Goal: Task Accomplishment & Management: Use online tool/utility

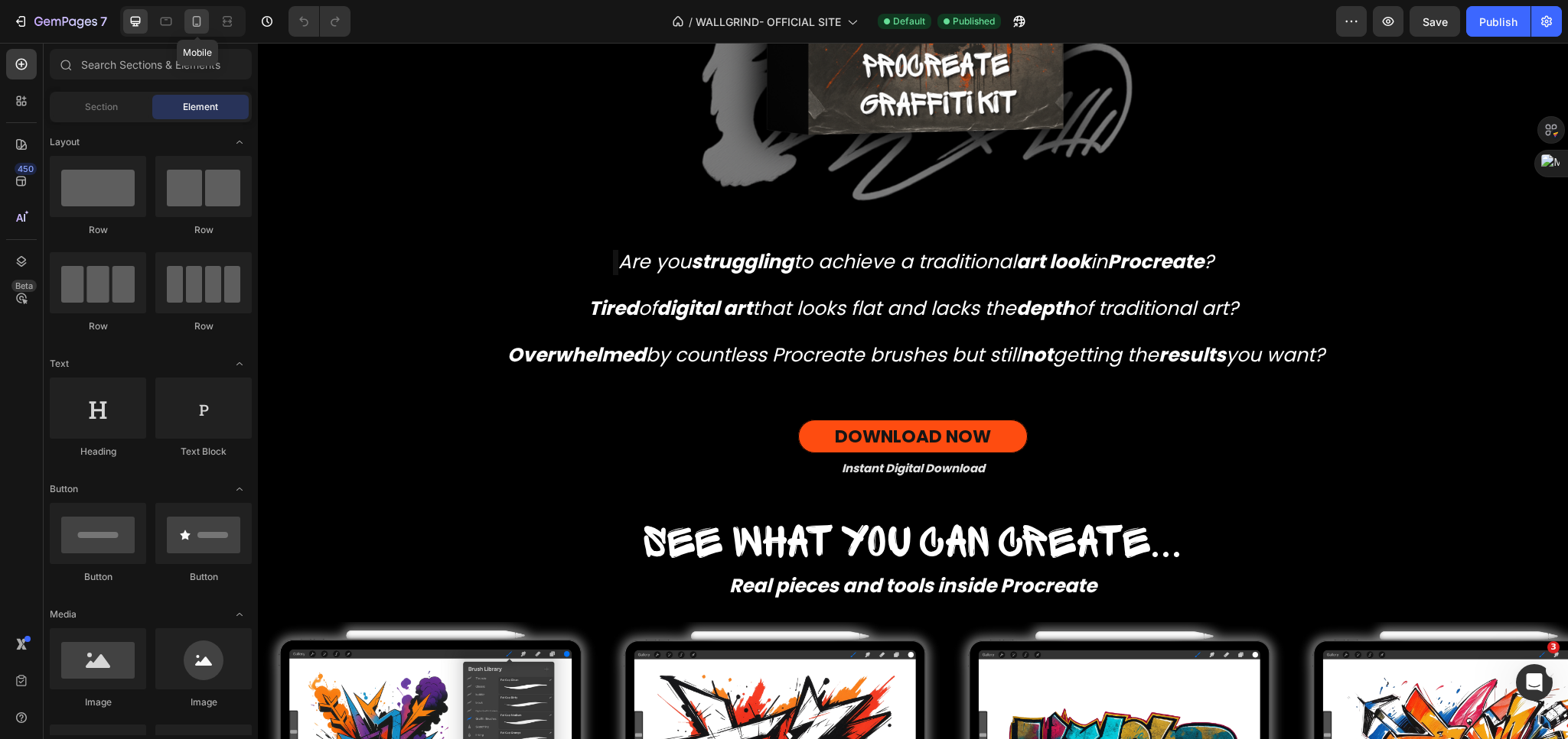
click at [195, 23] on icon at bounding box center [197, 21] width 15 height 15
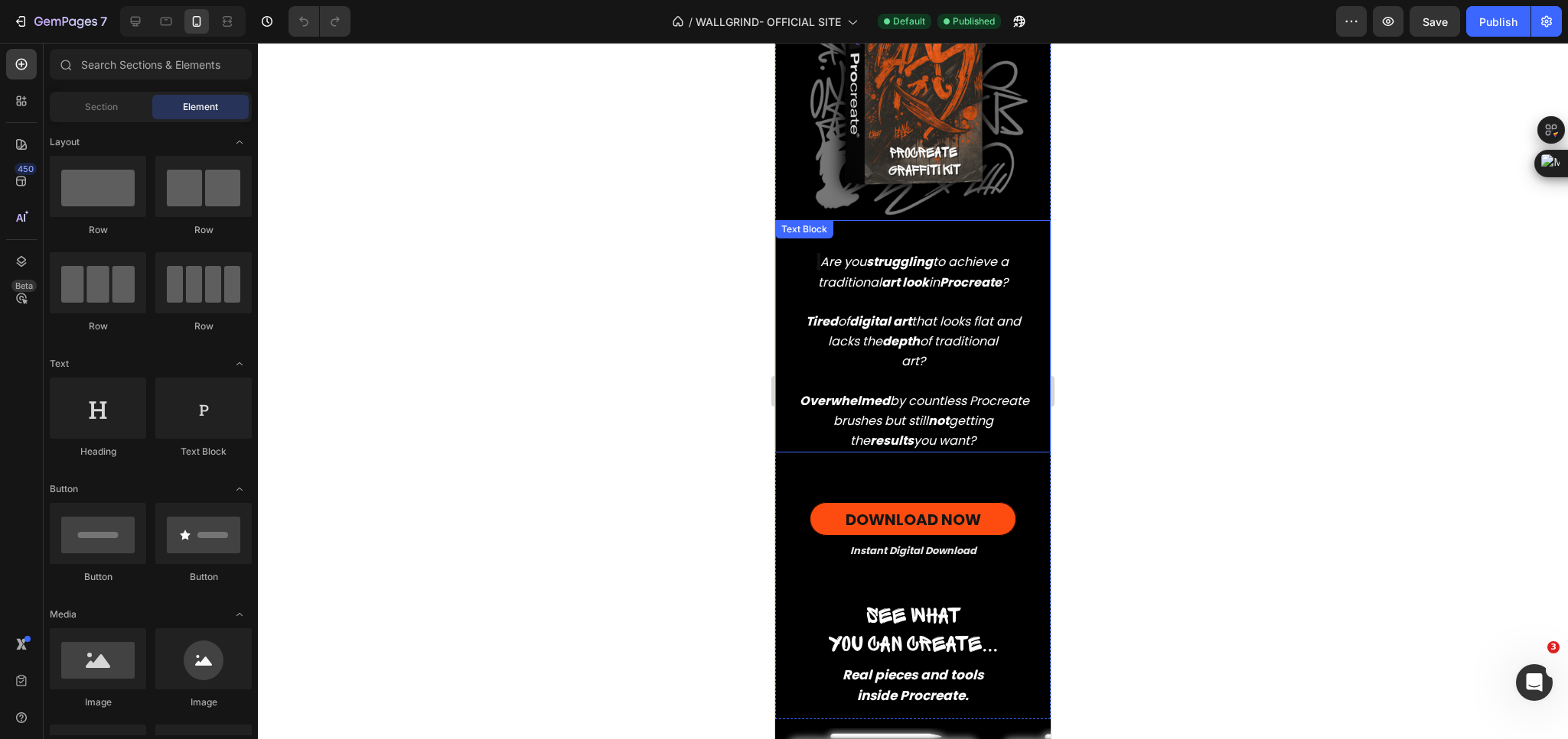
scroll to position [799, 0]
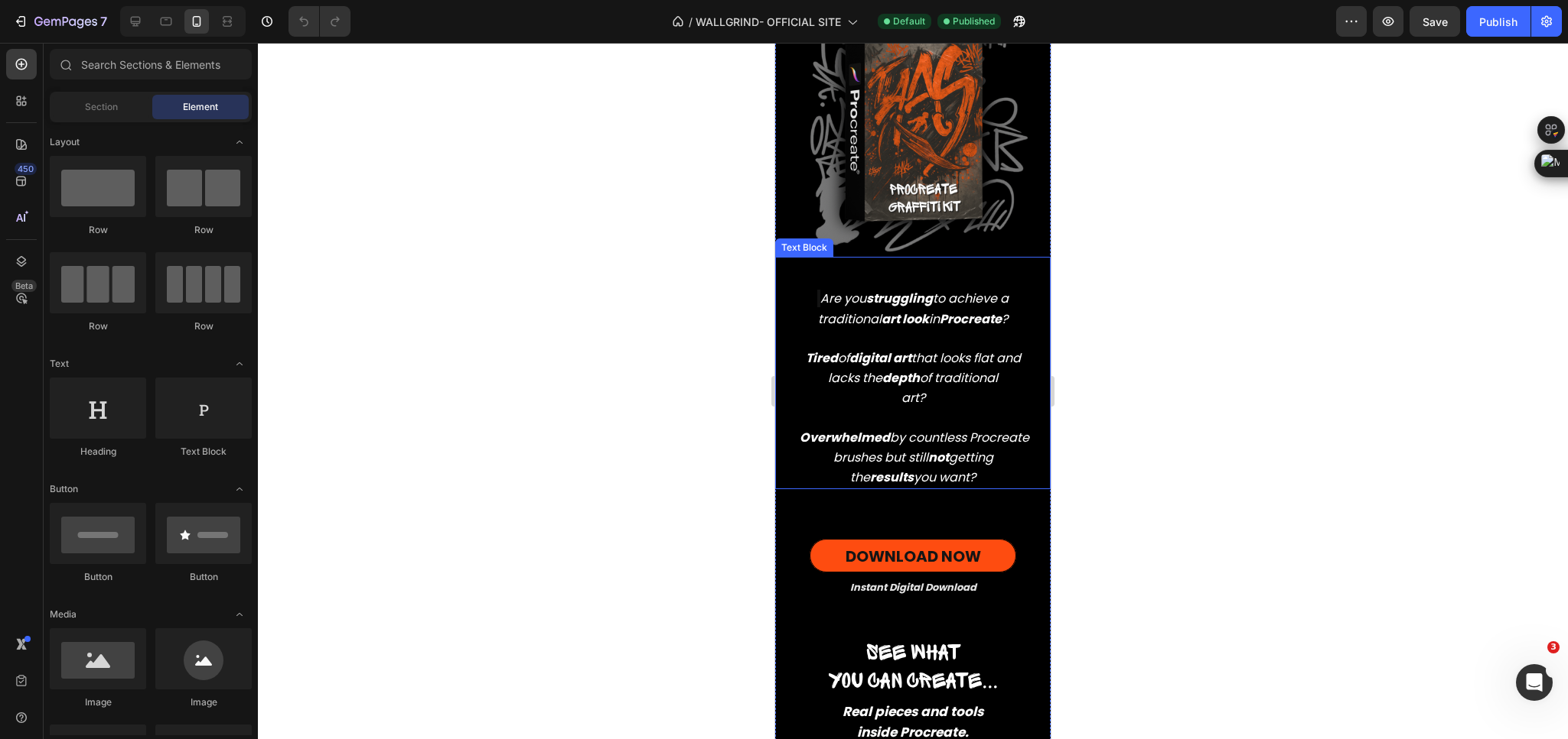
click at [949, 400] on p "Tired of digital art that looks flat and lacks the depth of traditional art? Ov…" at bounding box center [912, 409] width 234 height 159
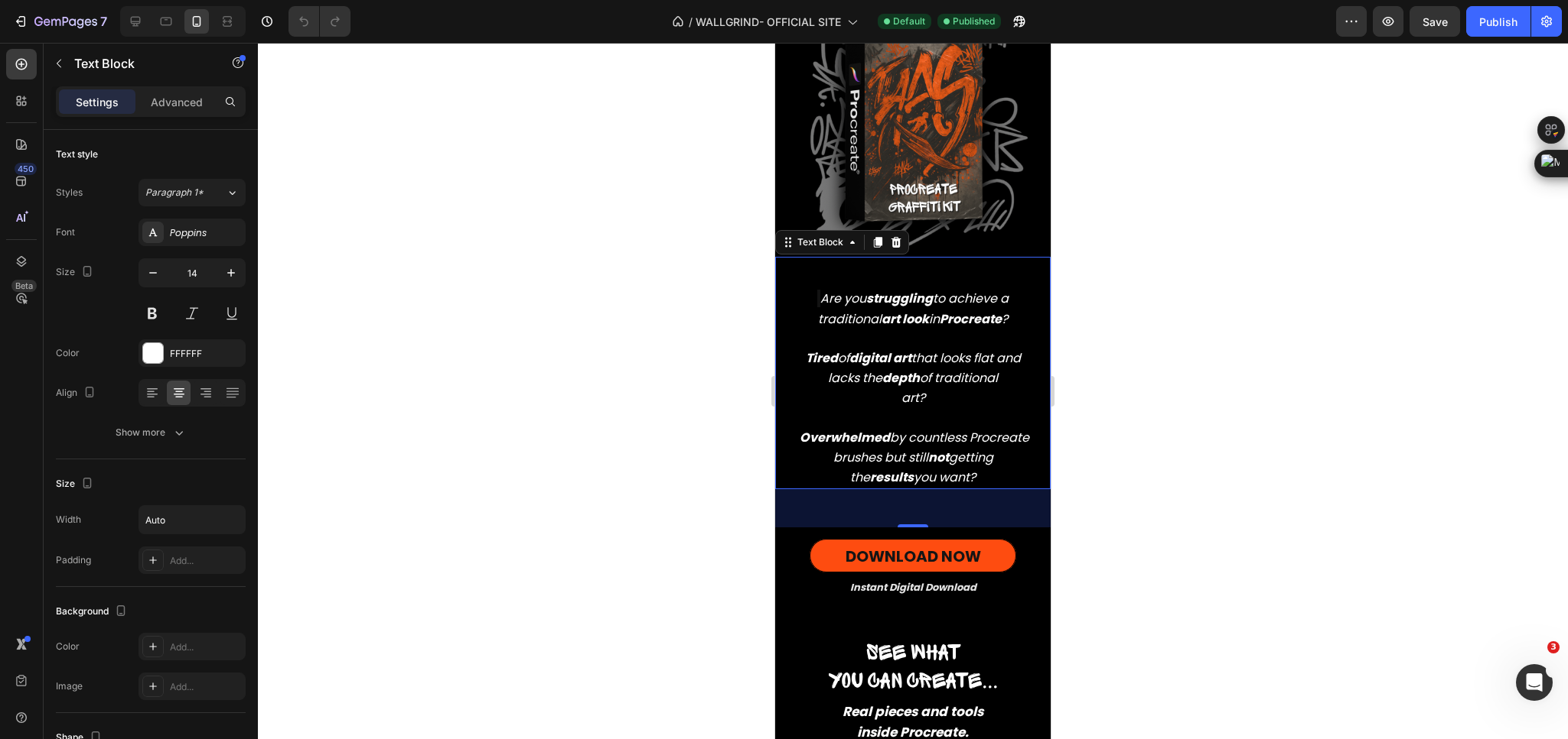
click at [159, 114] on div "Settings Advanced" at bounding box center [151, 102] width 190 height 31
click at [168, 106] on p "Advanced" at bounding box center [176, 102] width 52 height 16
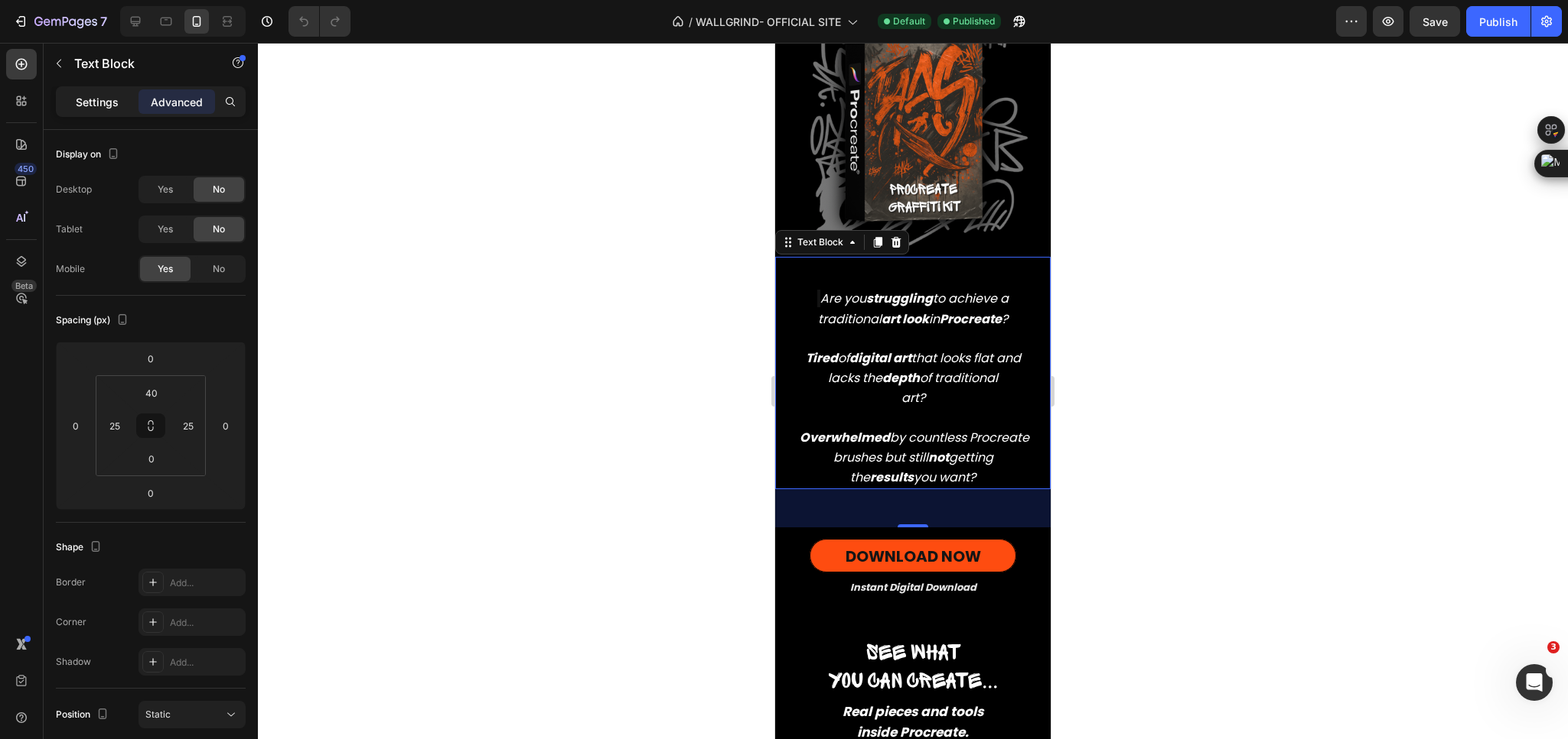
click at [98, 98] on p "Settings" at bounding box center [97, 102] width 43 height 16
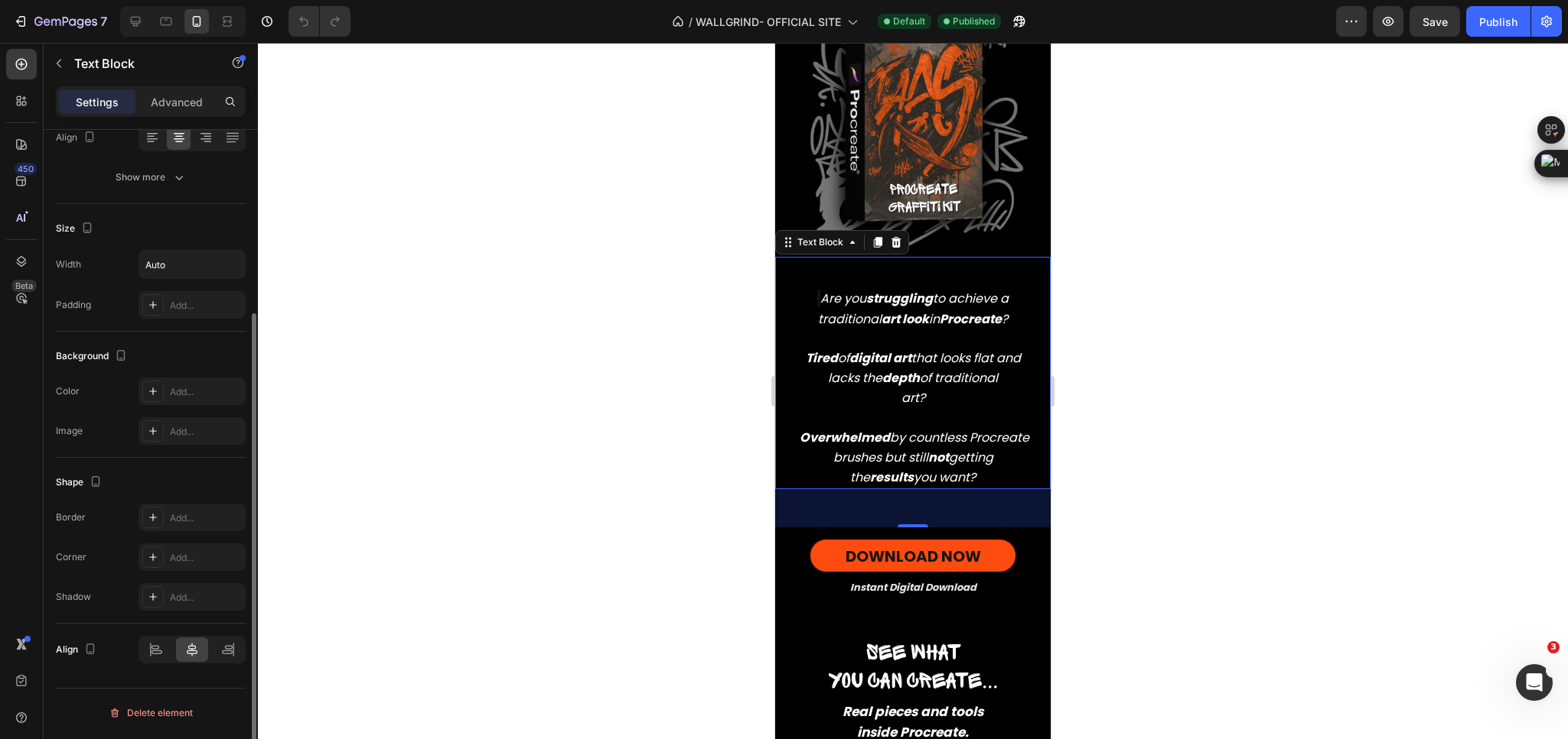
scroll to position [0, 0]
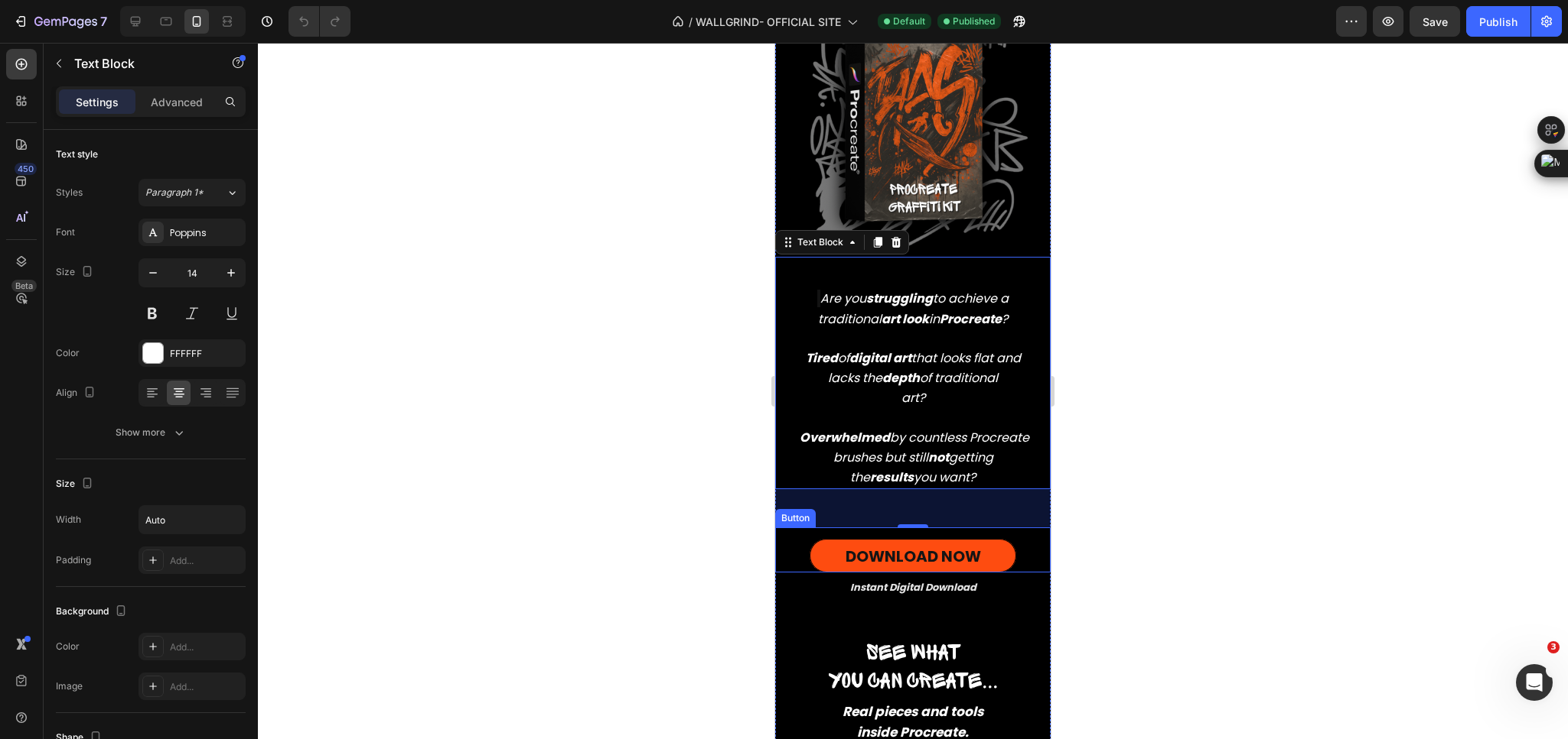
click at [1017, 530] on div "DOWNLOAD NOW Button" at bounding box center [912, 550] width 276 height 45
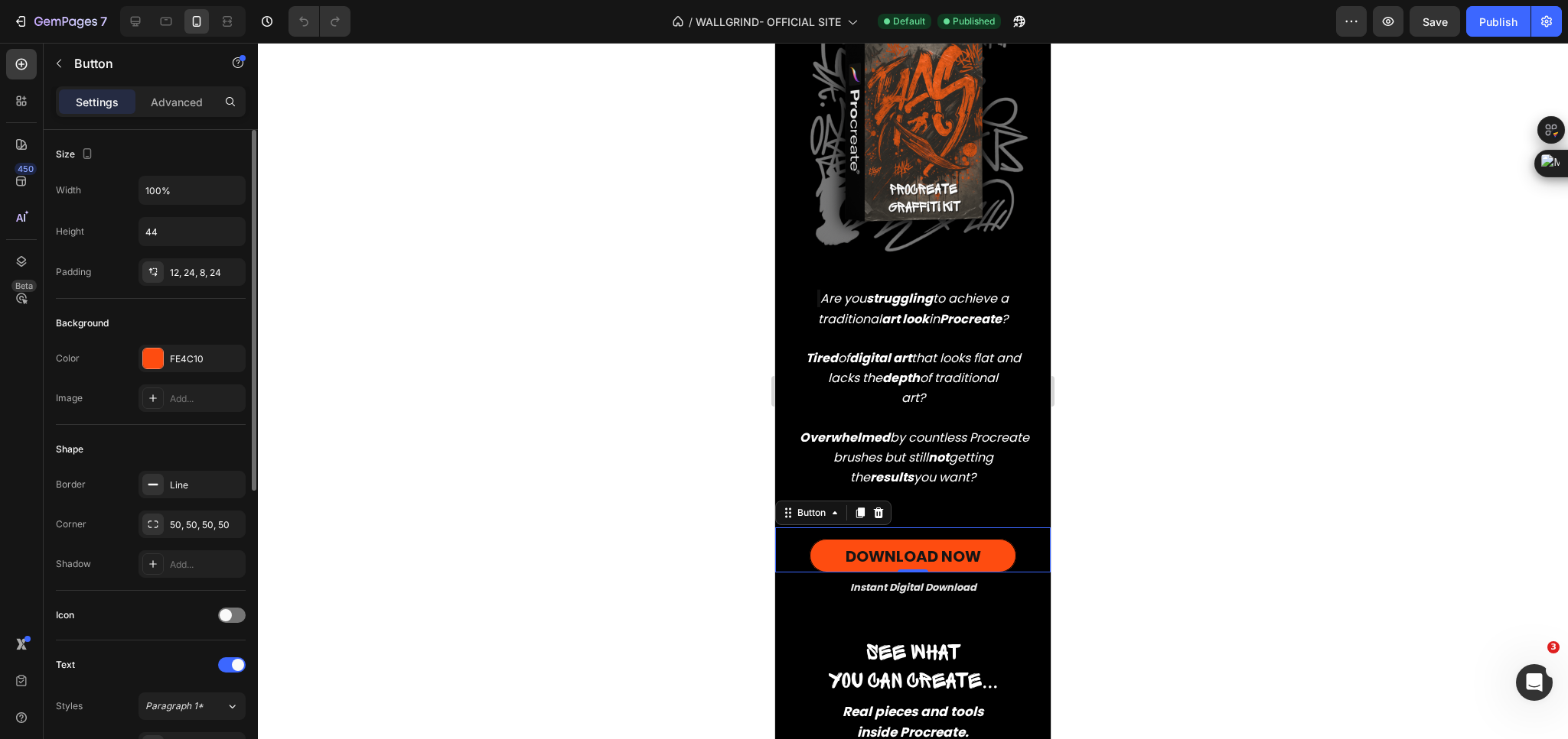
click at [161, 95] on p "Advanced" at bounding box center [176, 102] width 52 height 16
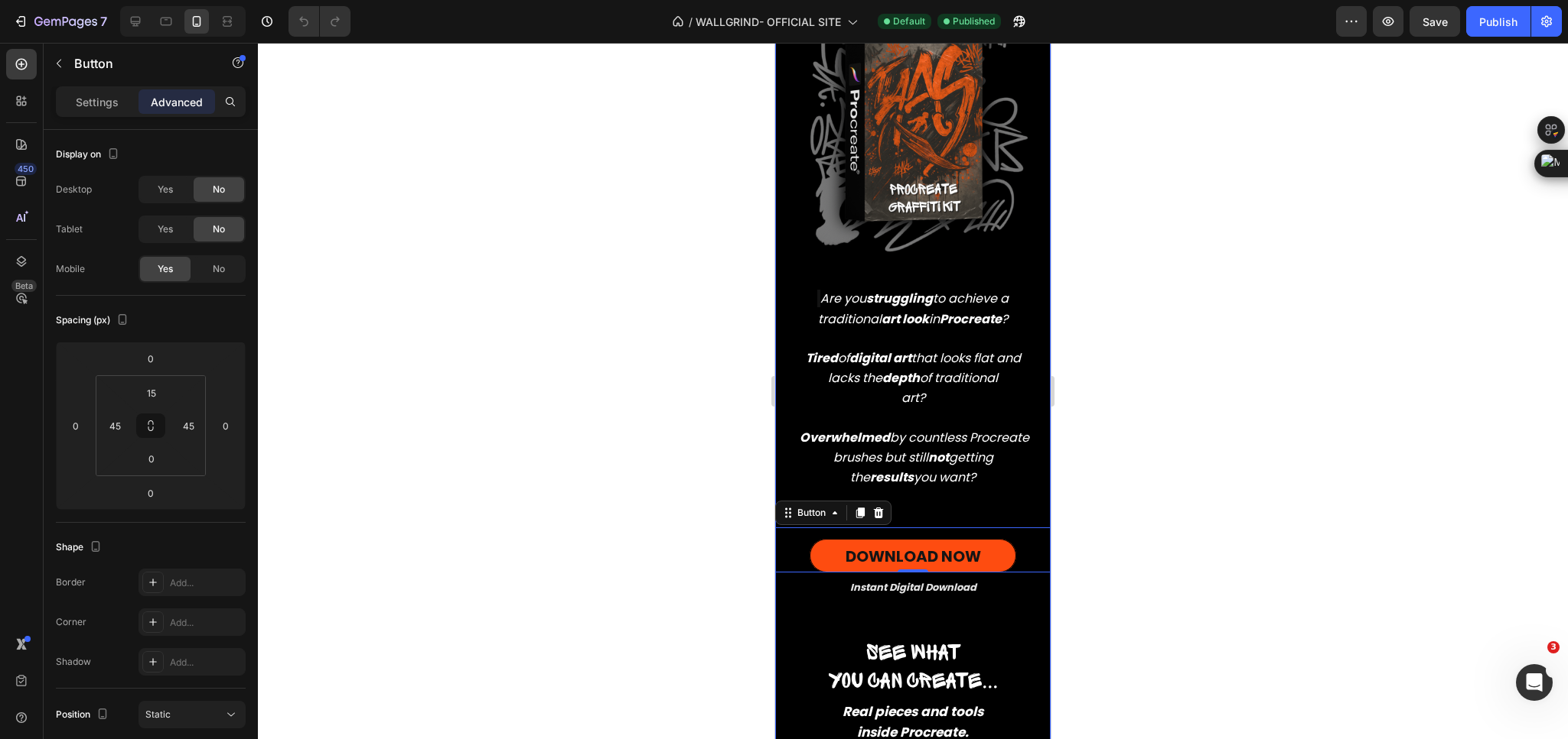
click at [949, 470] on div "Real graffiti on digital walls Heading Real graffiti on digital walls Heading R…" at bounding box center [912, 286] width 276 height 939
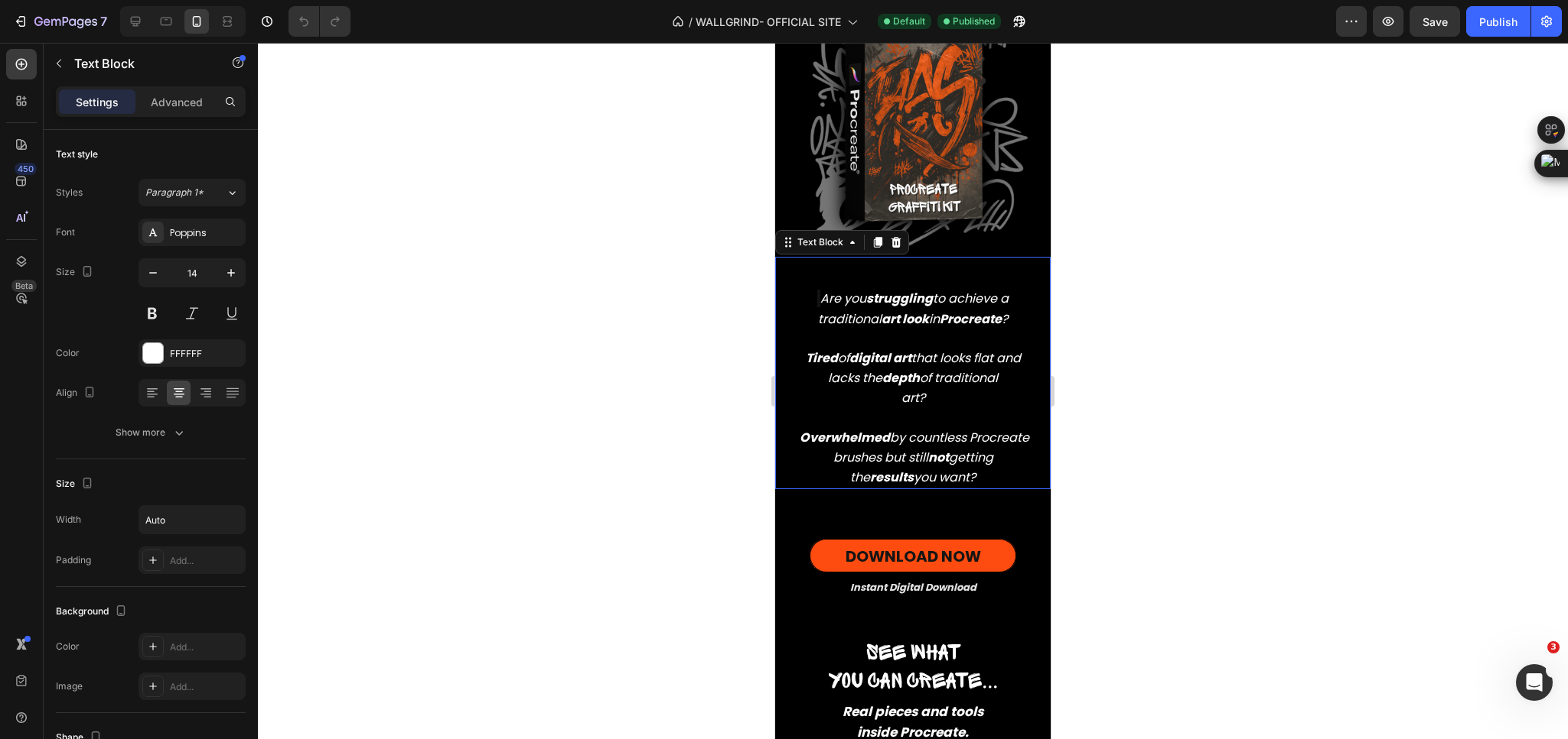
click at [949, 449] on strong "not" at bounding box center [938, 458] width 20 height 18
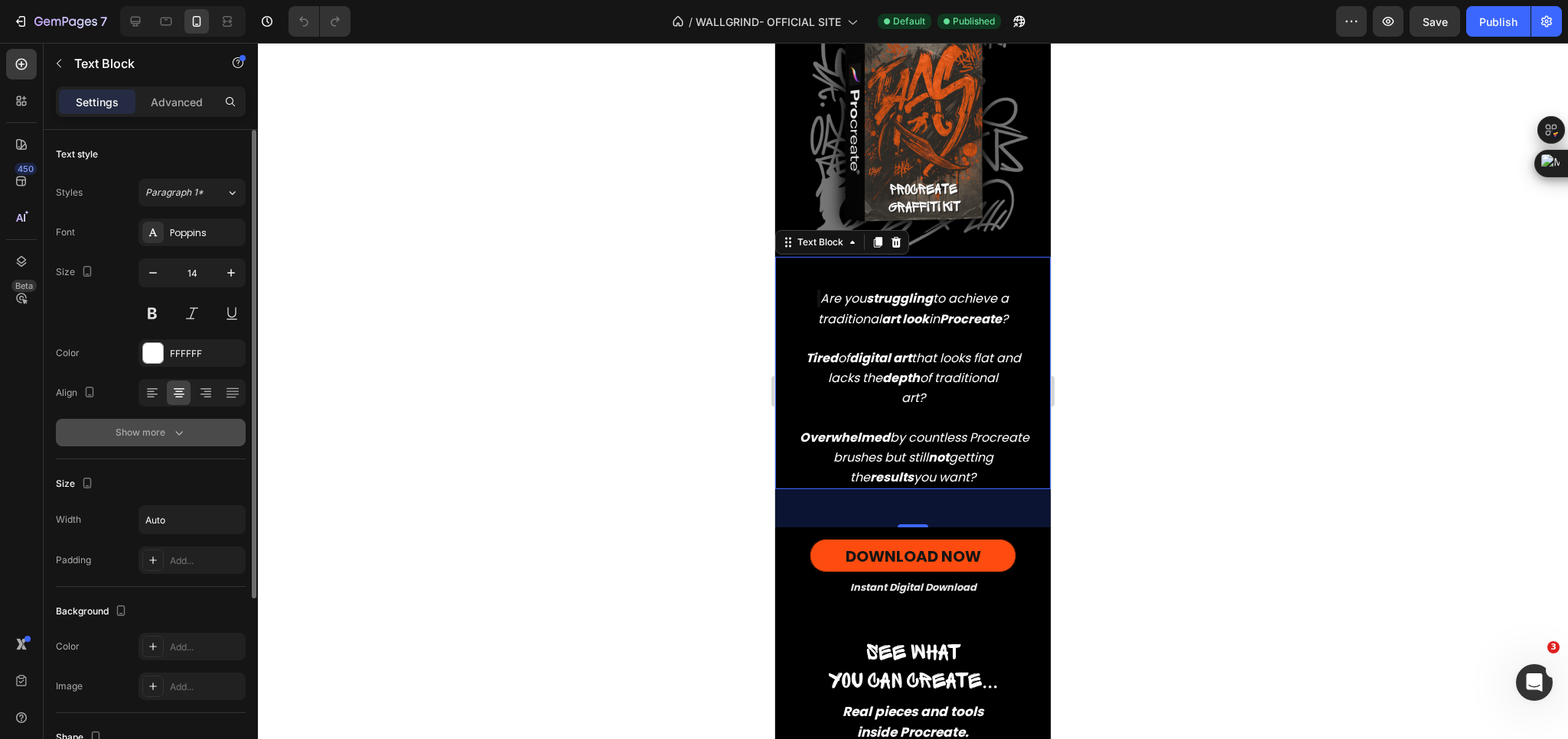
click at [157, 436] on div "Show more" at bounding box center [151, 433] width 71 height 15
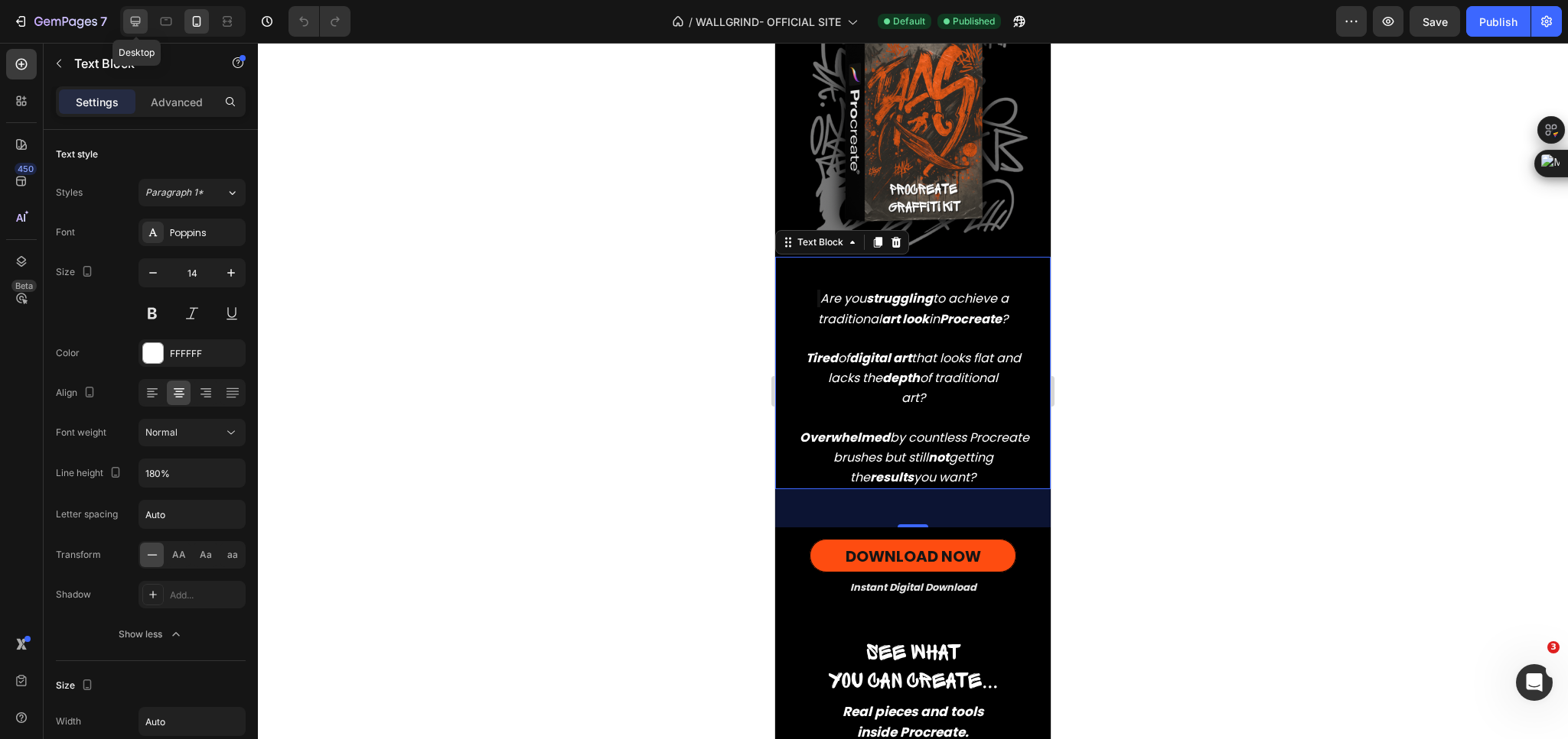
click at [133, 24] on icon at bounding box center [136, 21] width 15 height 15
type input "16"
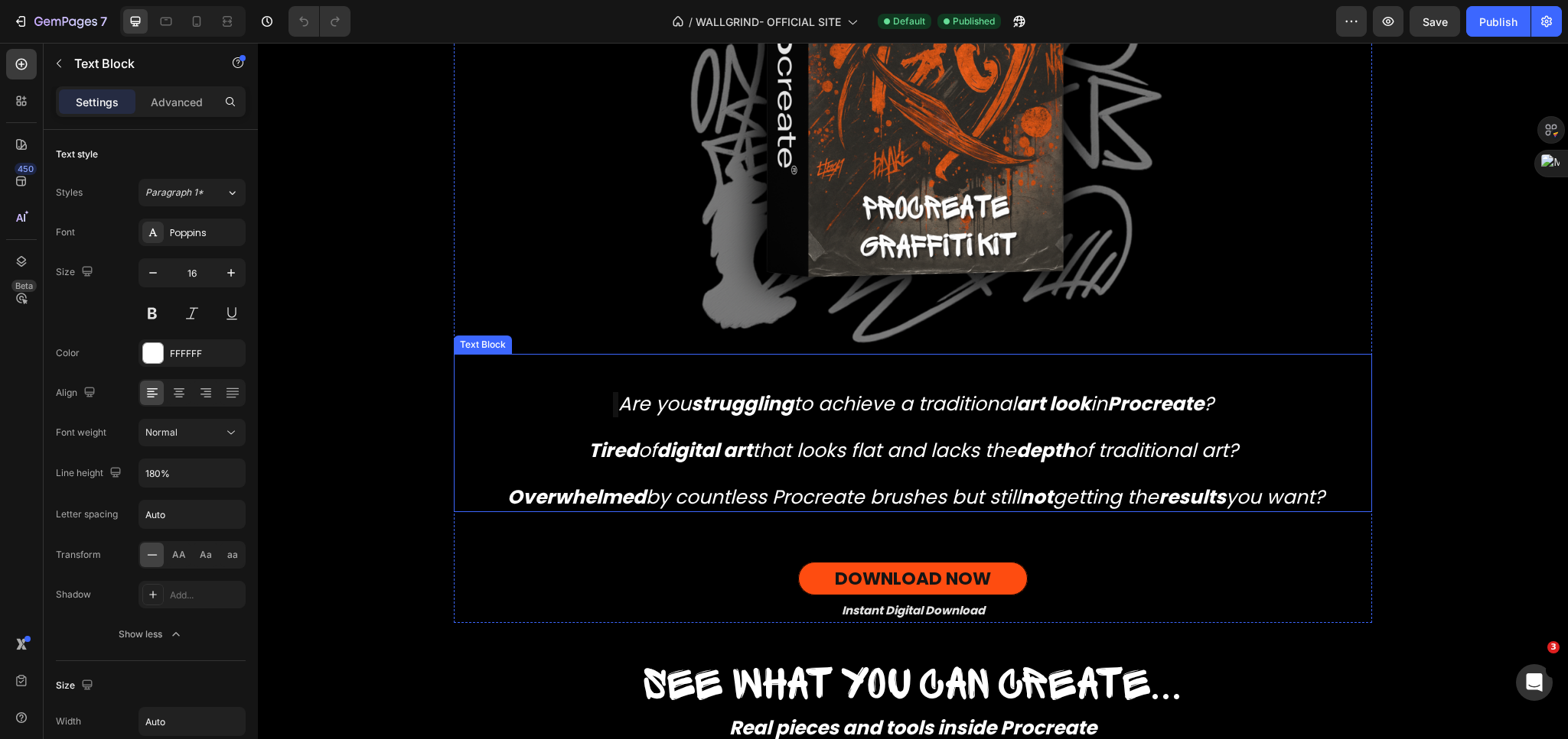
scroll to position [1090, 0]
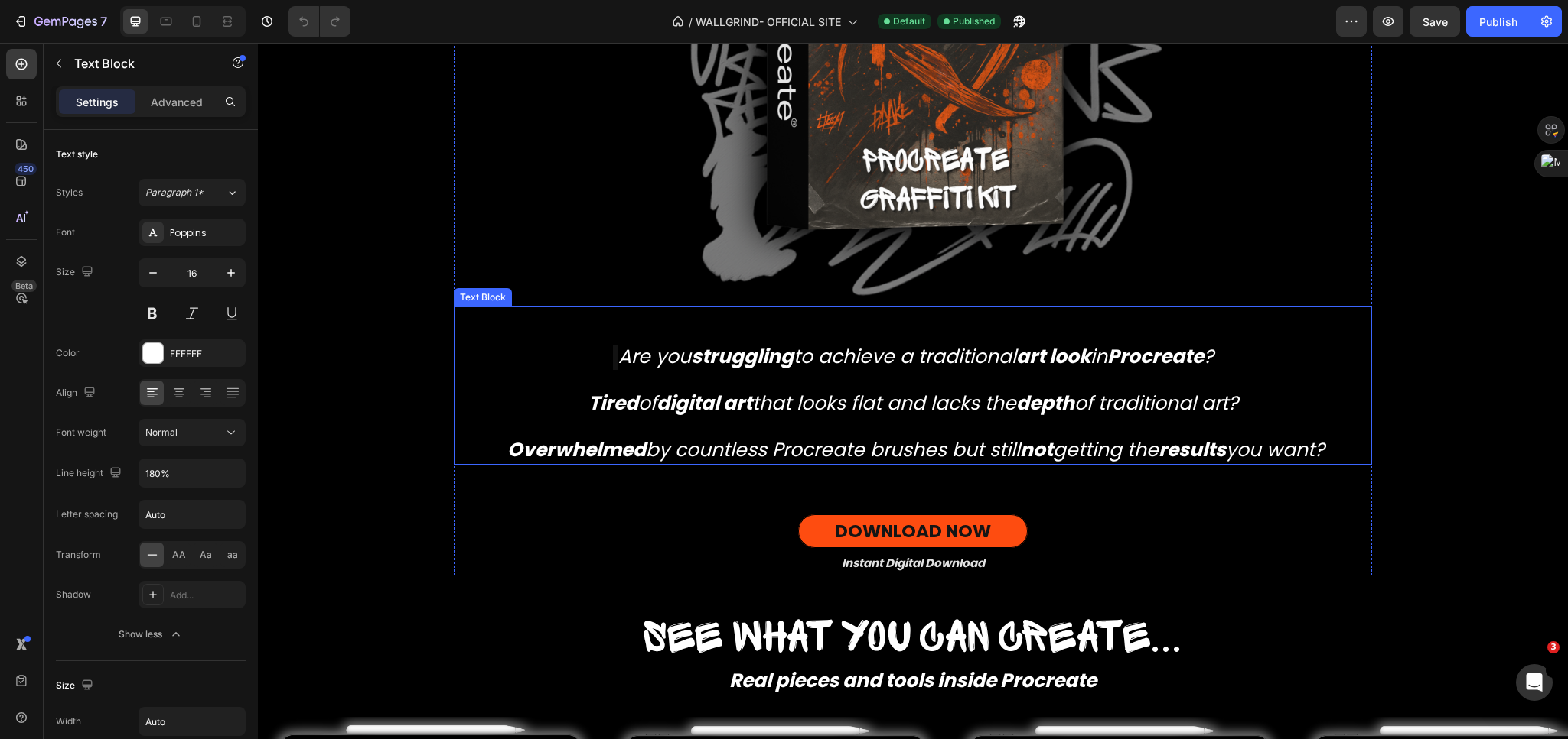
click at [801, 464] on icon "Overwhelmed by countless Procreate brushes but still not getting the results yo…" at bounding box center [916, 450] width 817 height 27
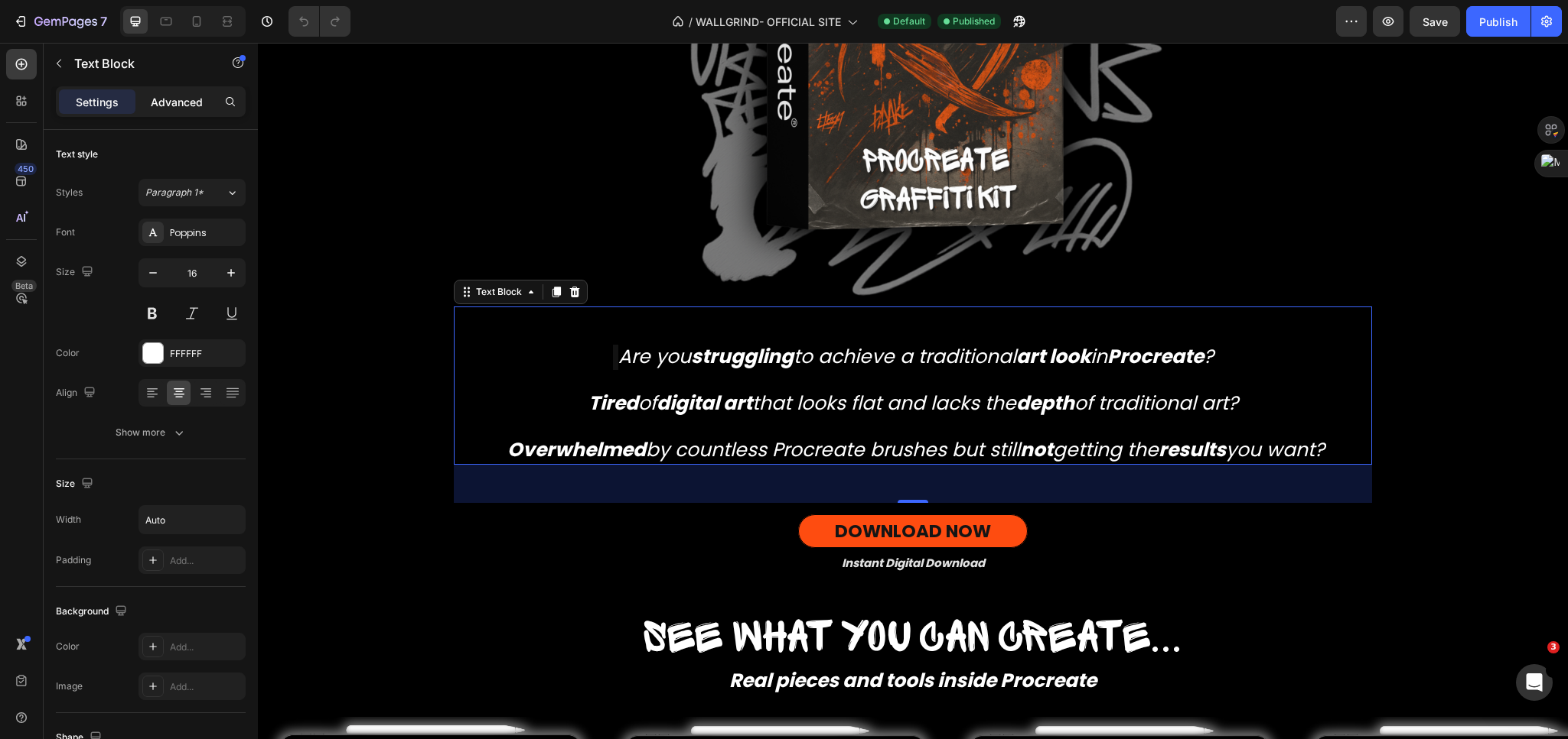
click at [177, 106] on p "Advanced" at bounding box center [176, 102] width 52 height 16
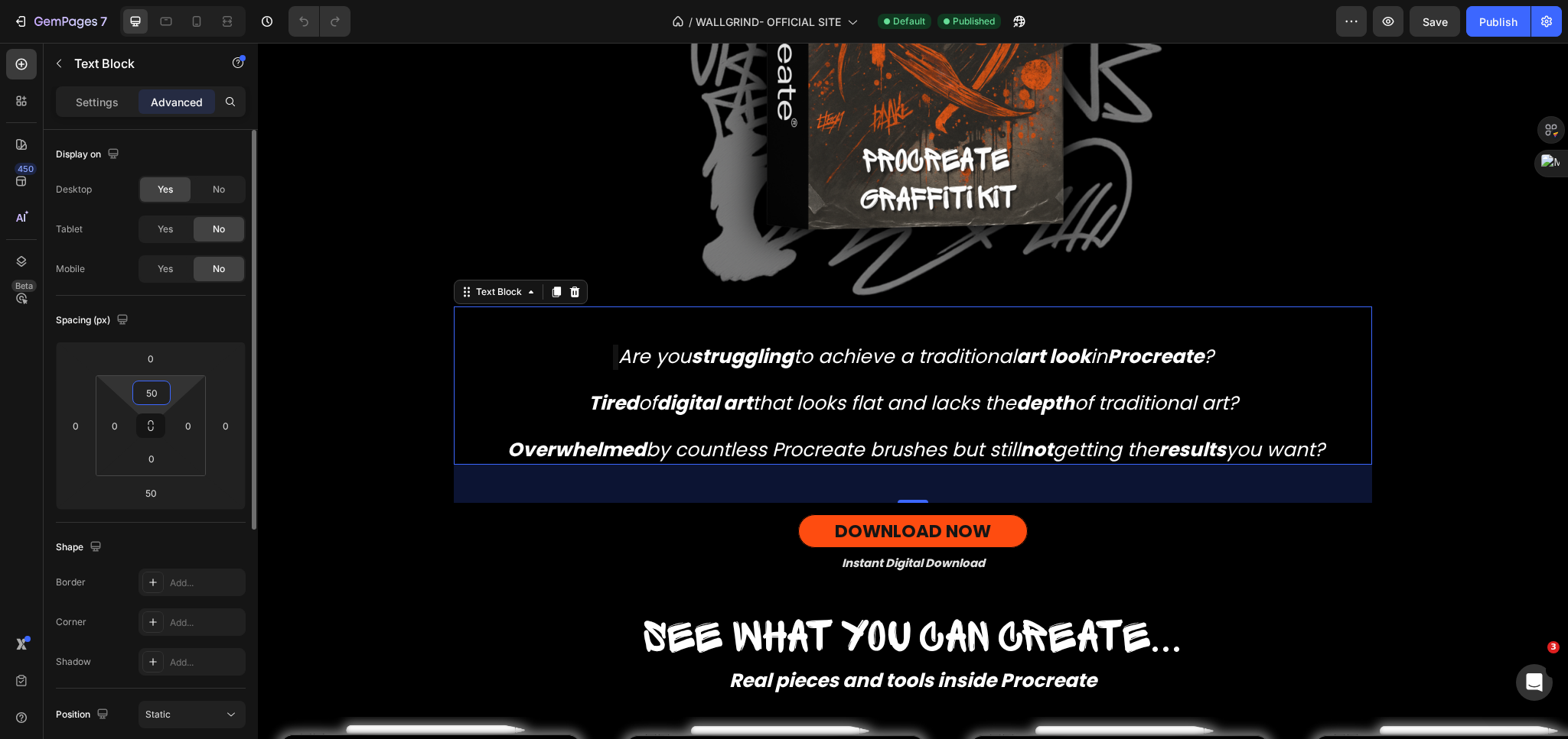
click at [164, 388] on input "50" at bounding box center [152, 392] width 31 height 23
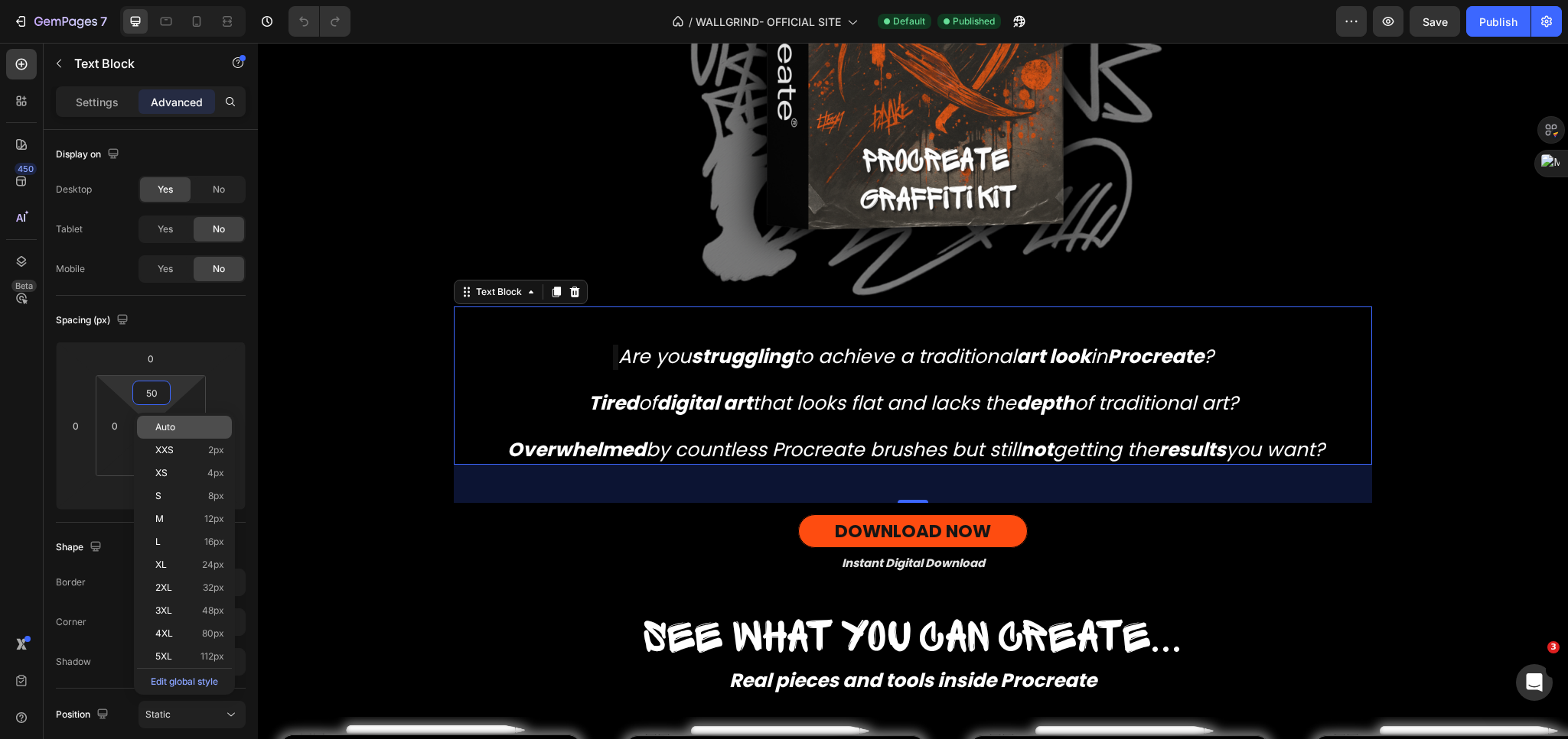
click at [193, 420] on div "Auto" at bounding box center [184, 427] width 95 height 23
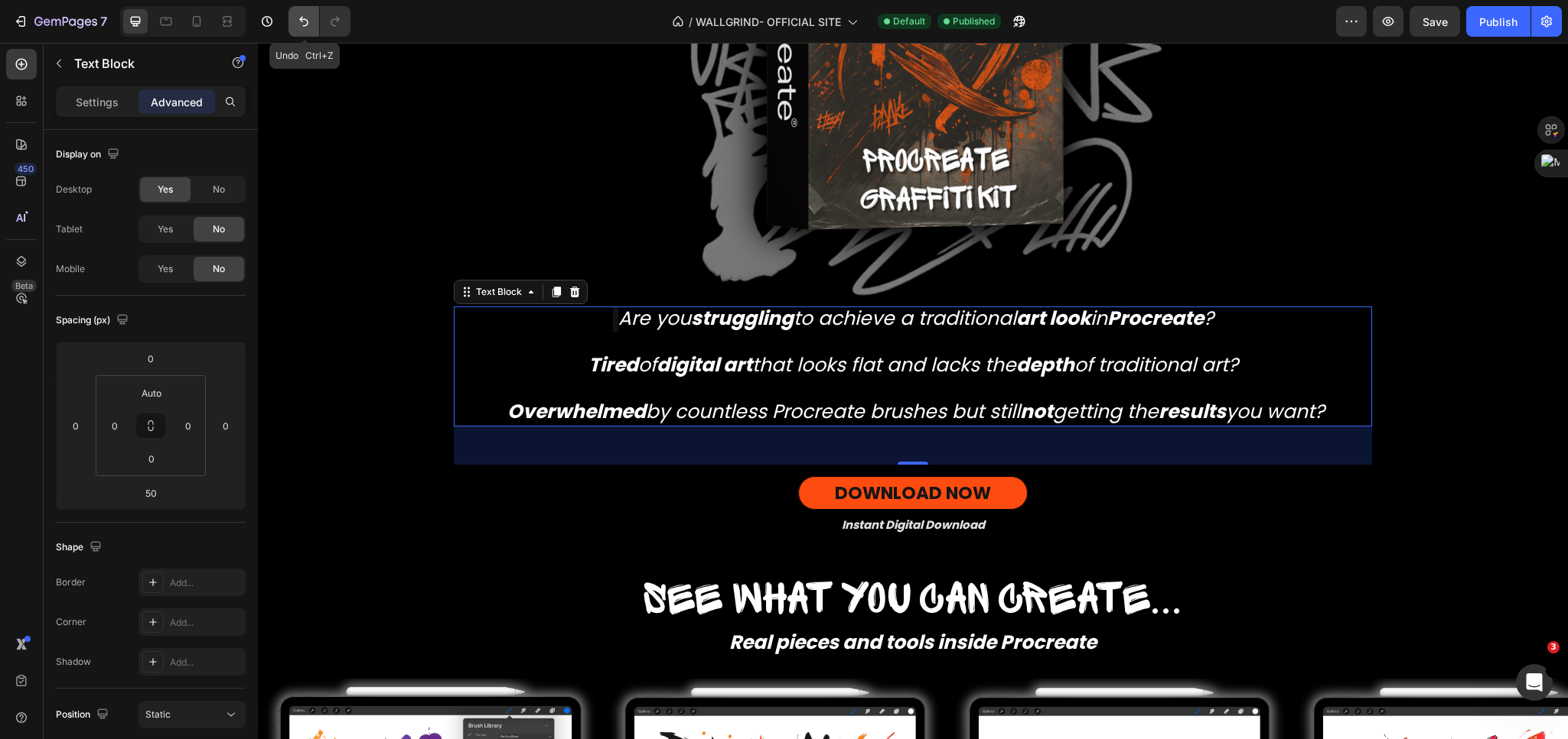
click at [289, 31] on button "Undo/Redo" at bounding box center [304, 21] width 31 height 31
type input "50"
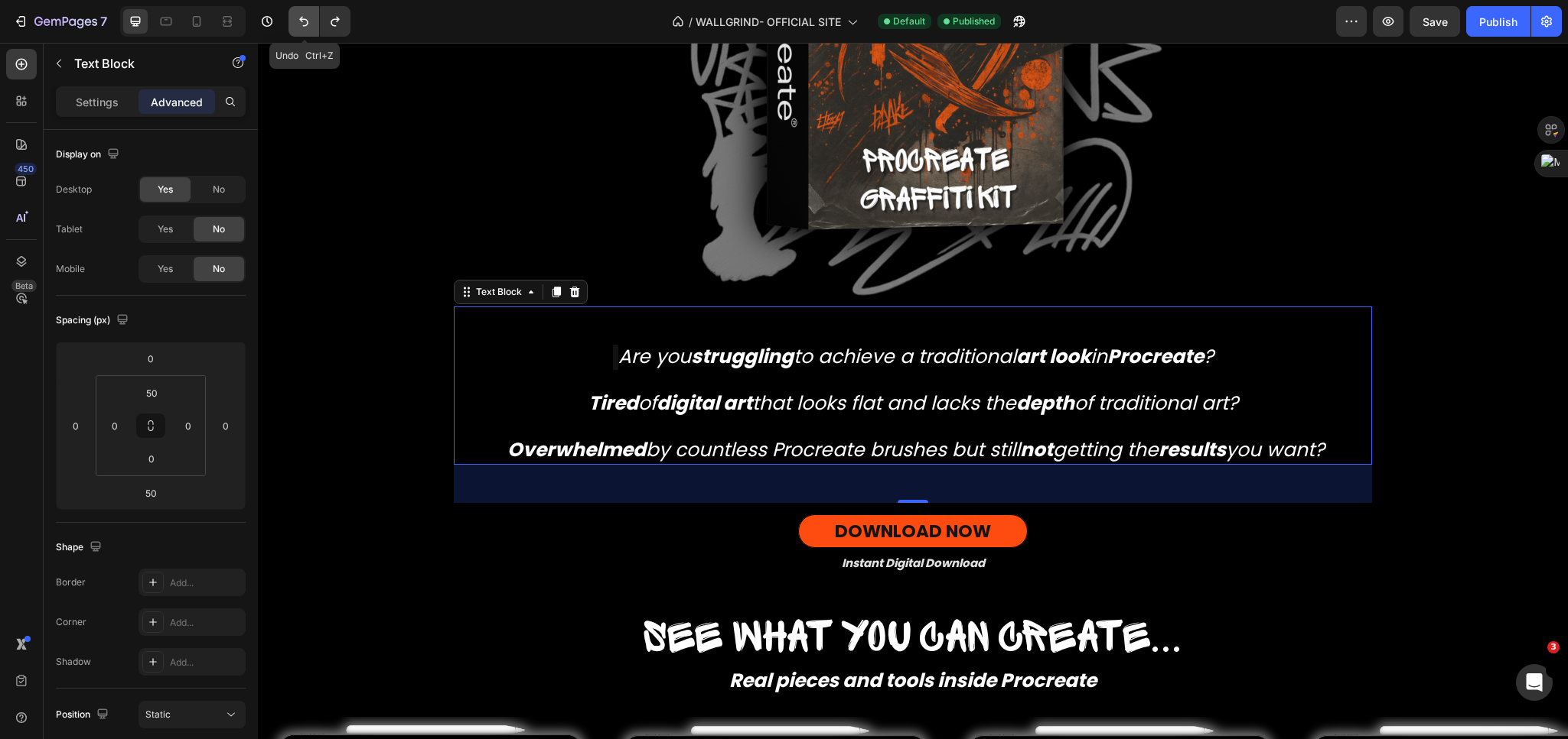
click at [289, 31] on button "Undo/Redo" at bounding box center [304, 21] width 31 height 31
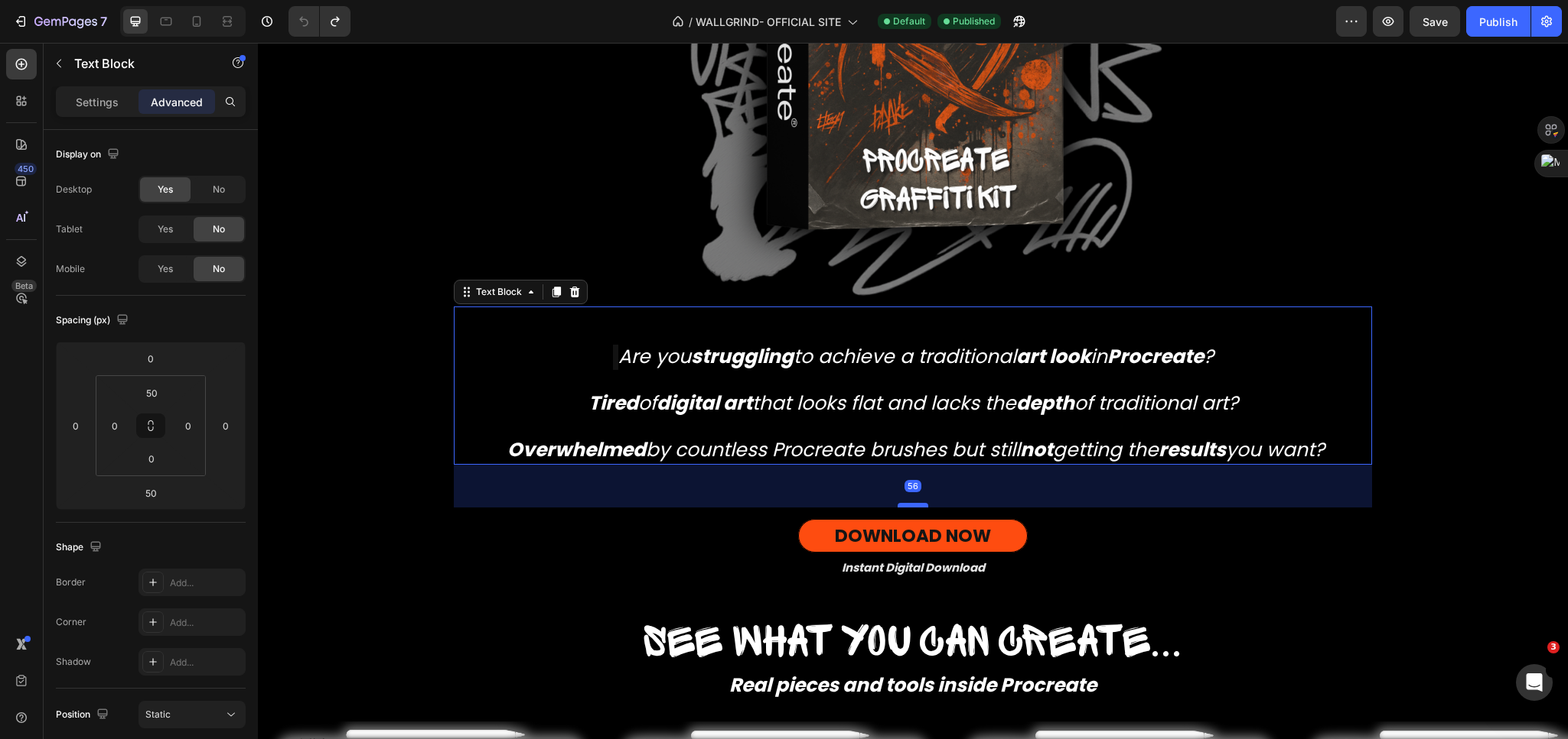
drag, startPoint x: 901, startPoint y: 503, endPoint x: 912, endPoint y: 508, distance: 12.1
click at [912, 508] on div at bounding box center [912, 505] width 31 height 4
click at [187, 21] on div at bounding box center [196, 21] width 25 height 25
type input "0"
type input "40"
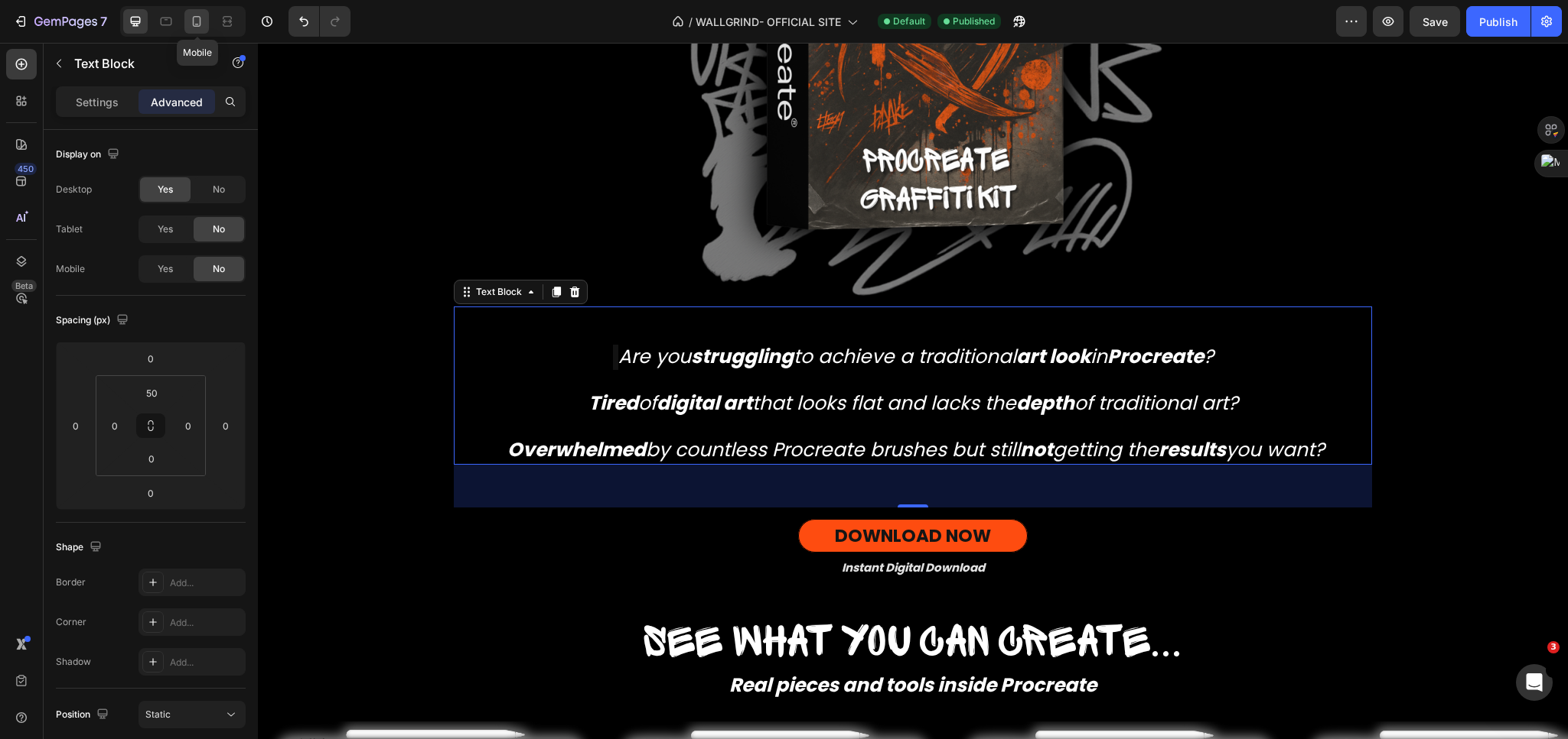
type input "25"
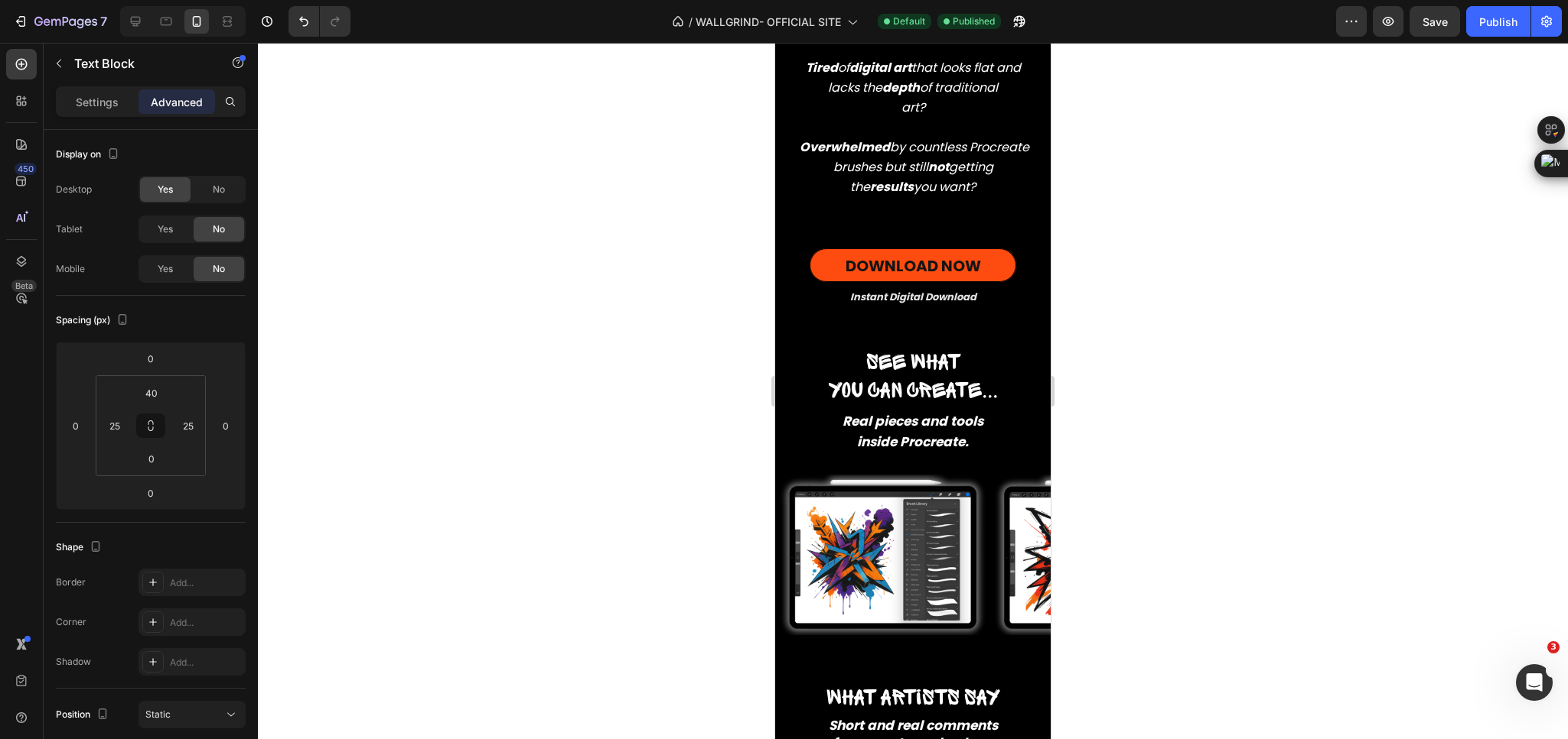
scroll to position [1036, 0]
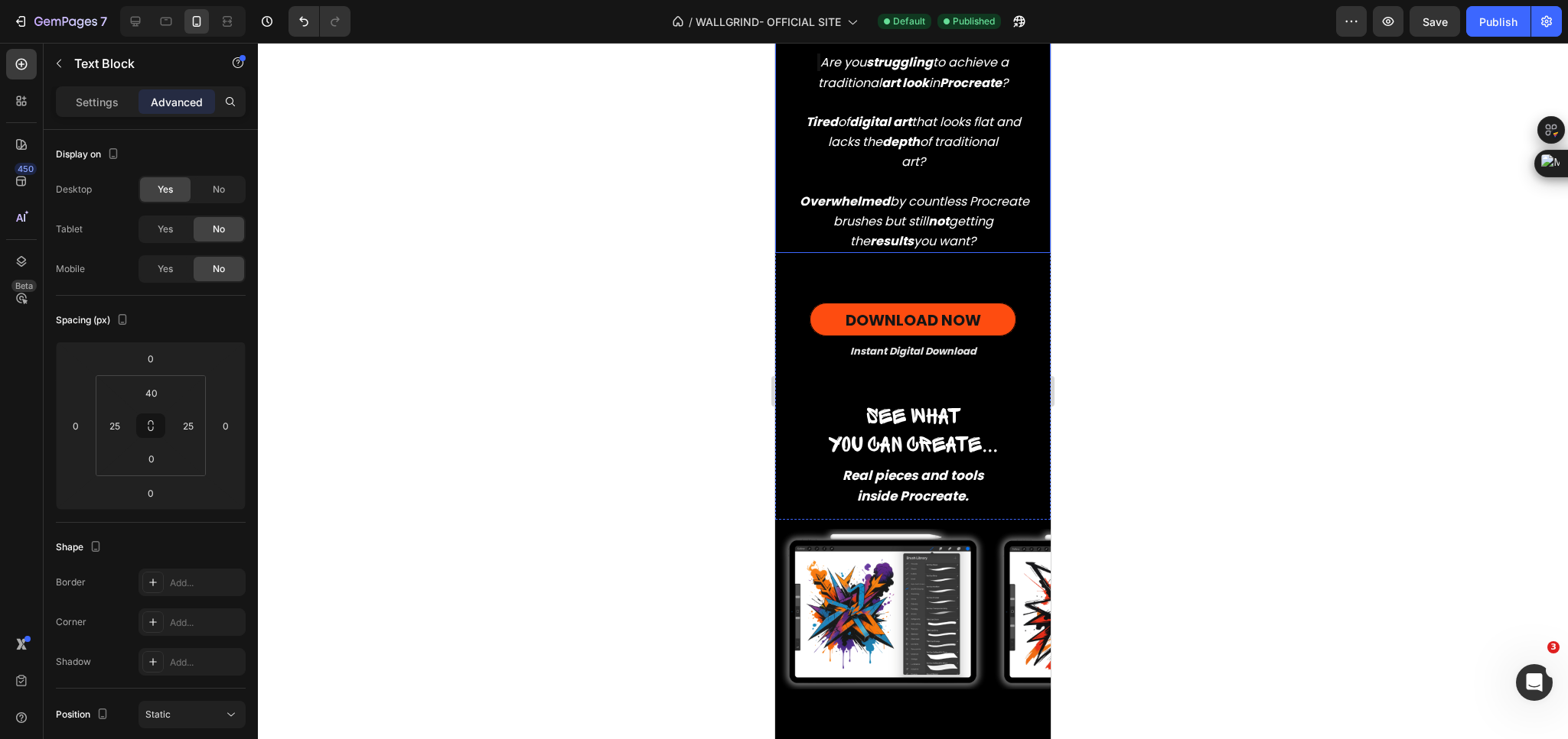
click at [904, 232] on strong "results" at bounding box center [891, 241] width 43 height 18
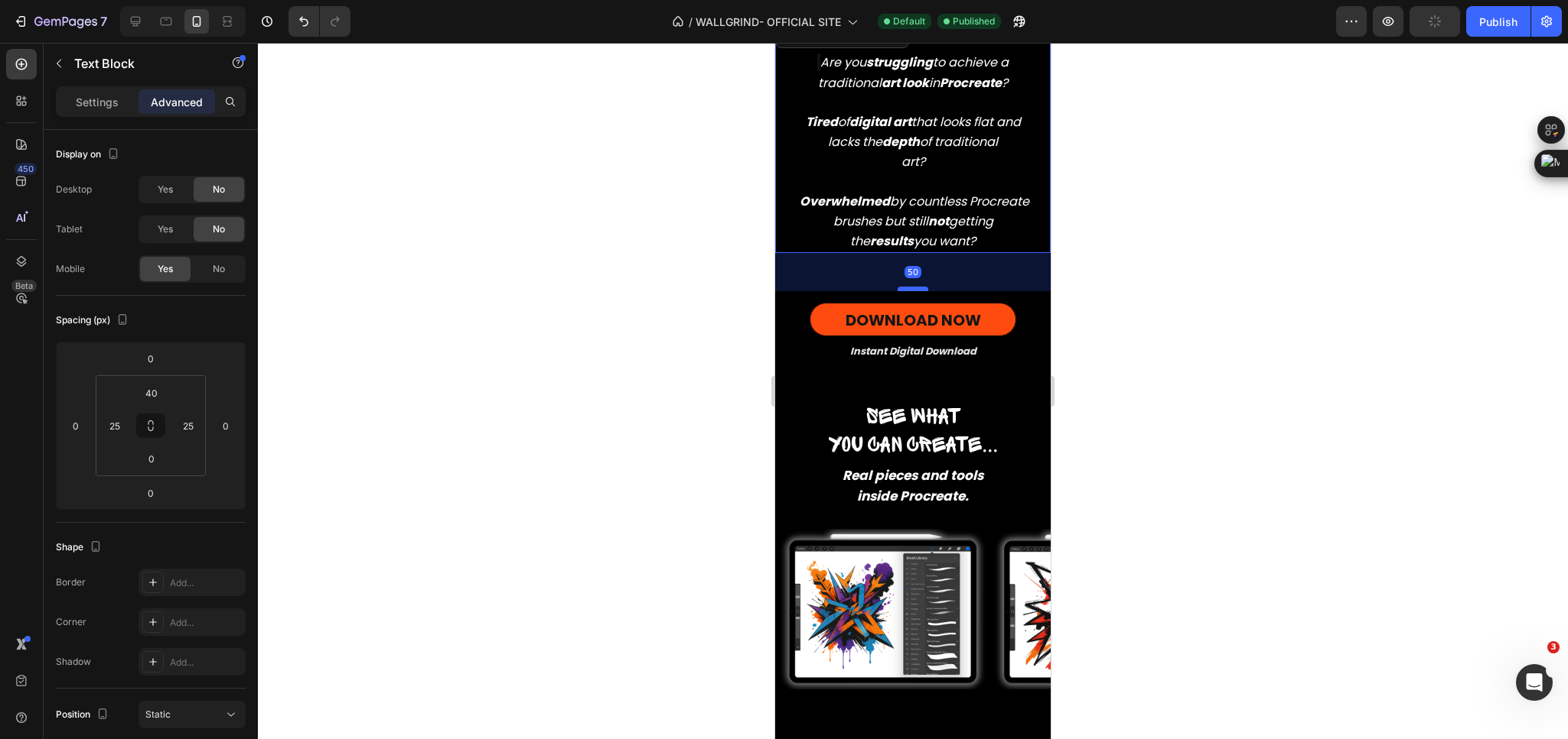
click at [907, 286] on div at bounding box center [912, 288] width 31 height 4
type input "50"
click at [315, 430] on div at bounding box center [912, 392] width 1310 height 697
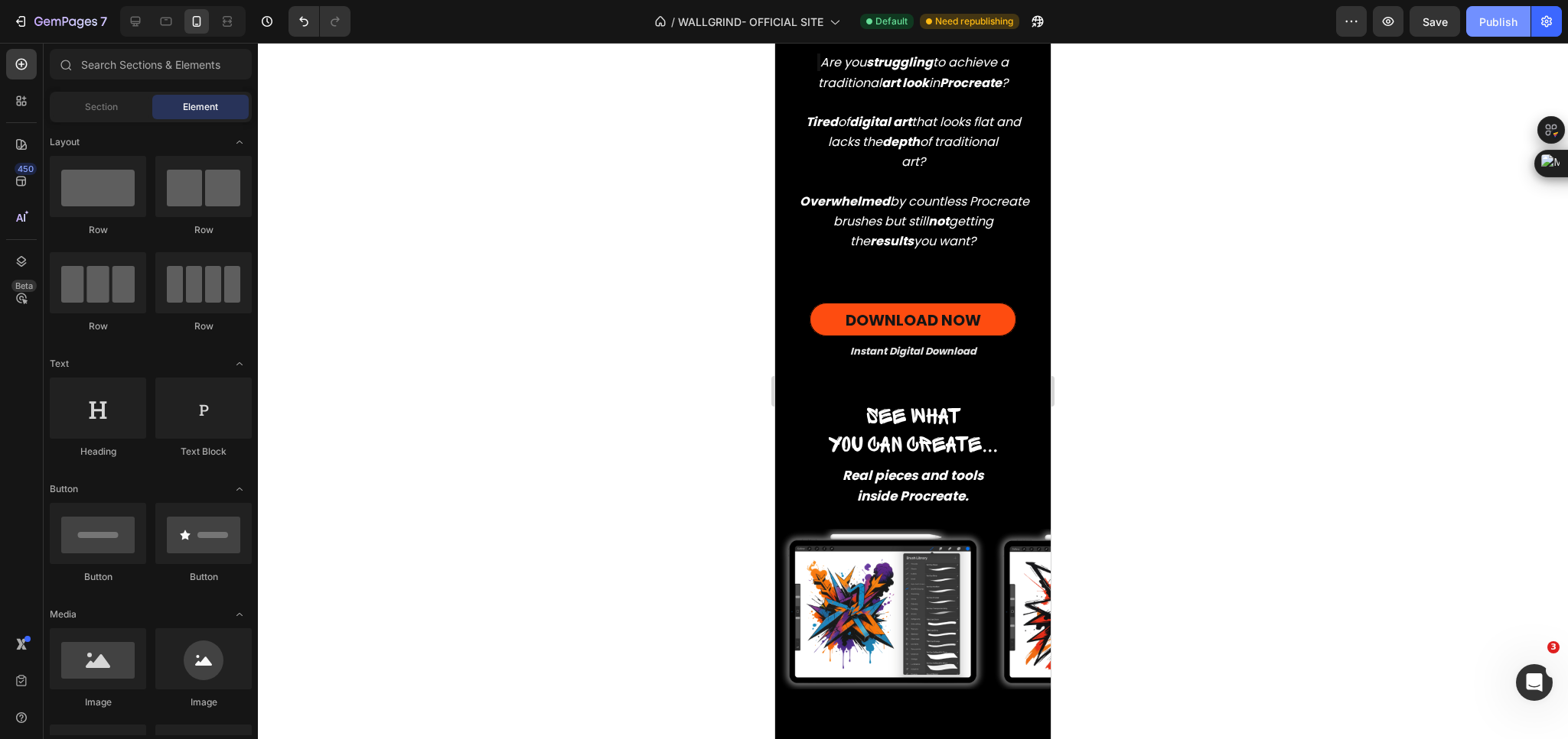
click at [1492, 26] on div "Publish" at bounding box center [1498, 21] width 38 height 16
click at [136, 20] on icon at bounding box center [136, 21] width 15 height 15
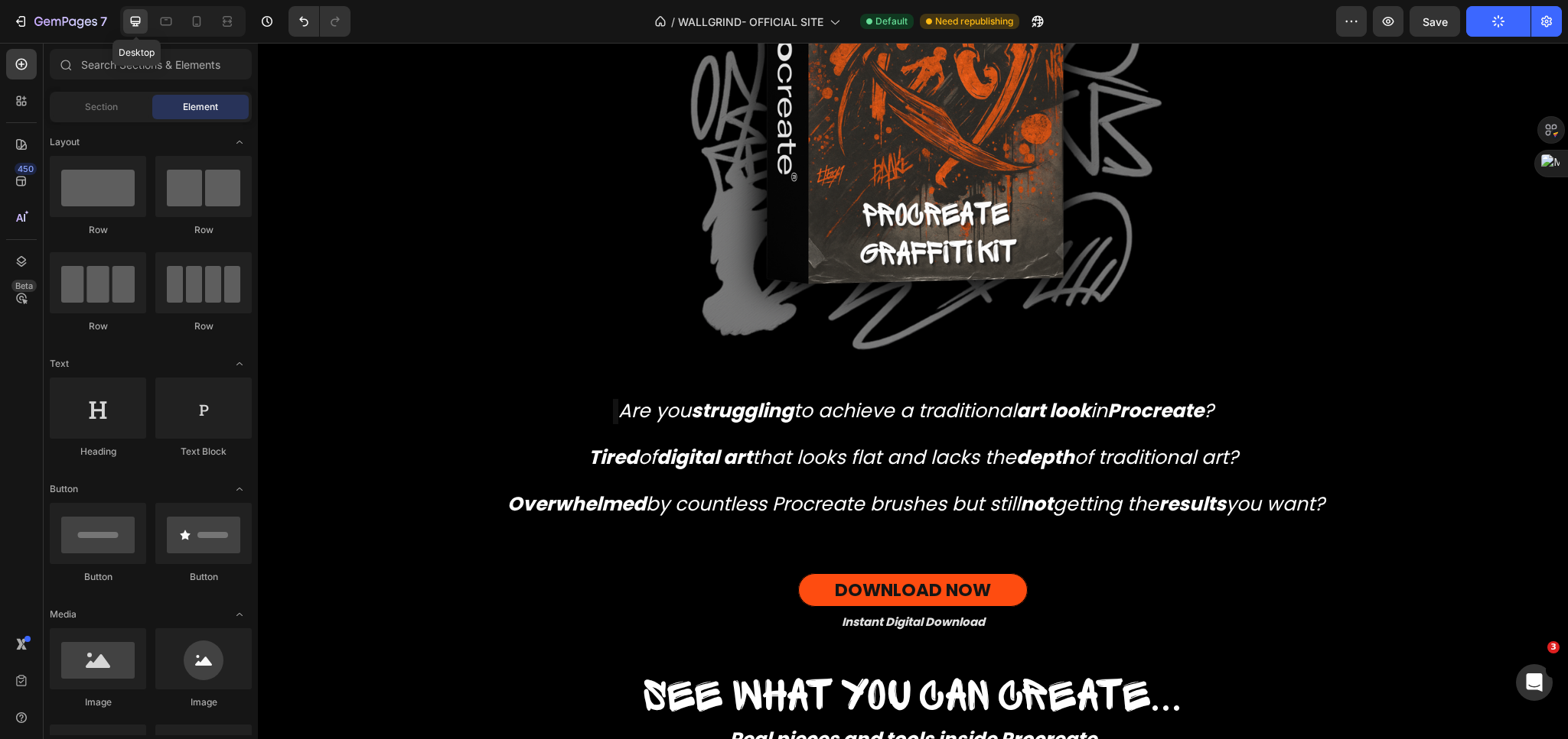
scroll to position [1111, 0]
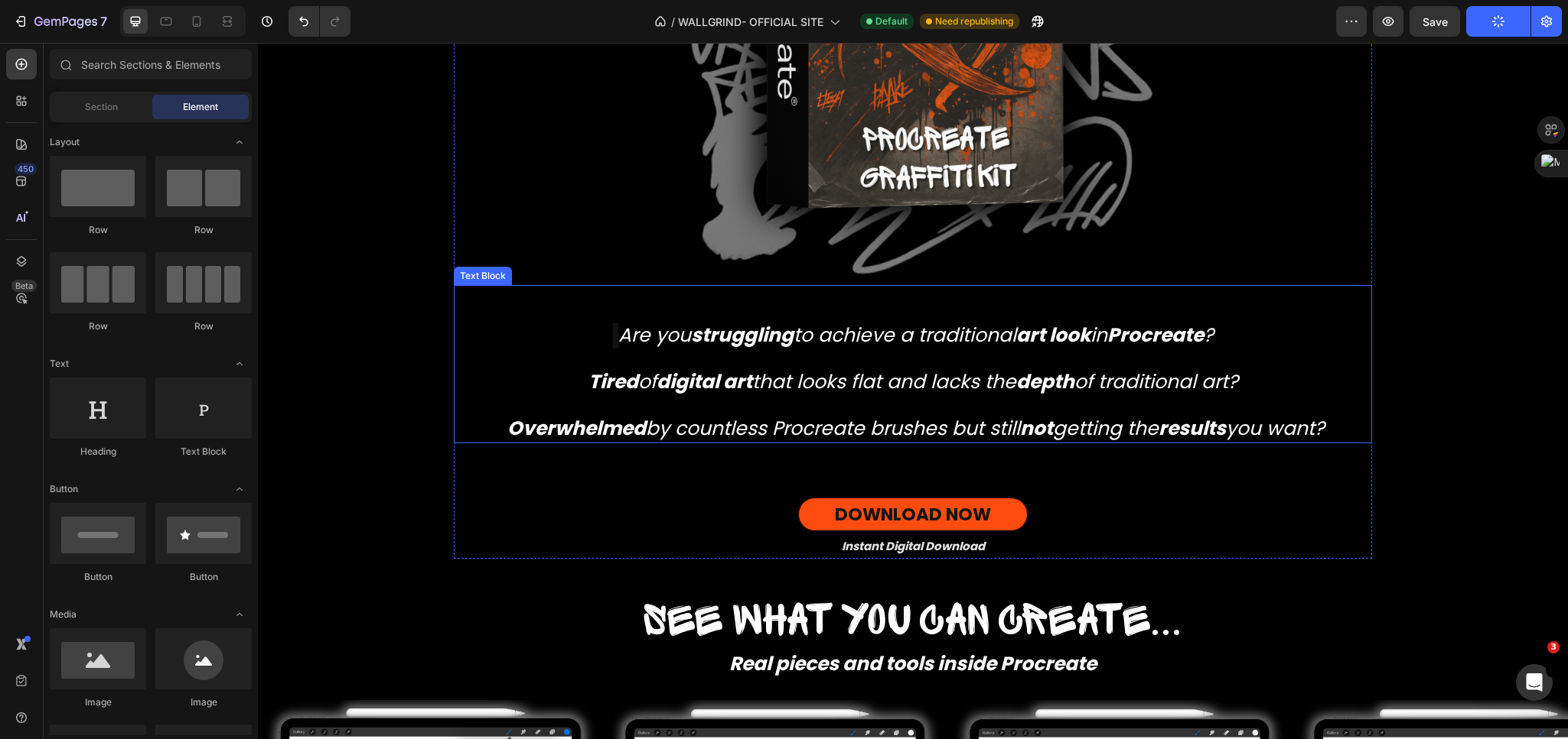
click at [944, 434] on icon "Overwhelmed by countless Procreate brushes but still not getting the results yo…" at bounding box center [916, 429] width 817 height 27
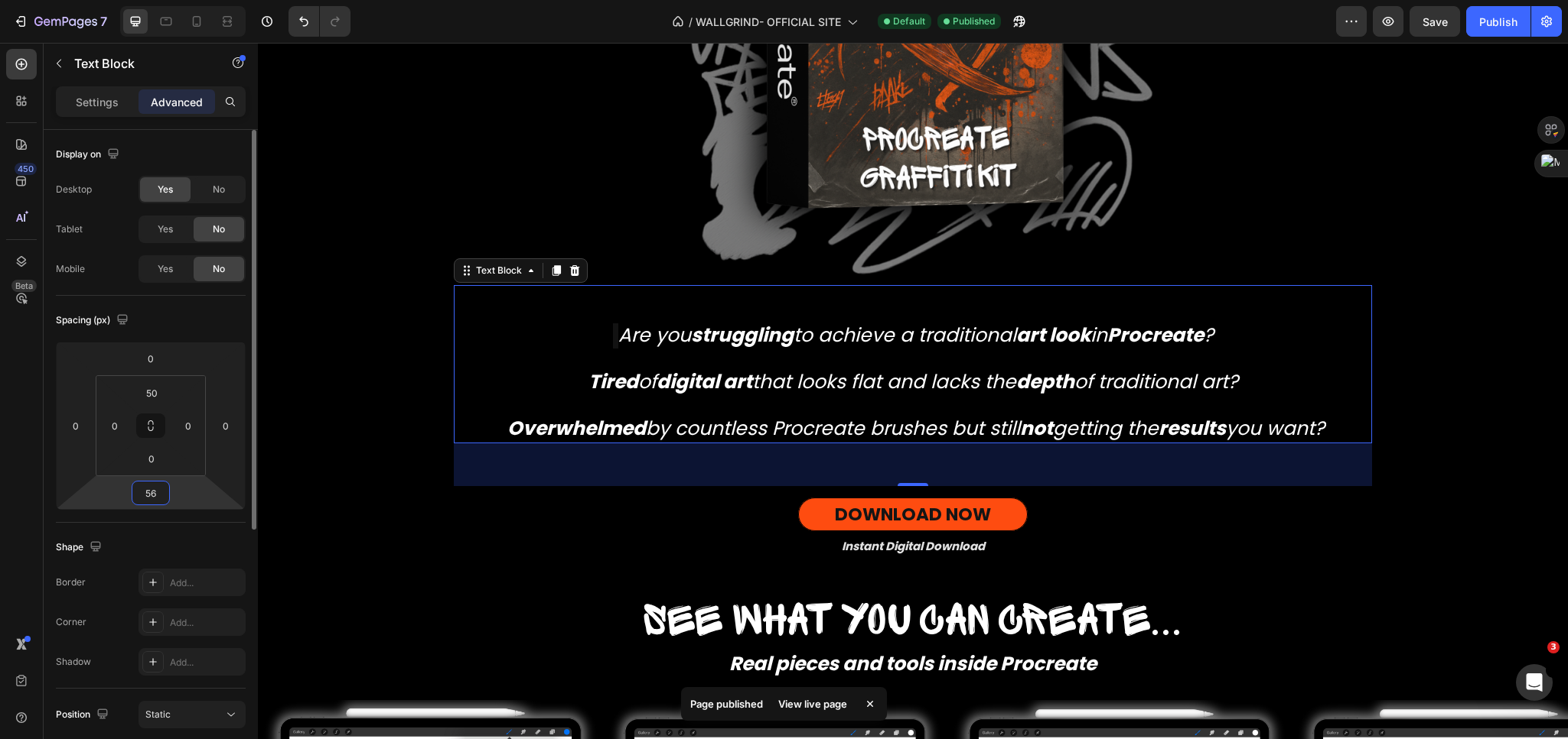
click at [159, 491] on input "56" at bounding box center [151, 492] width 31 height 23
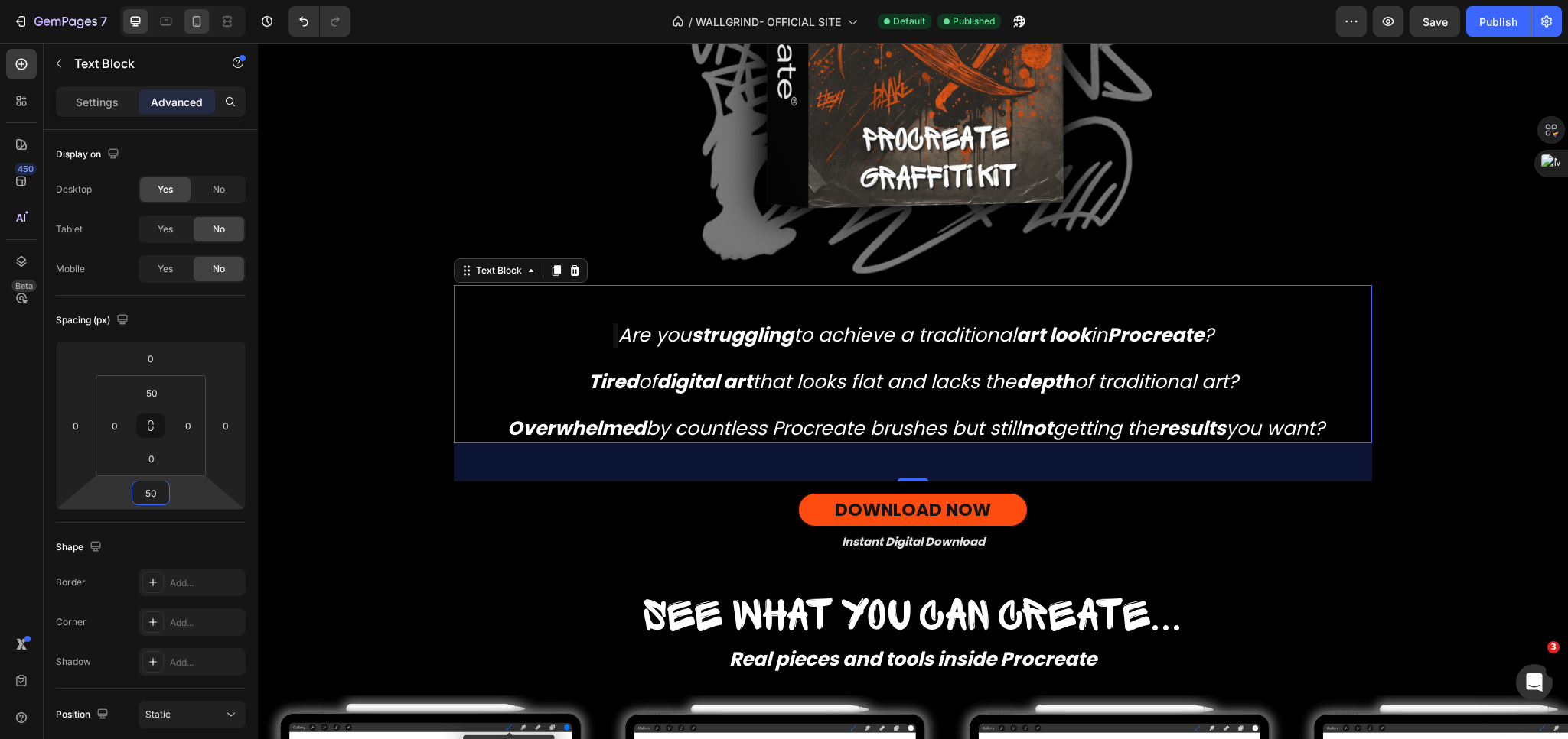
click at [193, 14] on icon at bounding box center [197, 21] width 15 height 15
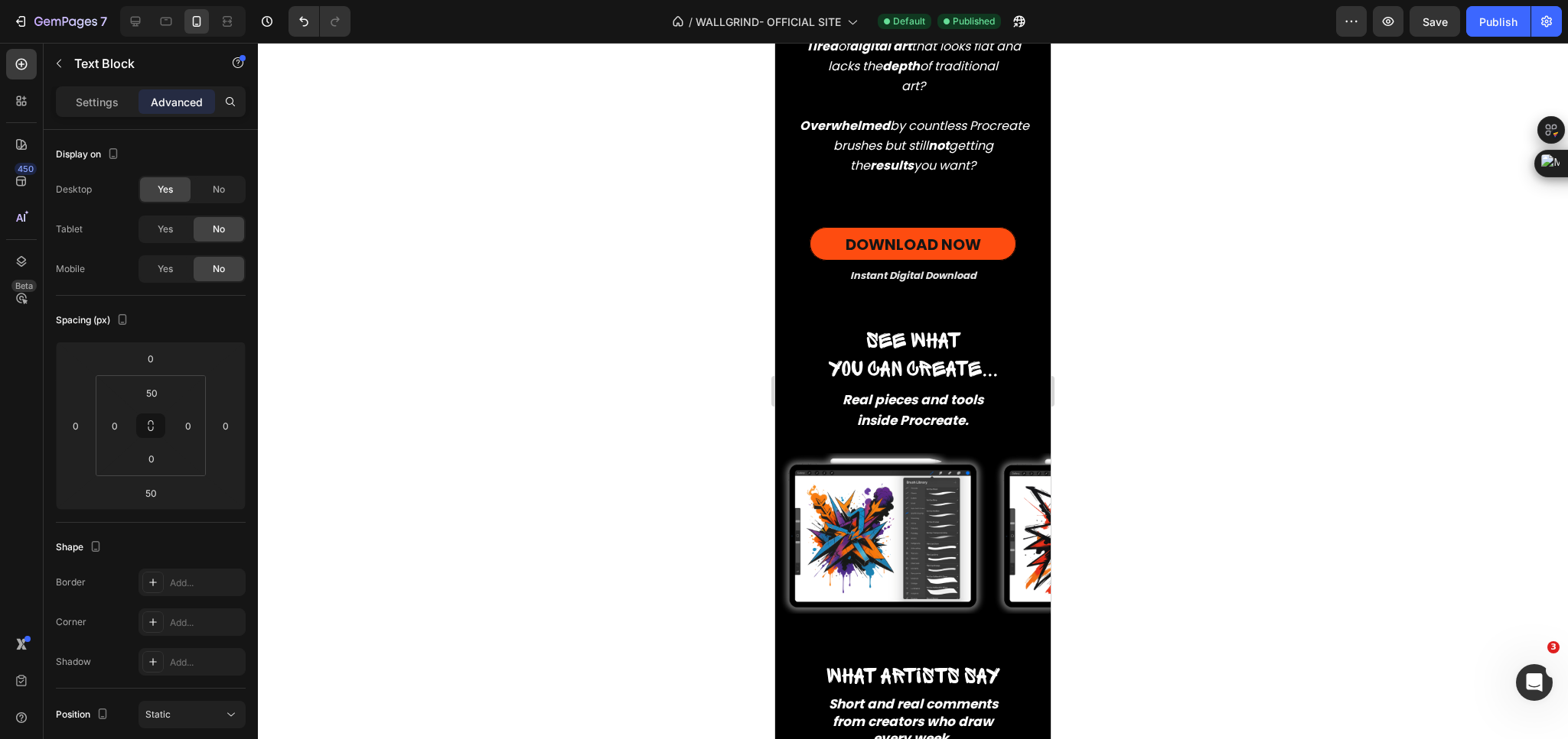
type input "0"
type input "40"
type input "25"
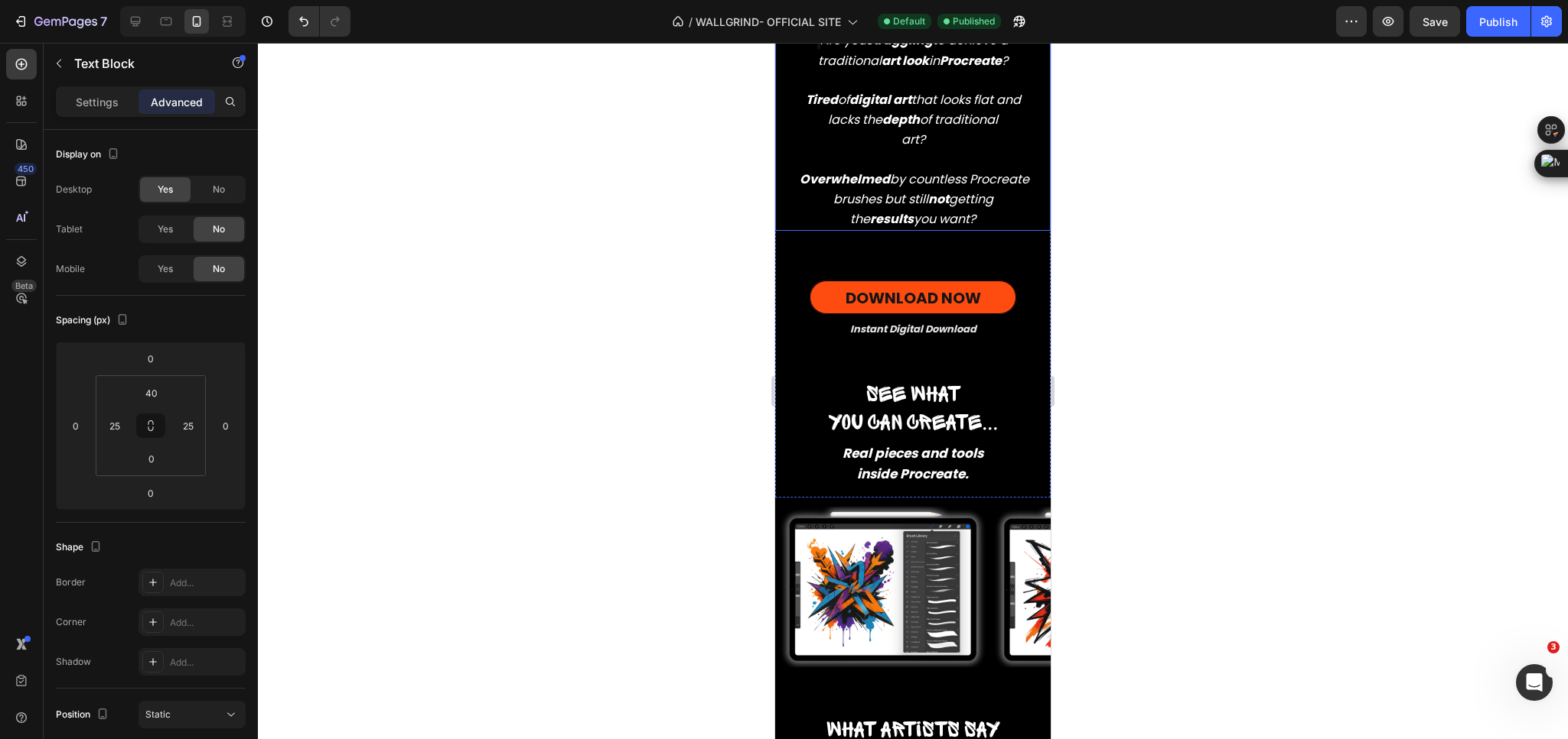
click at [913, 210] on strong "results" at bounding box center [891, 219] width 43 height 18
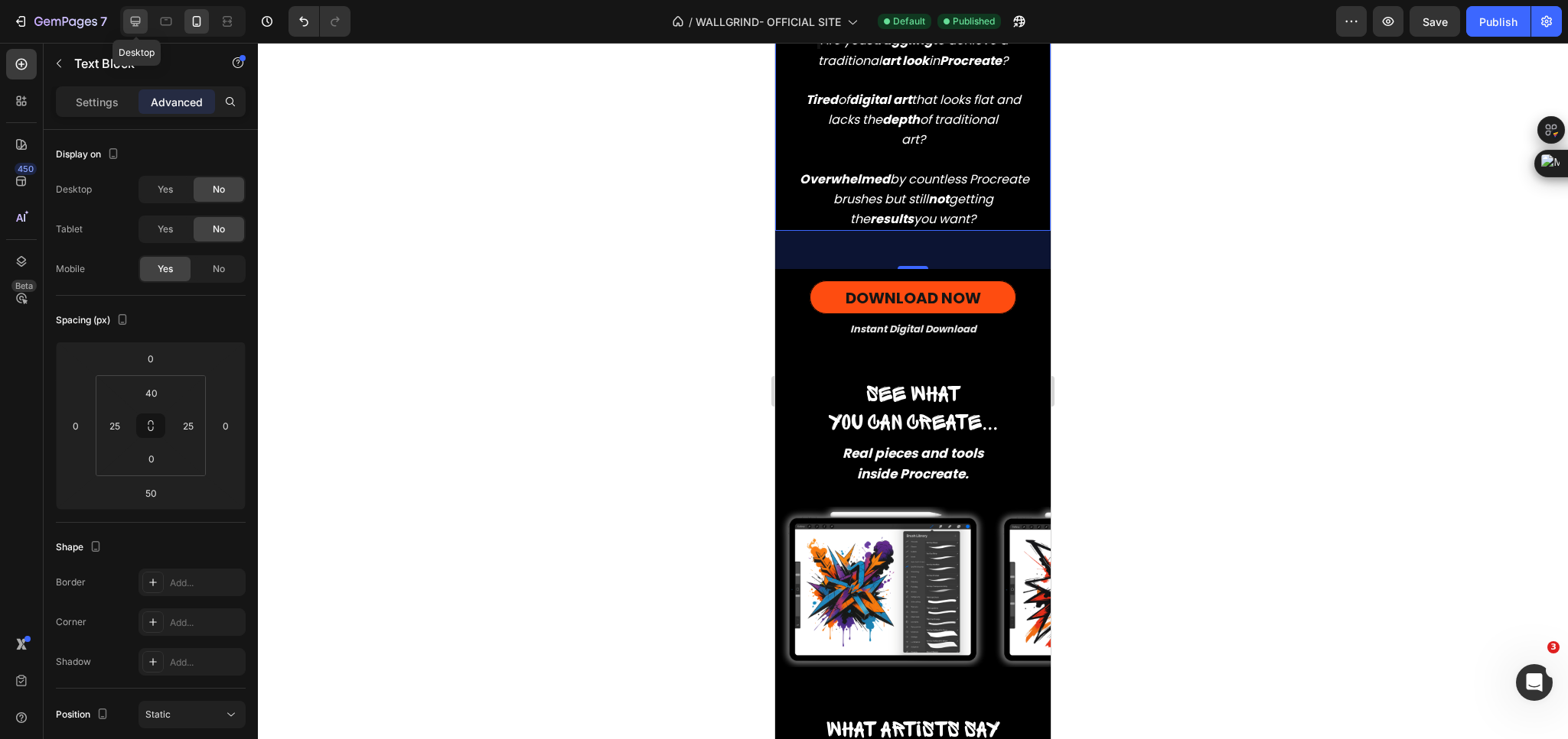
click at [137, 9] on div at bounding box center [135, 21] width 25 height 25
type input "50"
type input "0"
type input "50"
type input "0"
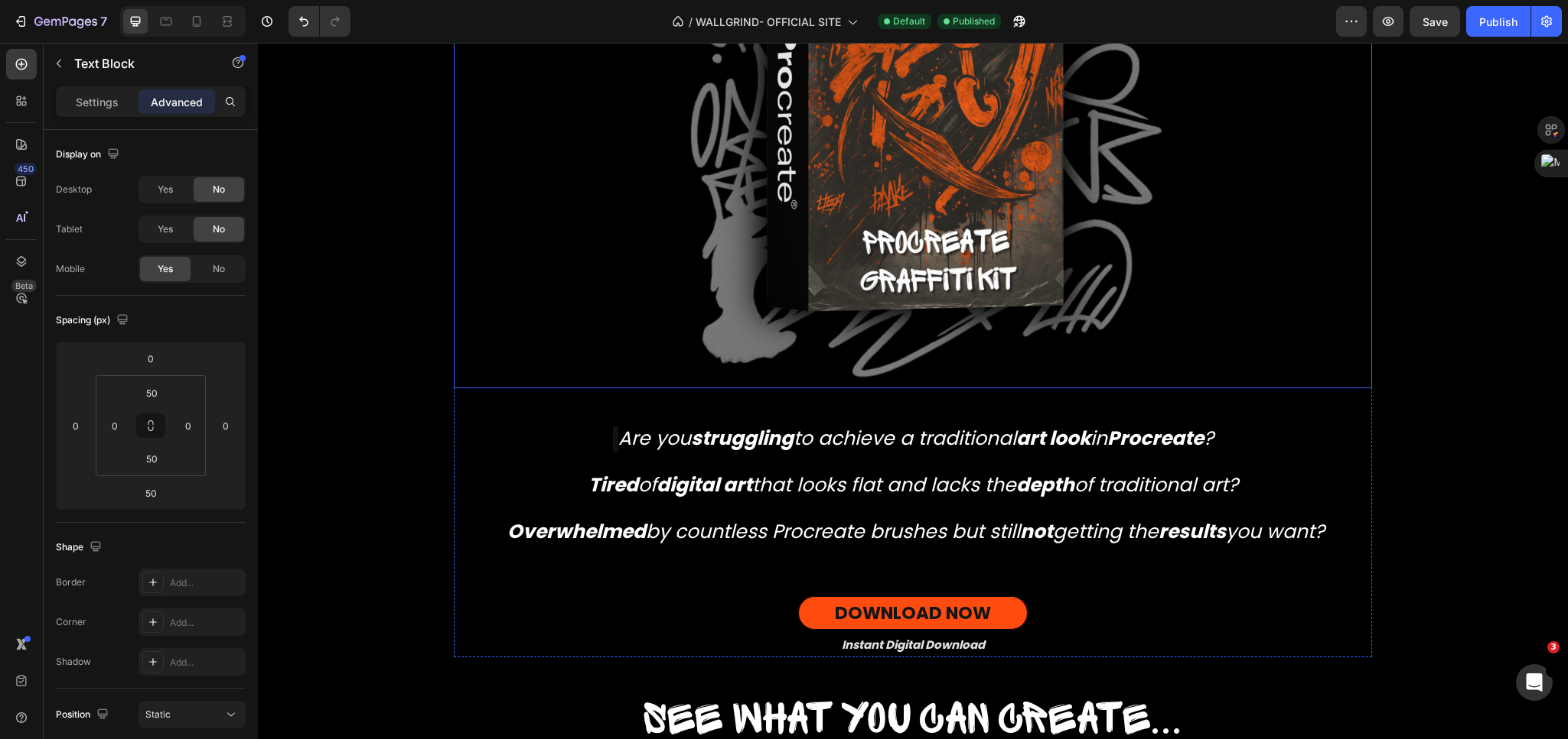
scroll to position [1003, 0]
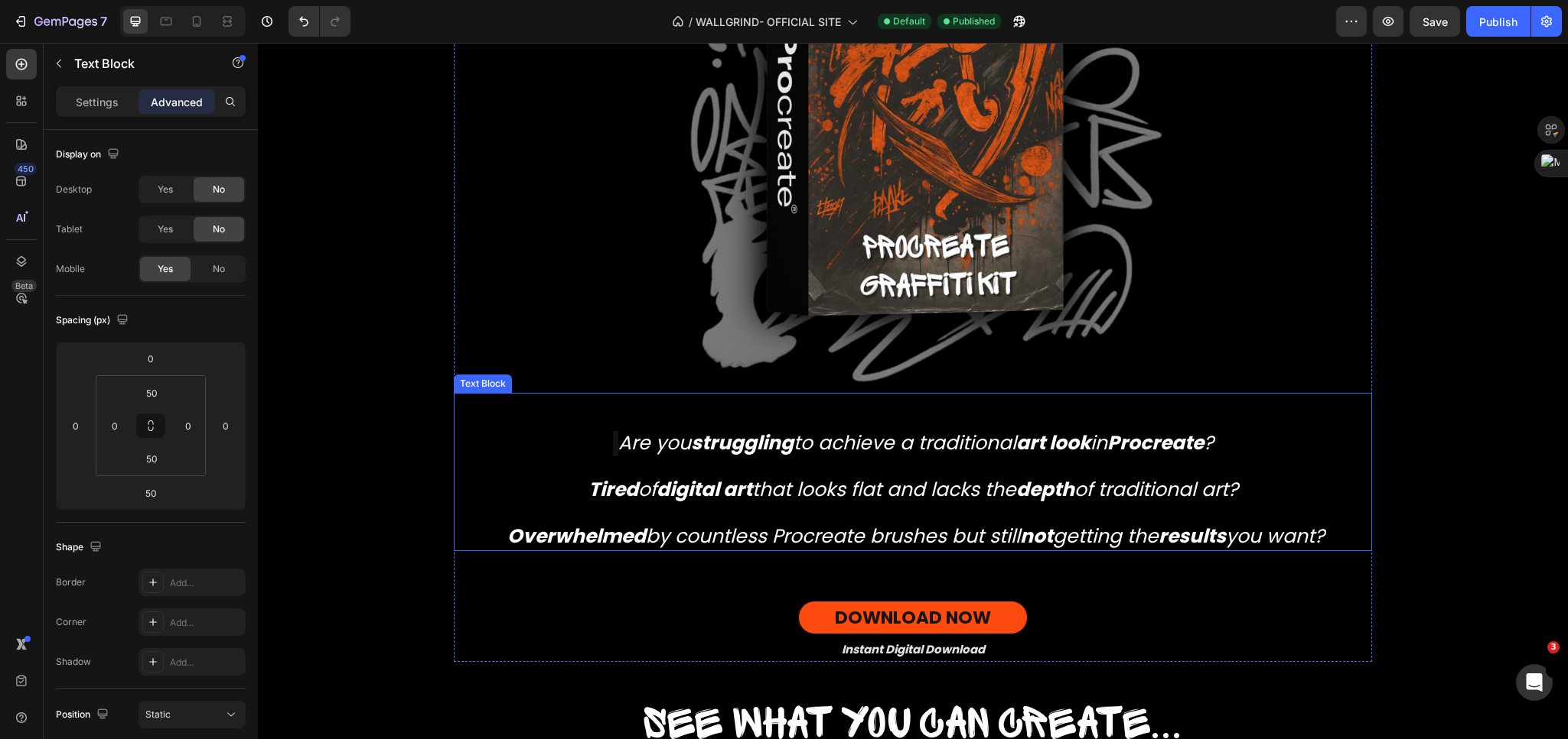
click at [1020, 524] on p "Tired of digital art that looks flat and lacks the depth of traditional art? Ov…" at bounding box center [913, 503] width 823 height 92
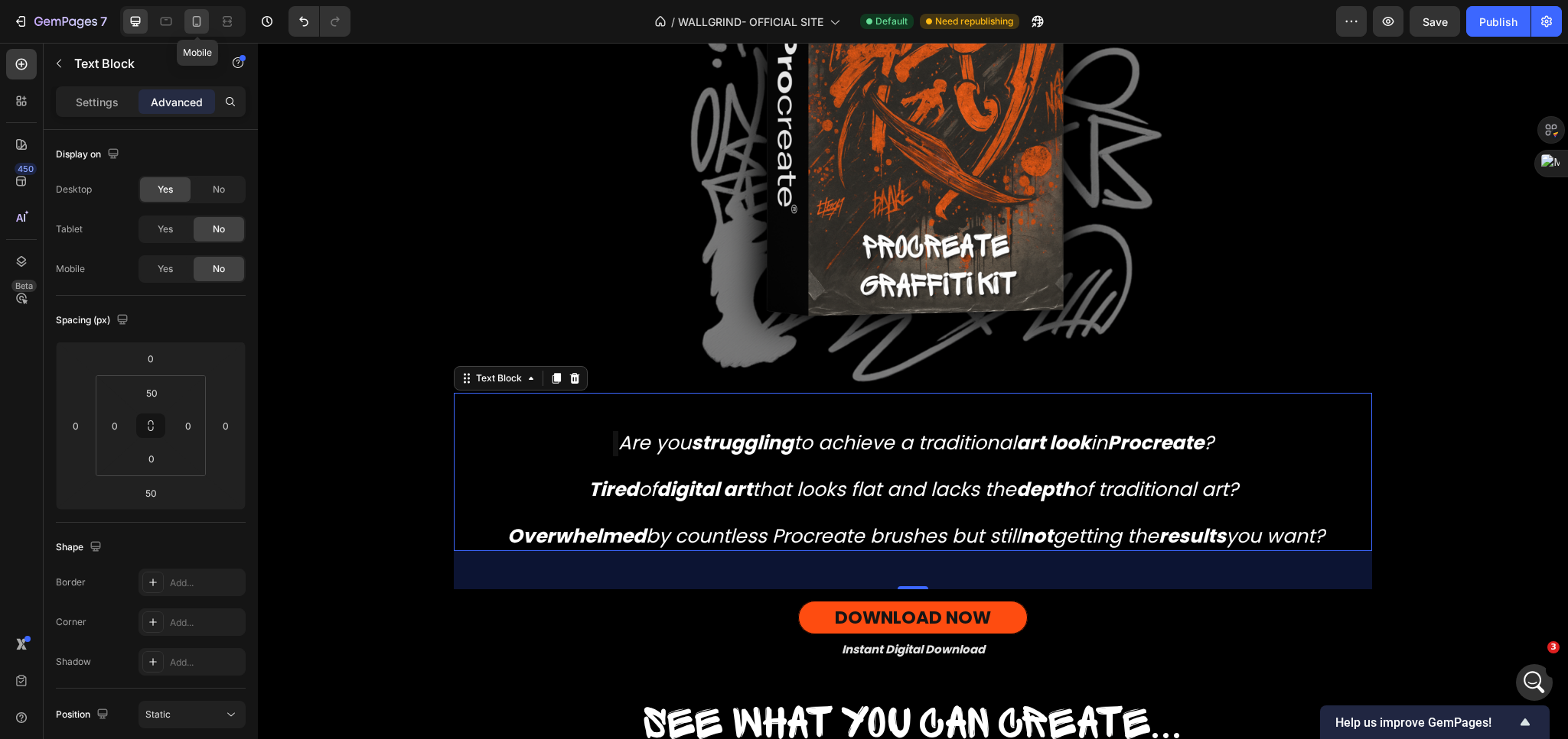
drag, startPoint x: 199, startPoint y: 19, endPoint x: 0, endPoint y: 22, distance: 199.0
click at [199, 19] on icon at bounding box center [197, 21] width 15 height 15
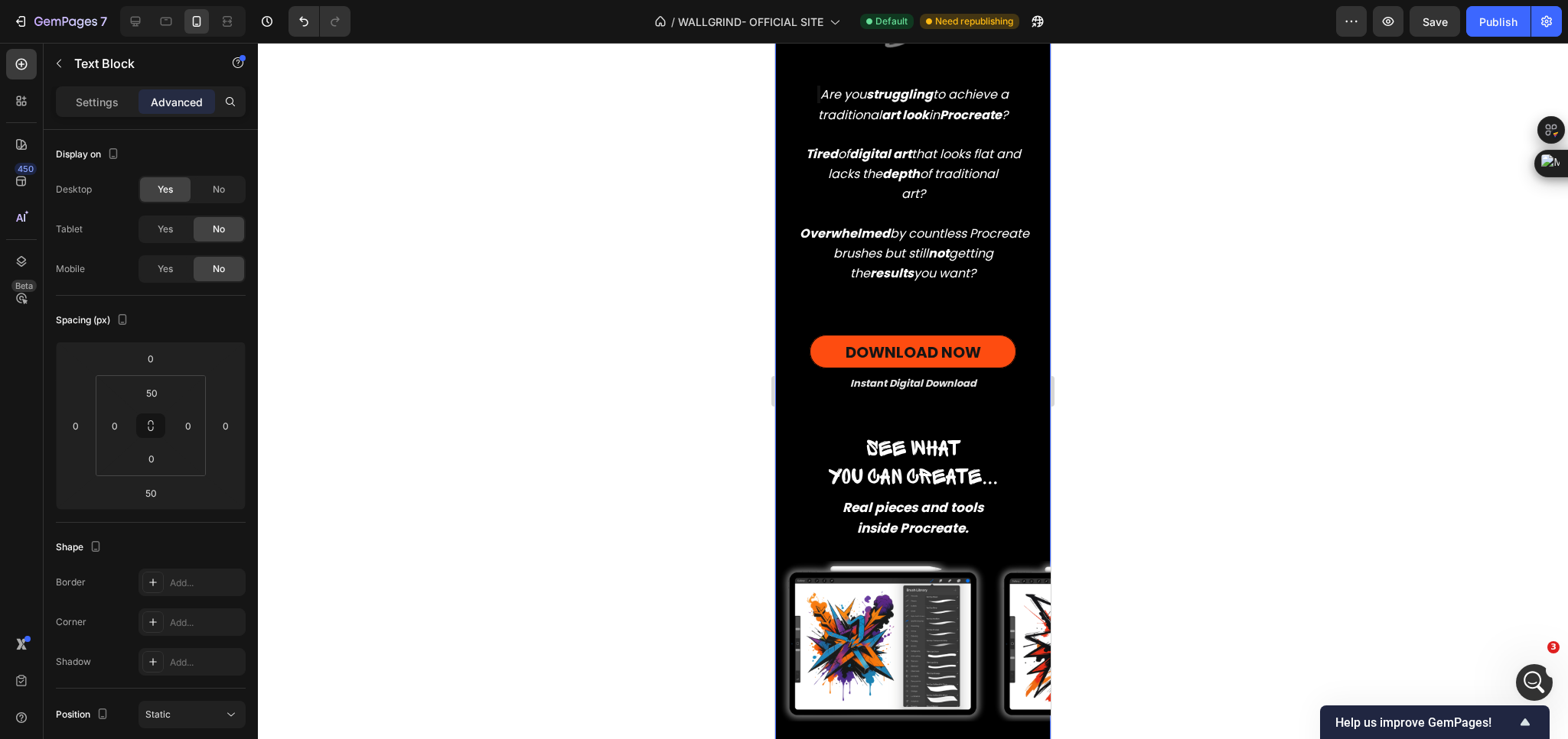
type input "0"
type input "40"
type input "25"
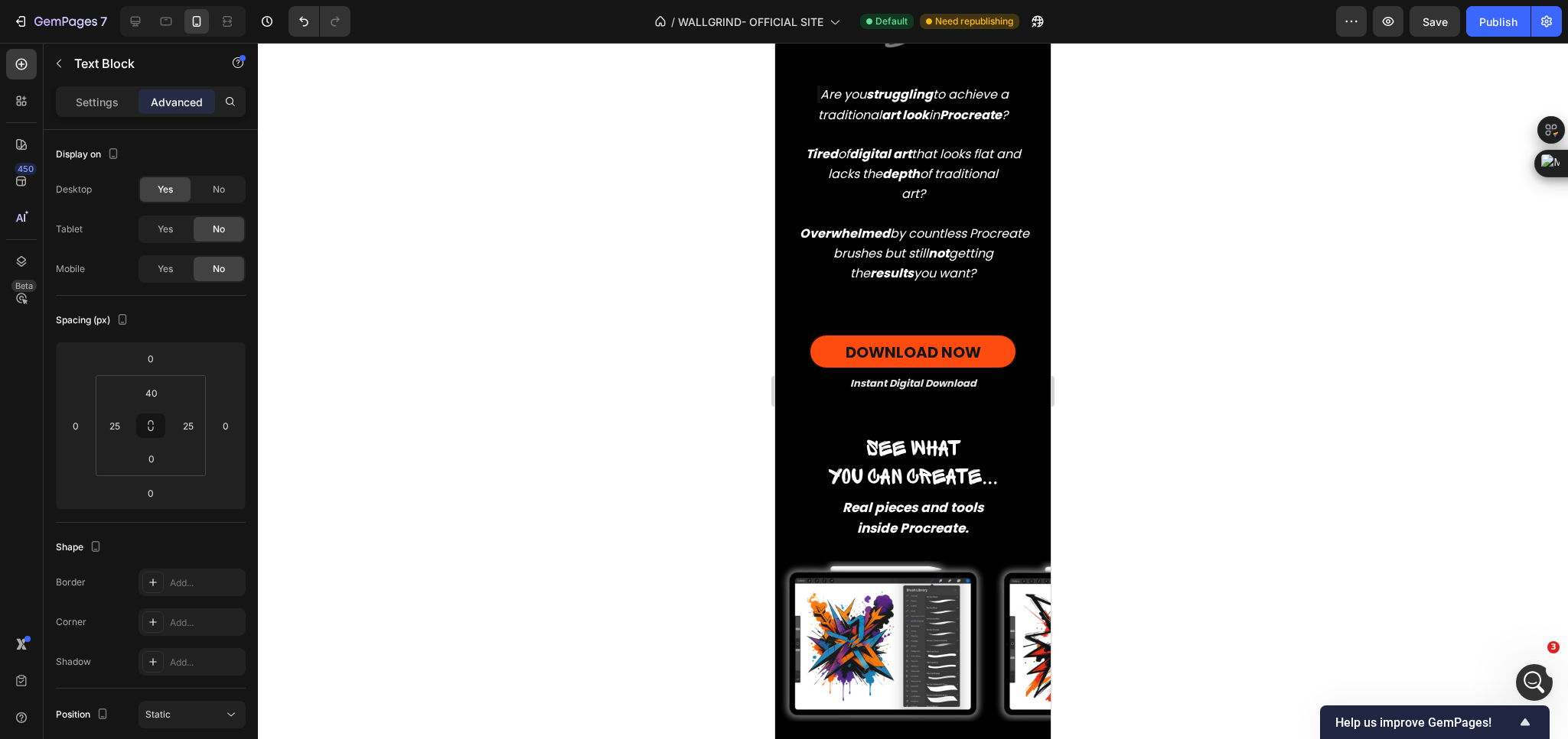
scroll to position [950, 0]
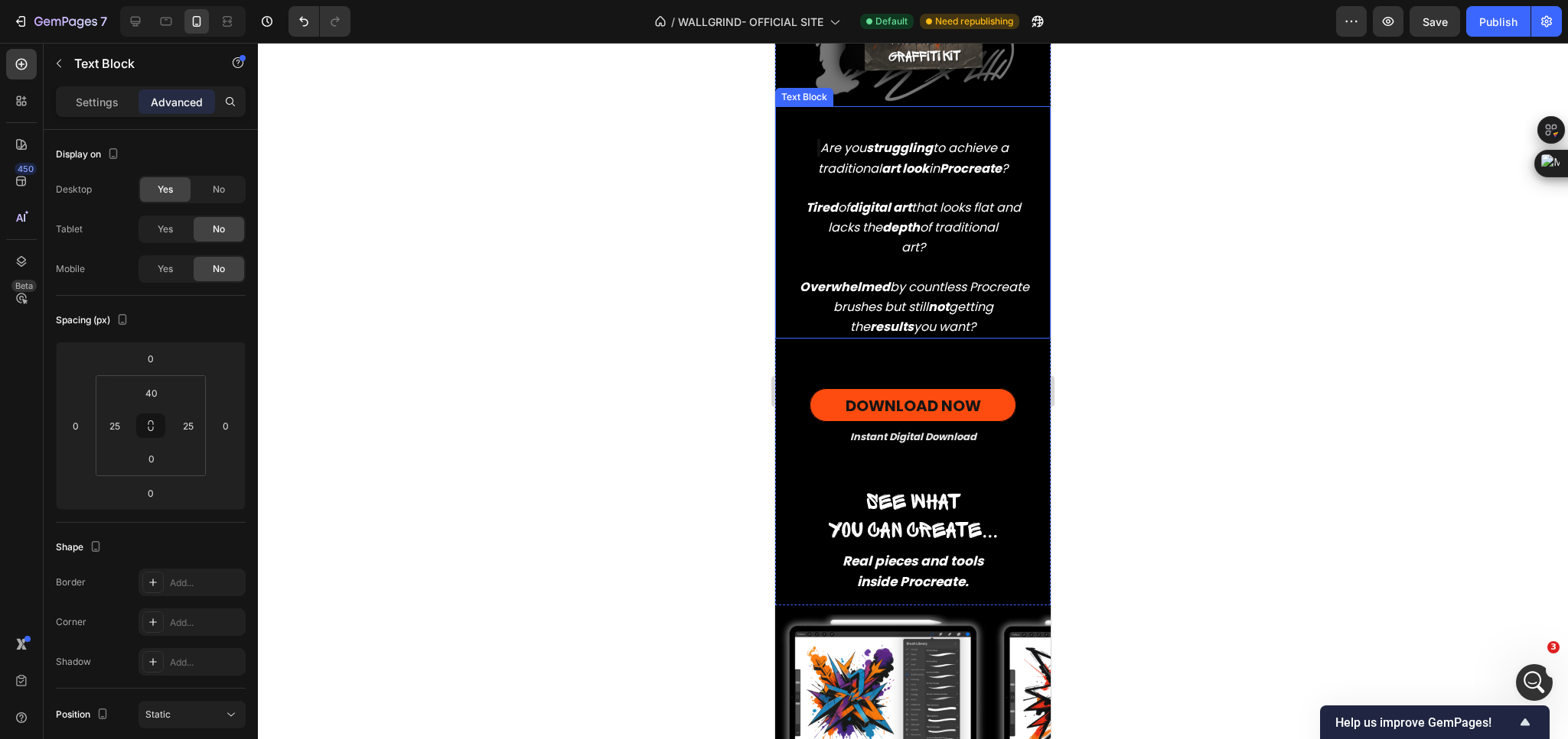
click at [903, 318] on strong "results" at bounding box center [891, 326] width 43 height 18
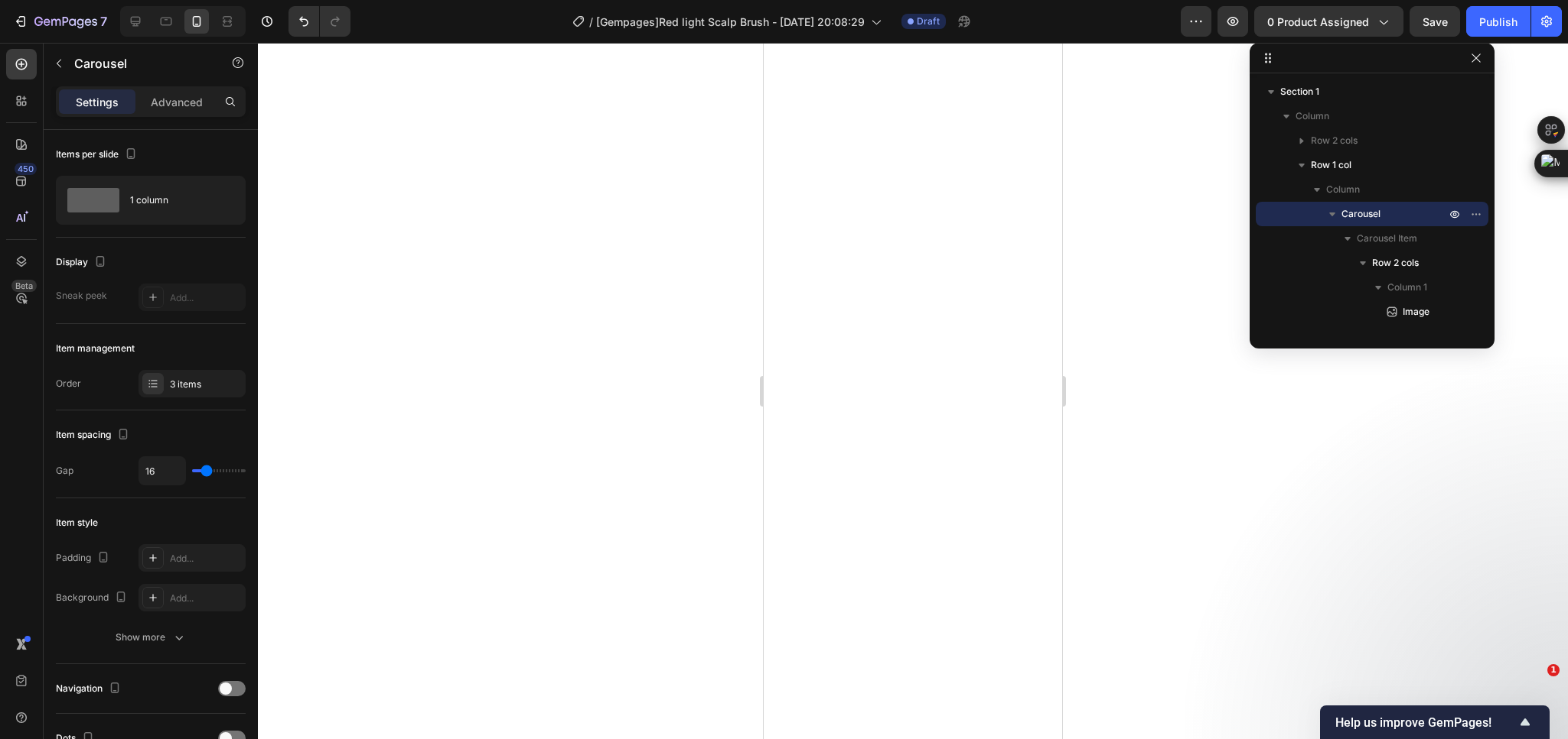
click at [207, 381] on div "3 items" at bounding box center [205, 385] width 72 height 14
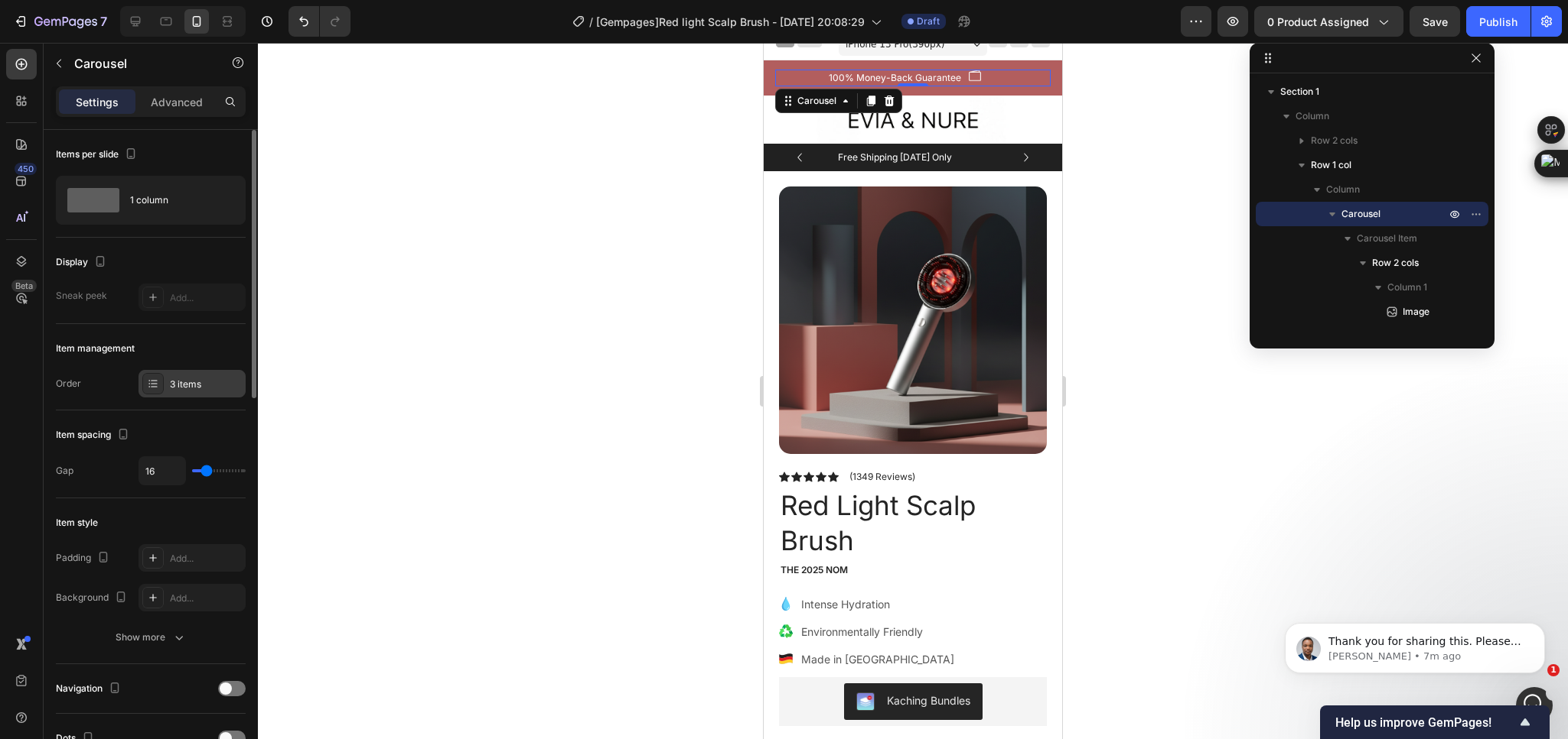
scroll to position [114, 0]
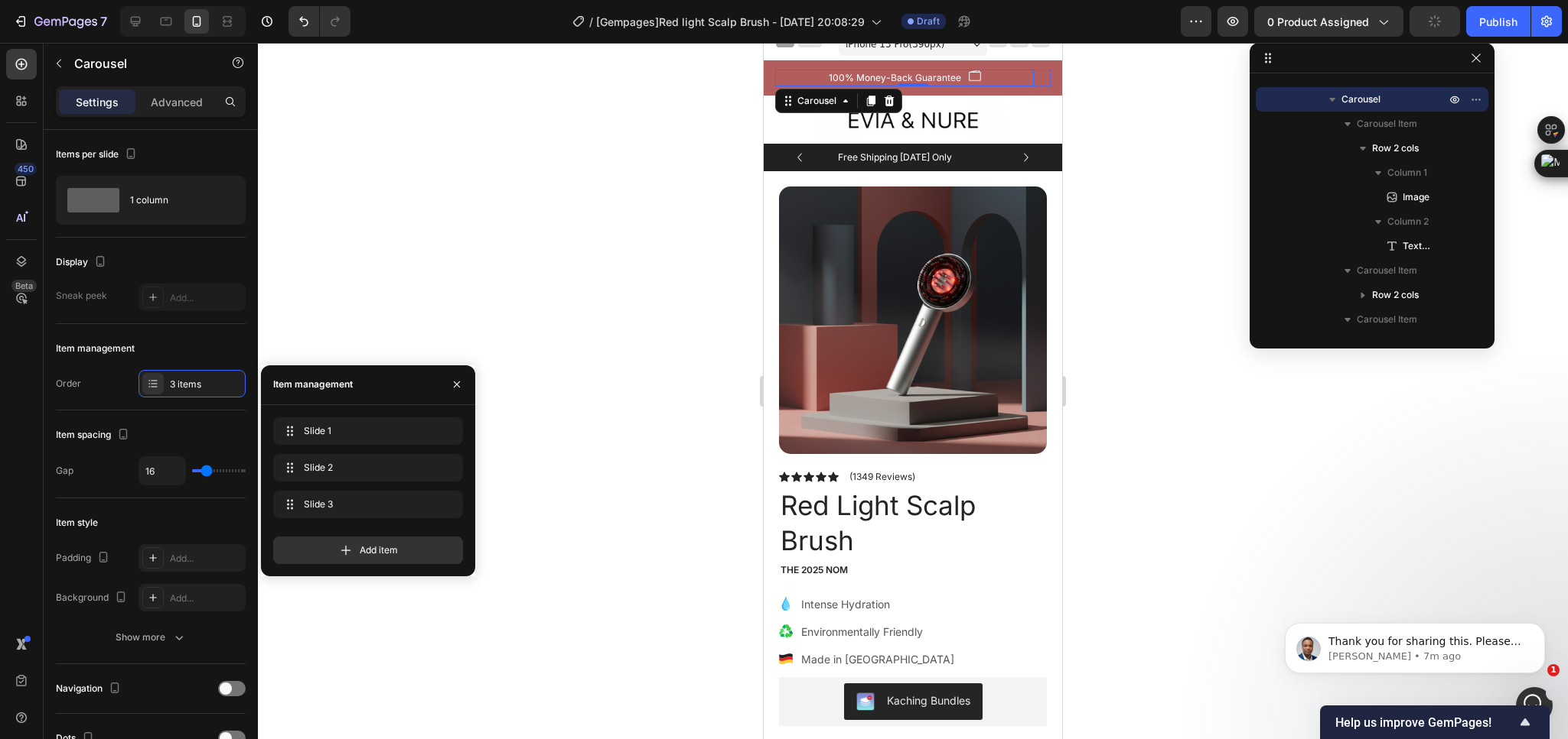
click at [817, 72] on div "Image 100% Money-Back Guarantee Text block Row" at bounding box center [904, 78] width 259 height 17
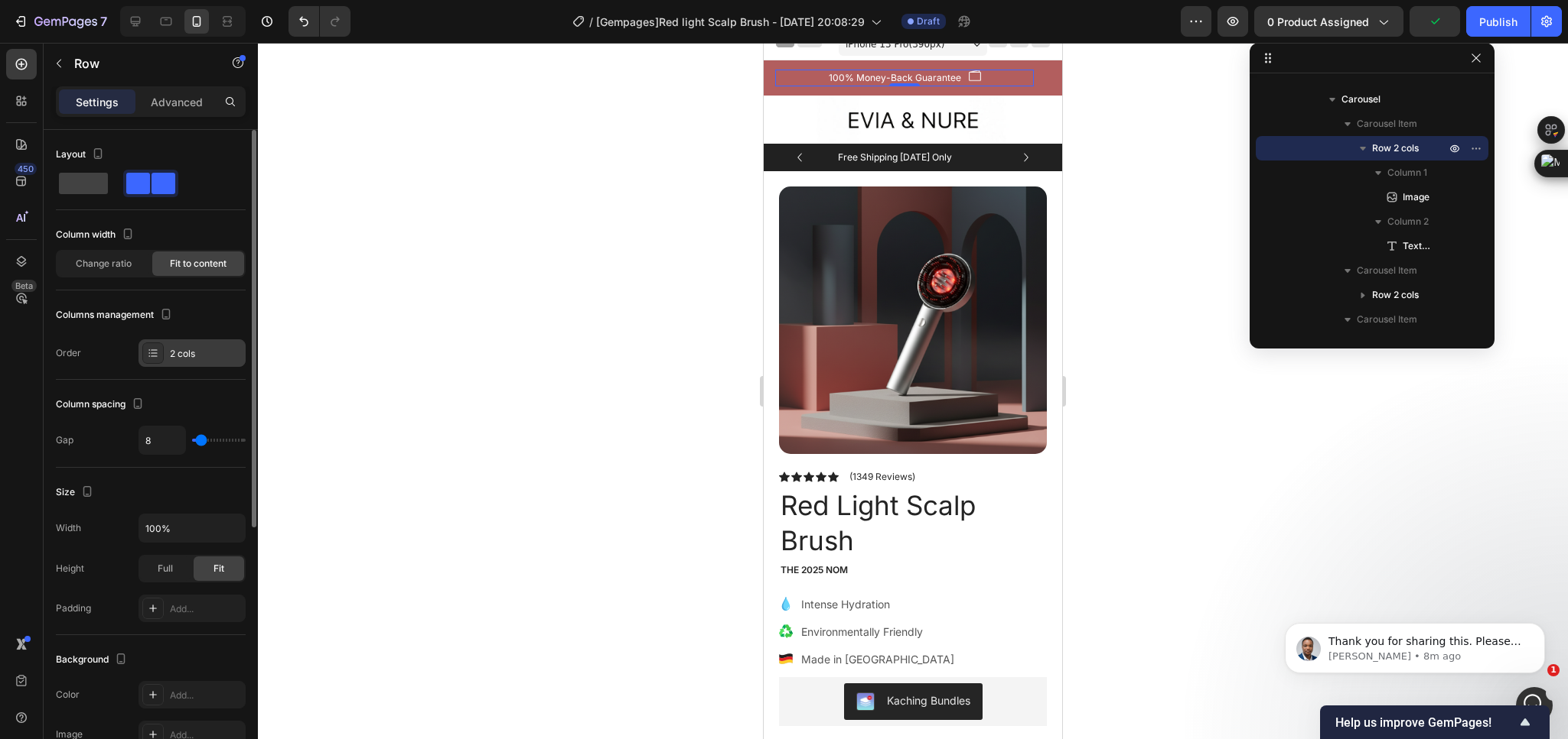
click at [175, 354] on div "2 cols" at bounding box center [205, 354] width 72 height 14
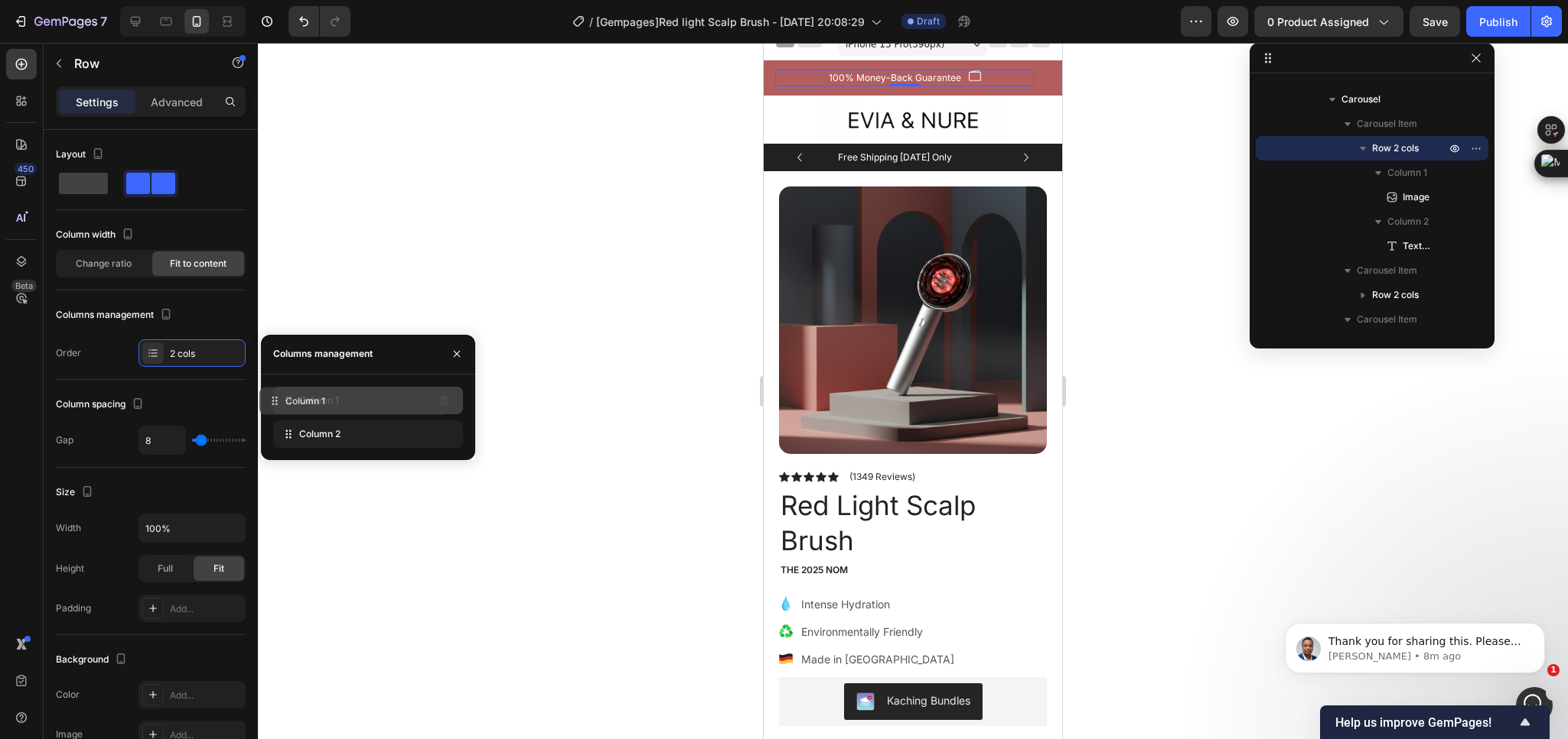
drag, startPoint x: 374, startPoint y: 434, endPoint x: 360, endPoint y: 400, distance: 36.8
click at [683, 212] on div at bounding box center [912, 392] width 1310 height 697
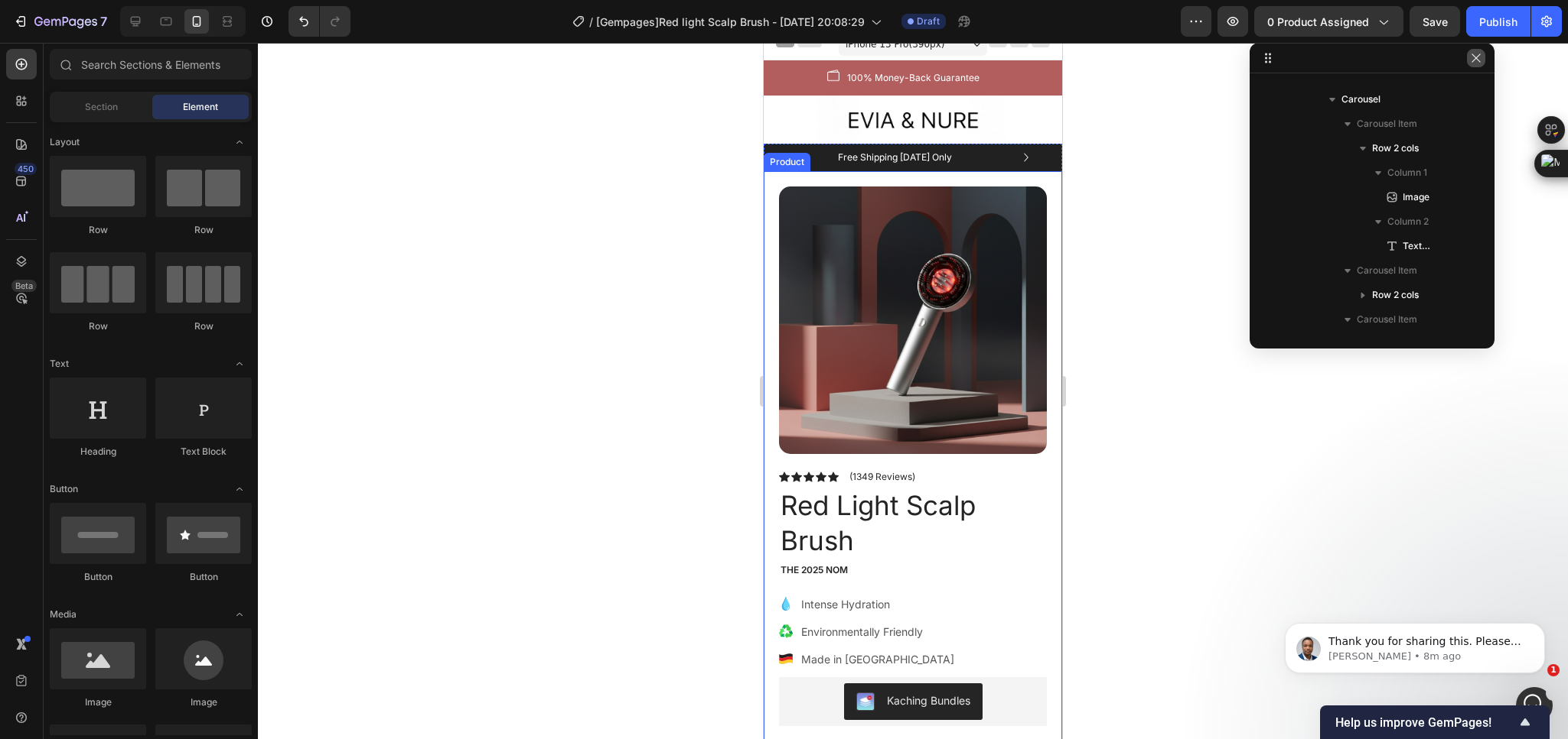
click at [1481, 58] on icon "button" at bounding box center [1476, 58] width 12 height 12
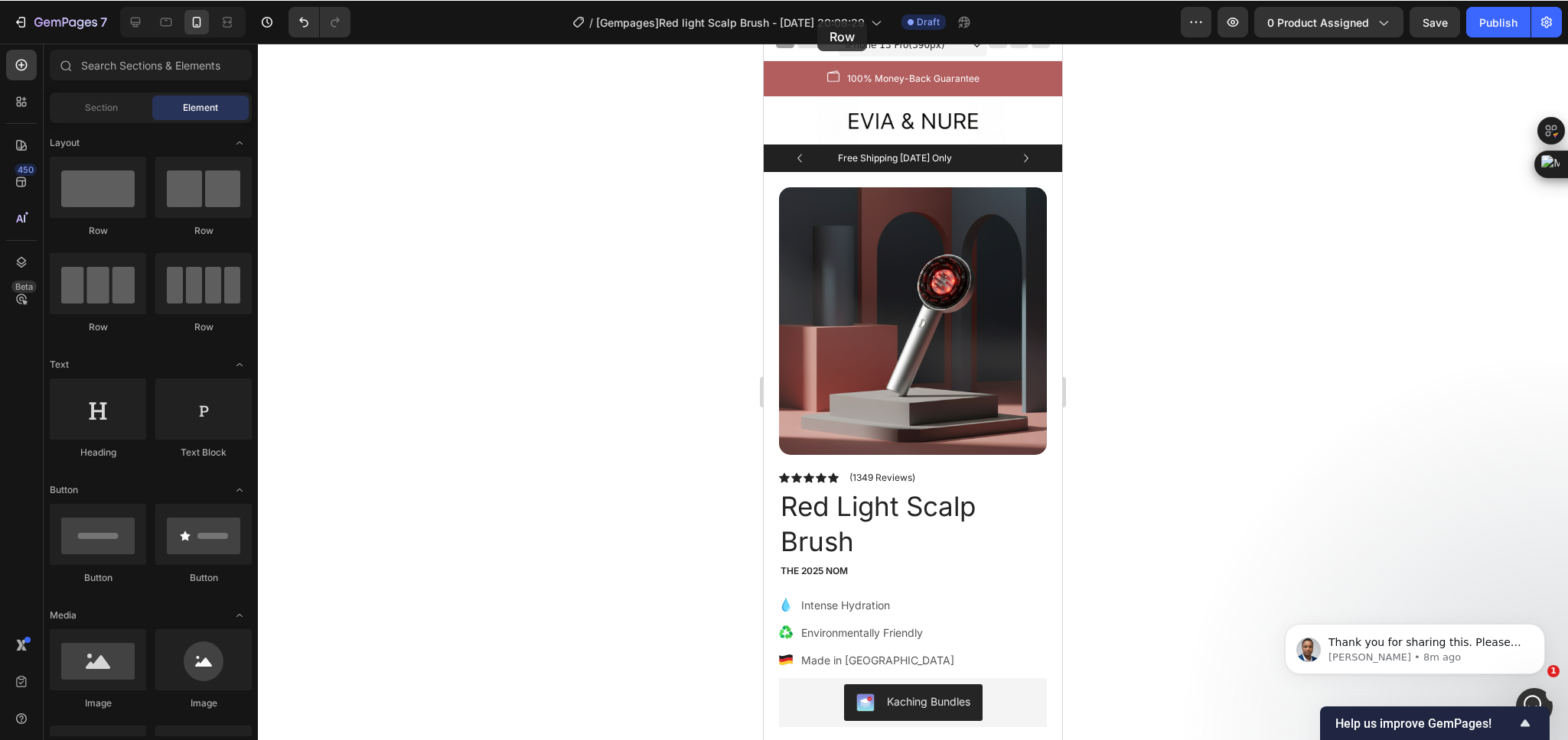
scroll to position [0, 0]
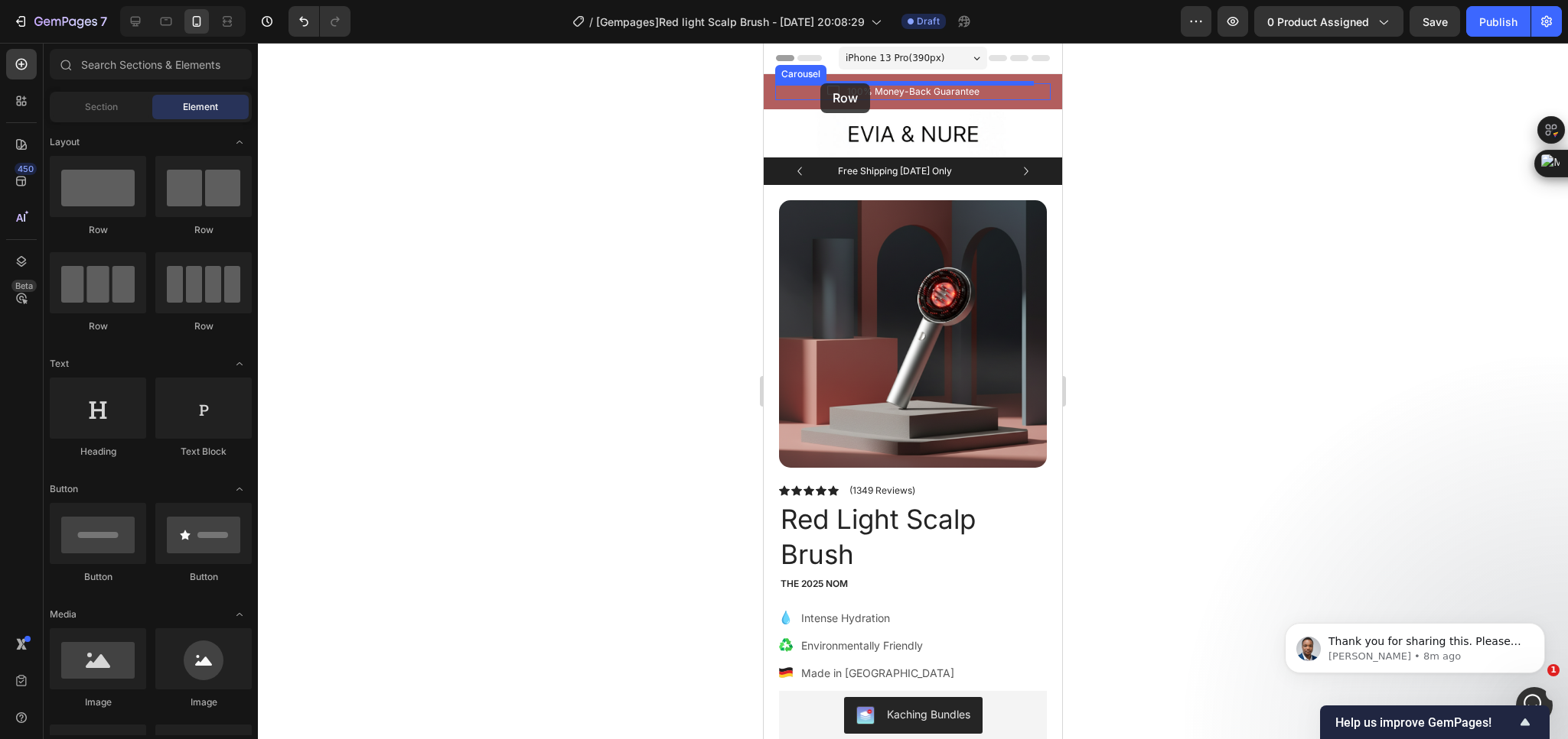
drag, startPoint x: 1468, startPoint y: 81, endPoint x: 820, endPoint y: 83, distance: 648.0
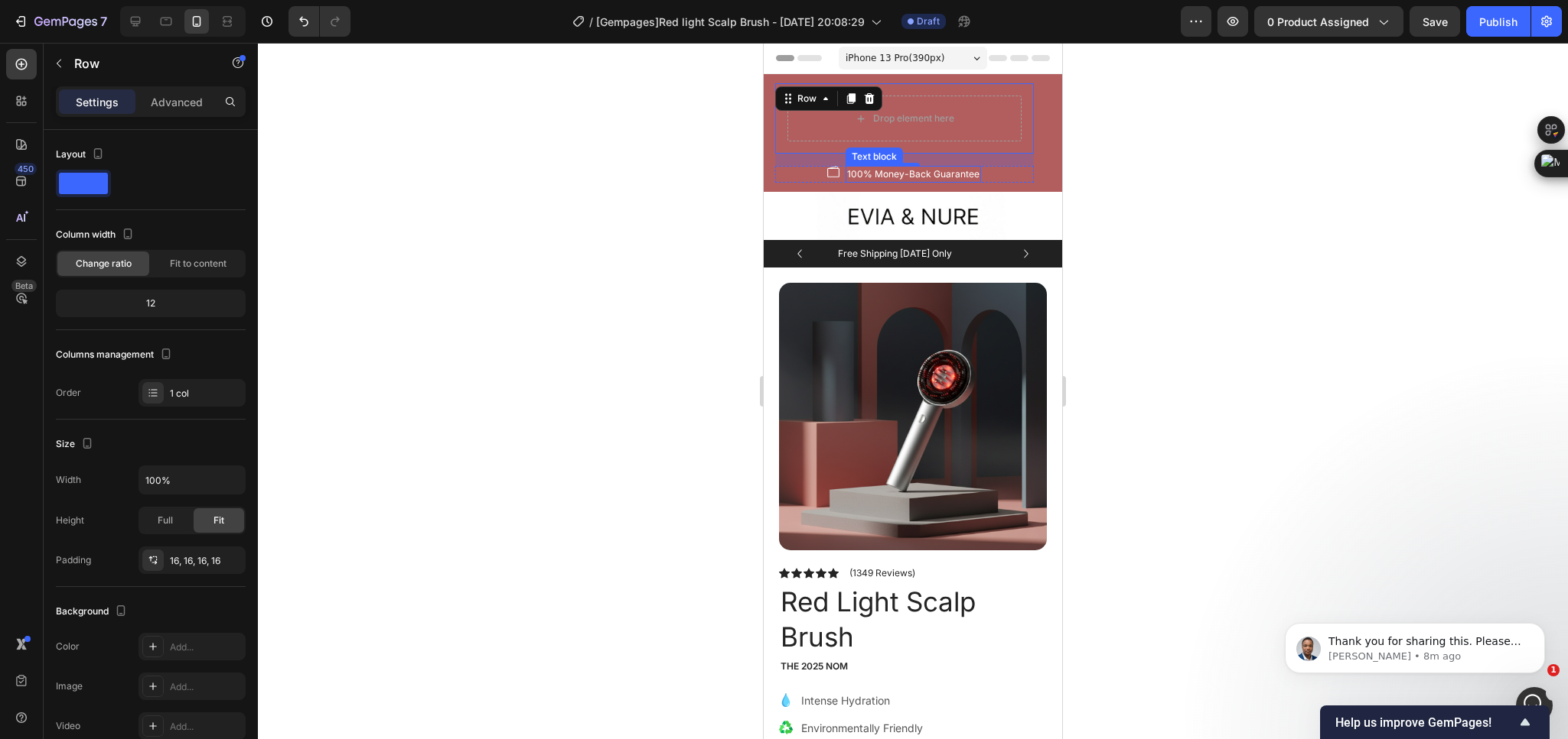
click at [924, 170] on p "100% Money-Back Guarantee" at bounding box center [913, 175] width 132 height 14
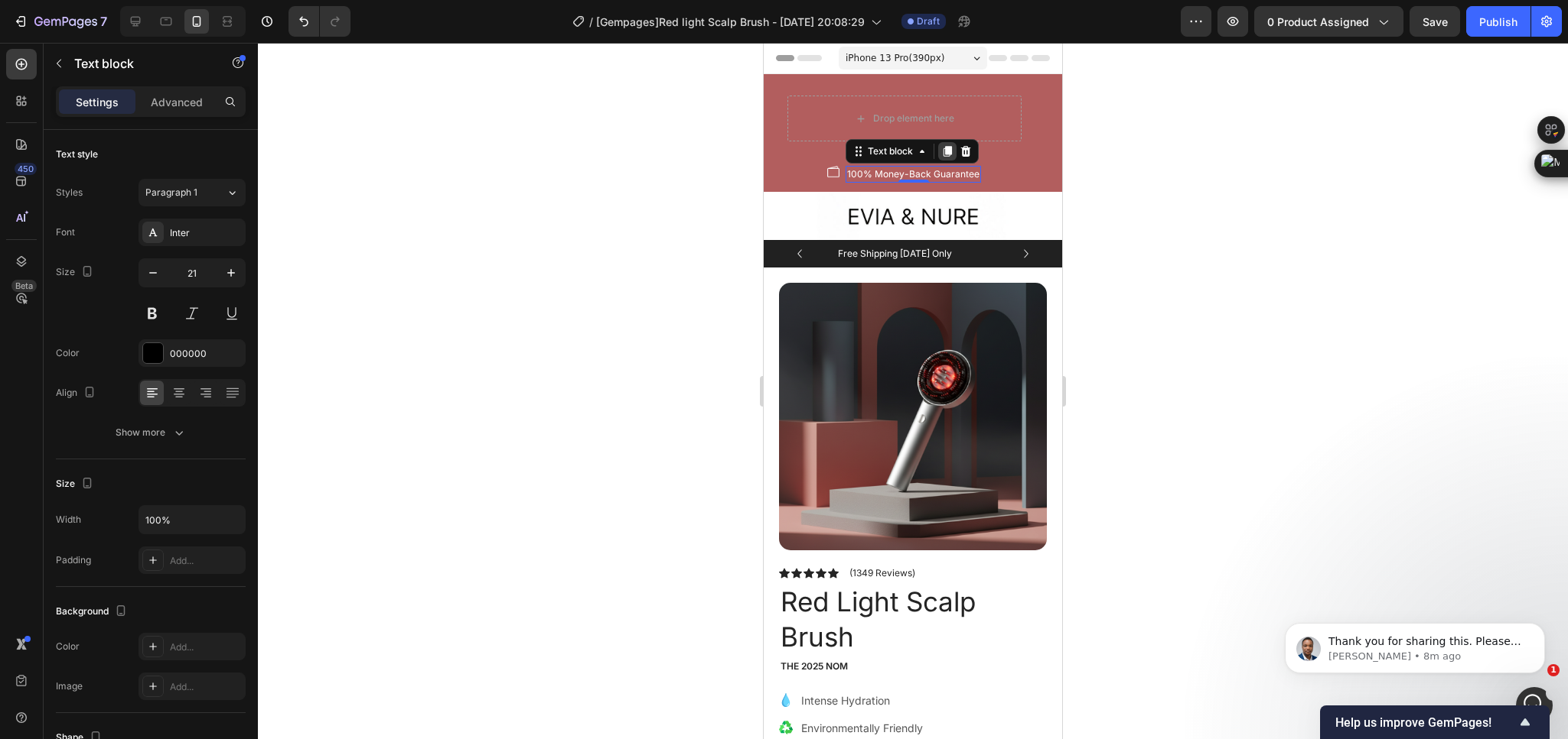
click at [943, 150] on icon at bounding box center [947, 151] width 12 height 12
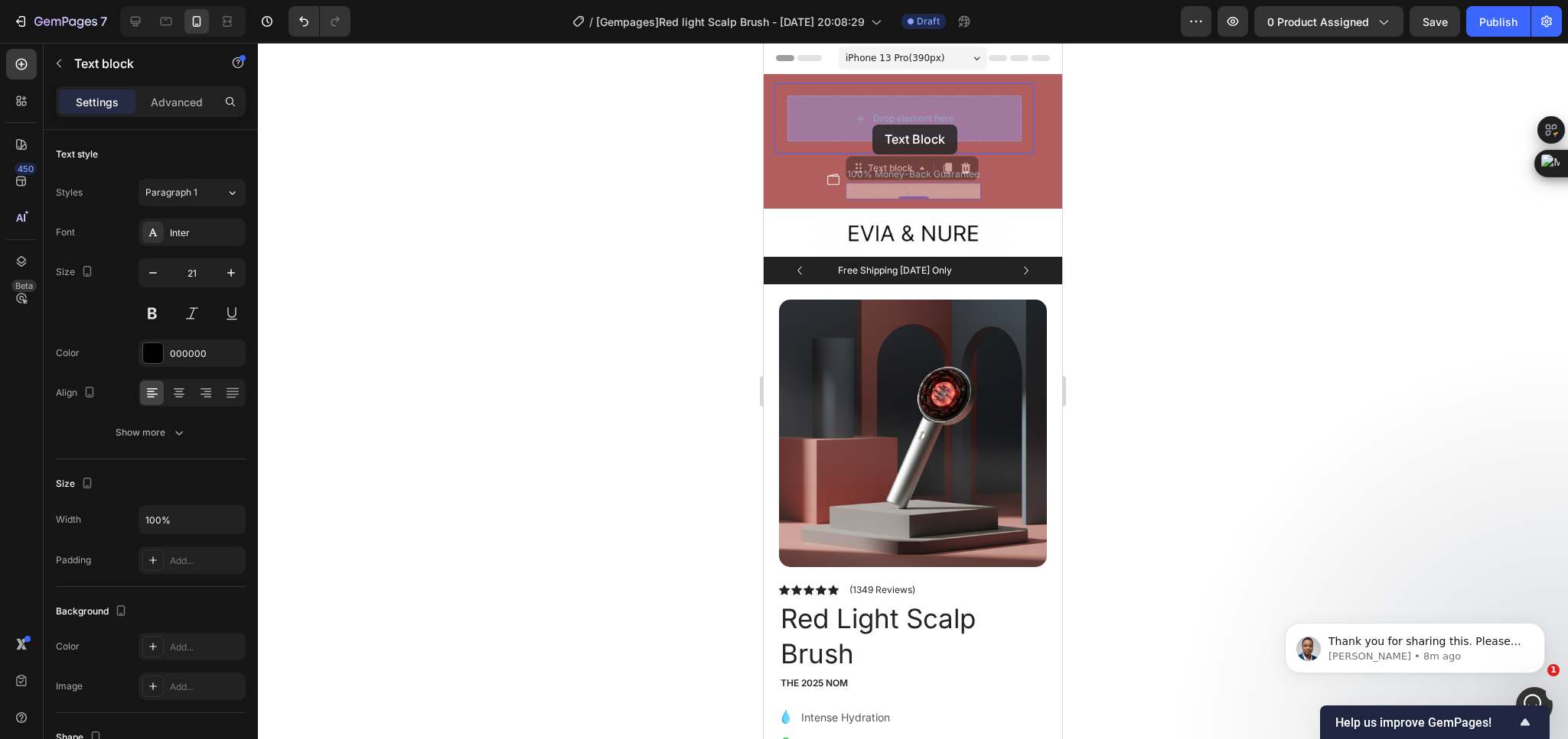
drag, startPoint x: 889, startPoint y: 170, endPoint x: 874, endPoint y: 127, distance: 45.5
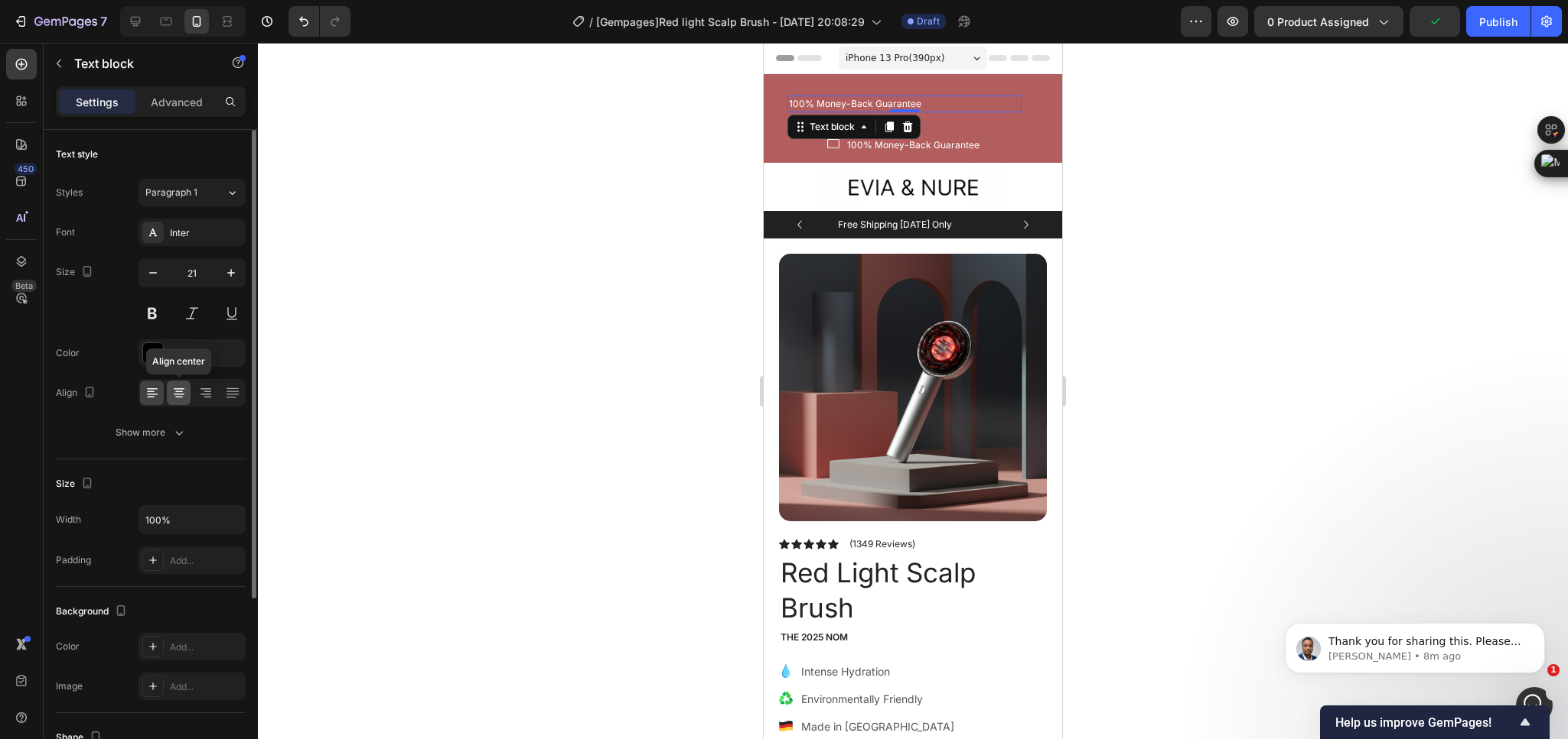
click at [186, 386] on icon at bounding box center [179, 393] width 15 height 15
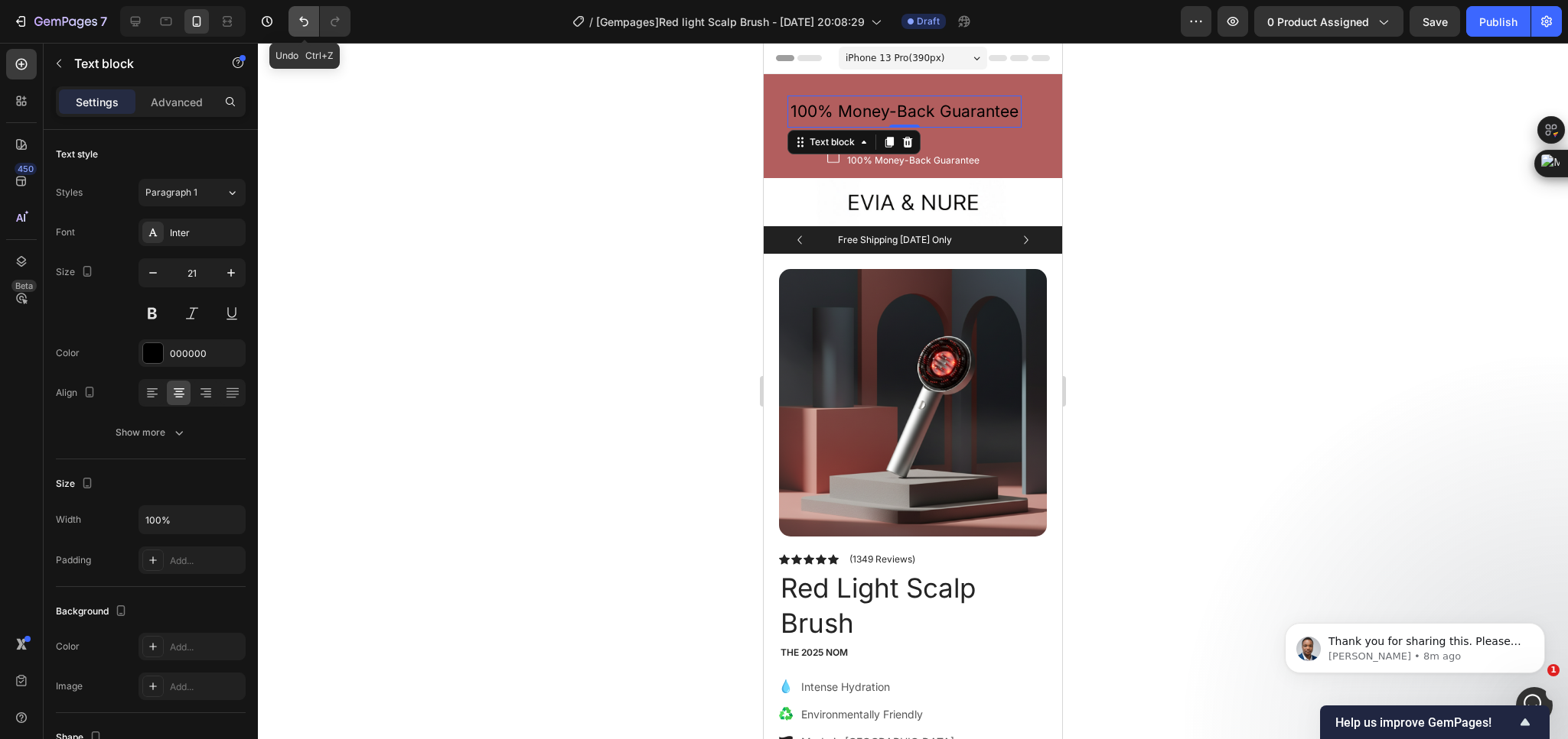
click at [315, 20] on button "Undo/Redo" at bounding box center [304, 21] width 31 height 31
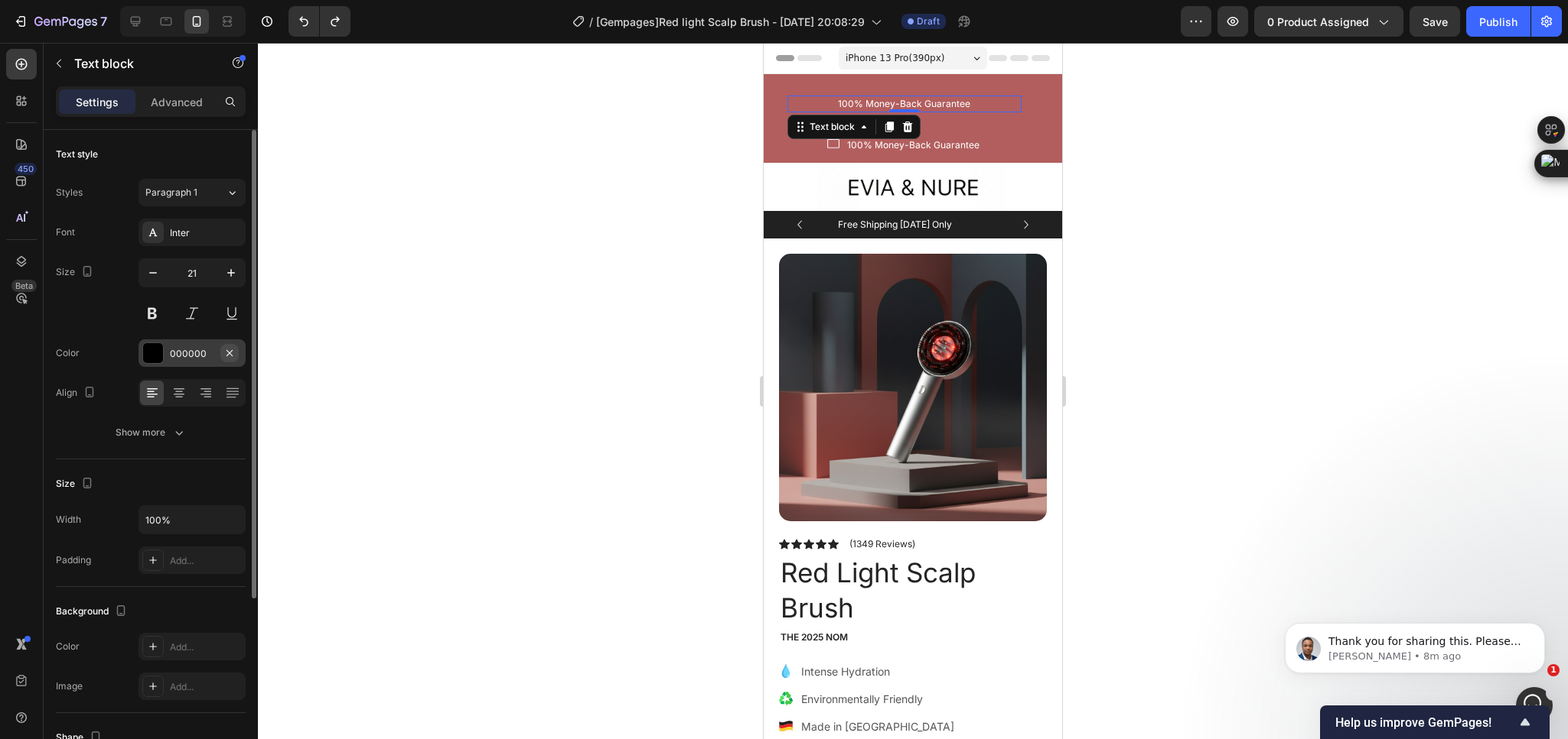
click at [230, 349] on icon "button" at bounding box center [229, 353] width 12 height 12
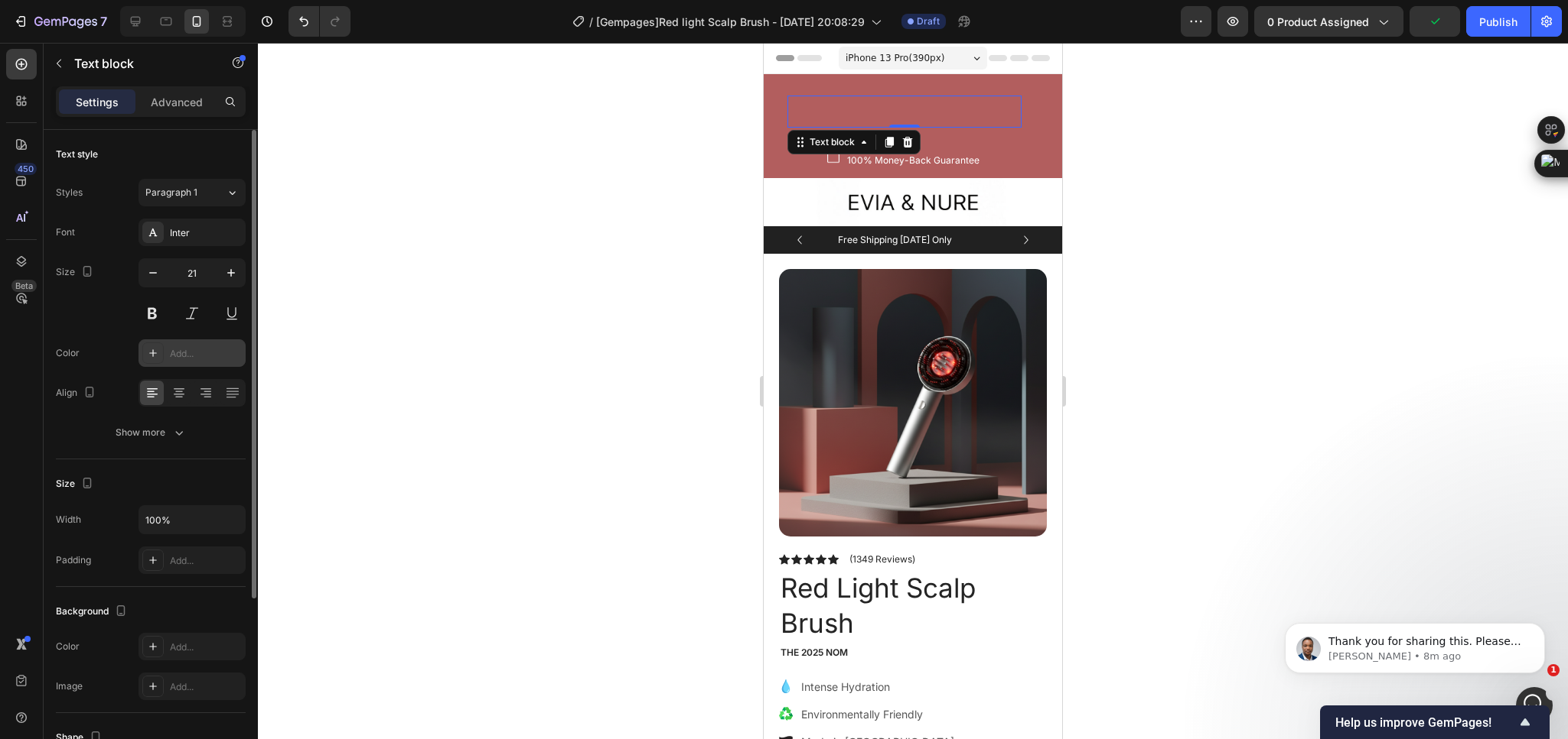
click at [186, 356] on div "Add..." at bounding box center [205, 354] width 72 height 14
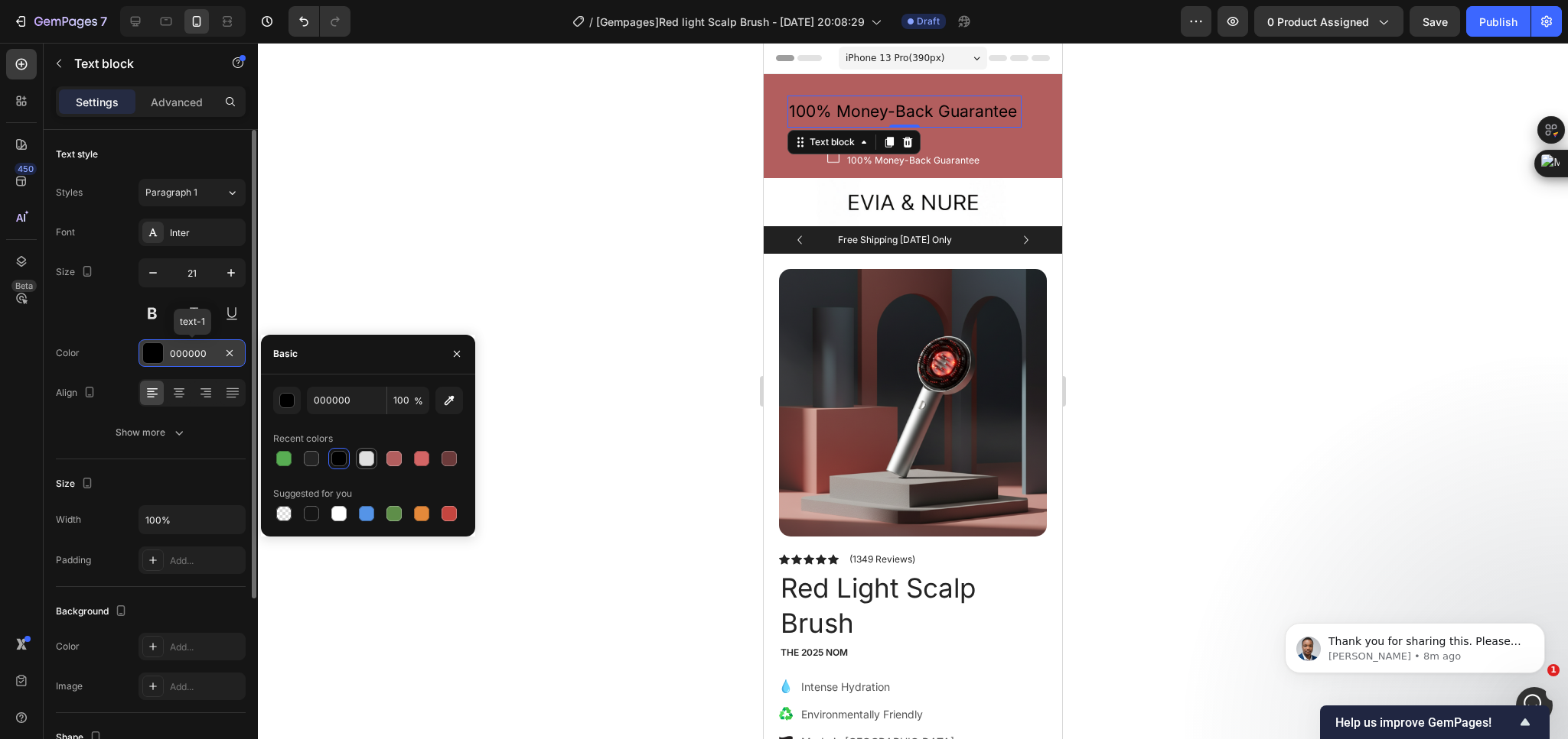
click at [371, 458] on div at bounding box center [366, 458] width 15 height 15
type input "E0E0E0"
click at [848, 110] on p "100% Money-Back Guarantee" at bounding box center [904, 112] width 231 height 29
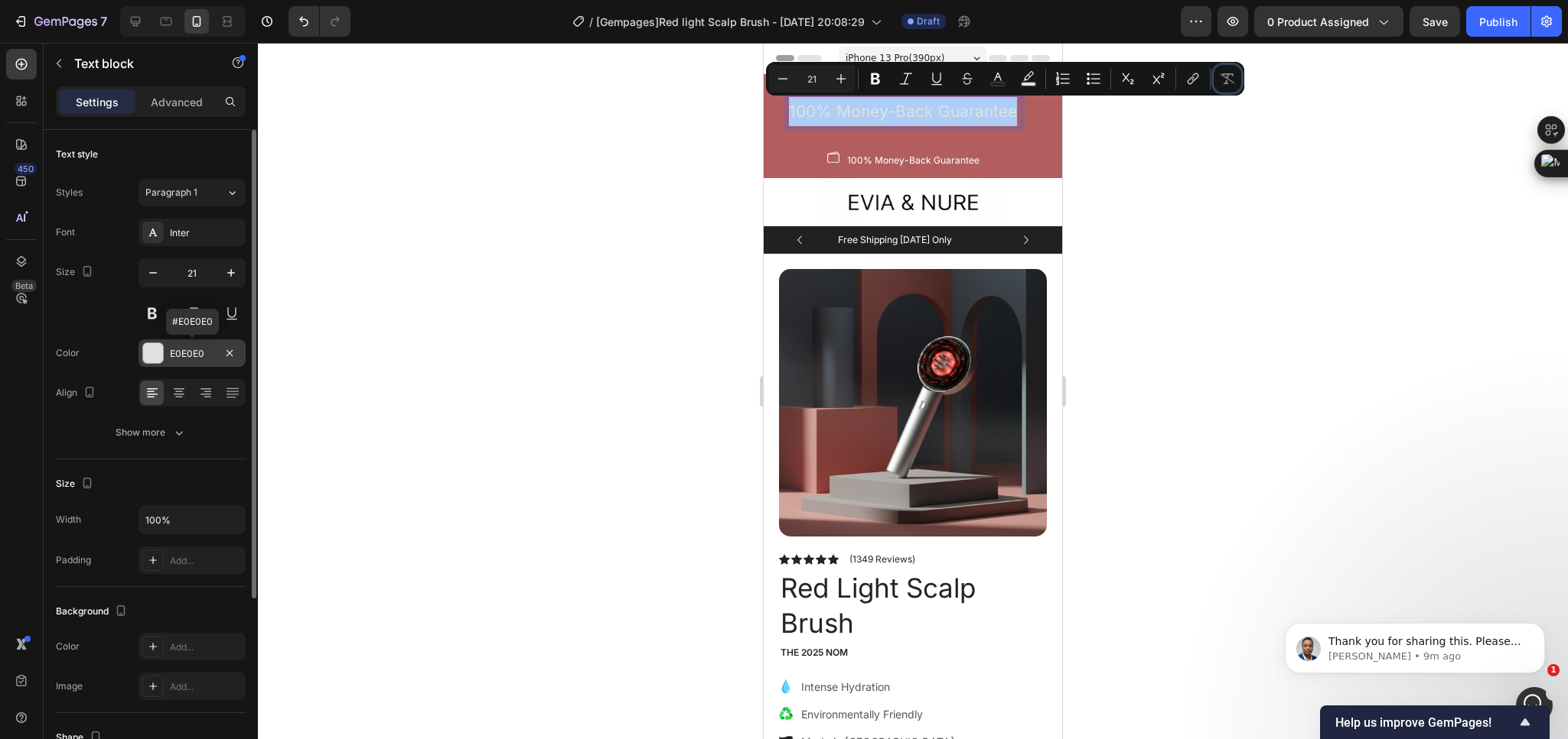
click at [1229, 82] on icon "Editor contextual toolbar" at bounding box center [1227, 79] width 15 height 15
drag, startPoint x: 481, startPoint y: 258, endPoint x: 223, endPoint y: 317, distance: 264.7
click at [478, 259] on div at bounding box center [912, 392] width 1310 height 697
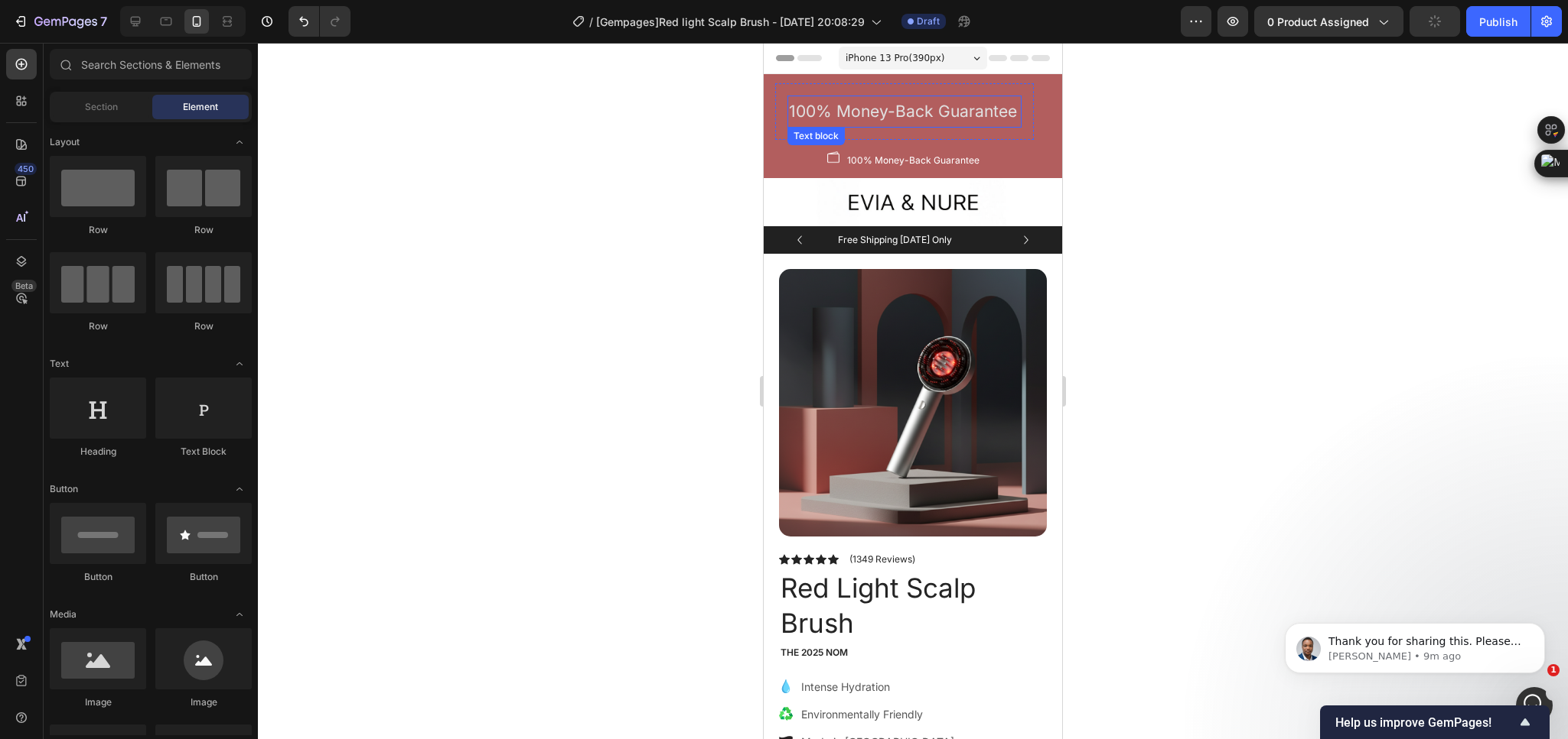
click at [884, 101] on p "100% Money-Back Guarantee" at bounding box center [904, 112] width 231 height 29
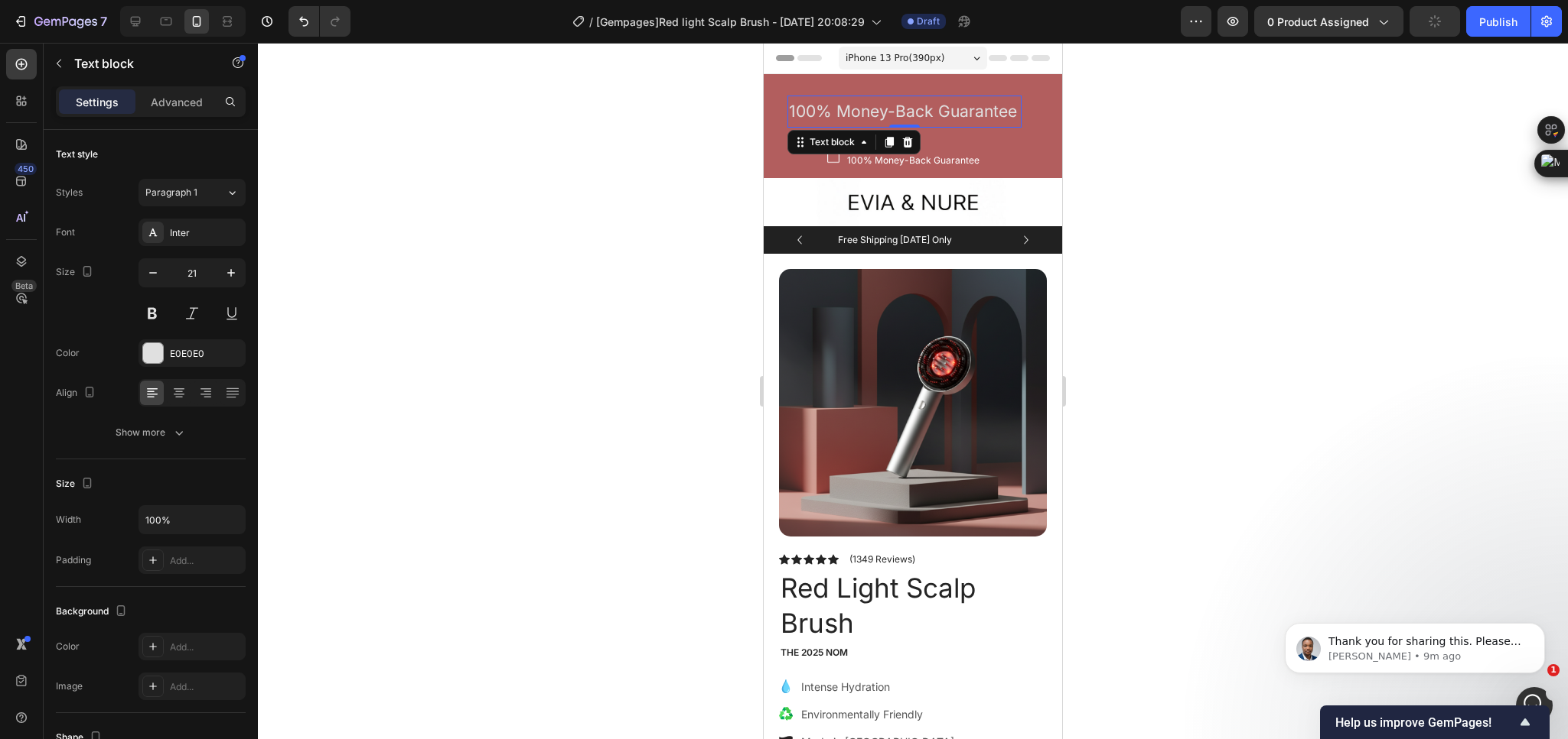
click at [907, 150] on div at bounding box center [907, 142] width 19 height 19
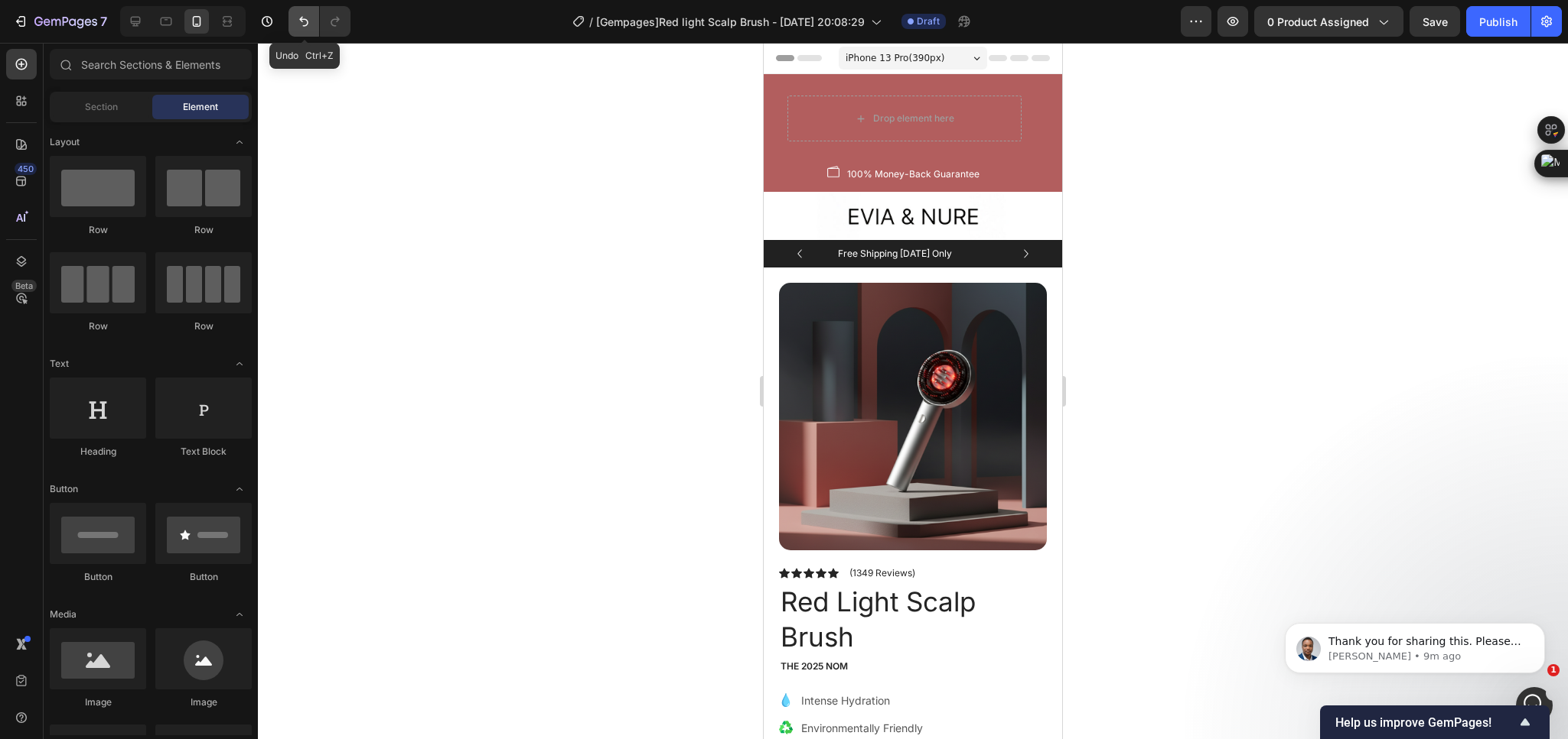
click at [310, 35] on button "Undo/Redo" at bounding box center [304, 21] width 31 height 31
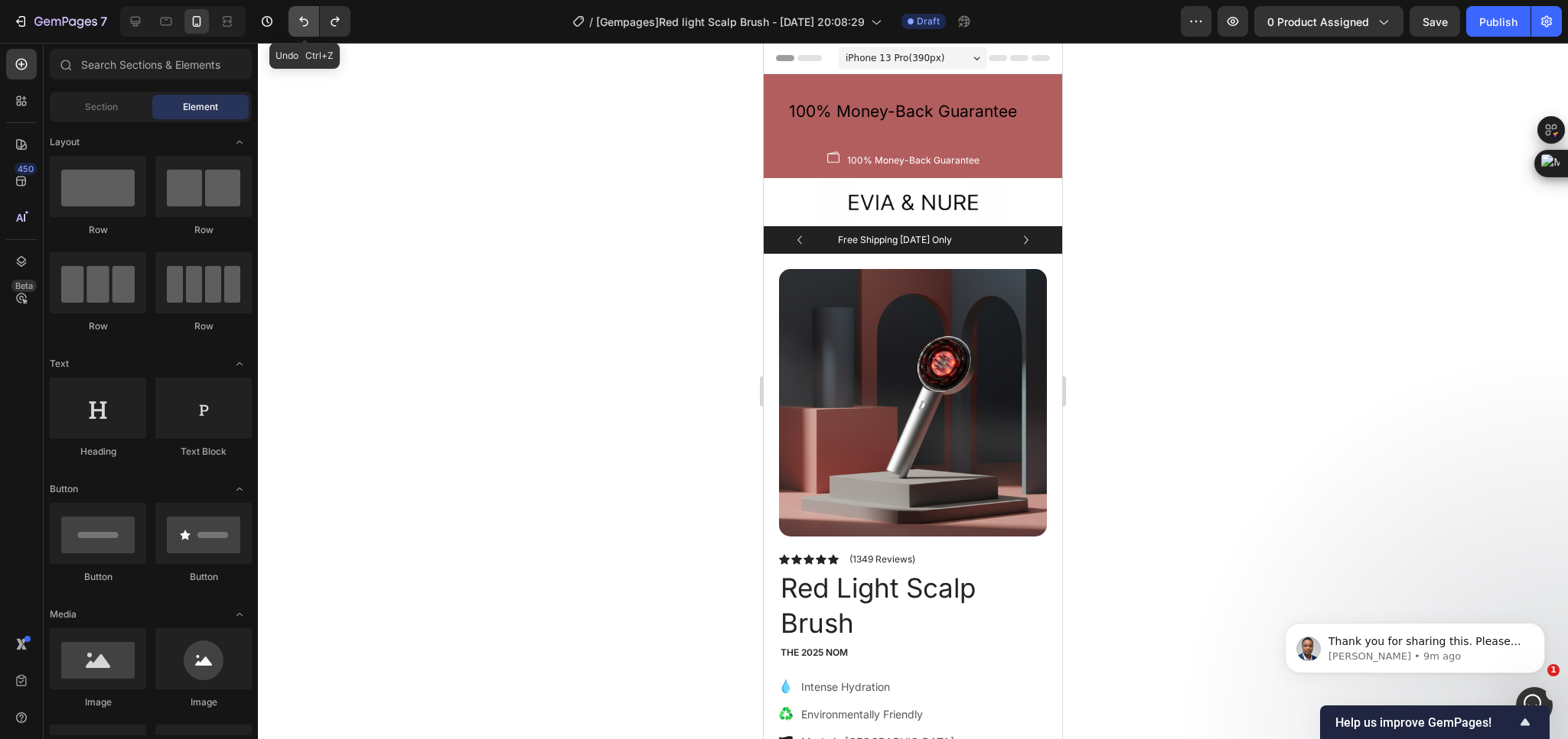
click at [310, 35] on button "Undo/Redo" at bounding box center [304, 21] width 31 height 31
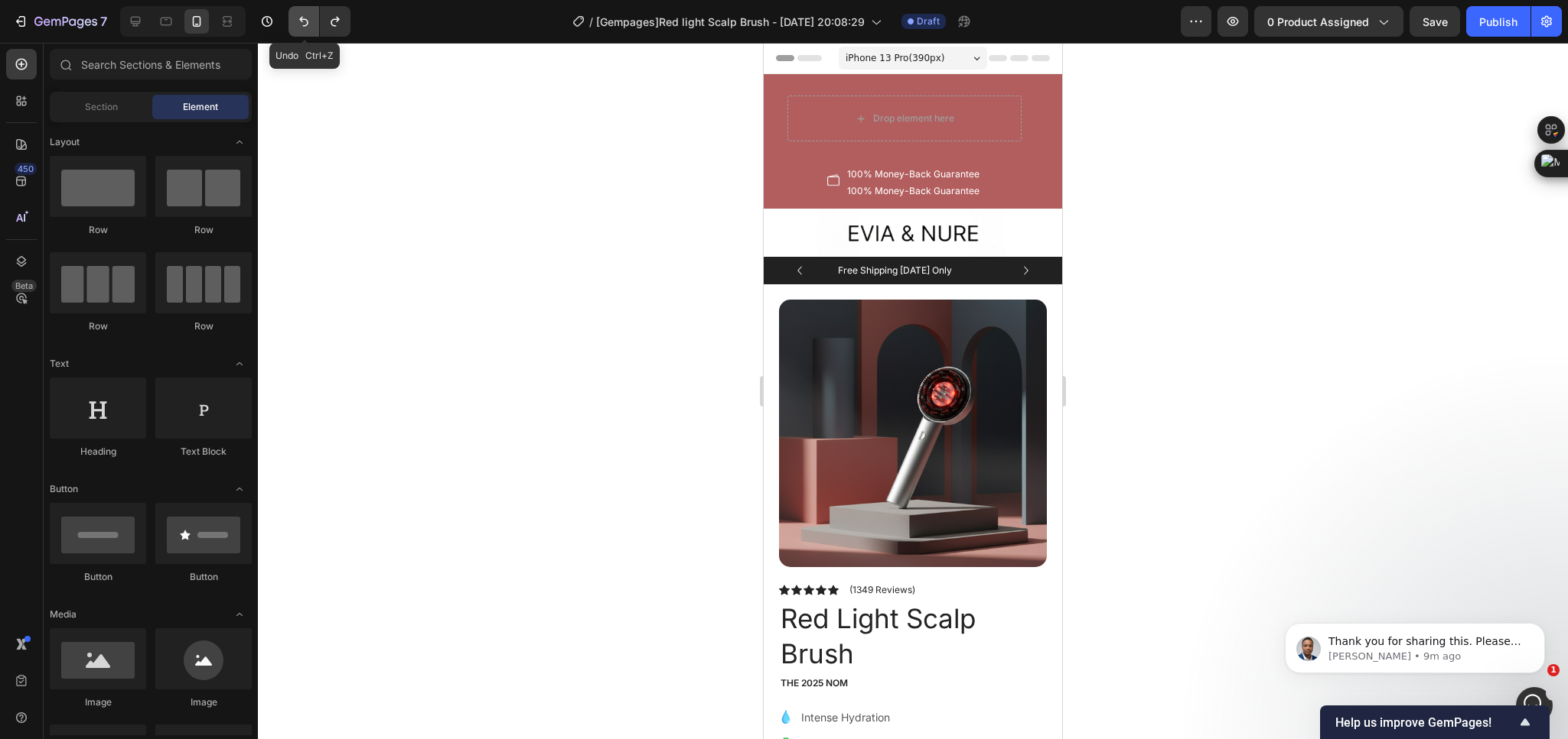
click at [310, 35] on button "Undo/Redo" at bounding box center [304, 21] width 31 height 31
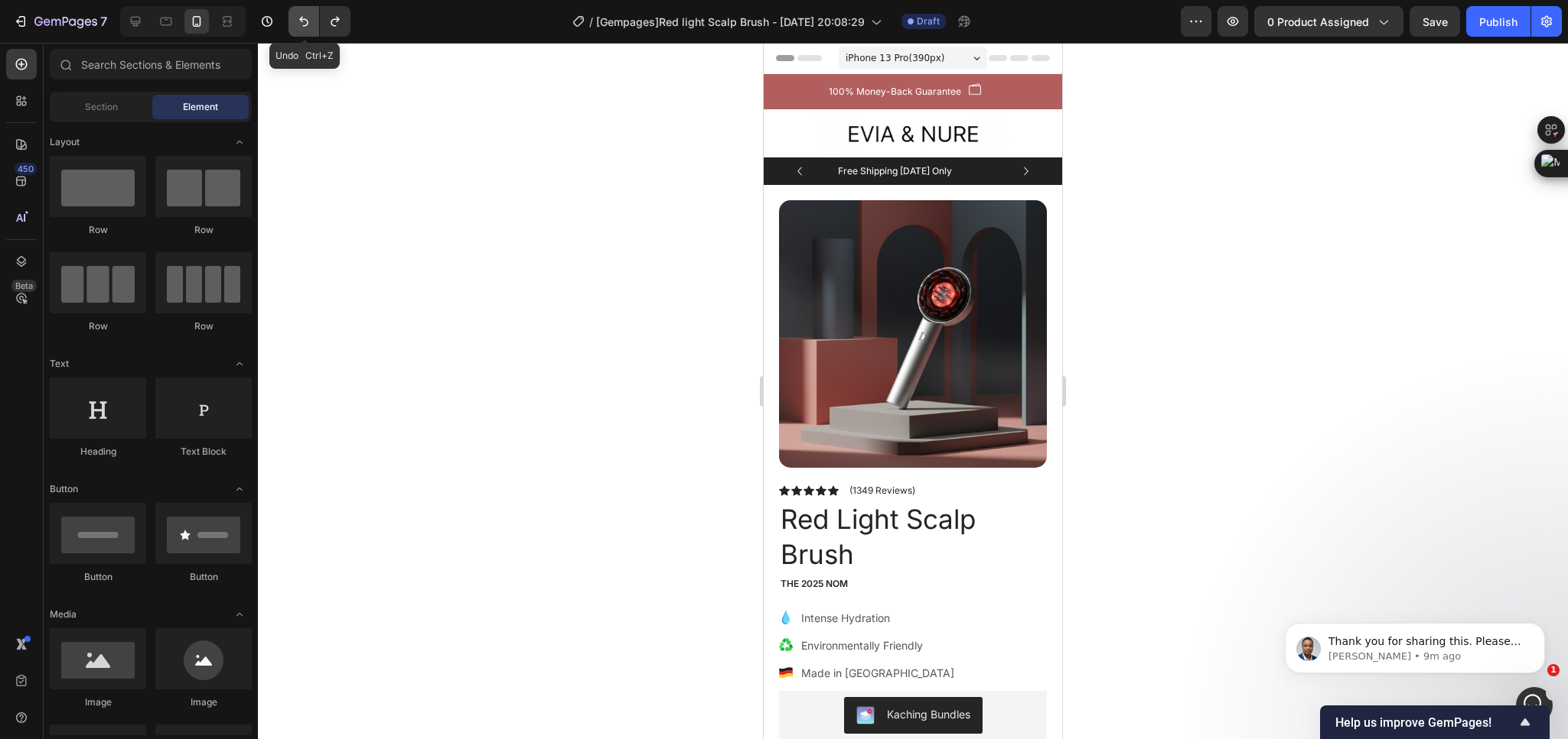
click at [310, 35] on button "Undo/Redo" at bounding box center [304, 21] width 31 height 31
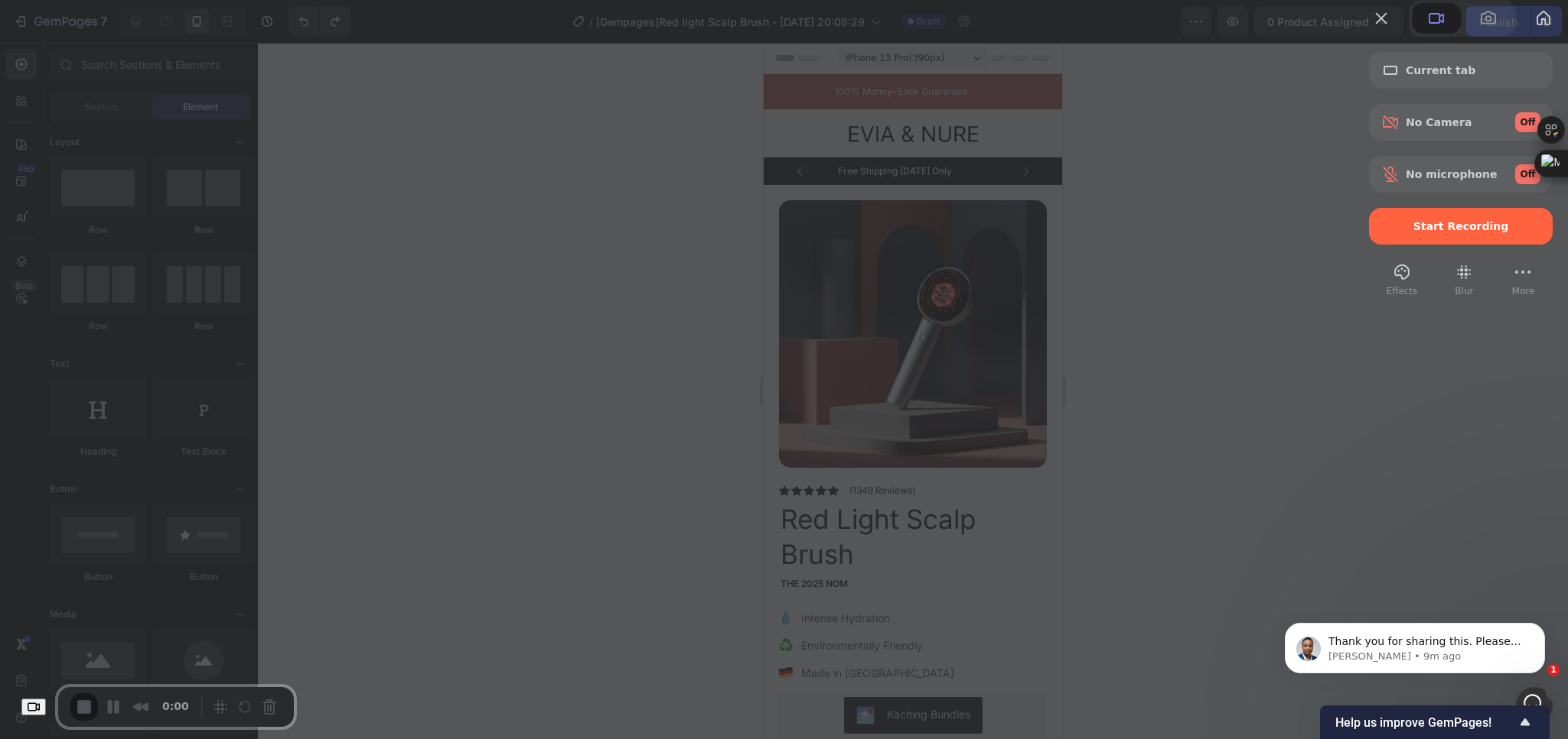
click at [1053, 271] on div at bounding box center [784, 370] width 1568 height 739
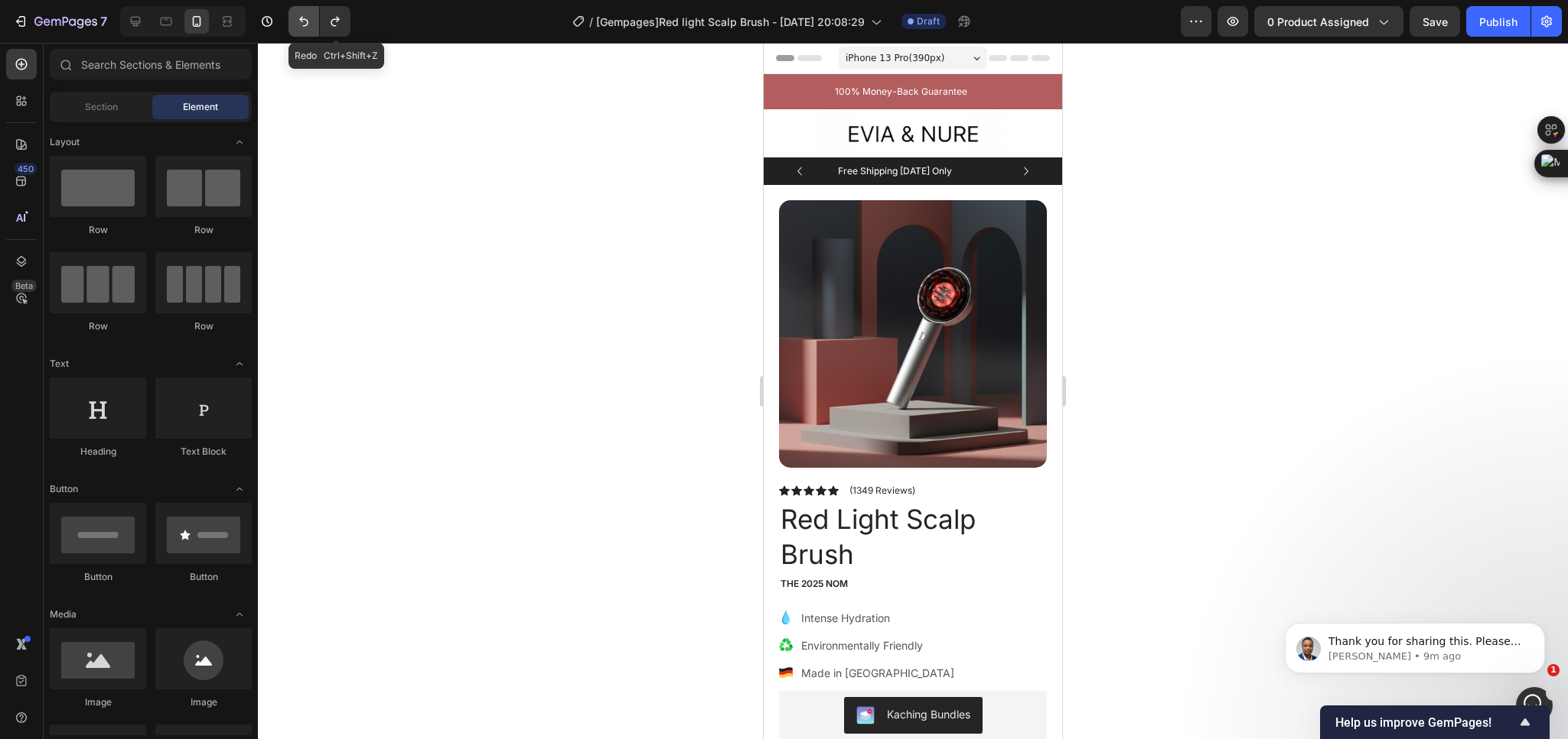
click at [297, 21] on icon "Undo/Redo" at bounding box center [304, 21] width 15 height 15
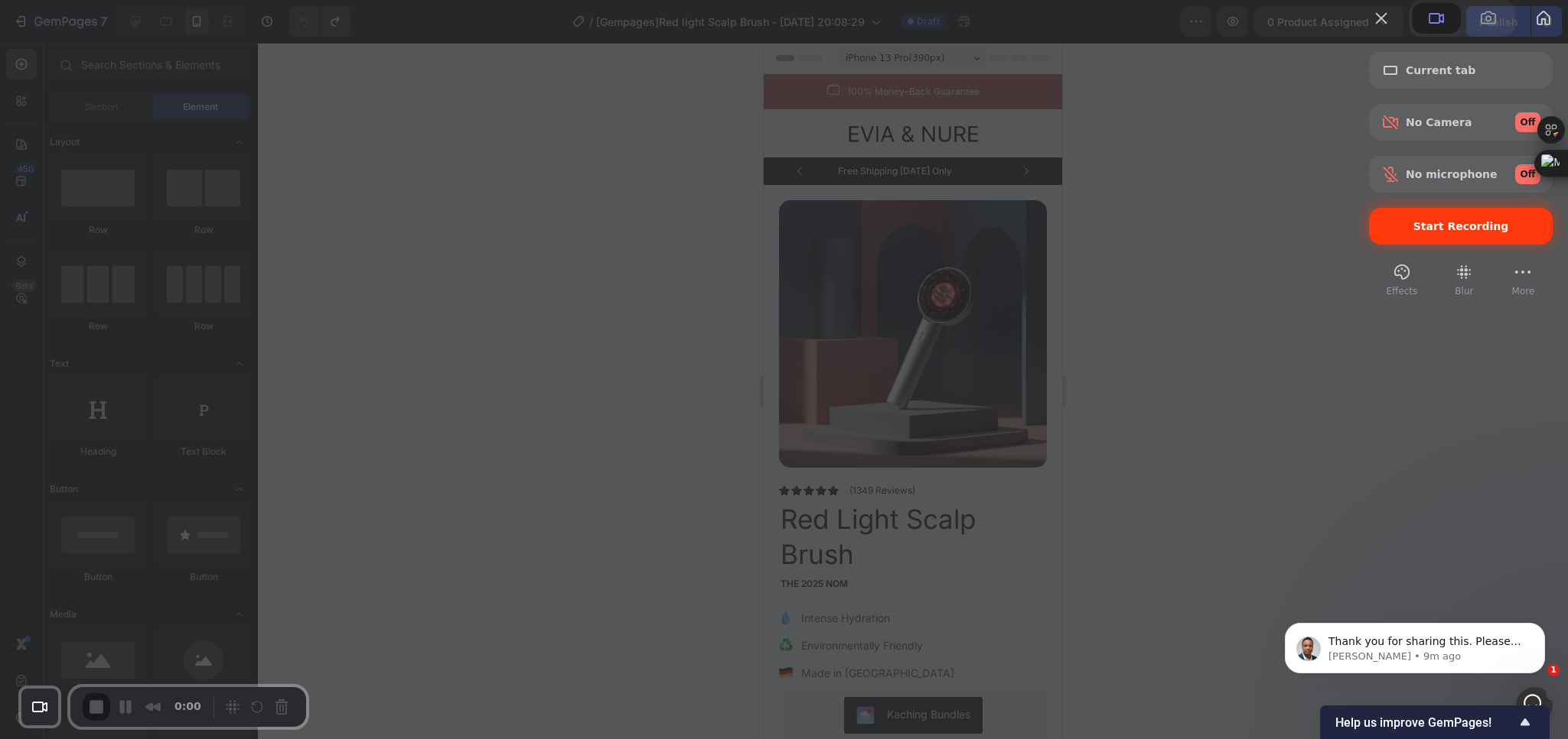
click at [1413, 232] on span "Start Recording" at bounding box center [1460, 226] width 96 height 12
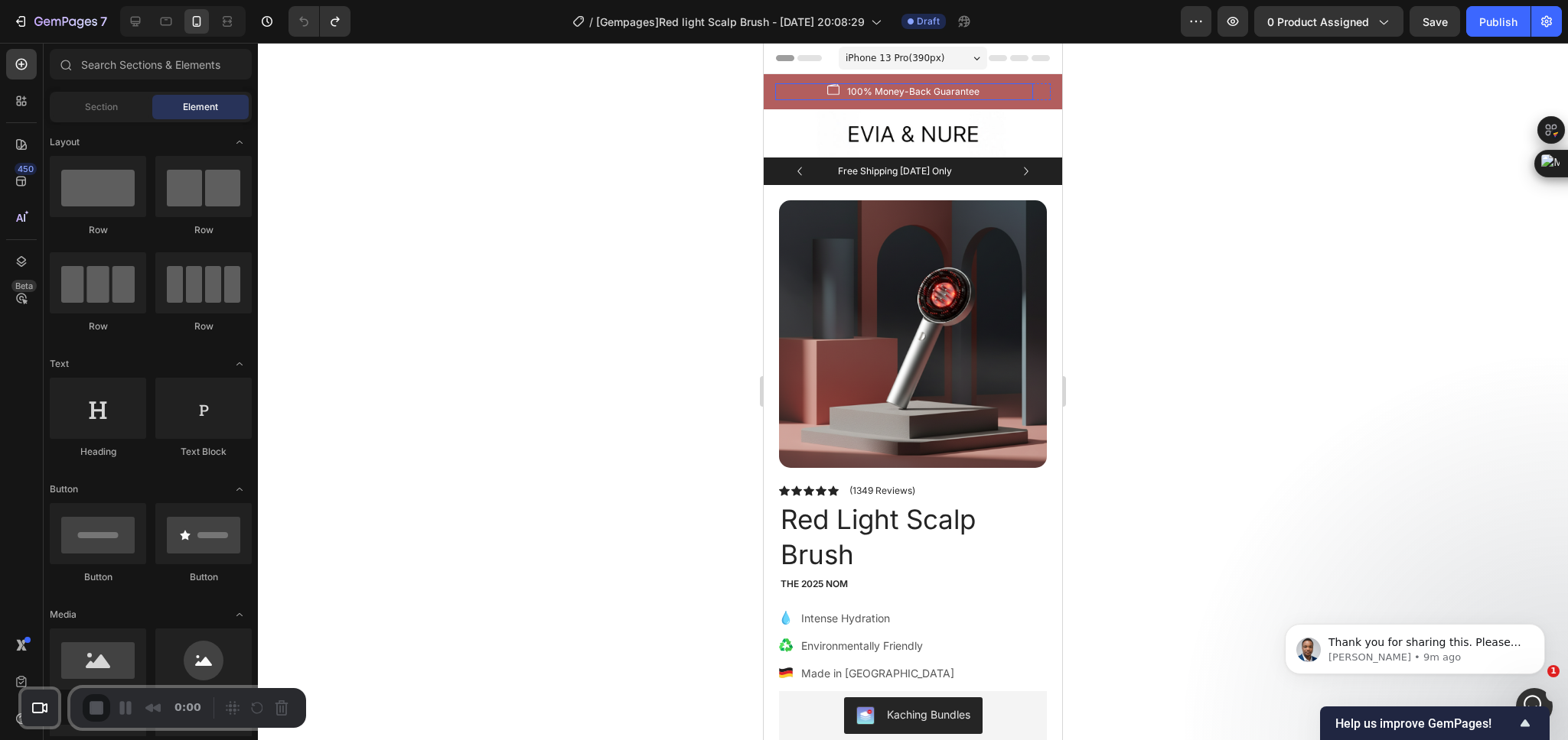
click at [809, 95] on div "Image 100% Money-Back Guarantee Text block Row" at bounding box center [904, 92] width 258 height 17
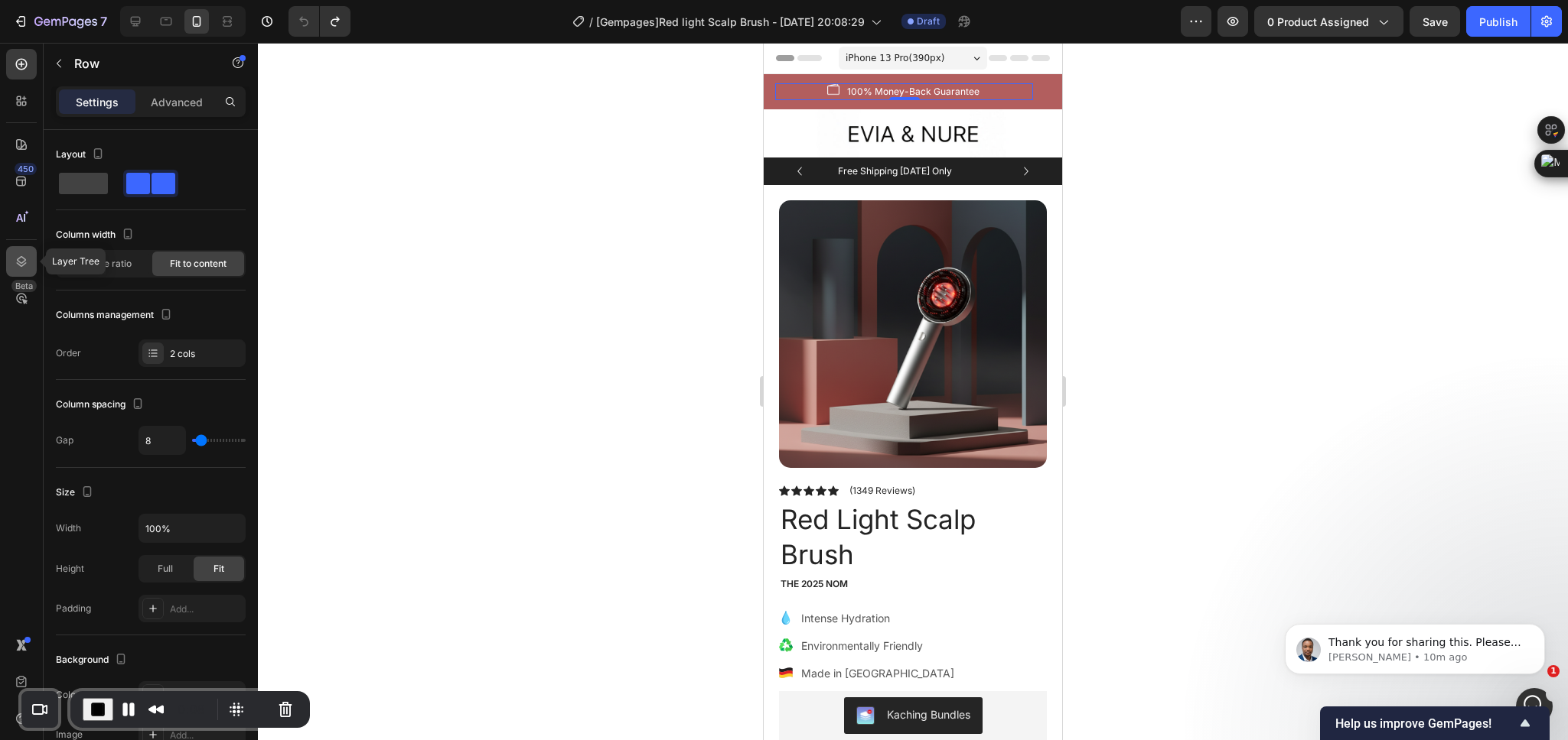
click at [8, 264] on div at bounding box center [21, 262] width 31 height 31
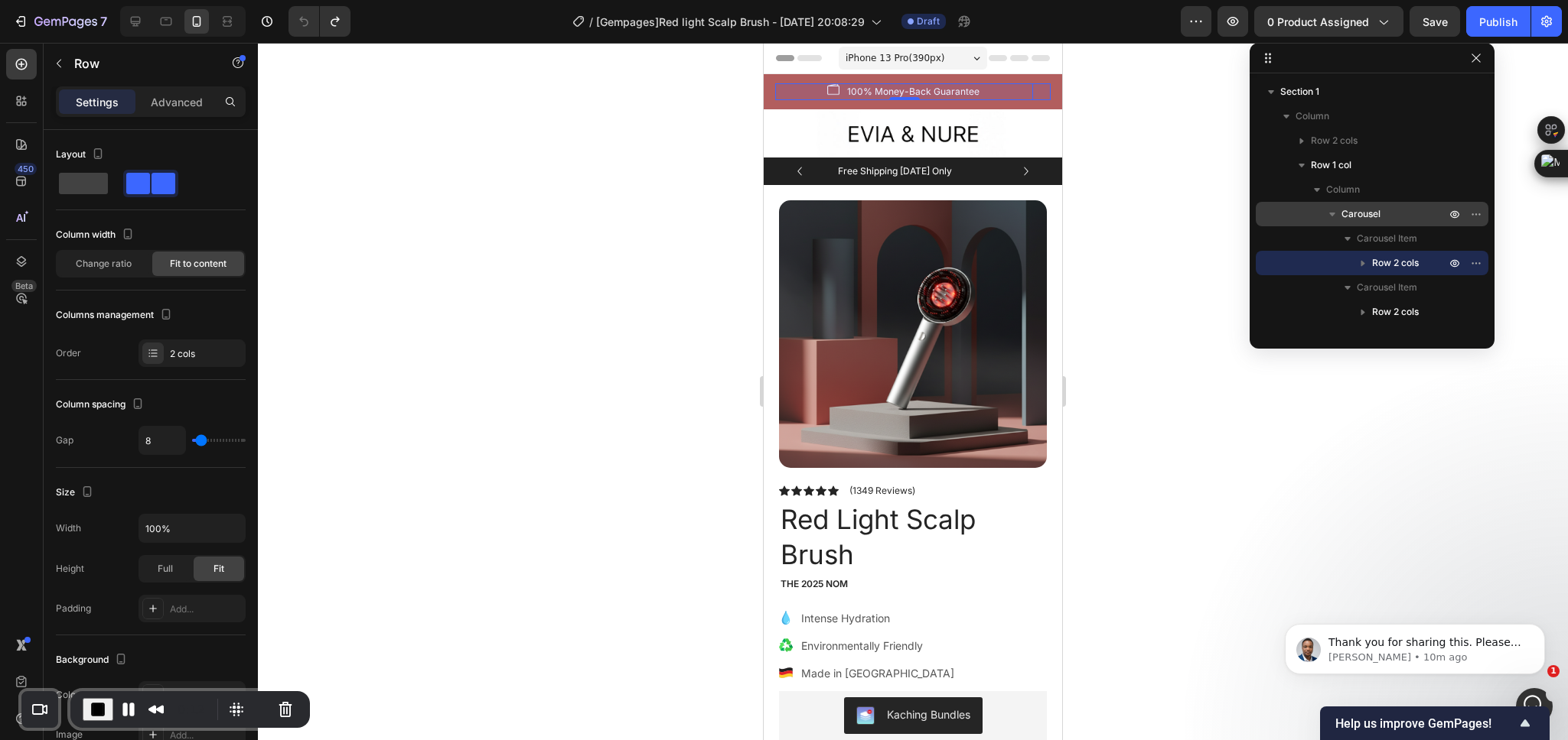
click at [1369, 212] on span "Carousel" at bounding box center [1361, 214] width 39 height 15
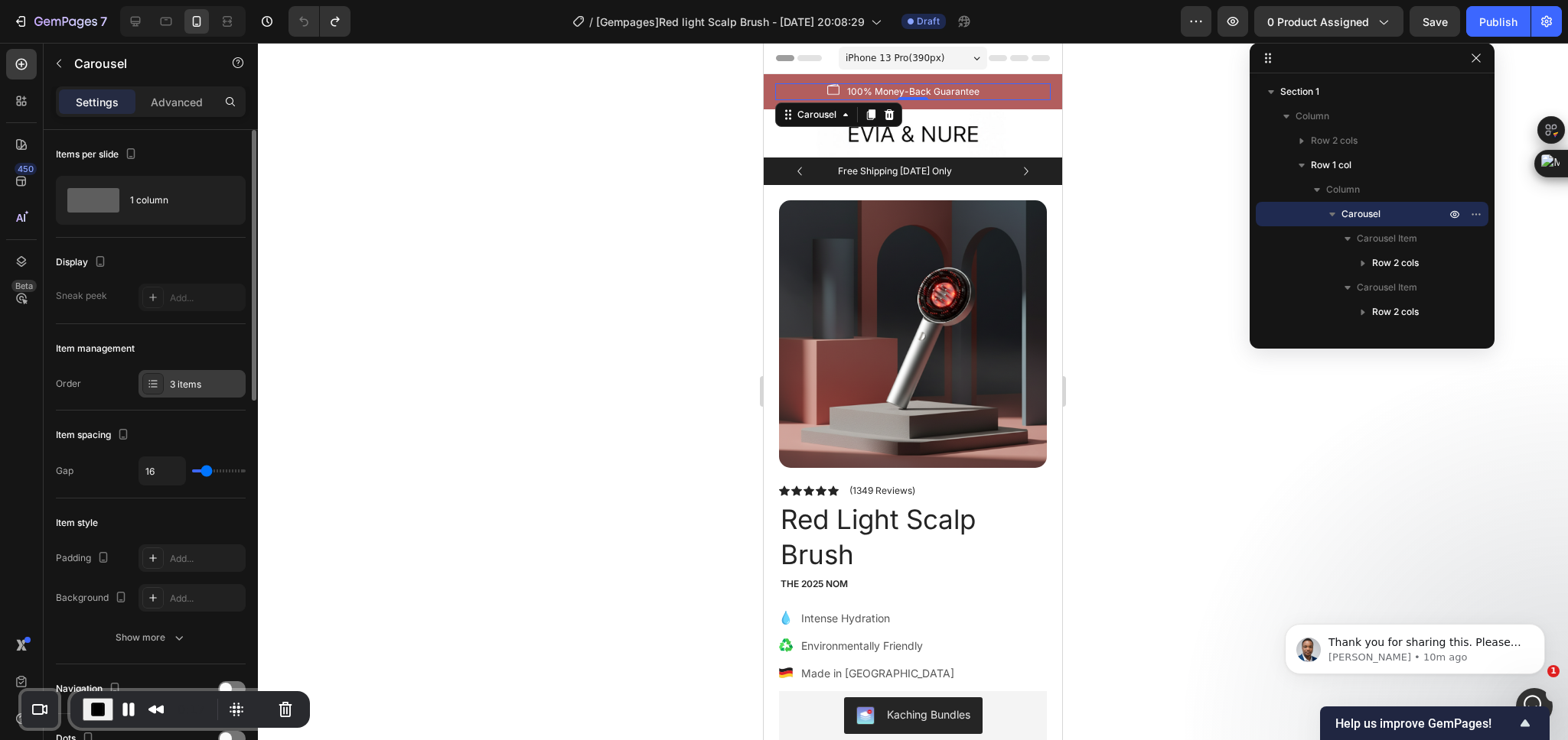
click at [180, 387] on div "3 items" at bounding box center [205, 385] width 72 height 14
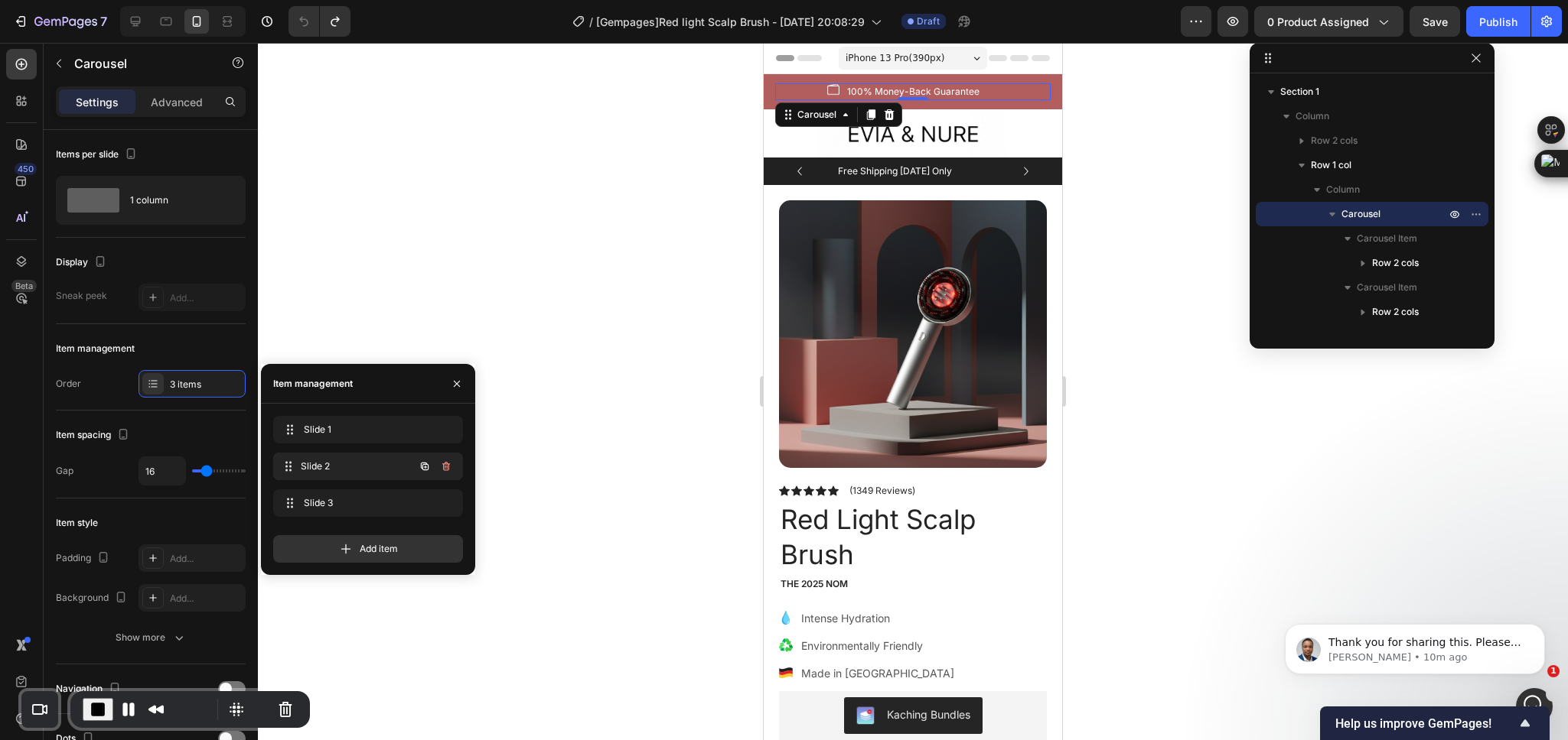
click at [345, 469] on span "Slide 2" at bounding box center [358, 466] width 114 height 14
click at [340, 464] on span "Slide 2" at bounding box center [358, 466] width 114 height 14
click at [370, 504] on span "Slide 3" at bounding box center [347, 504] width 86 height 14
click at [354, 426] on span "Slide 1" at bounding box center [347, 430] width 86 height 14
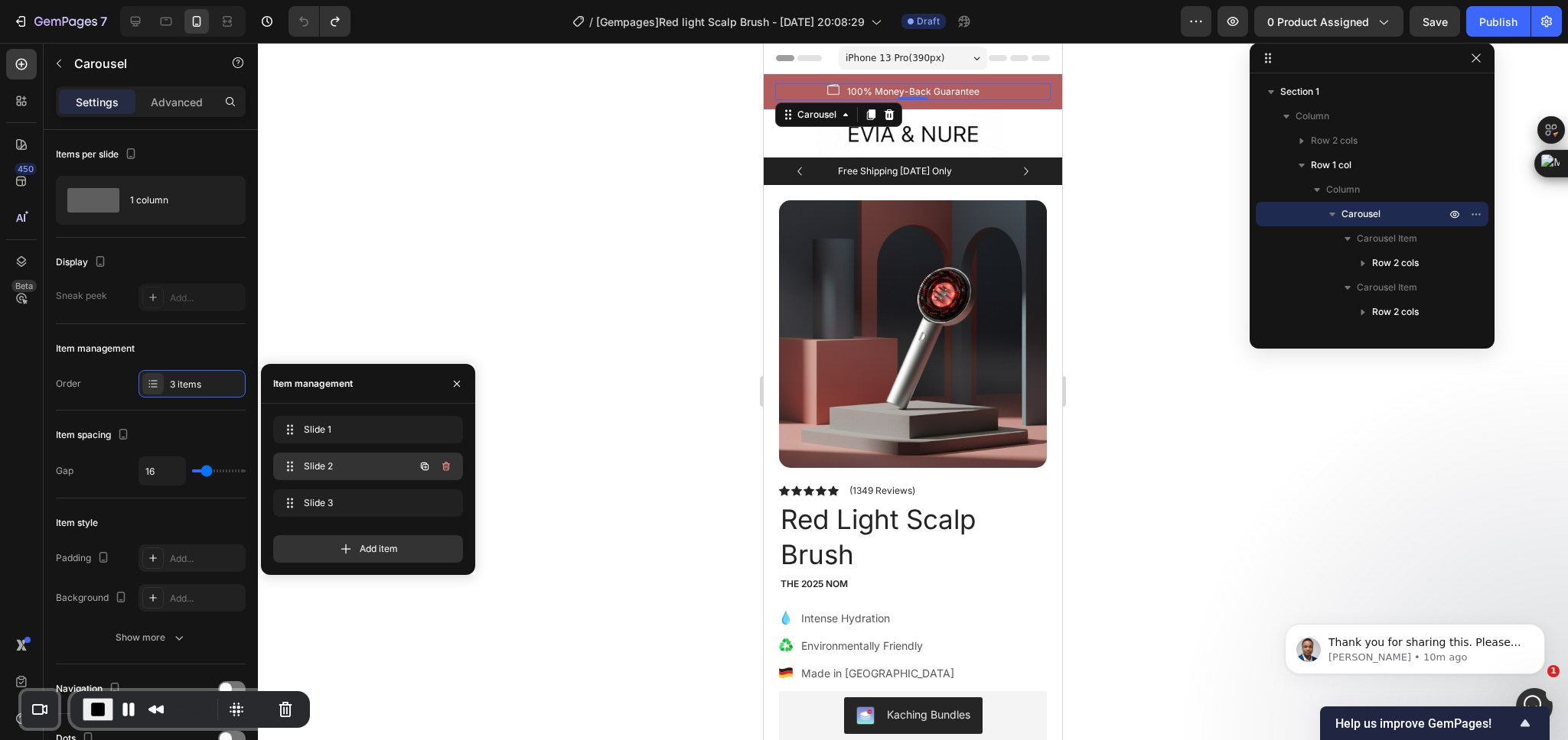
click at [377, 476] on div "Slide 2 Slide 2" at bounding box center [346, 466] width 135 height 21
click at [352, 507] on span "Slide 3" at bounding box center [358, 504] width 114 height 14
click at [98, 705] on span "End Recording" at bounding box center [98, 709] width 19 height 19
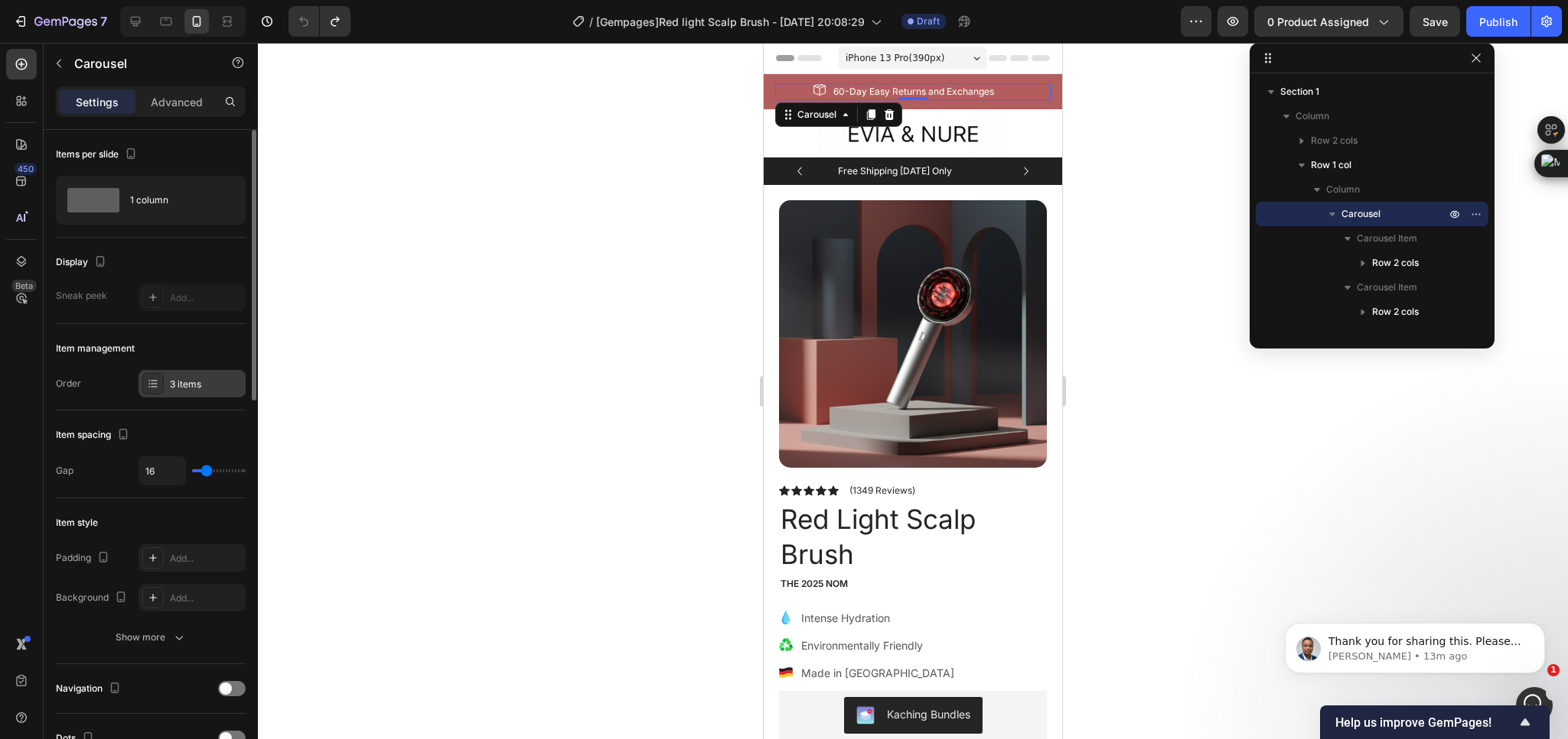
click at [177, 392] on div "3 items" at bounding box center [192, 384] width 107 height 27
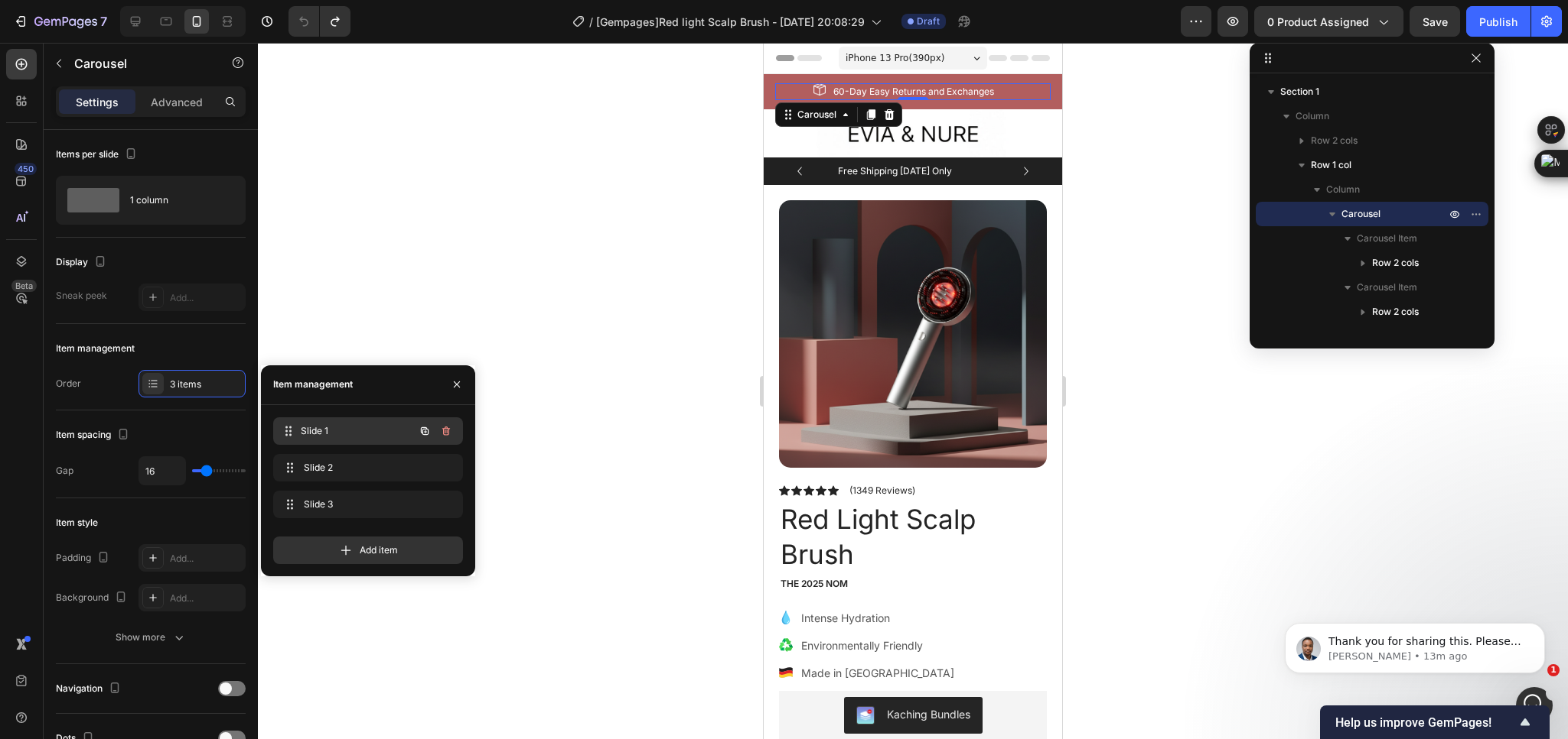
click at [328, 429] on span "Slide 1" at bounding box center [358, 431] width 114 height 14
click at [377, 193] on div at bounding box center [912, 392] width 1310 height 697
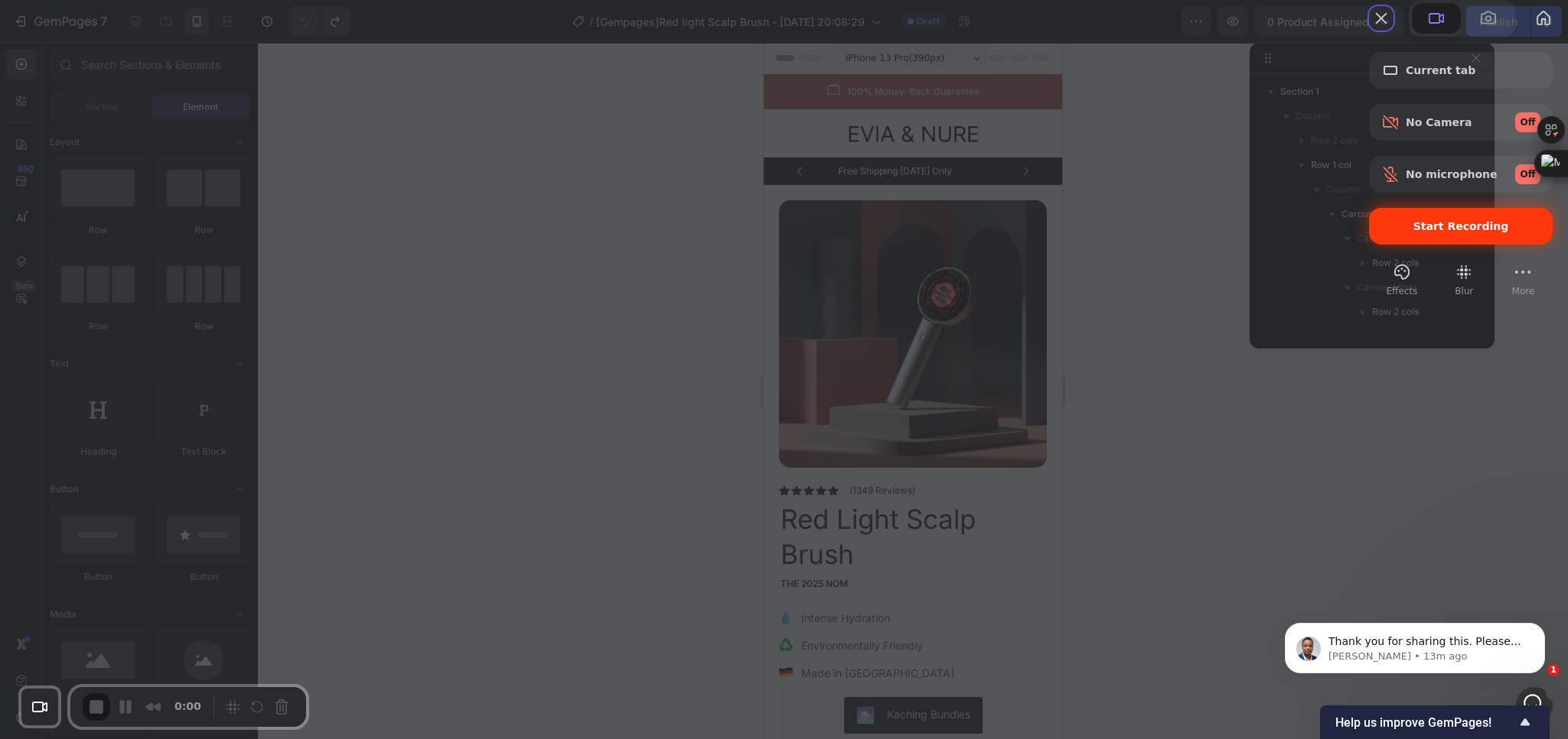
click at [1398, 232] on span "Start Recording" at bounding box center [1460, 226] width 159 height 12
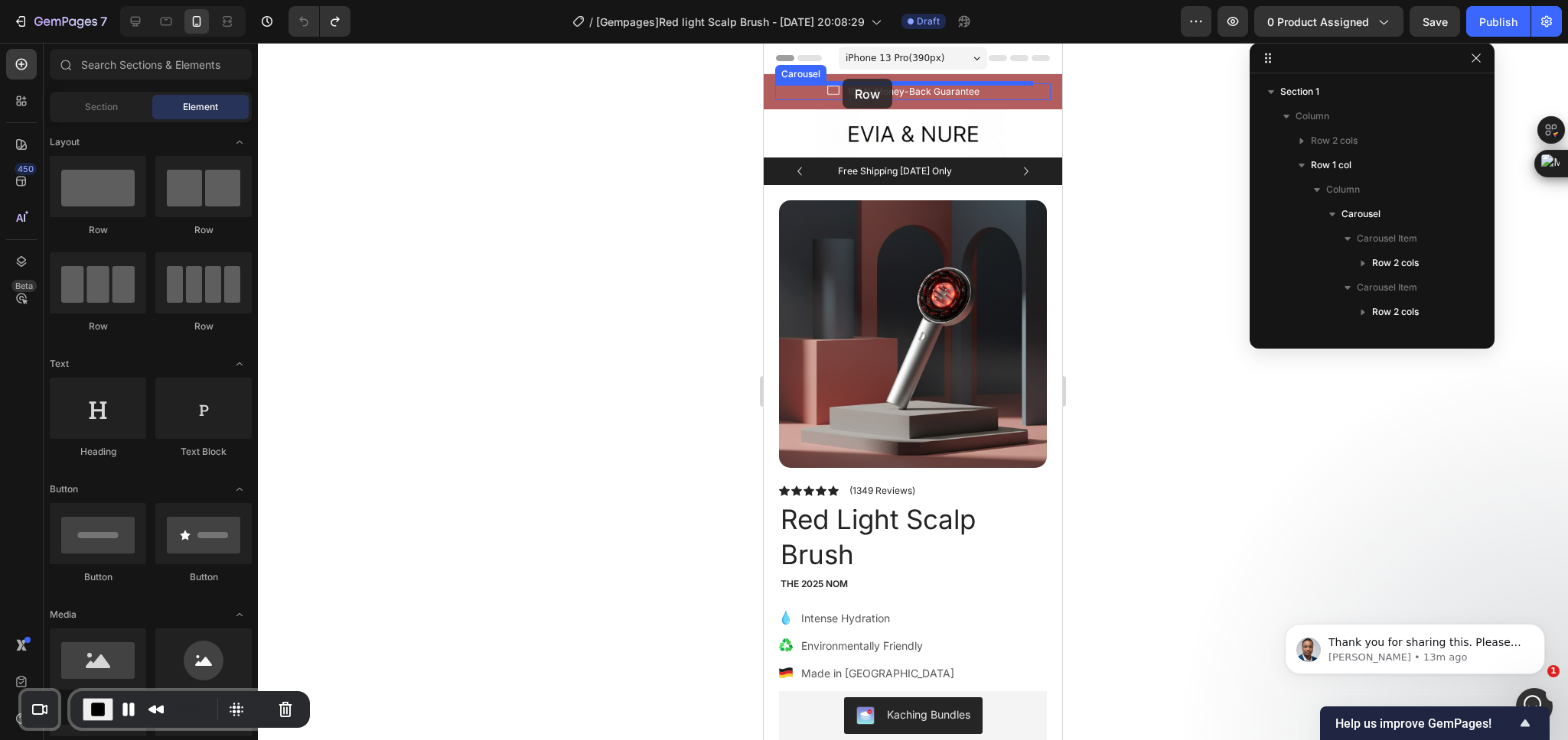
drag, startPoint x: 858, startPoint y: 242, endPoint x: 842, endPoint y: 79, distance: 163.8
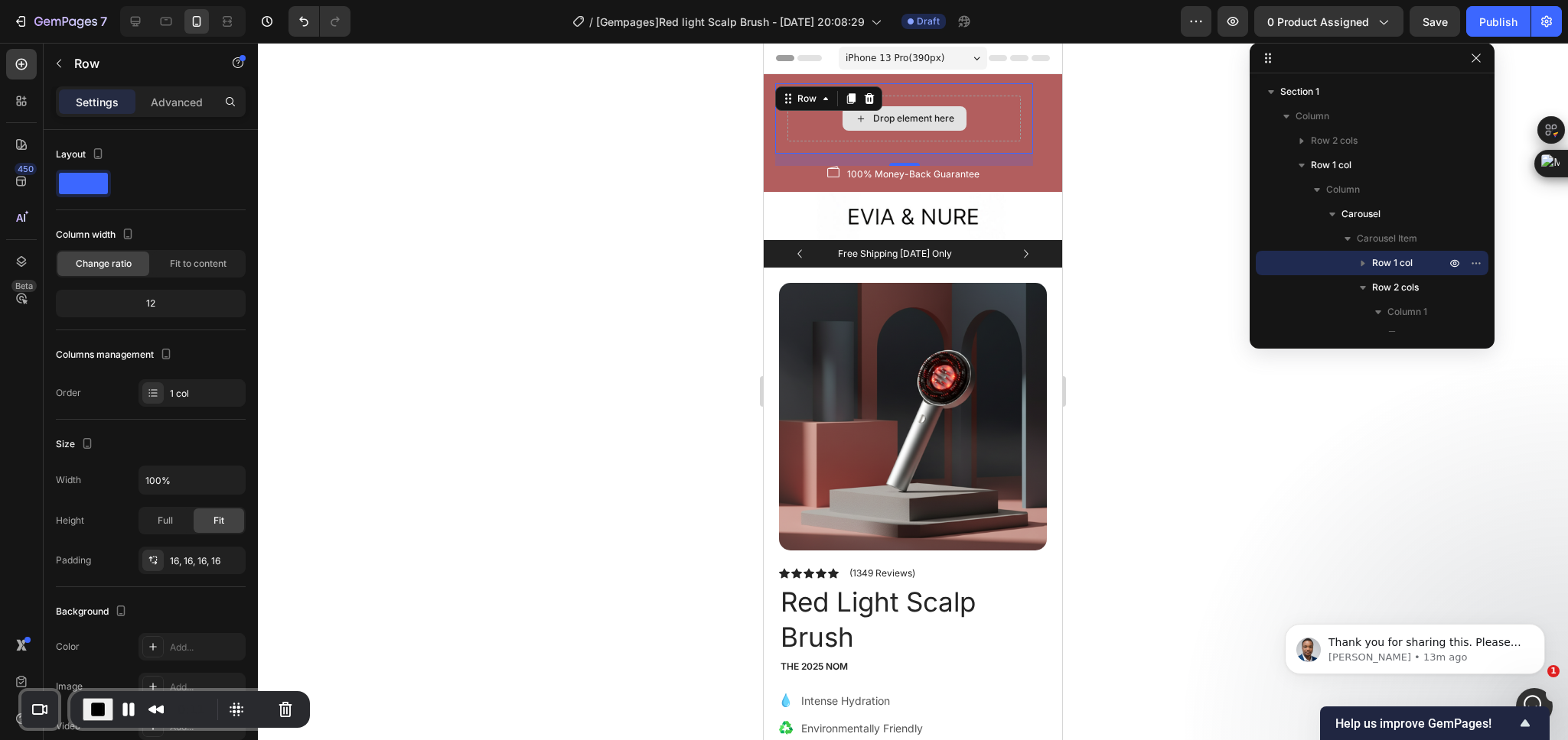
click at [894, 134] on div "Drop element here" at bounding box center [903, 119] width 233 height 46
click at [228, 559] on icon "button" at bounding box center [229, 560] width 12 height 12
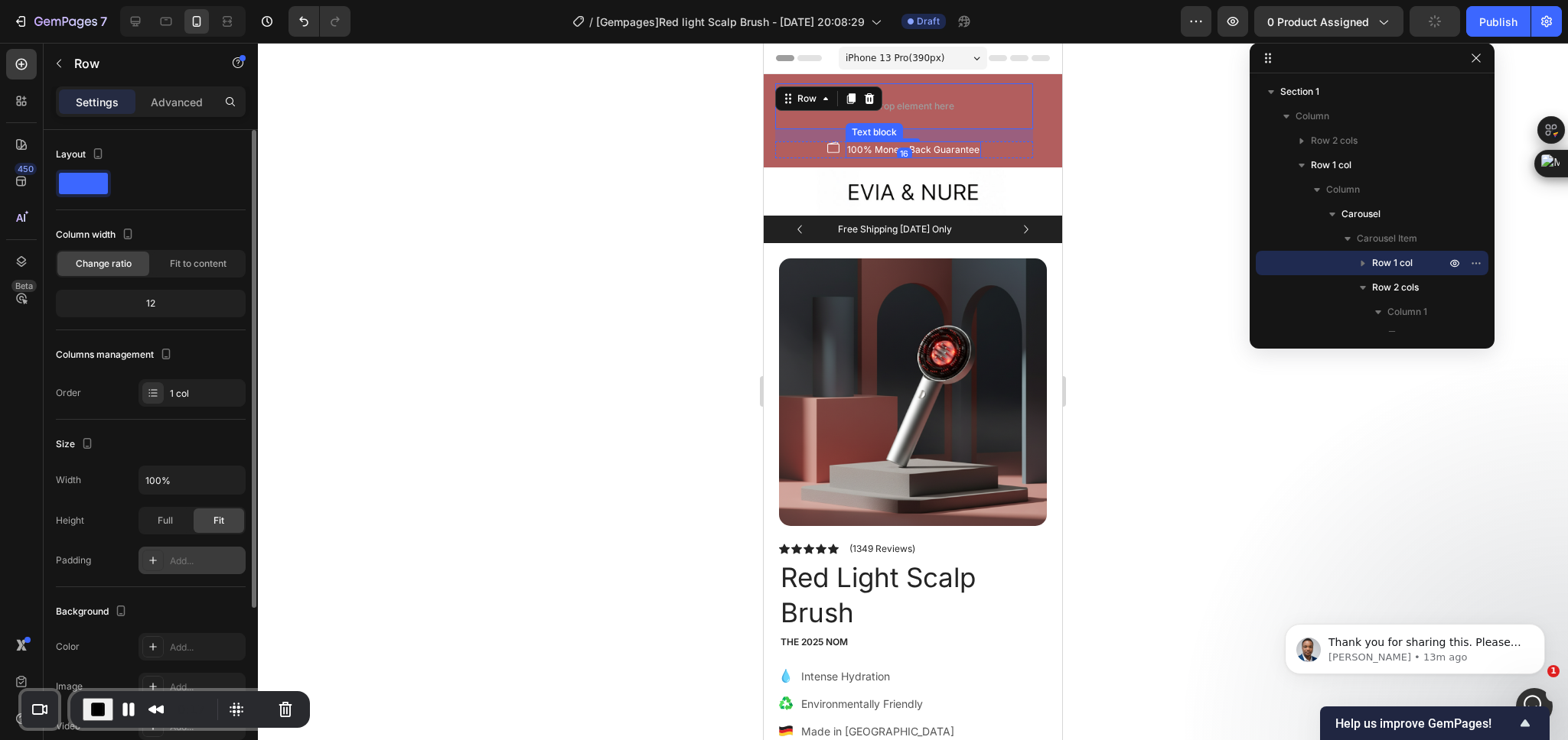
click at [857, 147] on p "100% Money-Back Guarantee" at bounding box center [913, 150] width 132 height 14
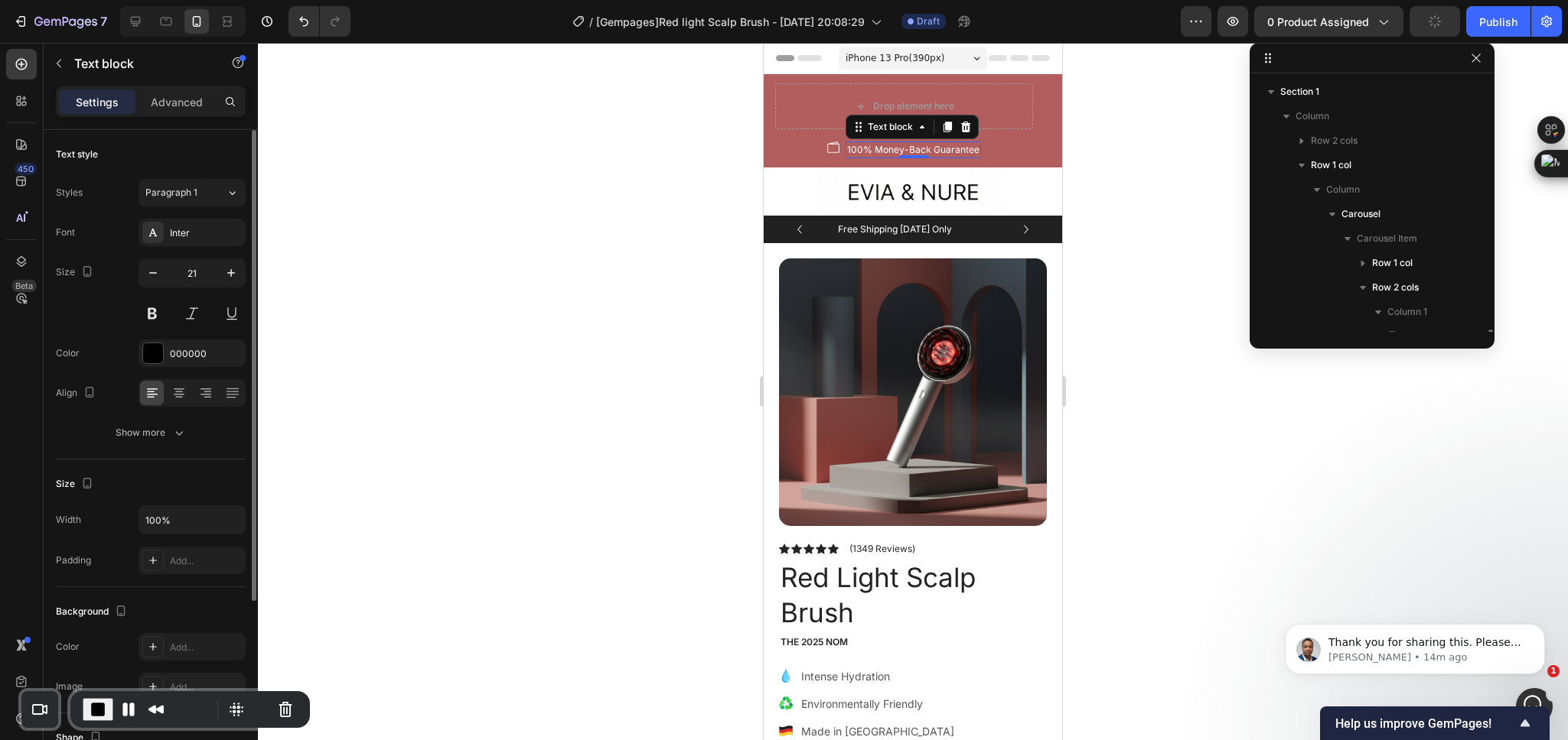
scroll to position [192, 0]
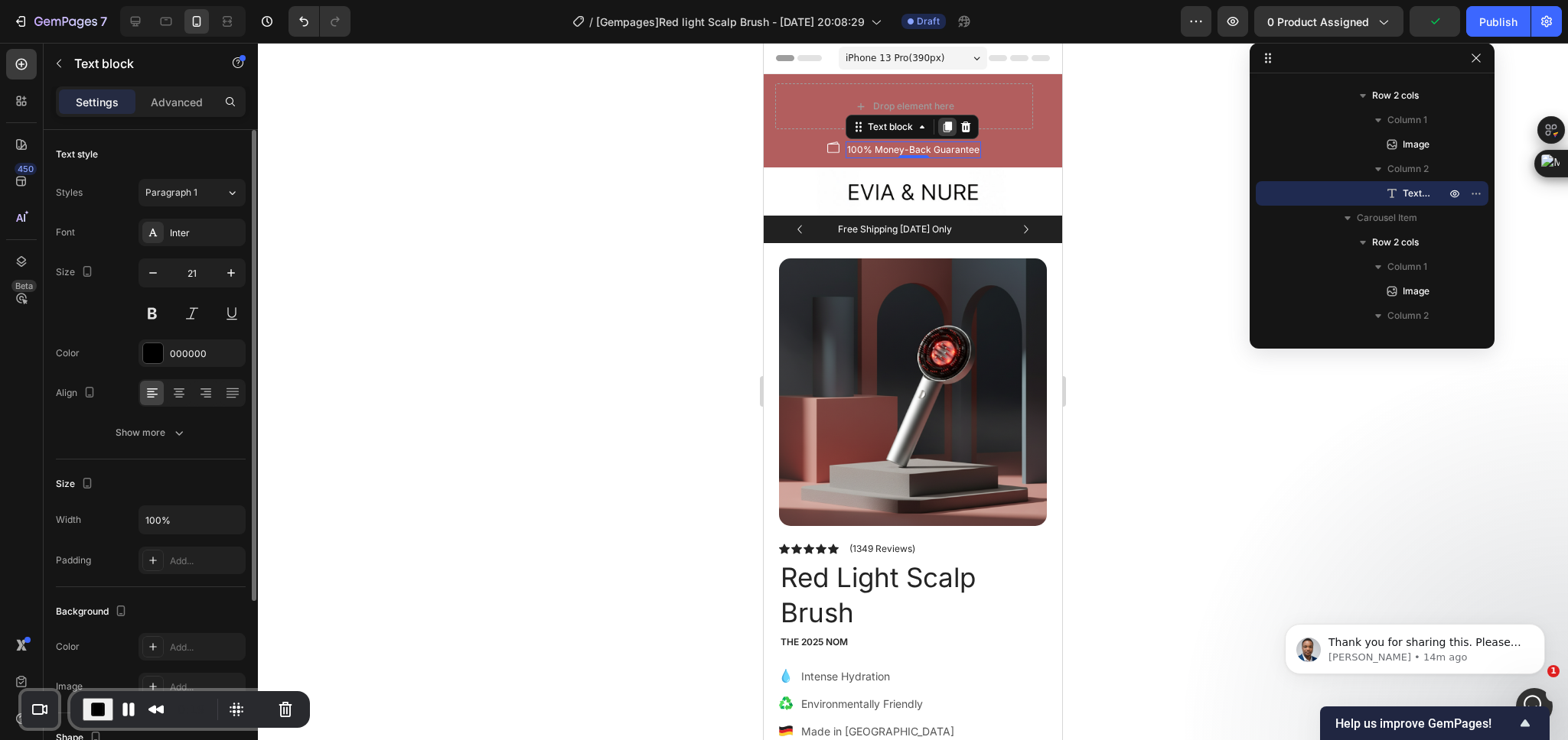
click at [951, 129] on icon at bounding box center [947, 126] width 8 height 11
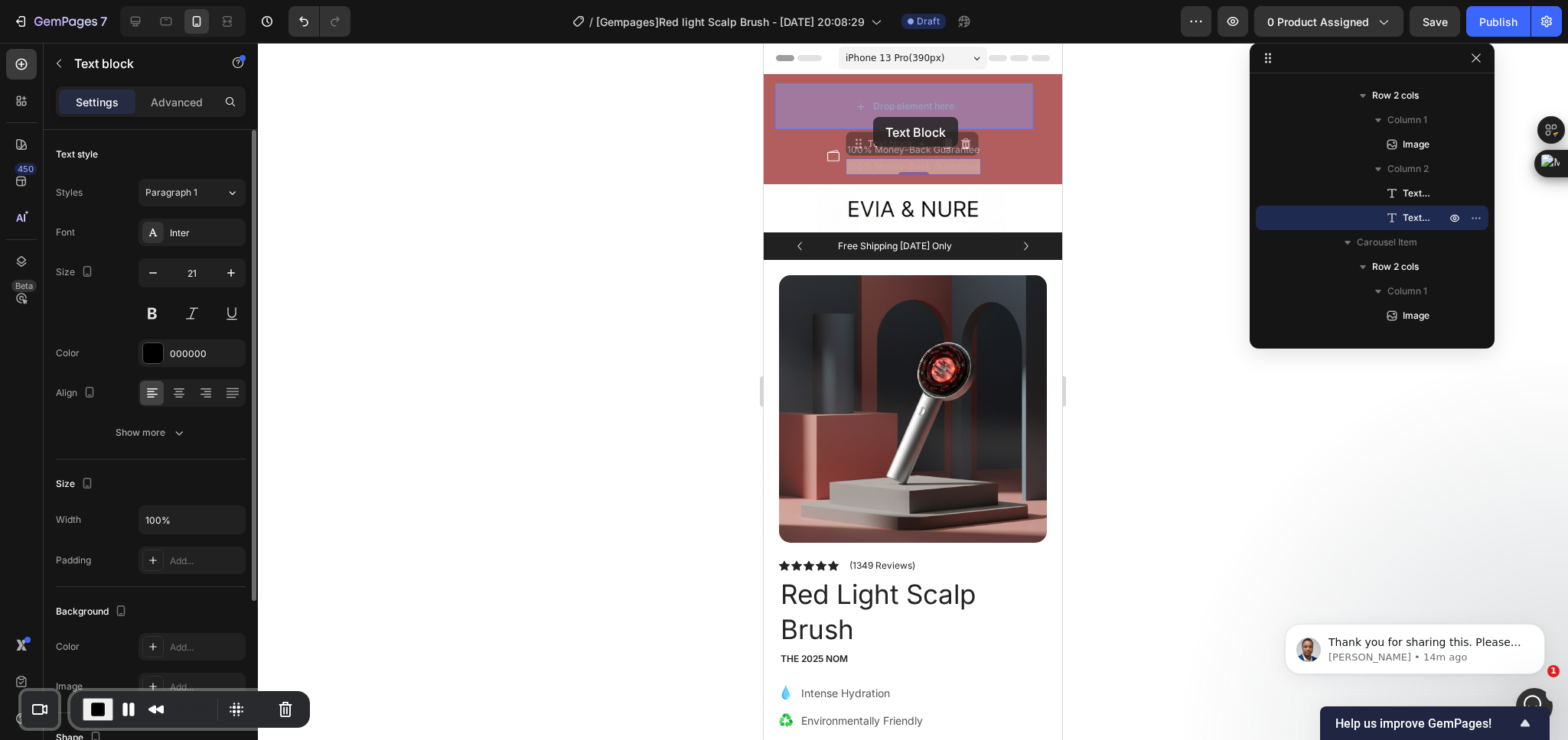
drag, startPoint x: 878, startPoint y: 147, endPoint x: 873, endPoint y: 117, distance: 30.4
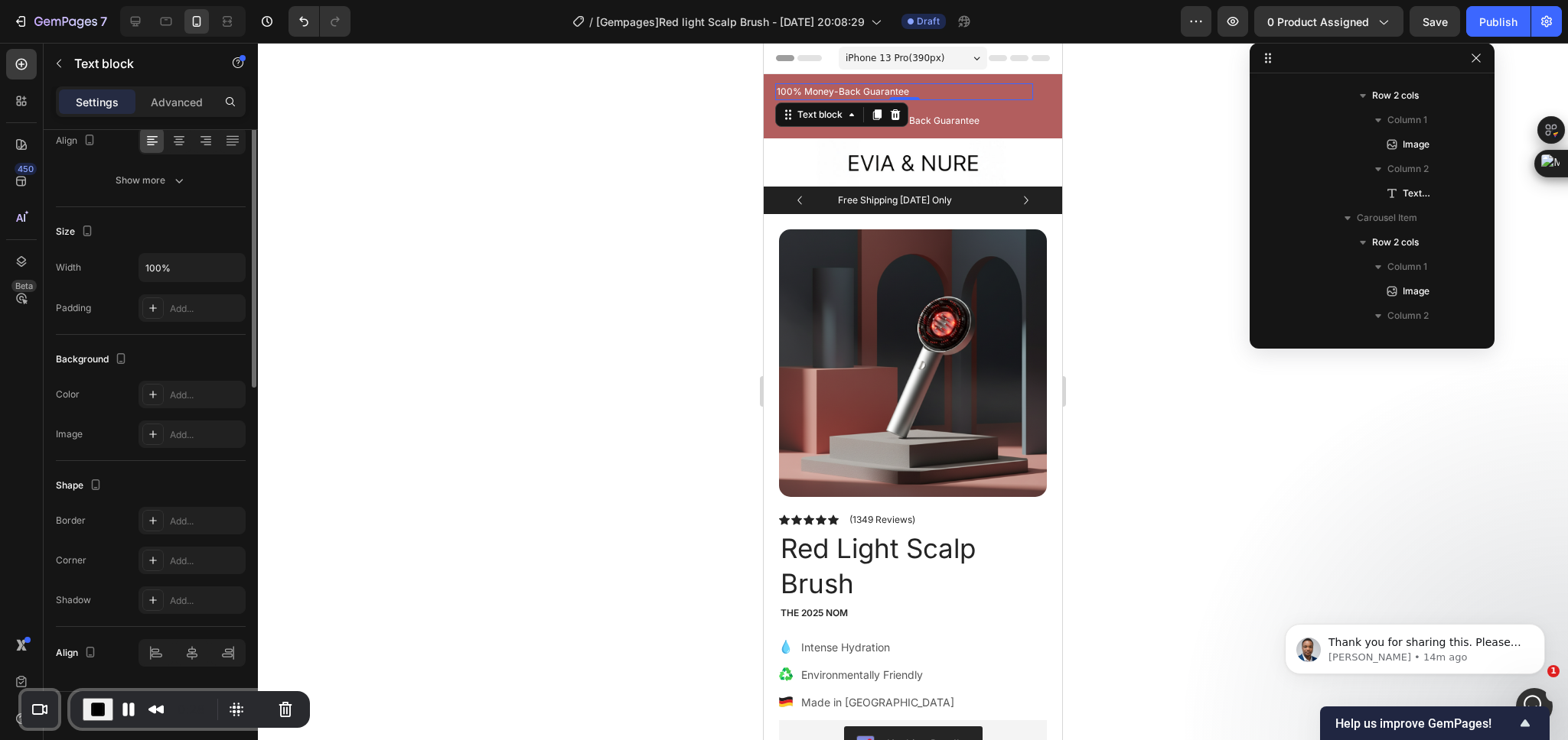
scroll to position [0, 0]
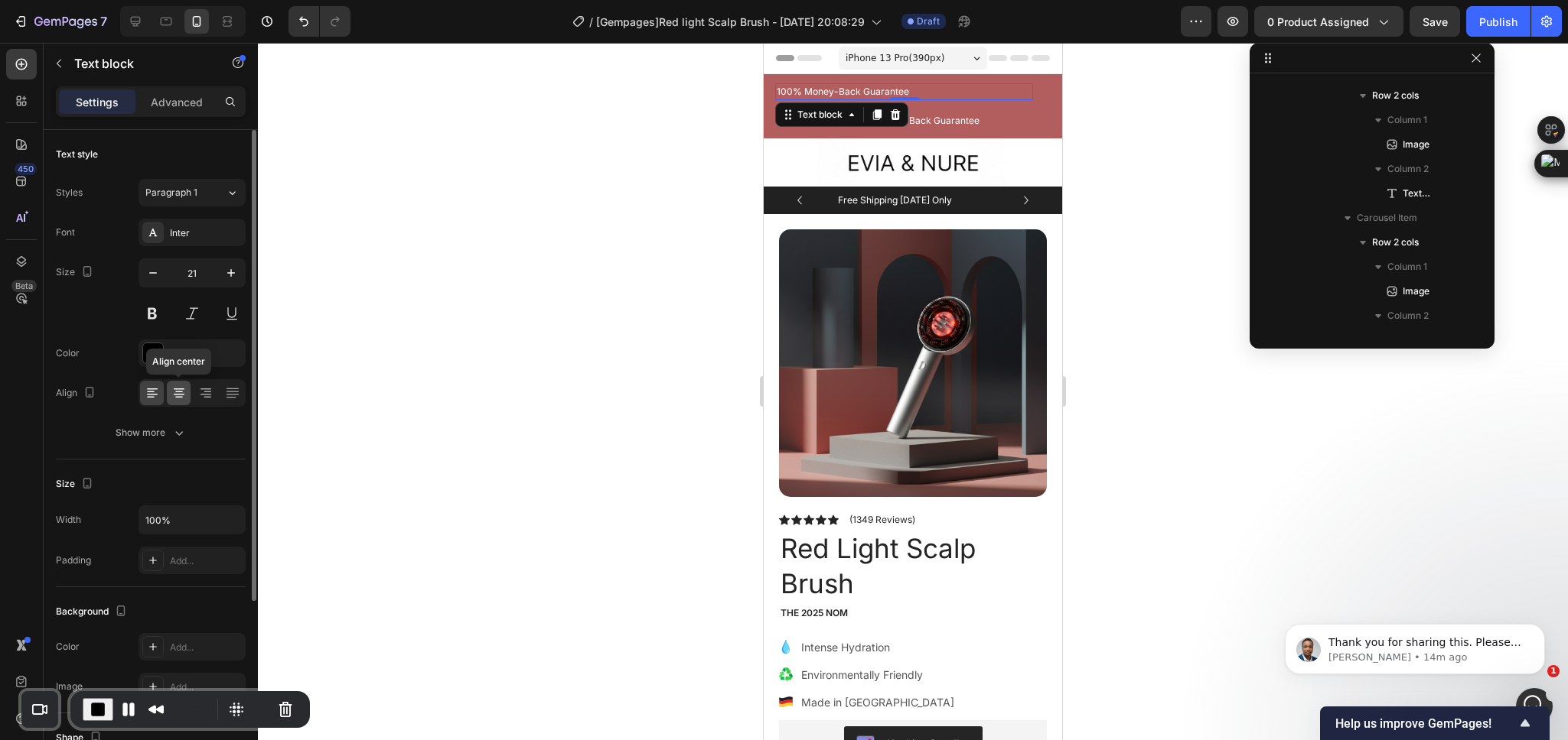
click at [182, 393] on icon at bounding box center [179, 393] width 15 height 15
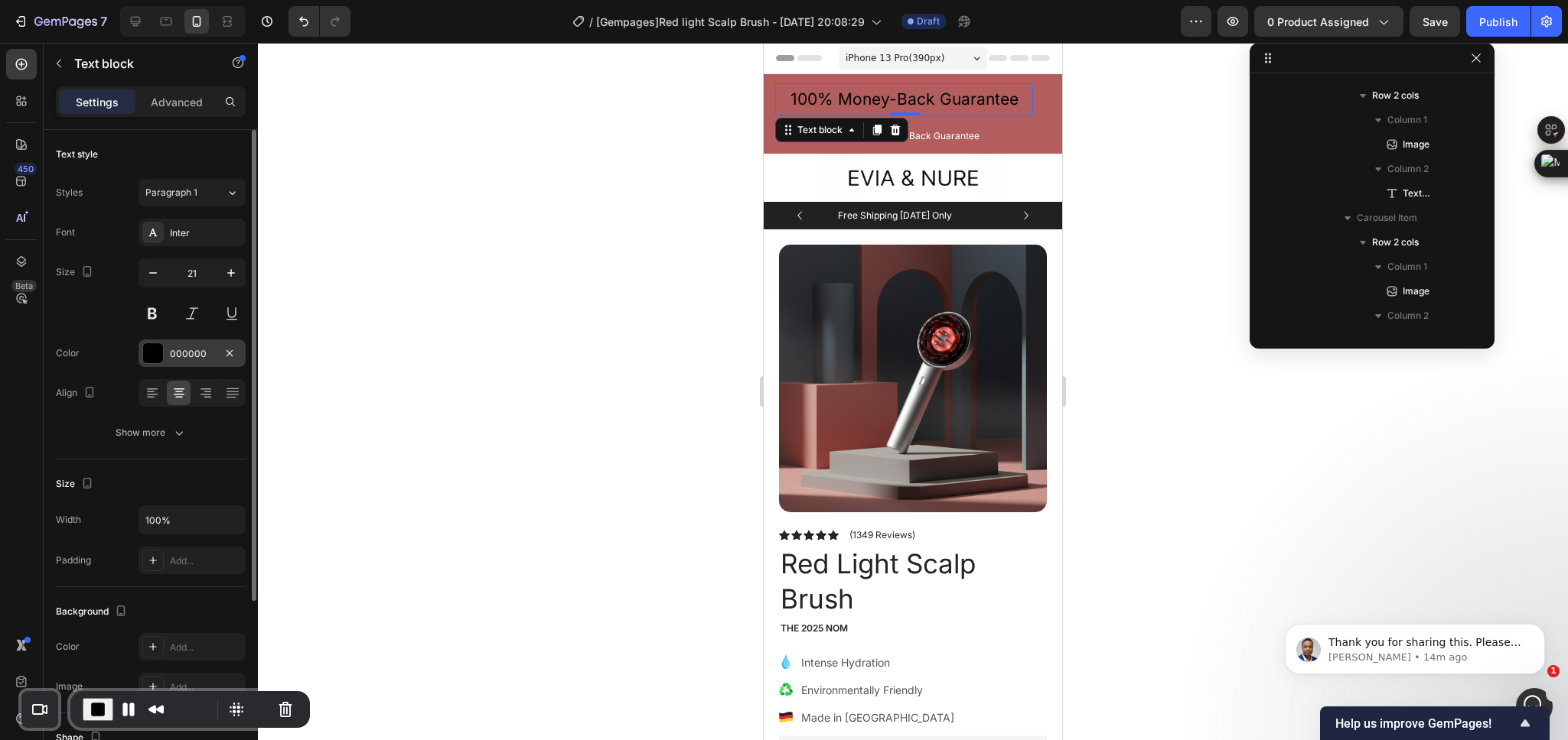
click at [184, 354] on div "000000" at bounding box center [192, 354] width 44 height 14
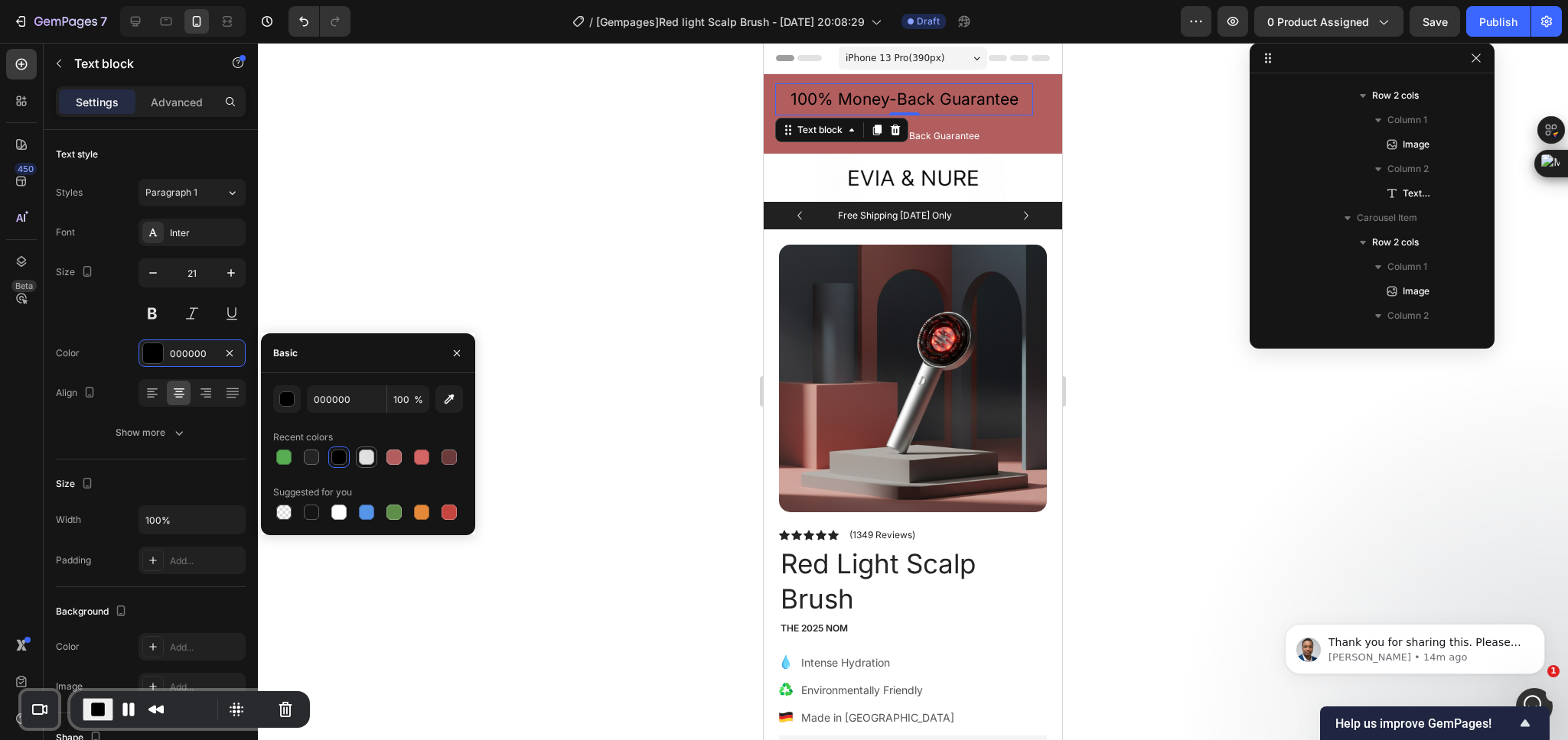
click at [361, 450] on div at bounding box center [366, 457] width 15 height 15
type input "E0E0E0"
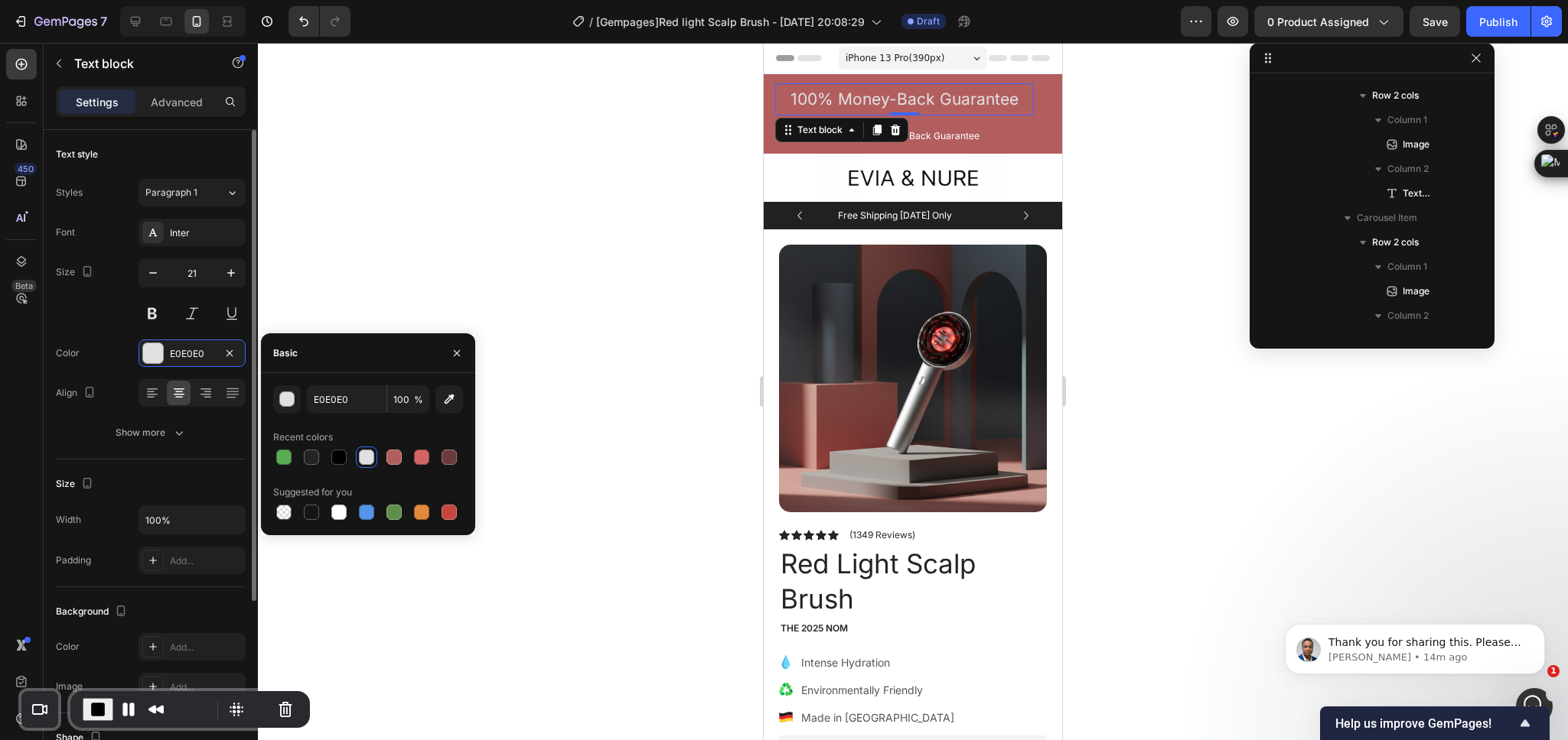
click at [117, 308] on div "Size 21" at bounding box center [151, 292] width 190 height 69
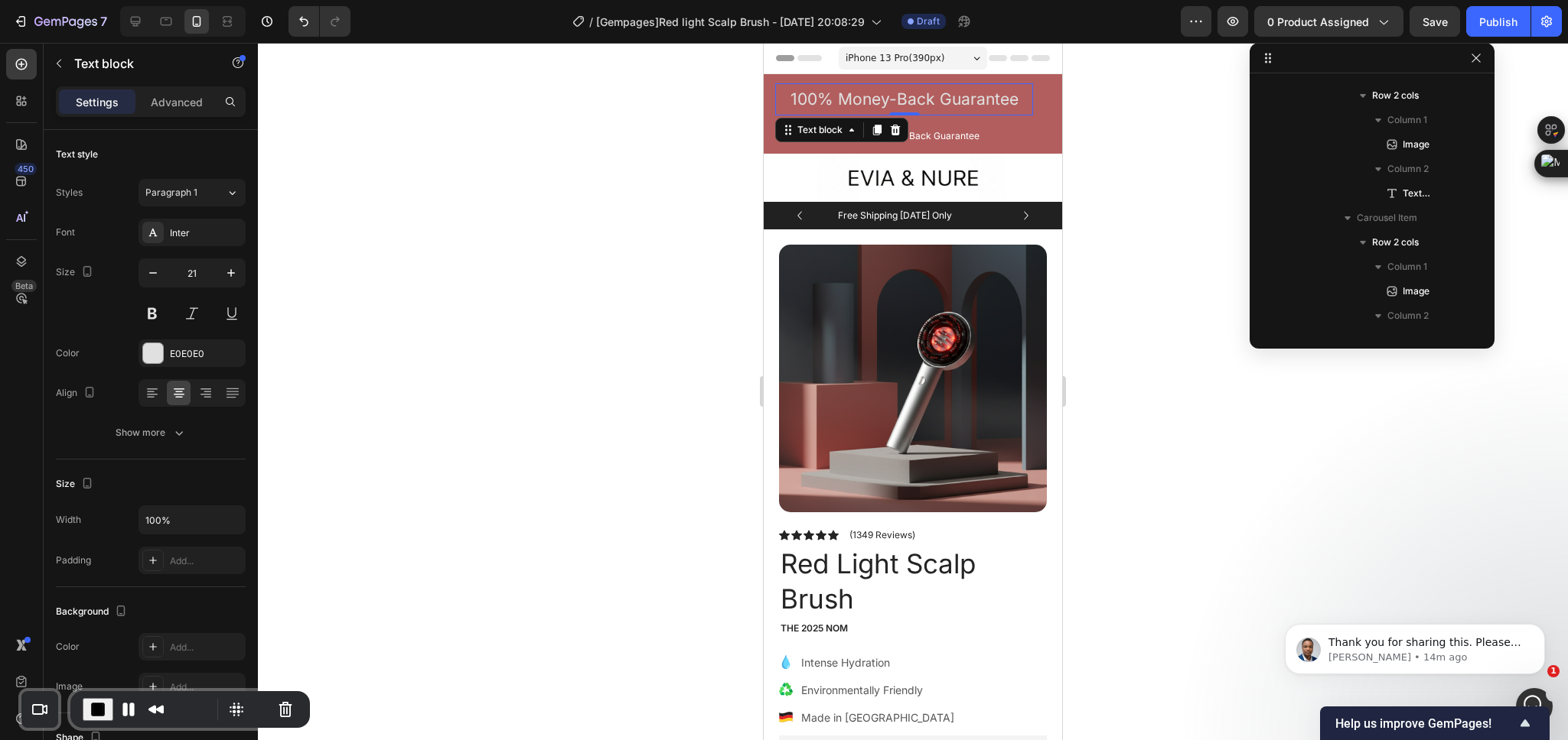
click at [483, 147] on div at bounding box center [912, 392] width 1310 height 698
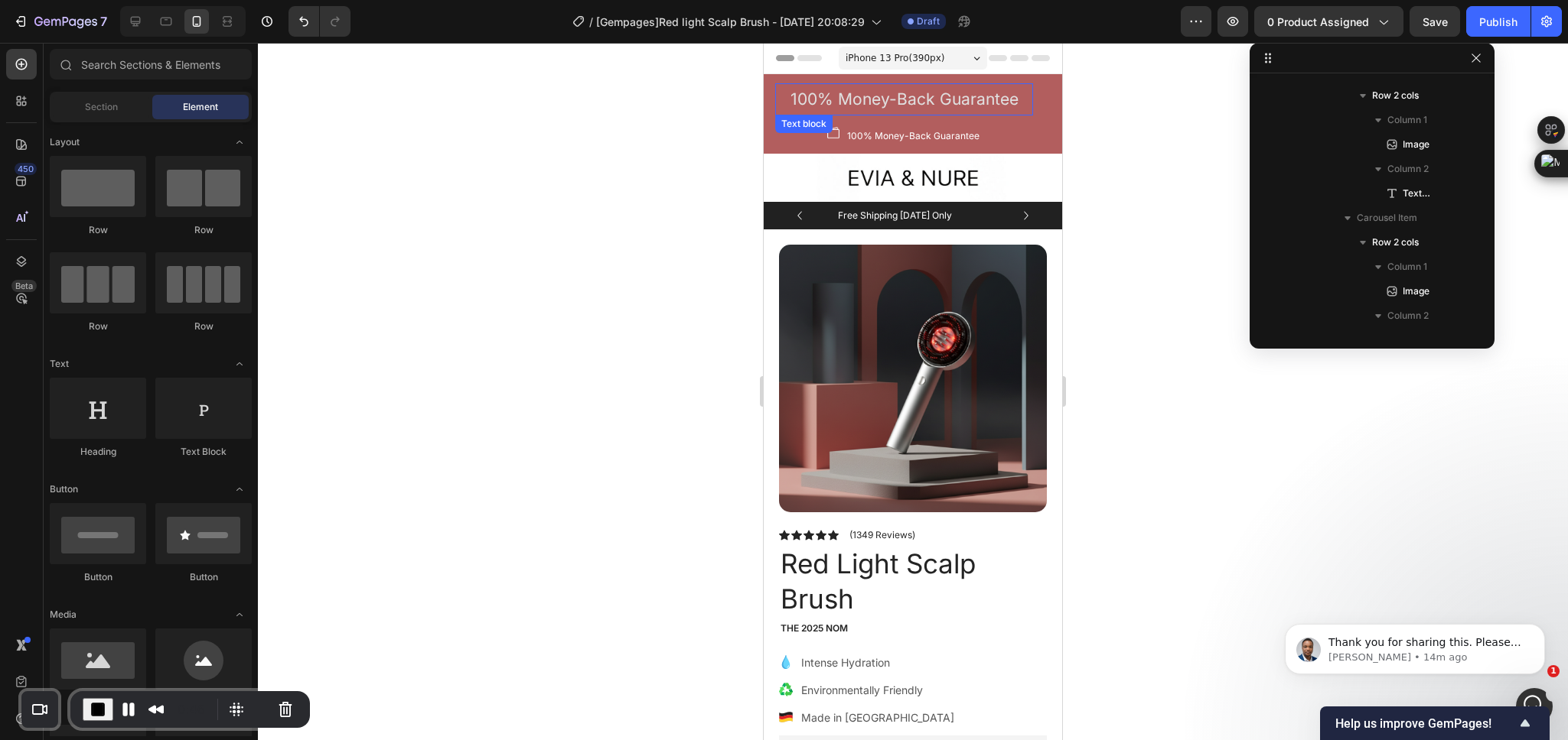
click at [897, 104] on p "100% Money-Back Guarantee" at bounding box center [904, 99] width 254 height 29
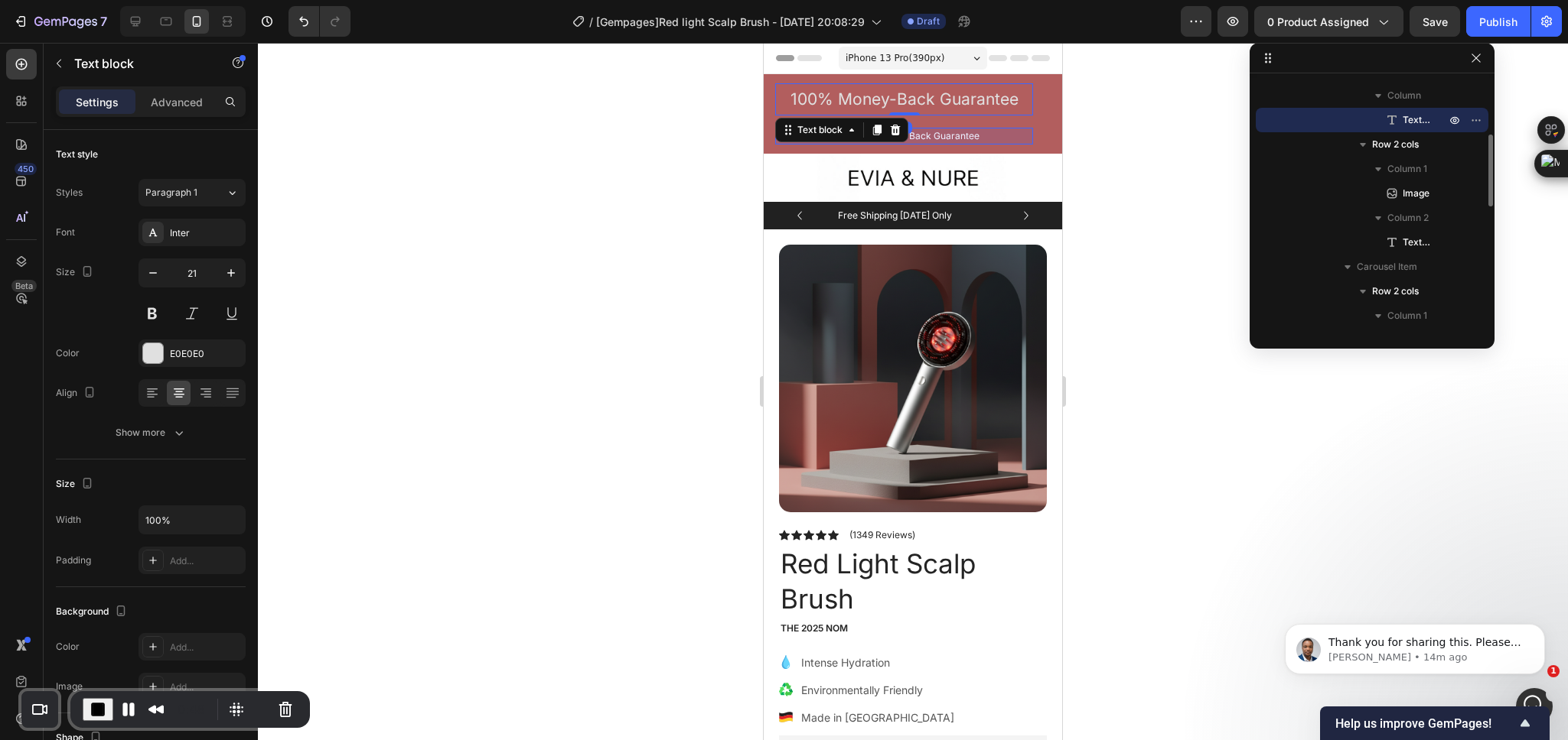
scroll to position [77, 0]
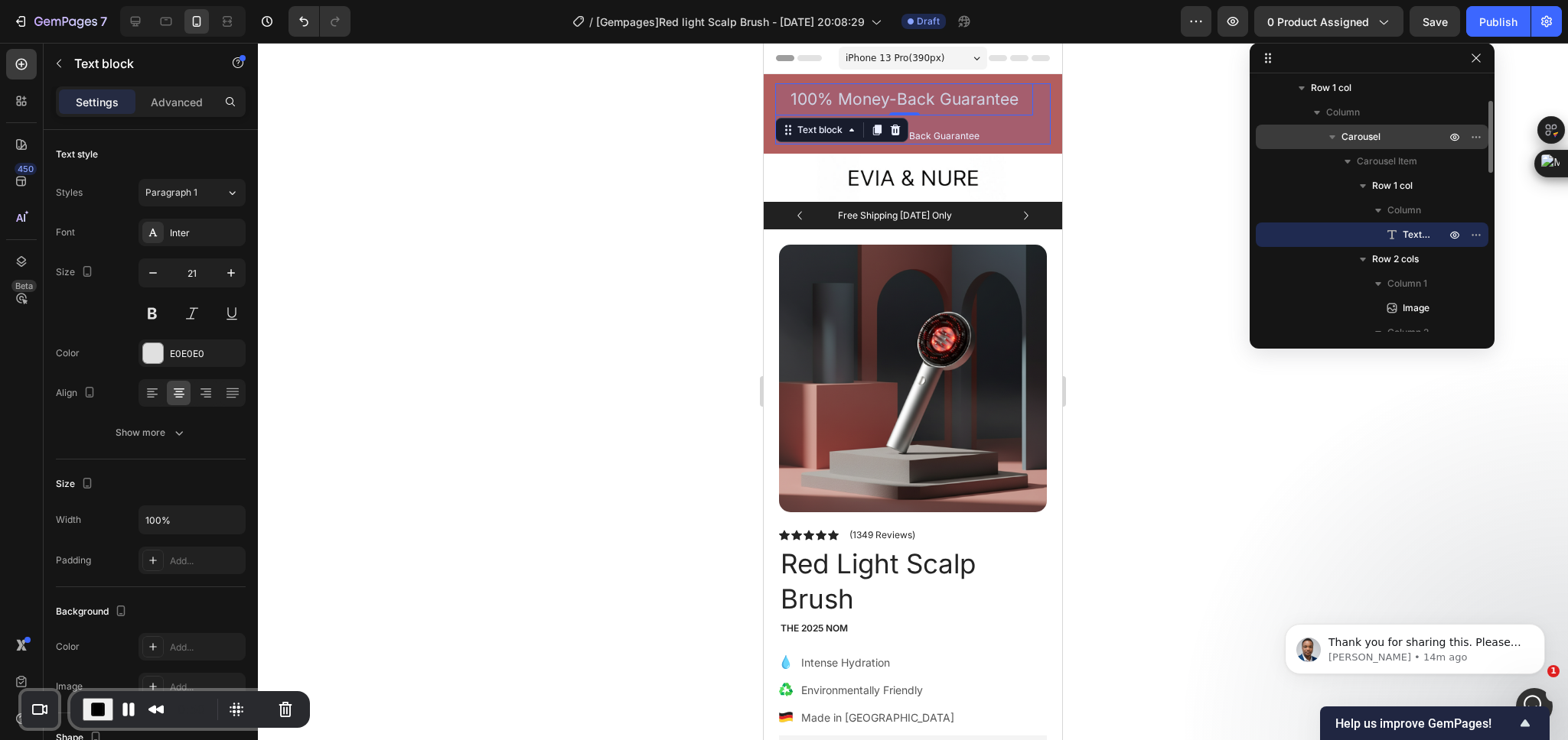
click at [1381, 142] on p "Carousel" at bounding box center [1395, 136] width 107 height 15
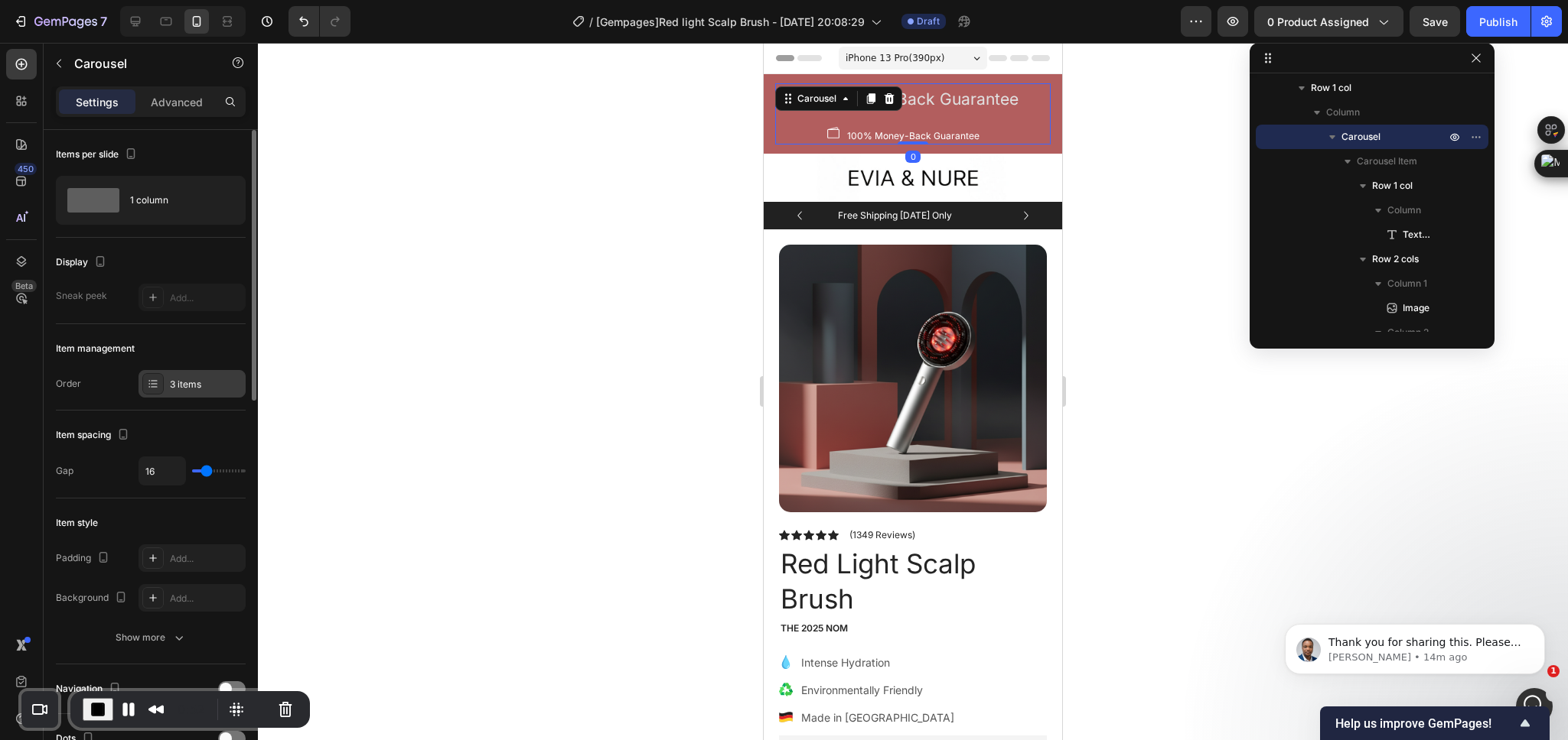
click at [209, 378] on div "3 items" at bounding box center [205, 385] width 72 height 14
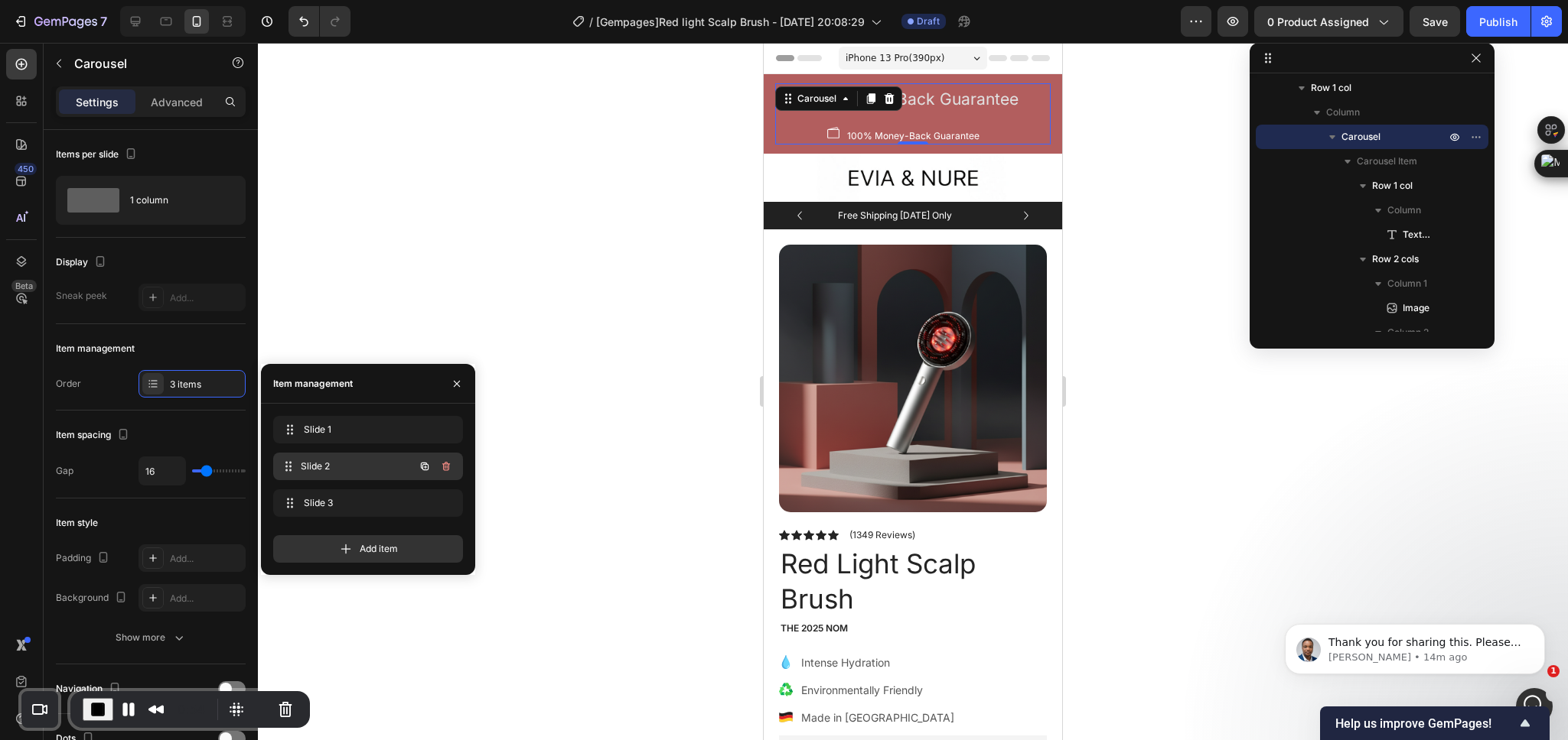
click at [360, 461] on span "Slide 2" at bounding box center [358, 466] width 114 height 14
click at [952, 90] on p "FREE Shipping On All U.S. Orders Over $150" at bounding box center [912, 92] width 189 height 14
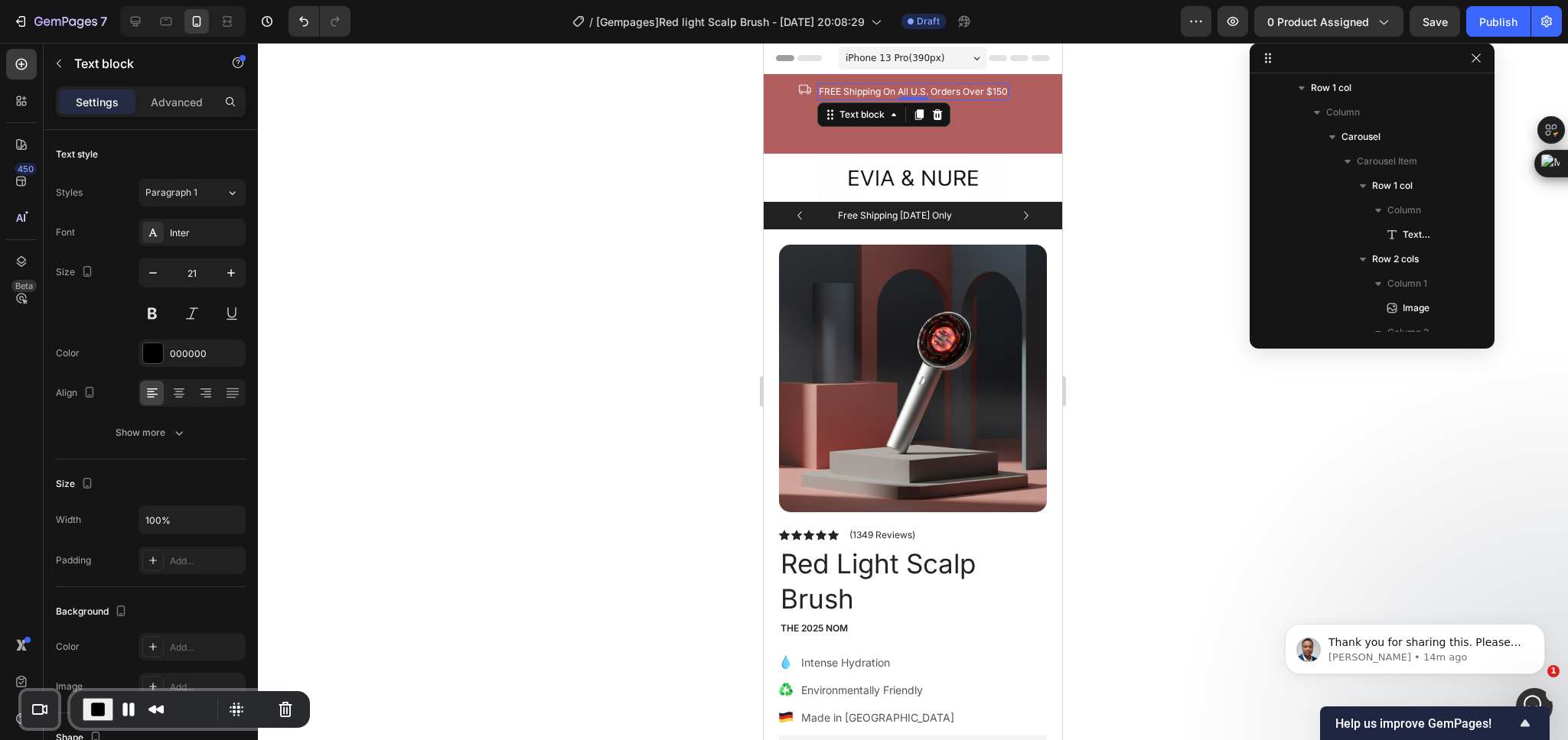
scroll to position [387, 0]
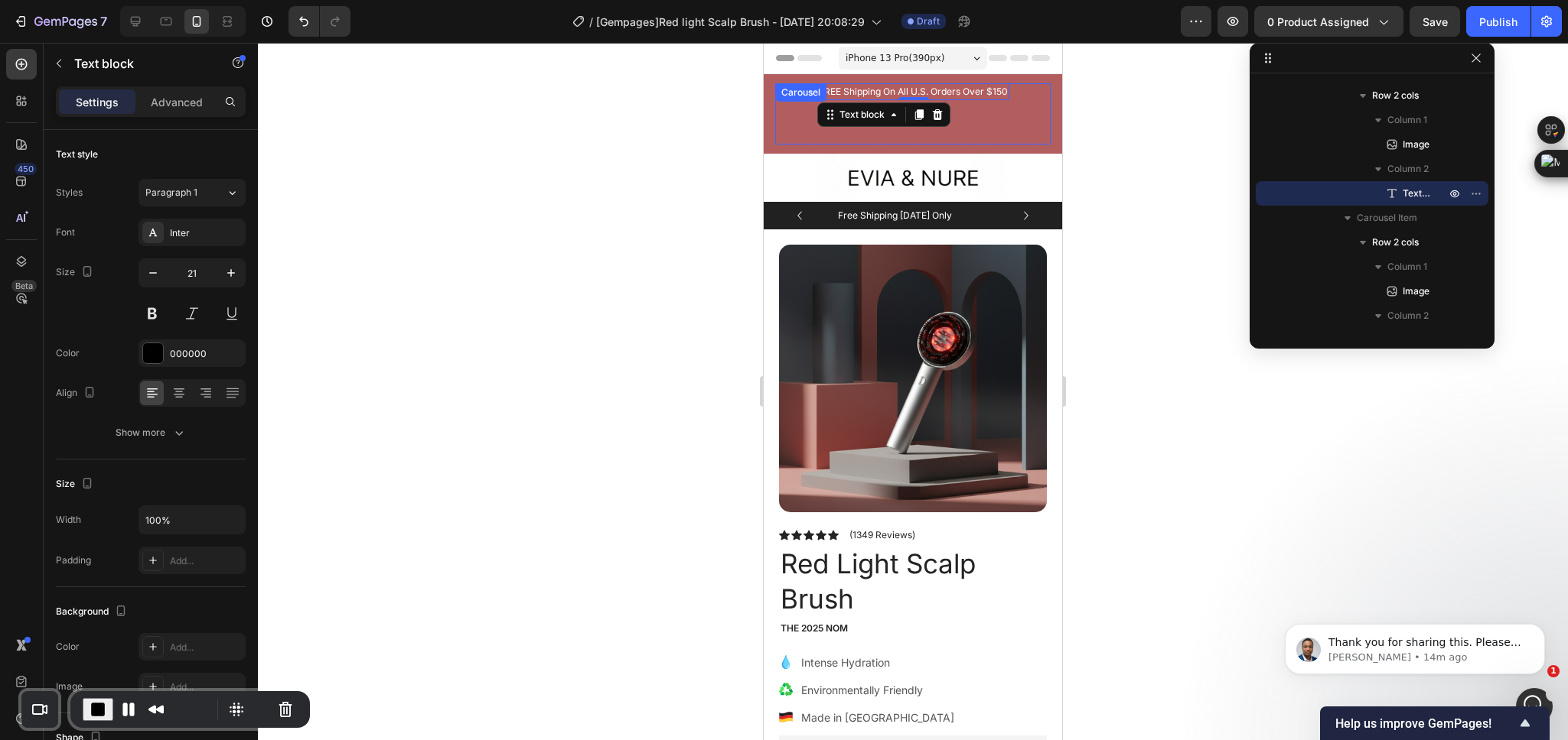
click at [787, 111] on div "Image FREE Shipping On All U.S. Orders Over $150 Text block 0 Row" at bounding box center [904, 114] width 258 height 61
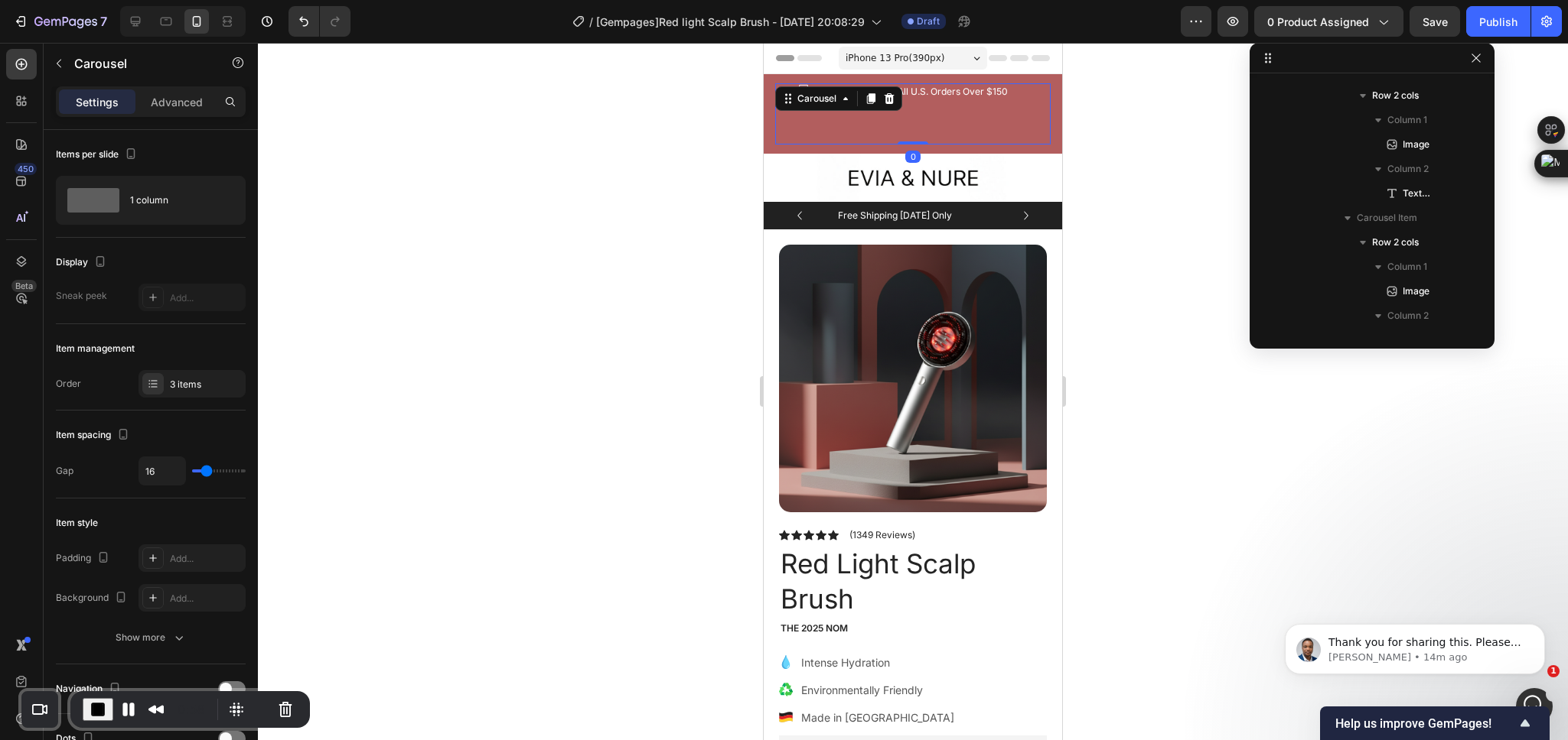
scroll to position [20, 0]
click at [645, 136] on div at bounding box center [912, 392] width 1310 height 698
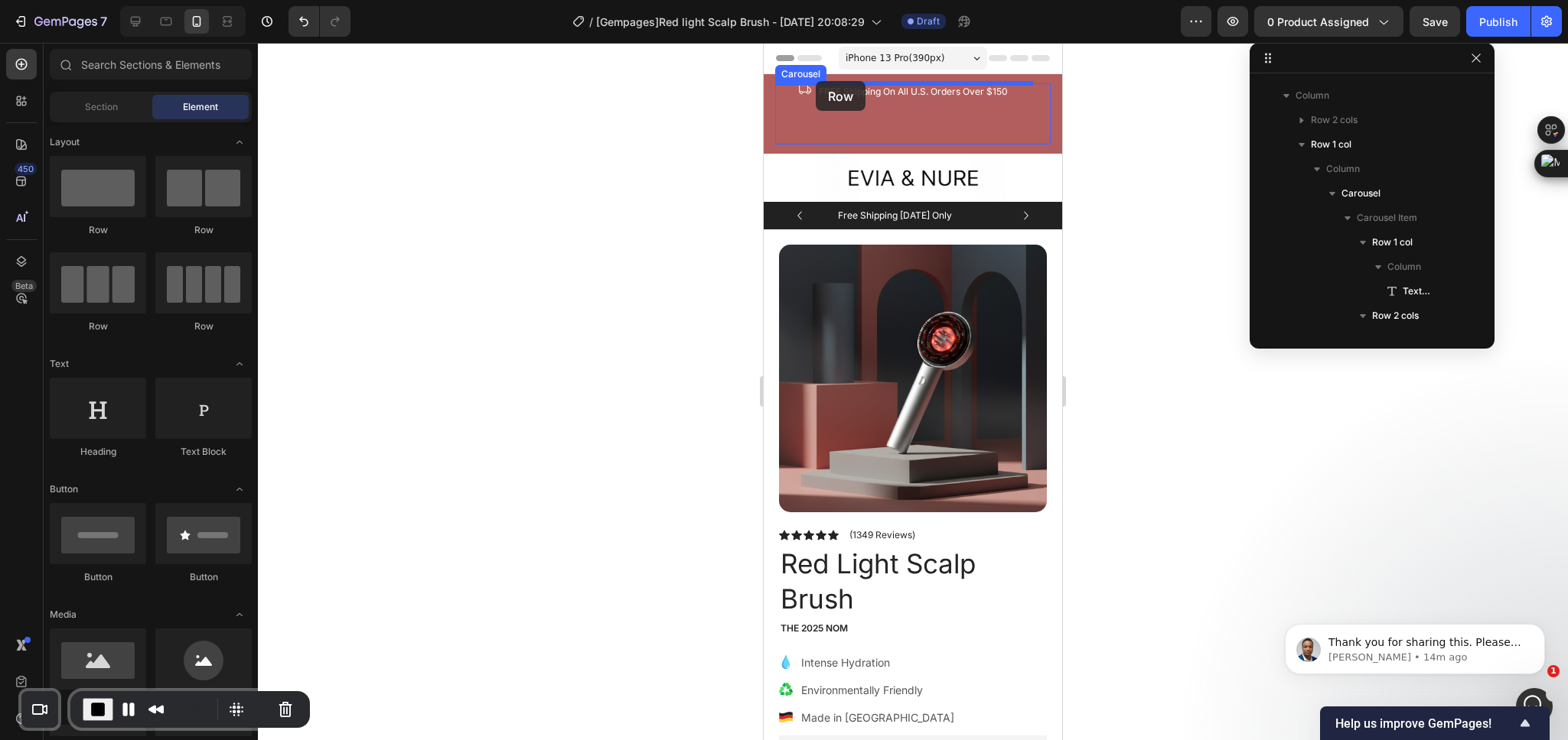
drag, startPoint x: 849, startPoint y: 233, endPoint x: 816, endPoint y: 81, distance: 155.5
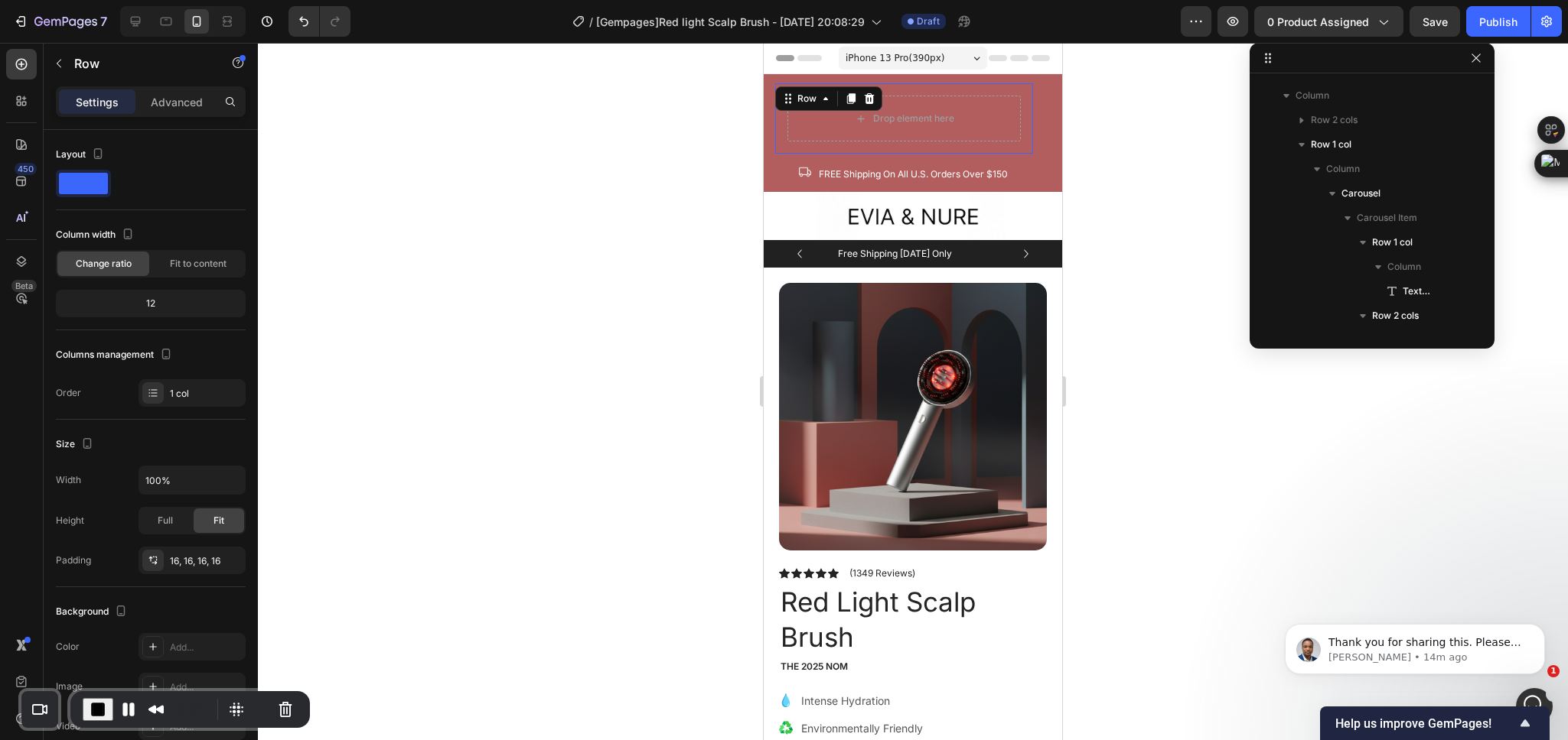
scroll to position [290, 0]
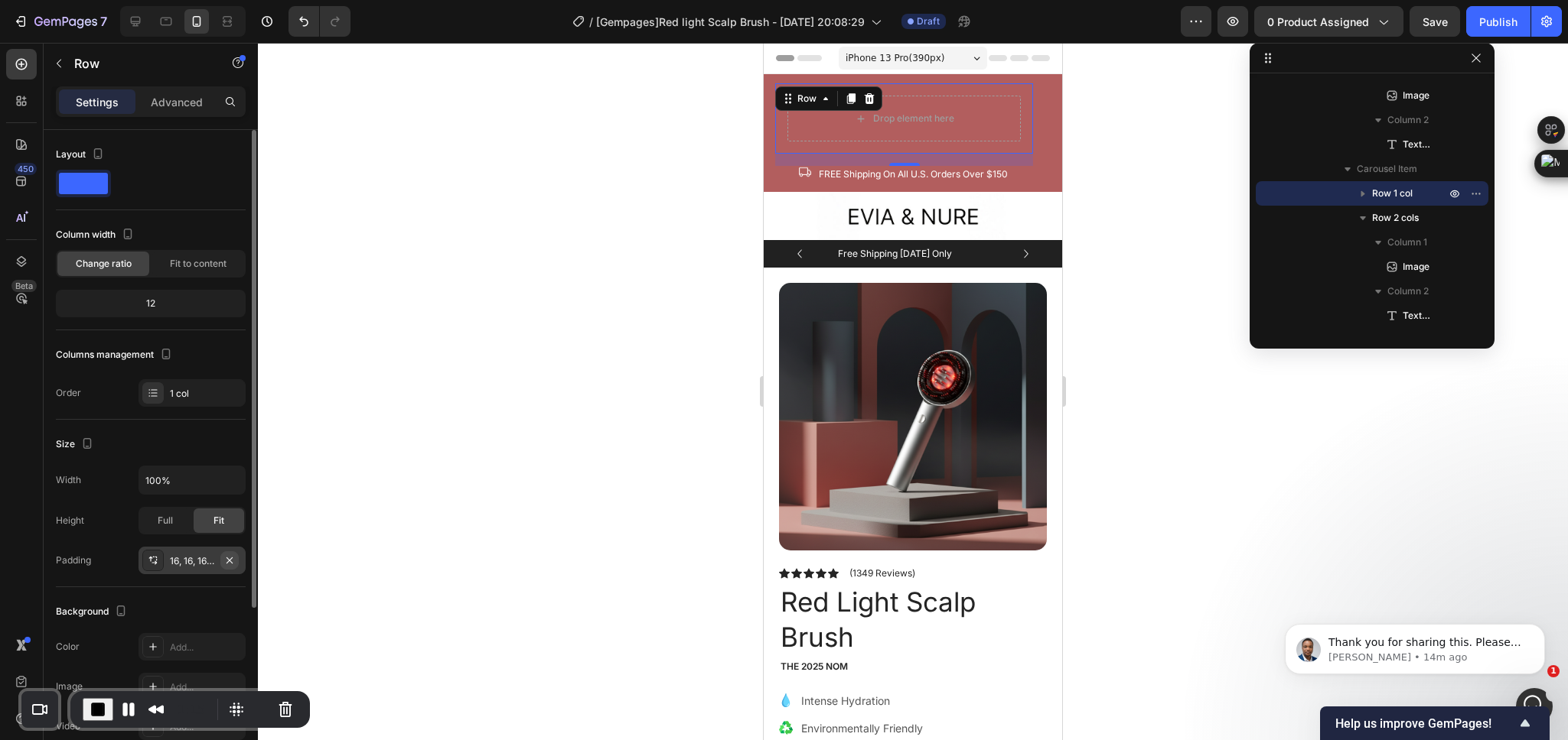
click at [231, 556] on icon "button" at bounding box center [229, 560] width 12 height 12
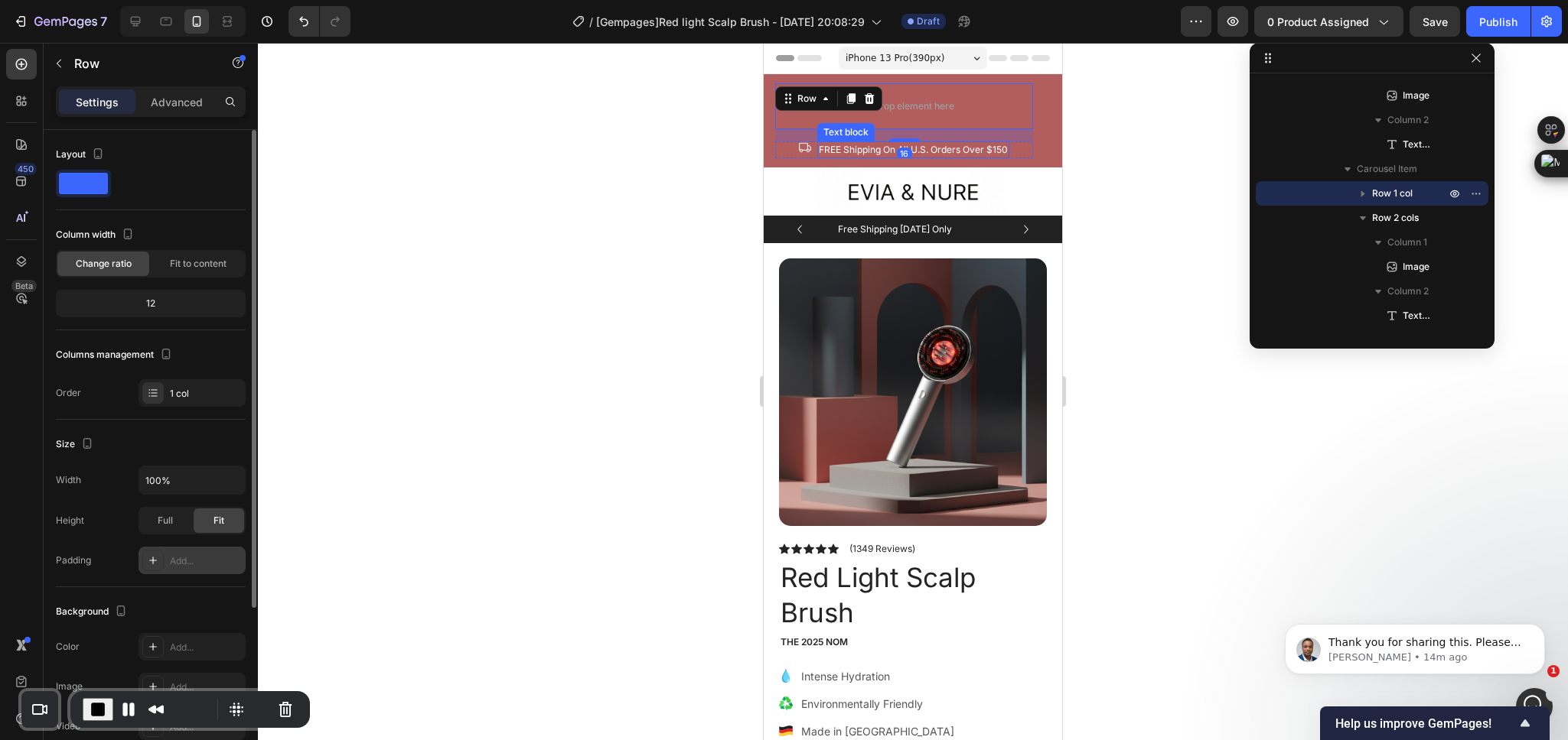
click at [873, 147] on p "FREE Shipping On All U.S. Orders Over $150" at bounding box center [912, 150] width 189 height 14
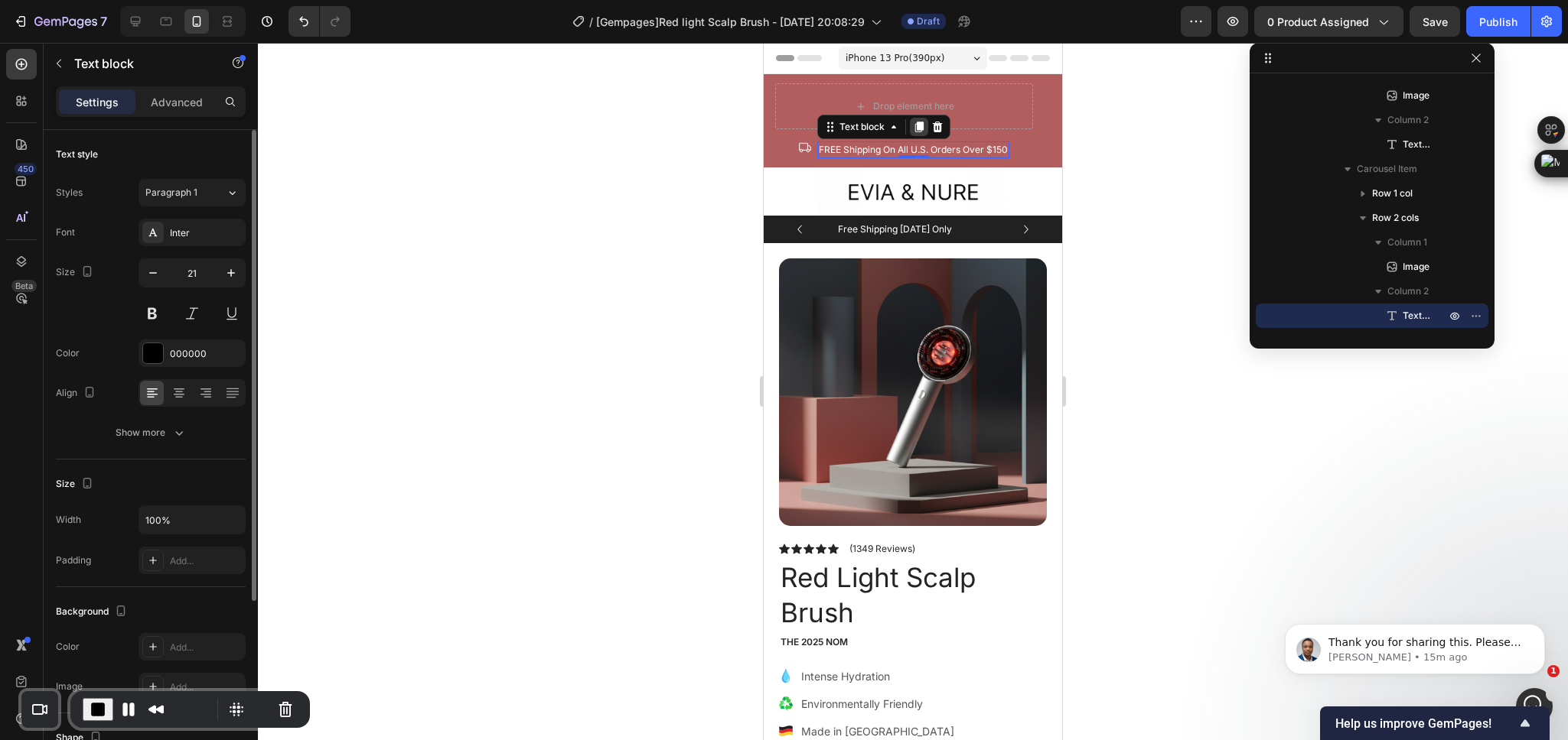
click at [924, 134] on div at bounding box center [919, 127] width 19 height 19
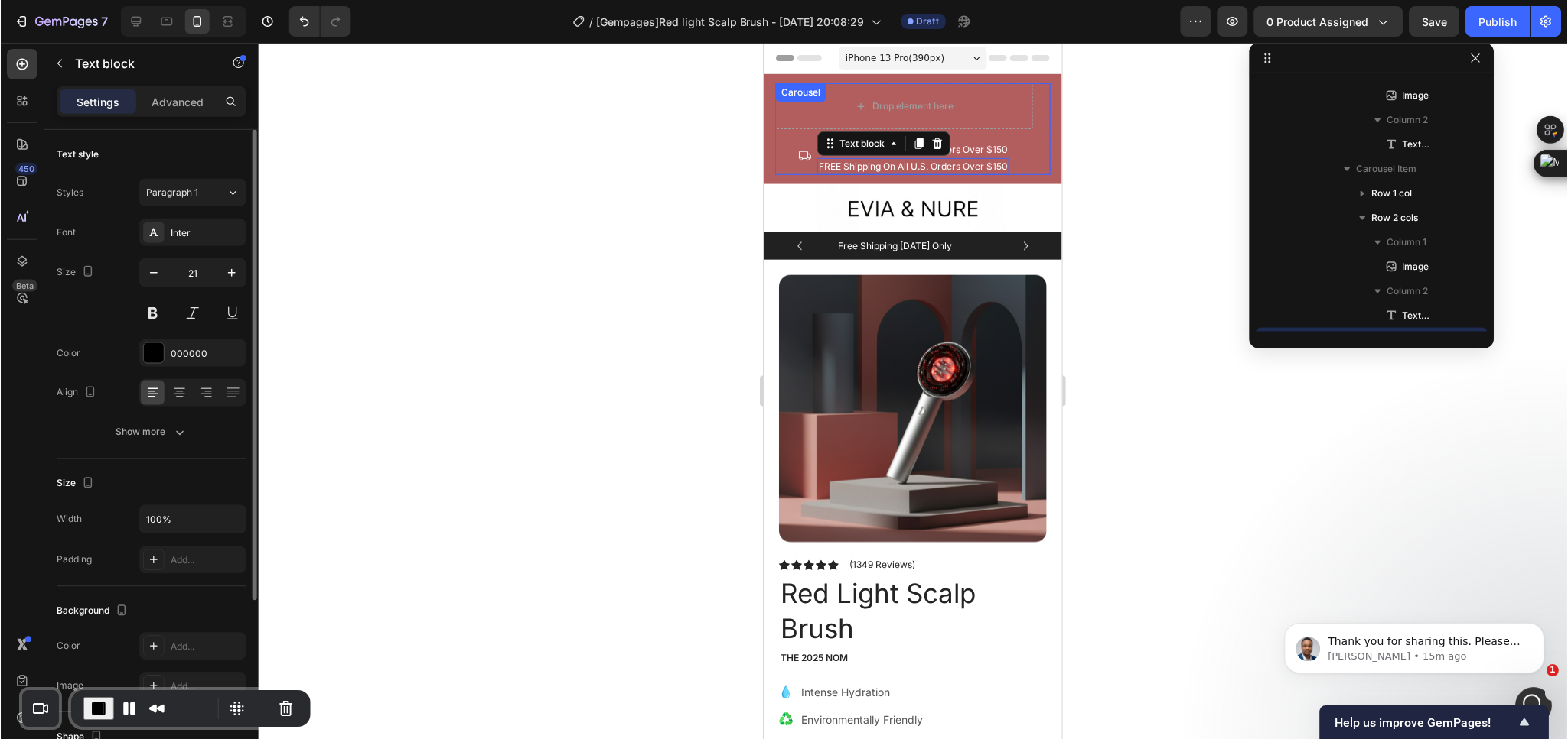
scroll to position [436, 0]
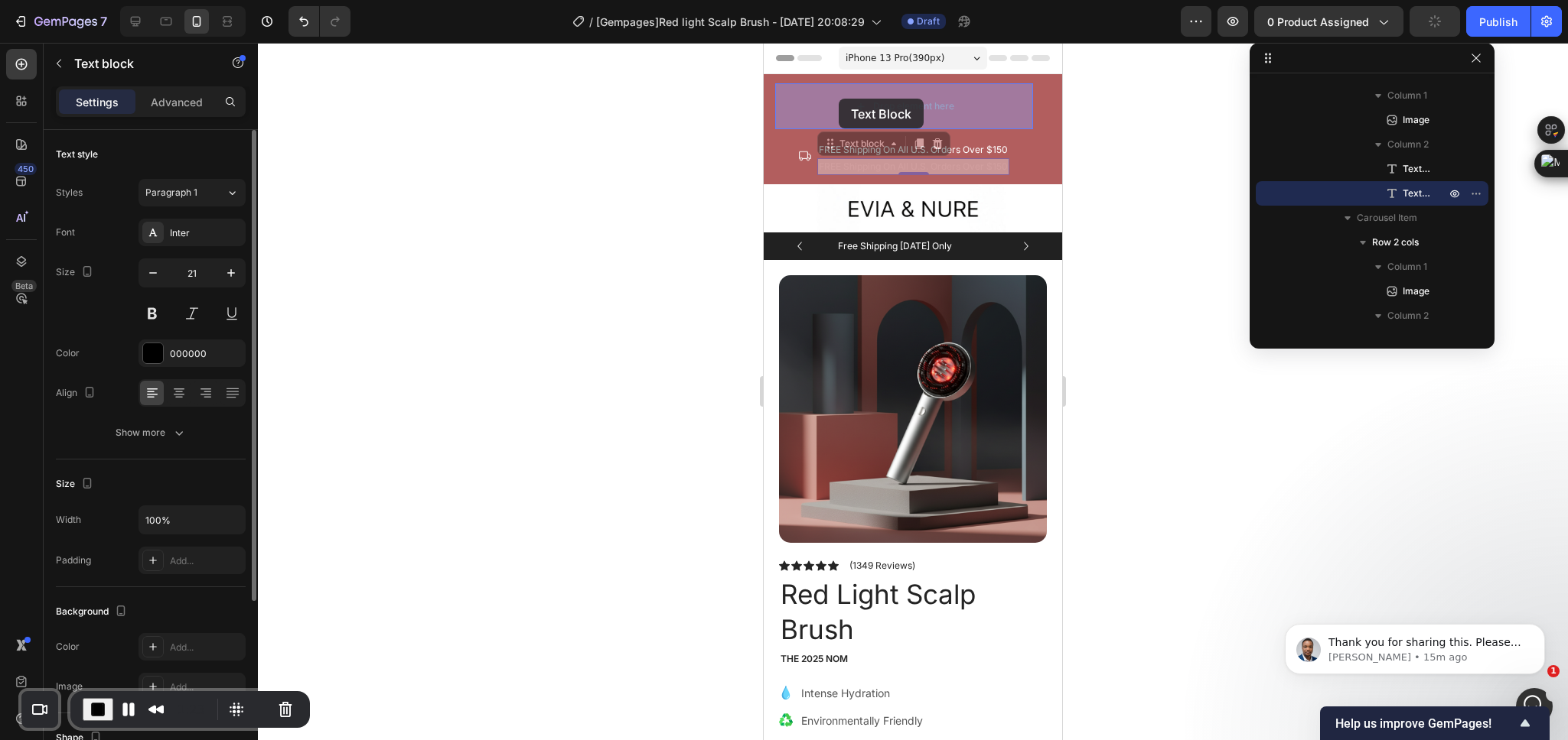
drag, startPoint x: 857, startPoint y: 145, endPoint x: 841, endPoint y: 104, distance: 44.0
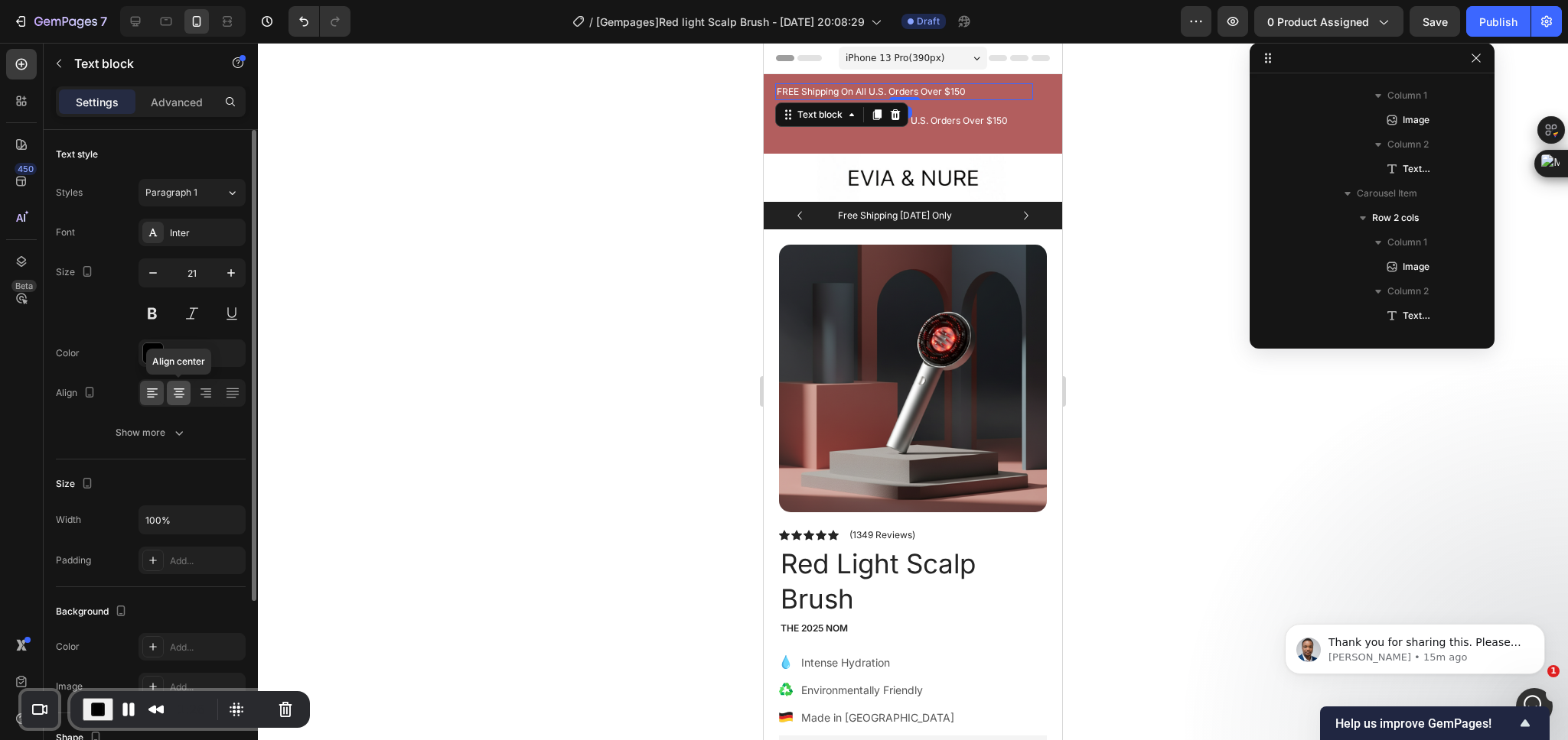
click at [184, 383] on div at bounding box center [179, 392] width 24 height 25
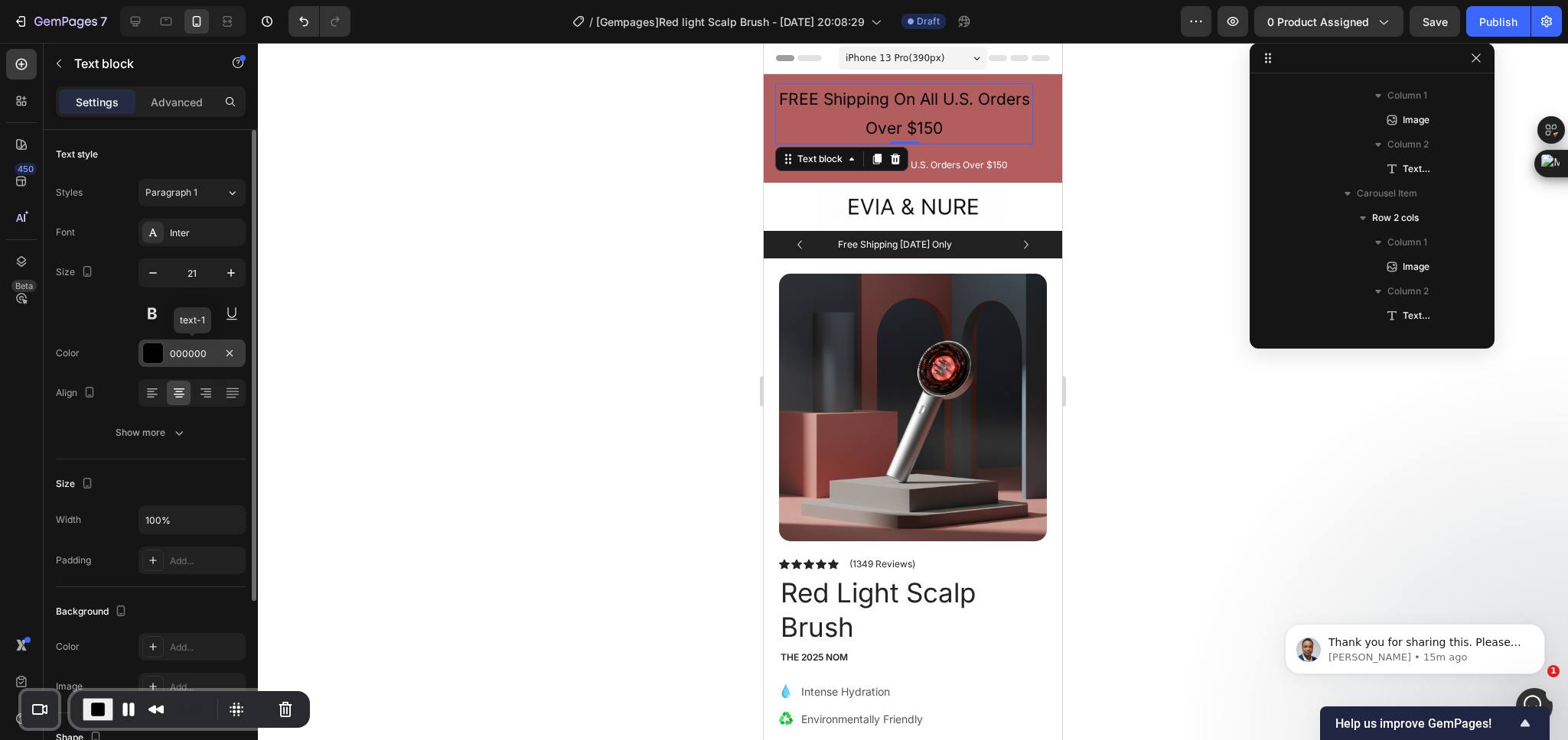
click at [198, 354] on div "000000" at bounding box center [192, 354] width 44 height 14
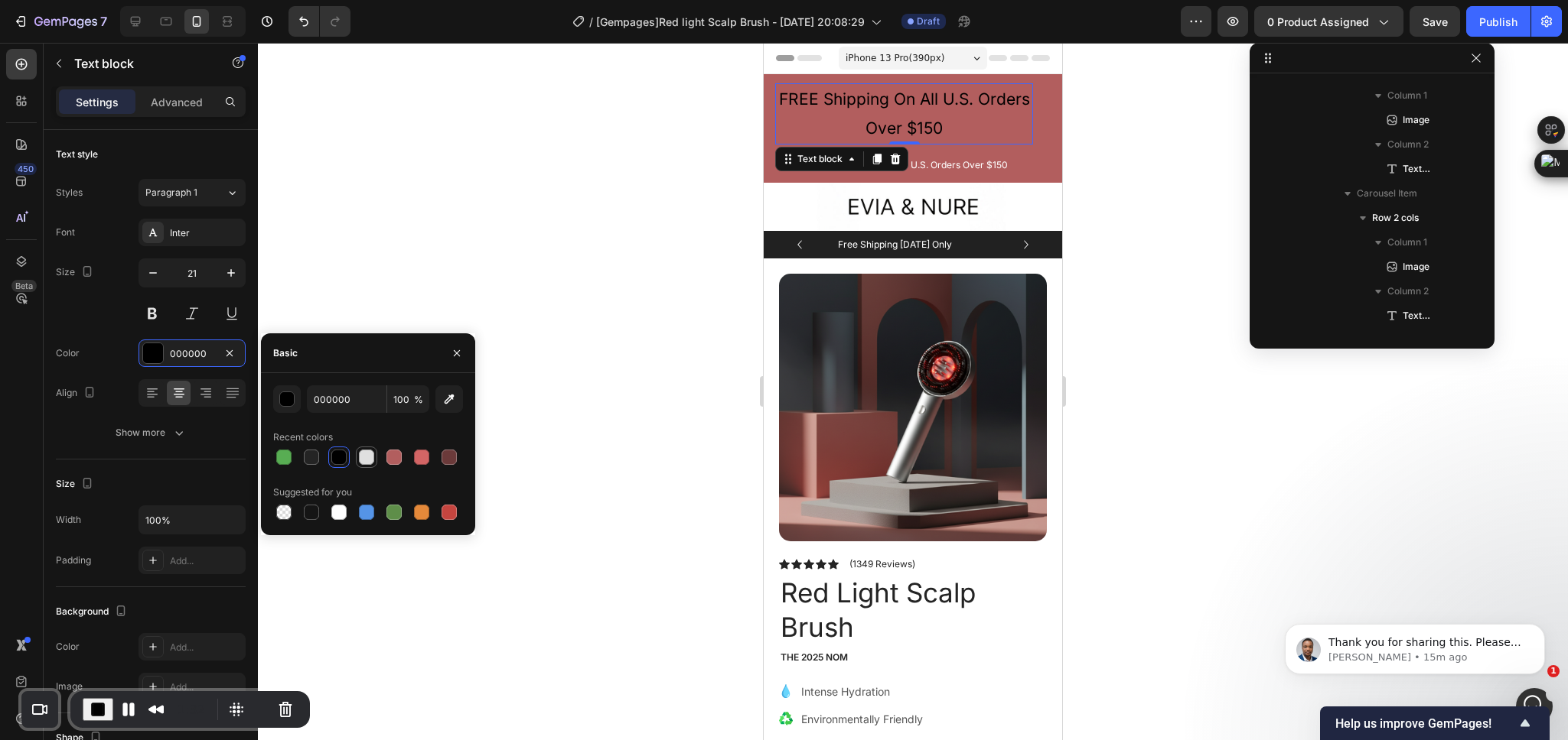
click at [360, 457] on div at bounding box center [366, 457] width 15 height 15
type input "E0E0E0"
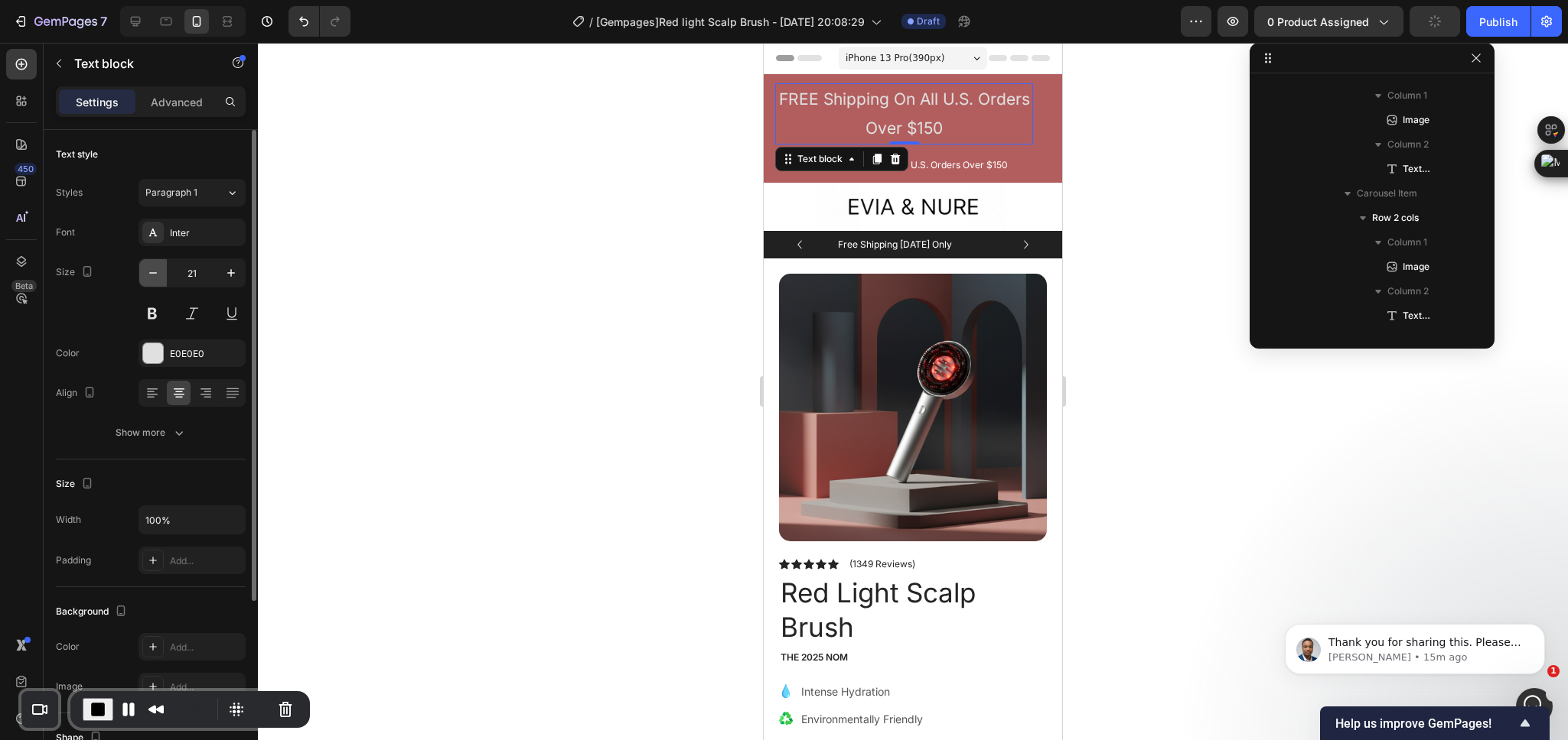
click at [157, 276] on icon "button" at bounding box center [153, 273] width 15 height 15
click at [159, 277] on icon "button" at bounding box center [153, 273] width 15 height 15
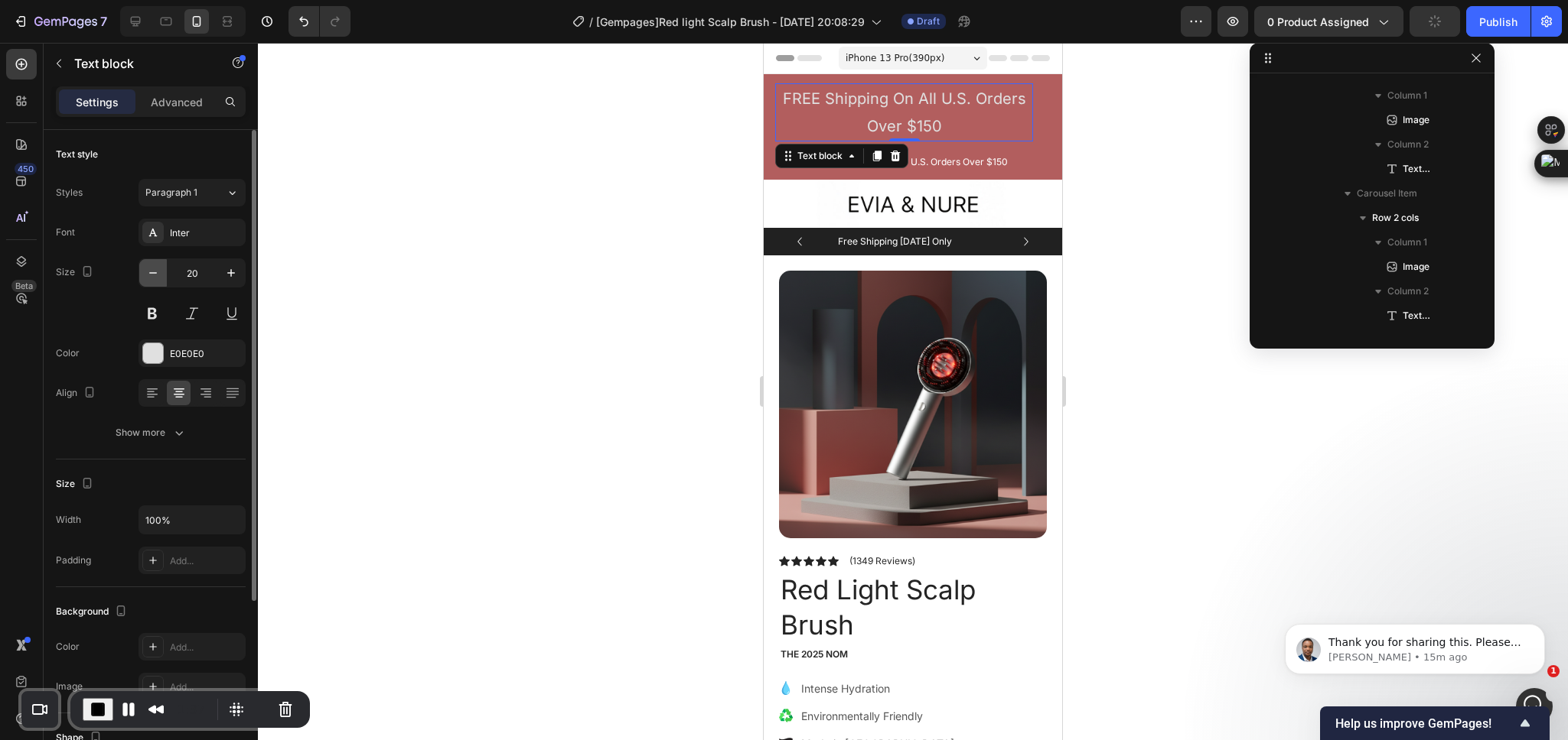
click at [160, 277] on button "button" at bounding box center [153, 273] width 27 height 27
click at [164, 280] on button "button" at bounding box center [153, 273] width 27 height 27
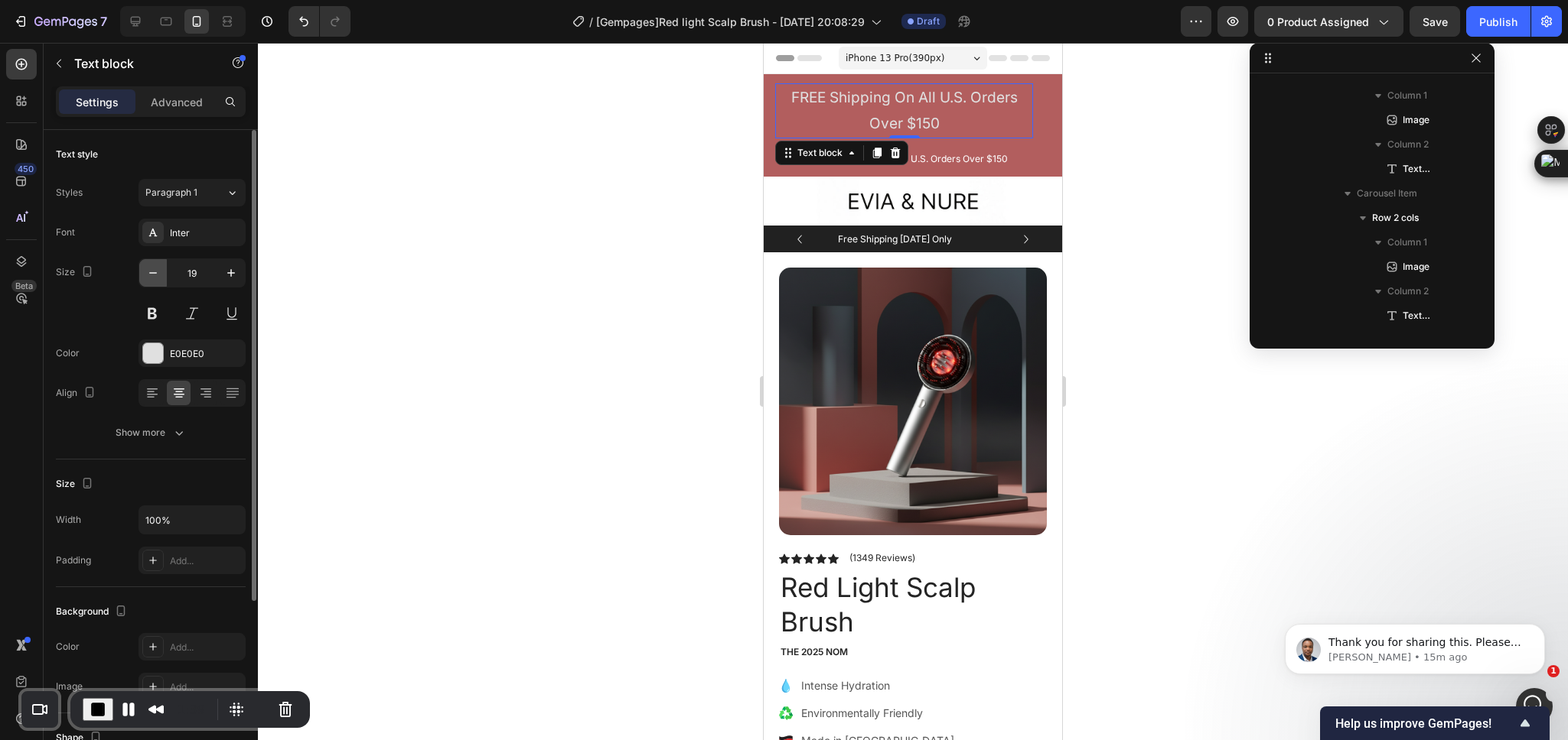
click at [160, 277] on button "button" at bounding box center [153, 273] width 27 height 27
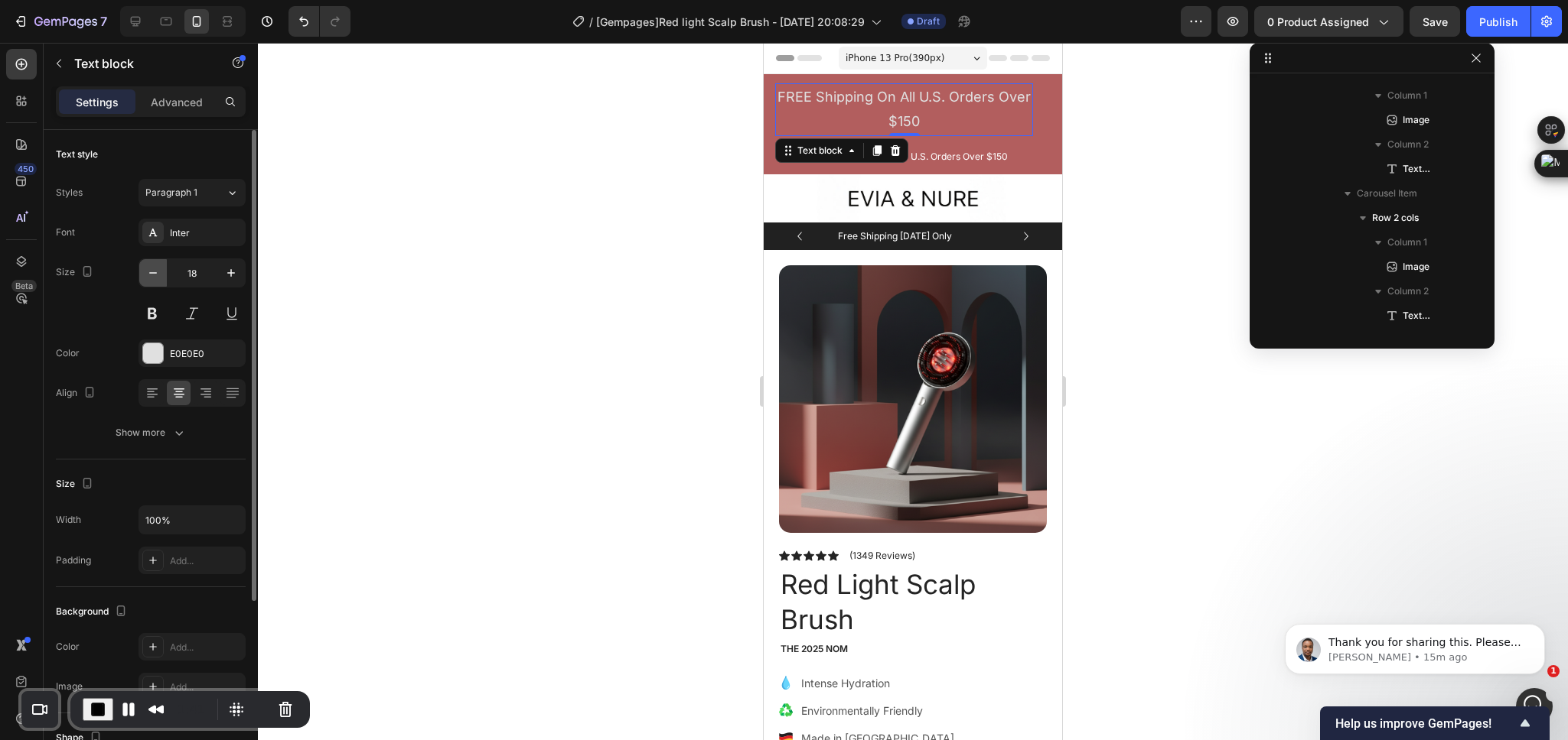
click at [160, 277] on button "button" at bounding box center [153, 273] width 27 height 27
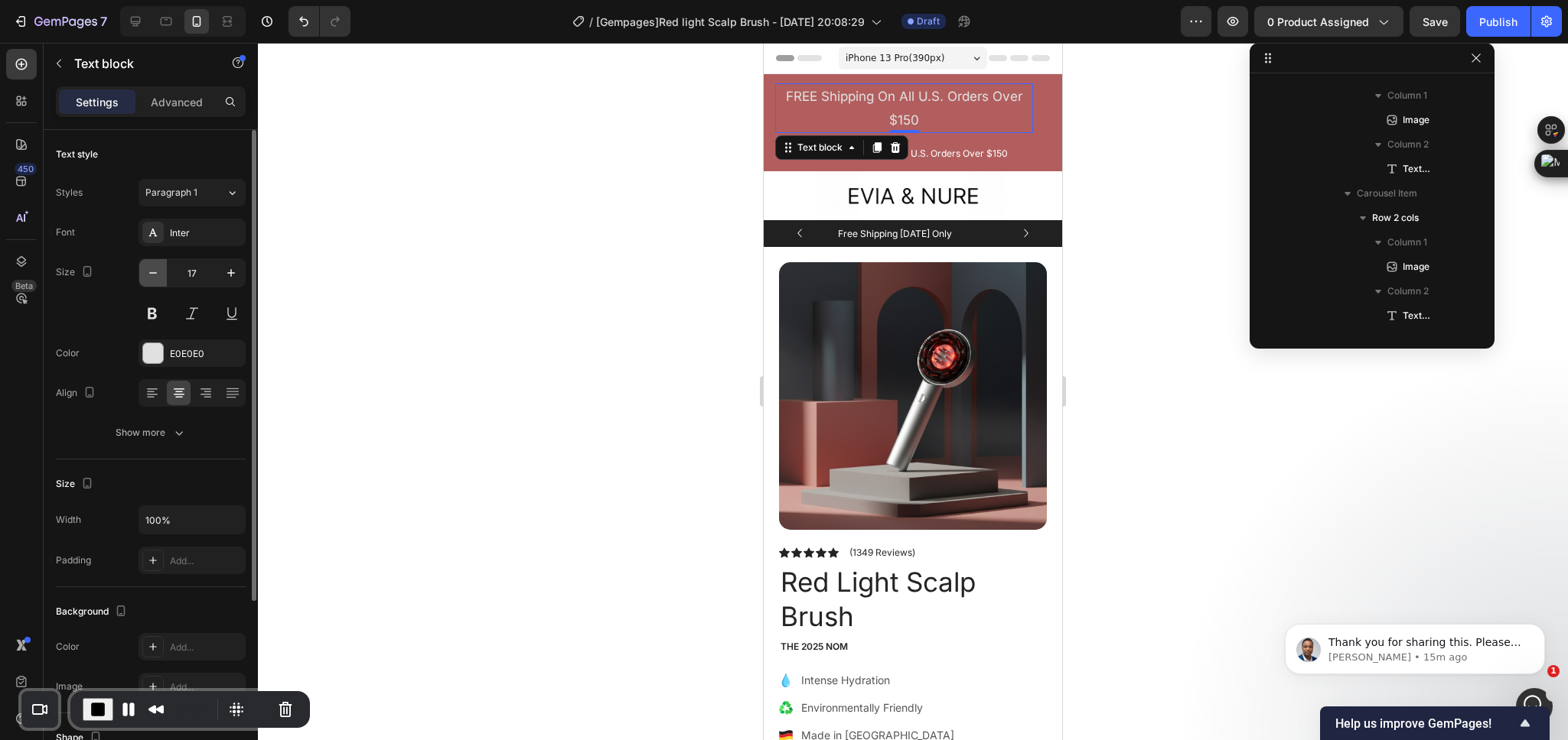
click at [160, 277] on button "button" at bounding box center [153, 273] width 27 height 27
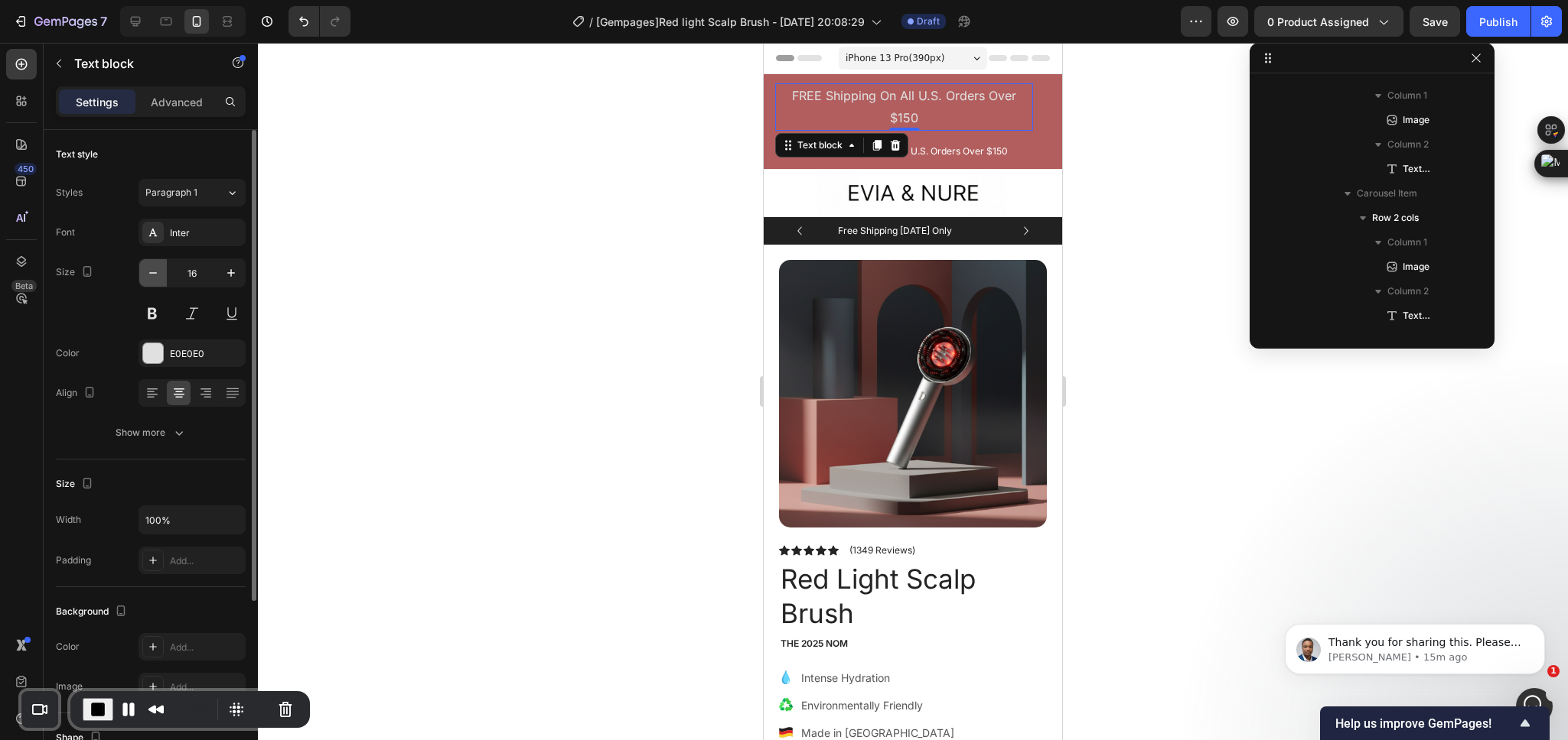
click at [160, 277] on button "button" at bounding box center [153, 273] width 27 height 27
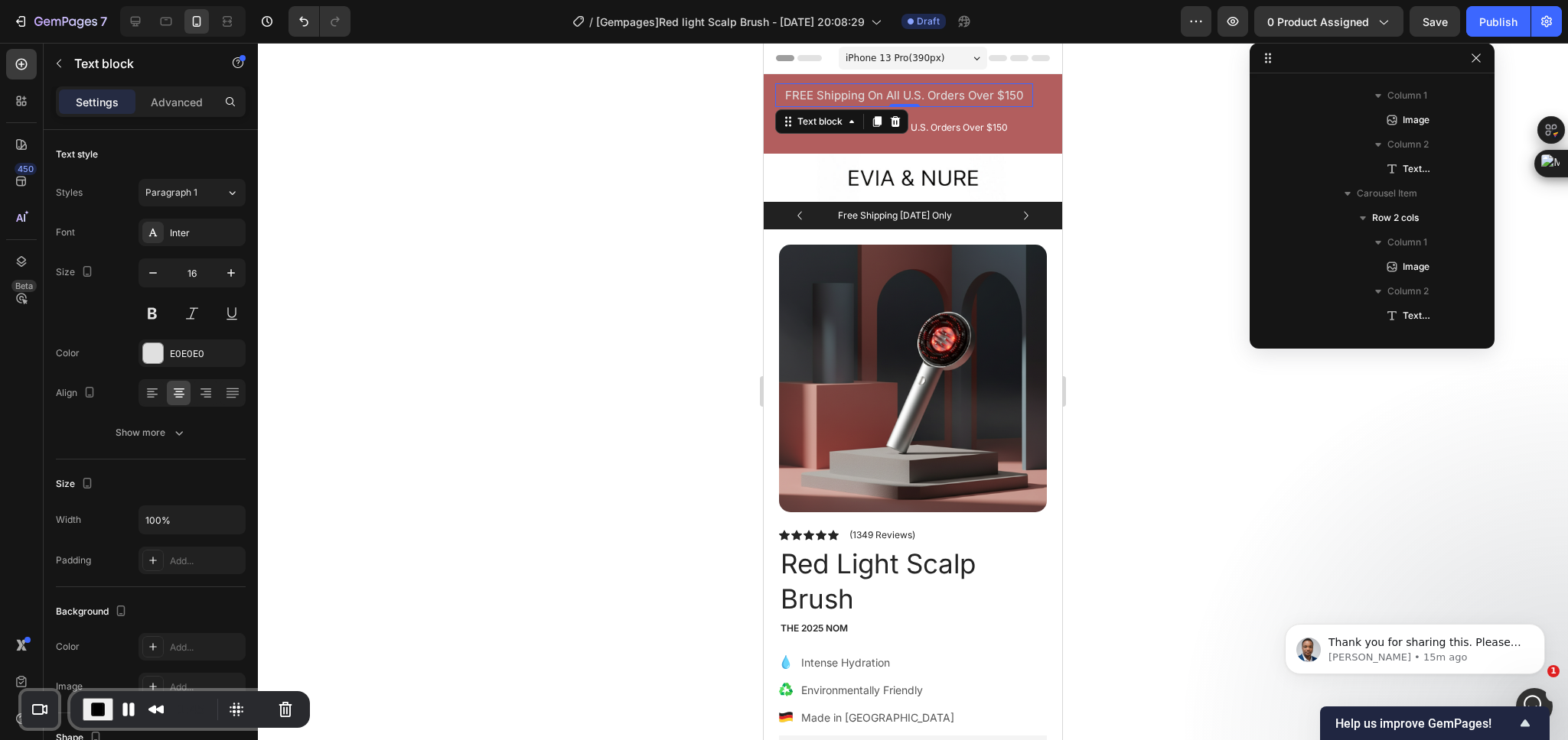
type input "15"
click at [1407, 192] on span "Carousel Item" at bounding box center [1387, 193] width 60 height 15
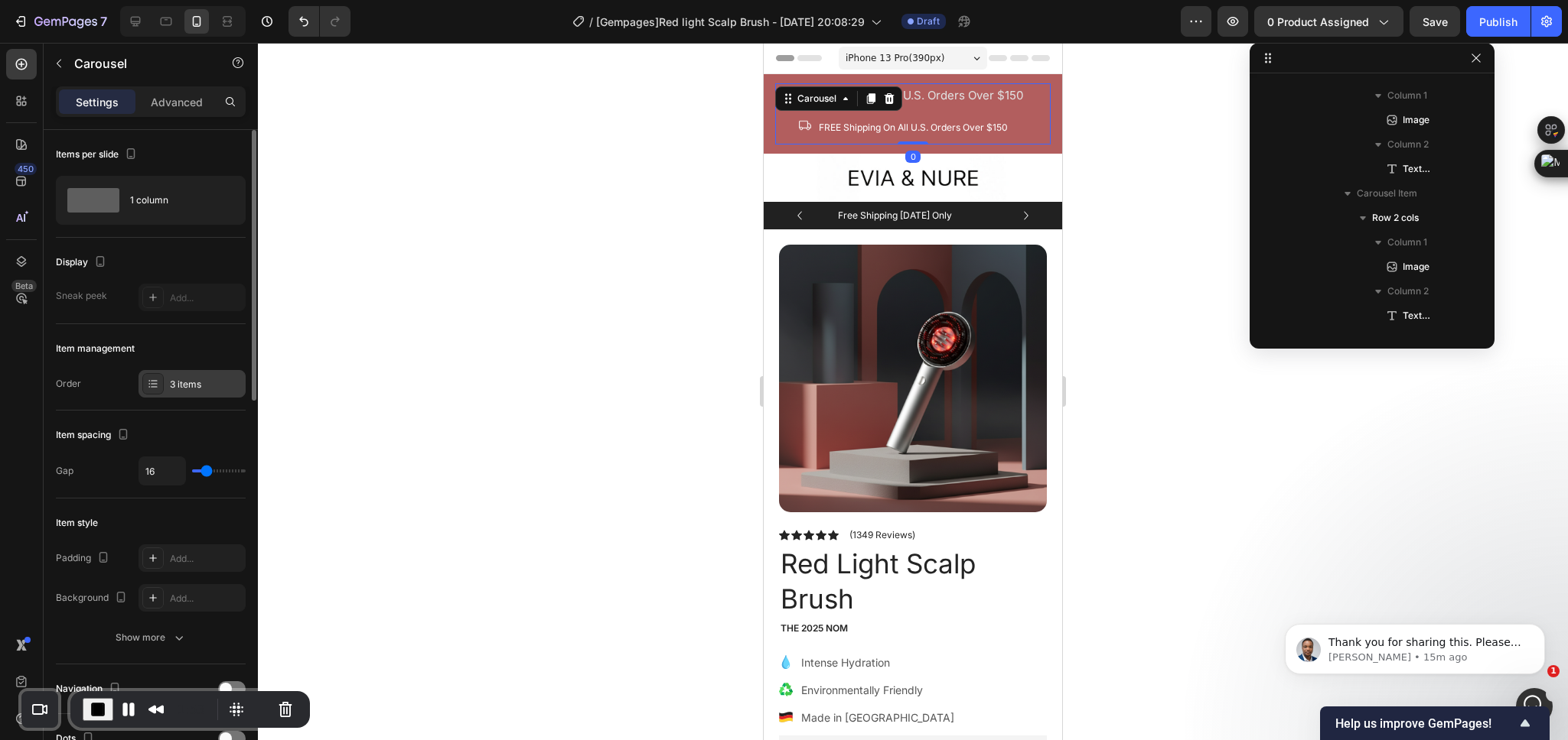
click at [193, 378] on div "3 items" at bounding box center [205, 385] width 72 height 14
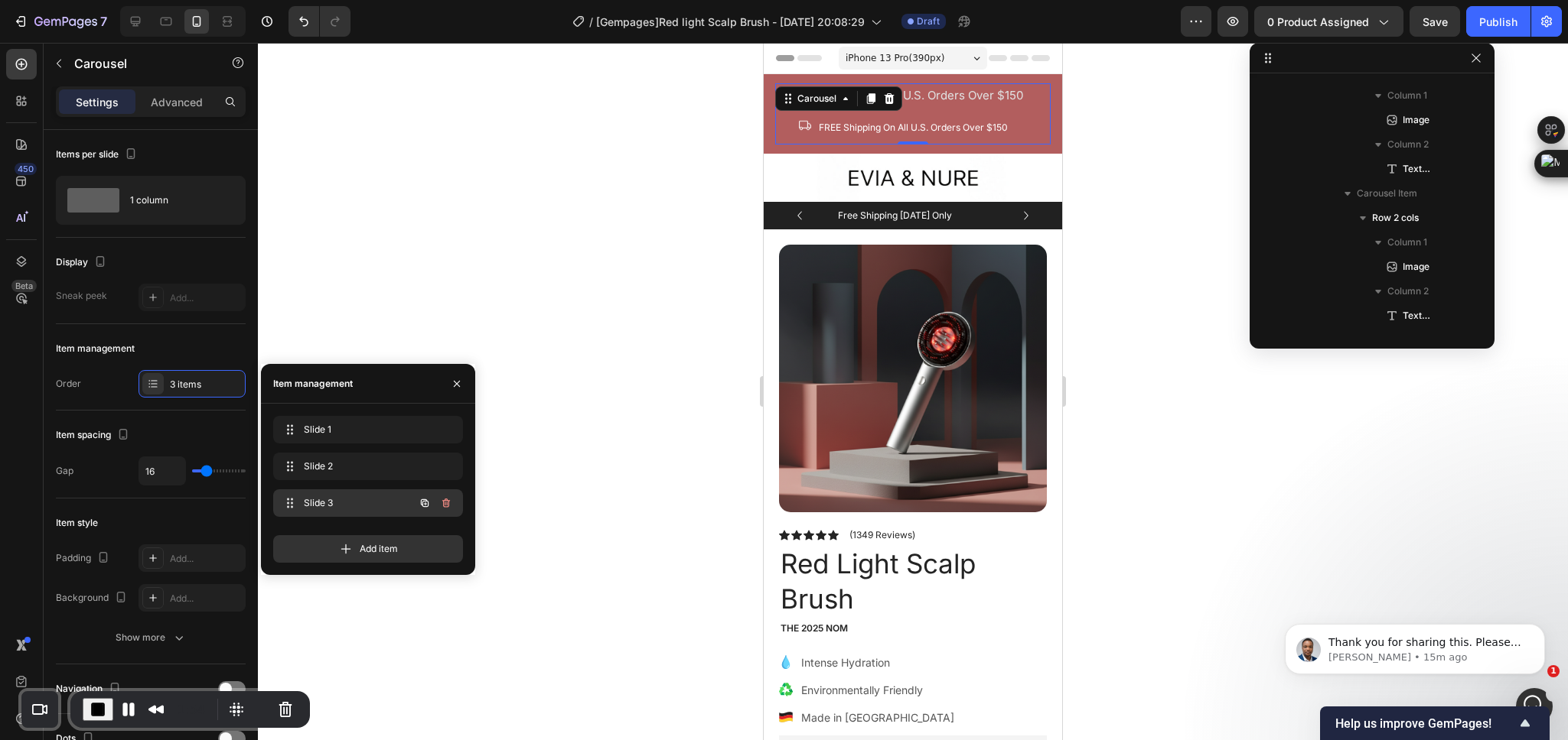
click at [379, 498] on span "Slide 3" at bounding box center [347, 504] width 86 height 14
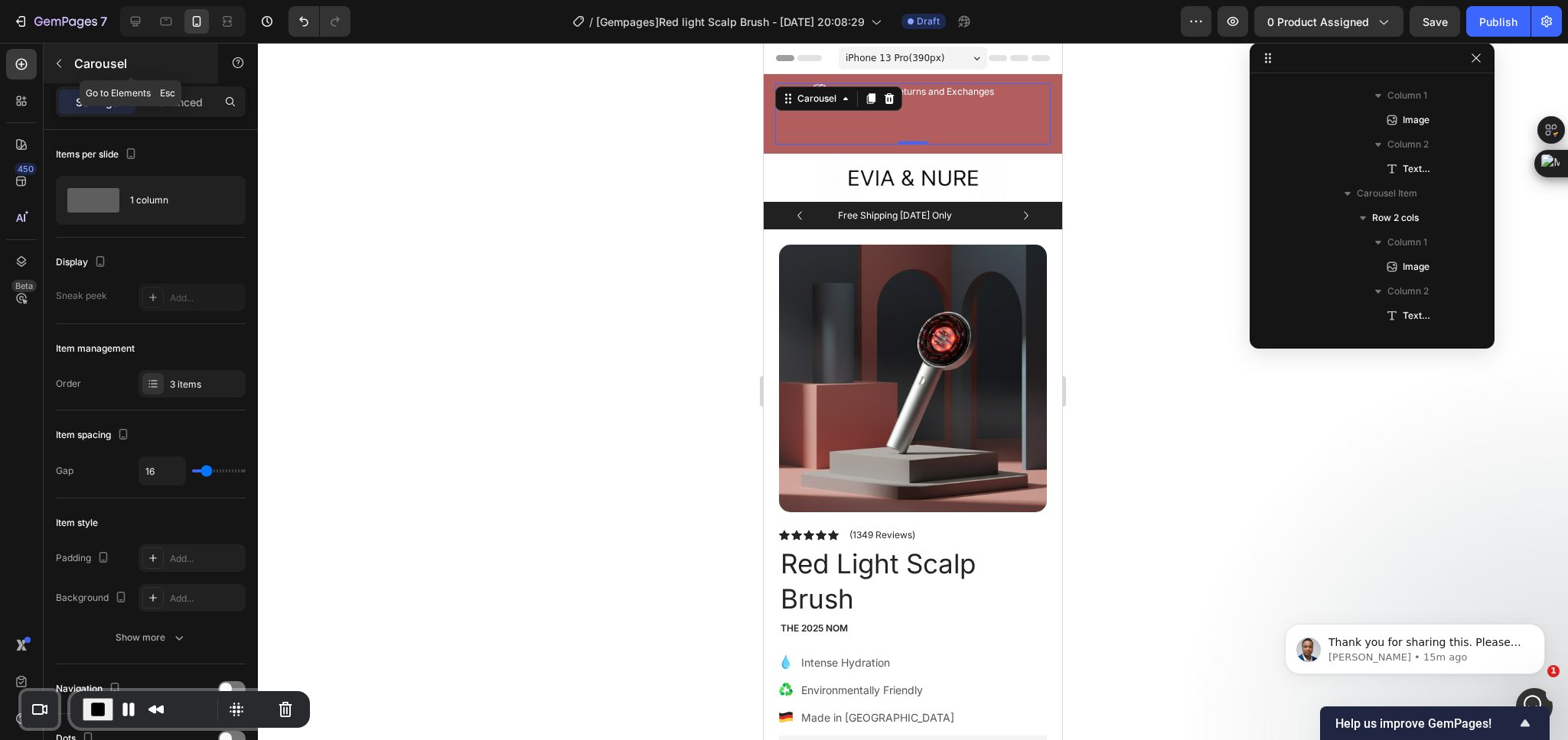
click at [56, 69] on icon "button" at bounding box center [59, 64] width 12 height 12
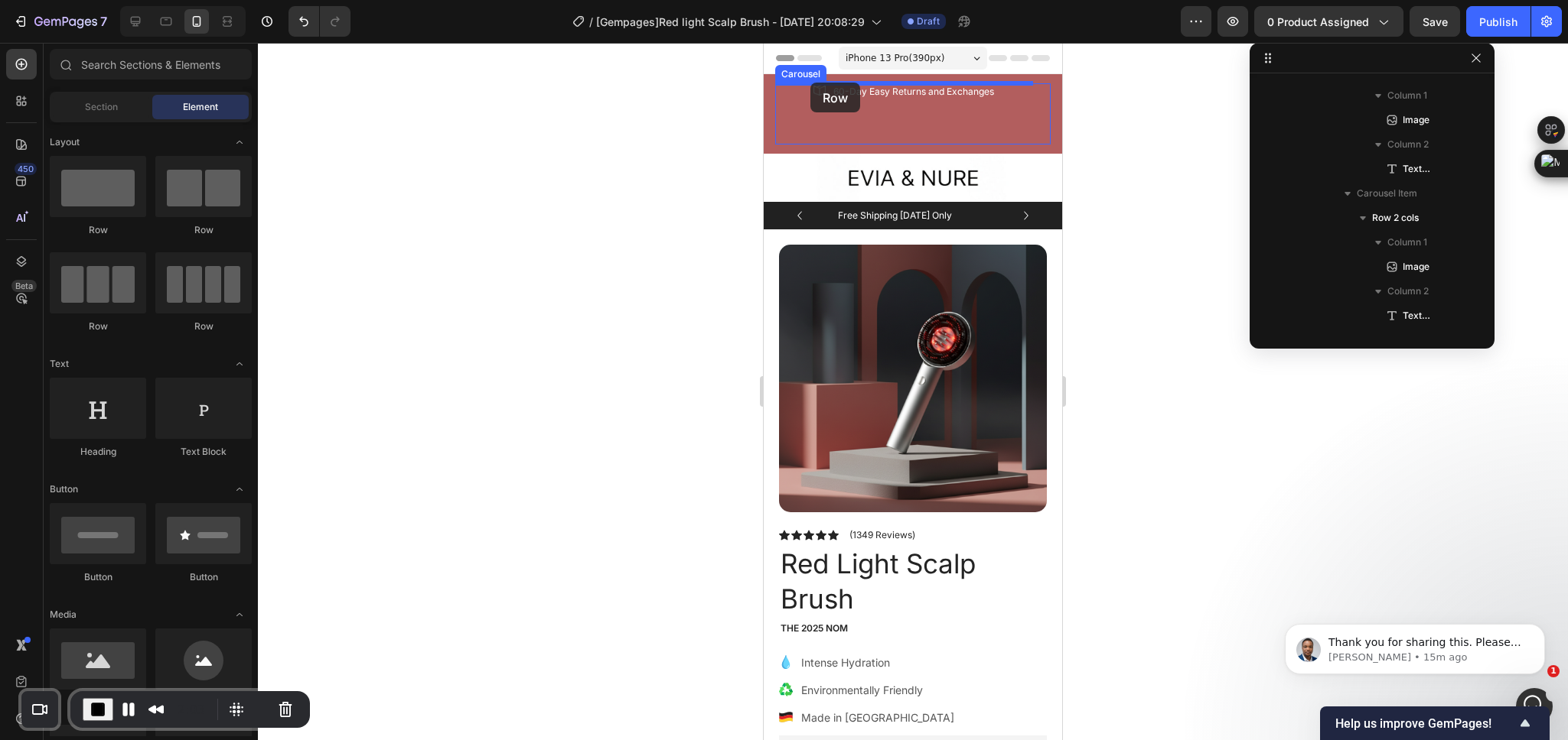
drag, startPoint x: 1459, startPoint y: 136, endPoint x: 810, endPoint y: 82, distance: 651.2
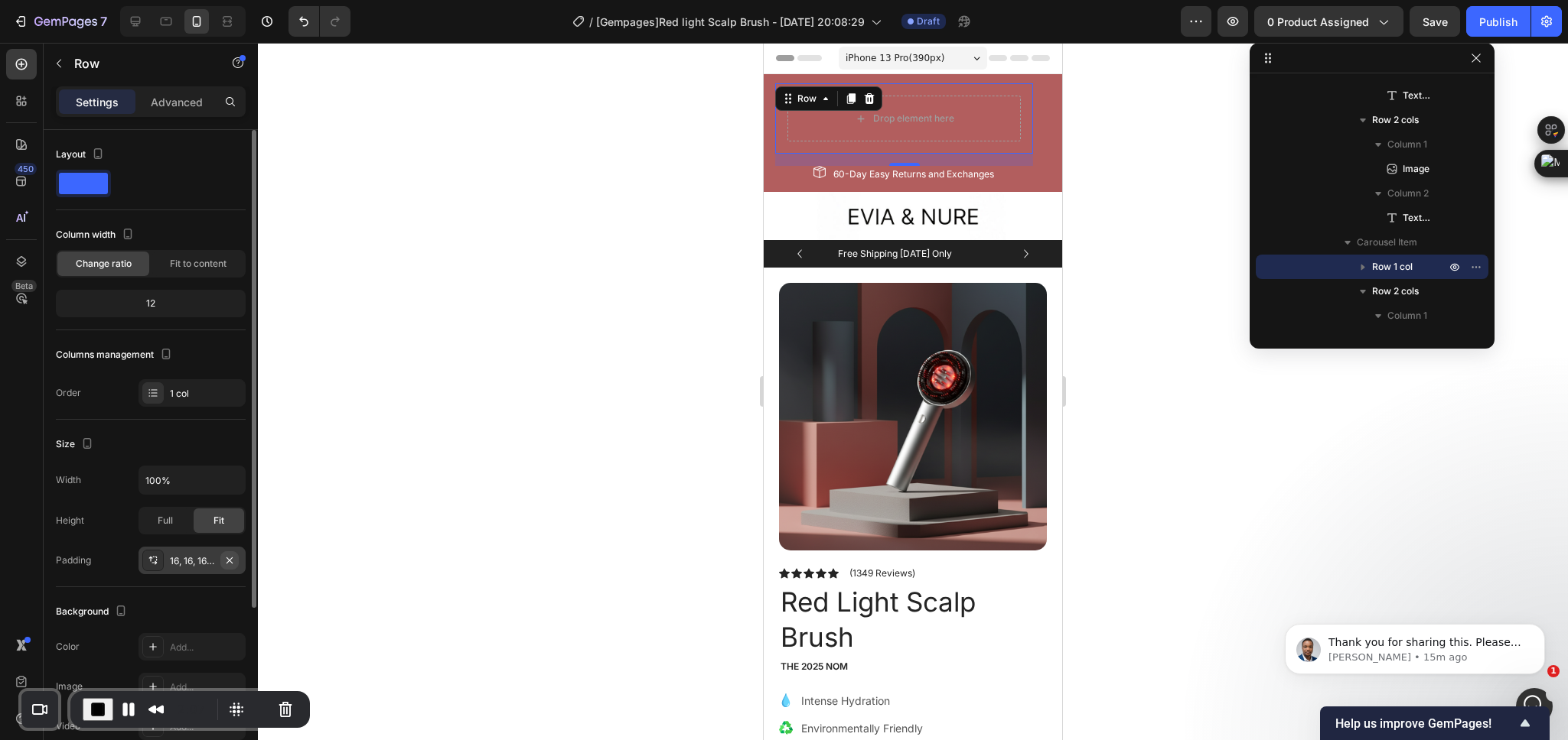
click at [232, 559] on icon "button" at bounding box center [229, 560] width 12 height 12
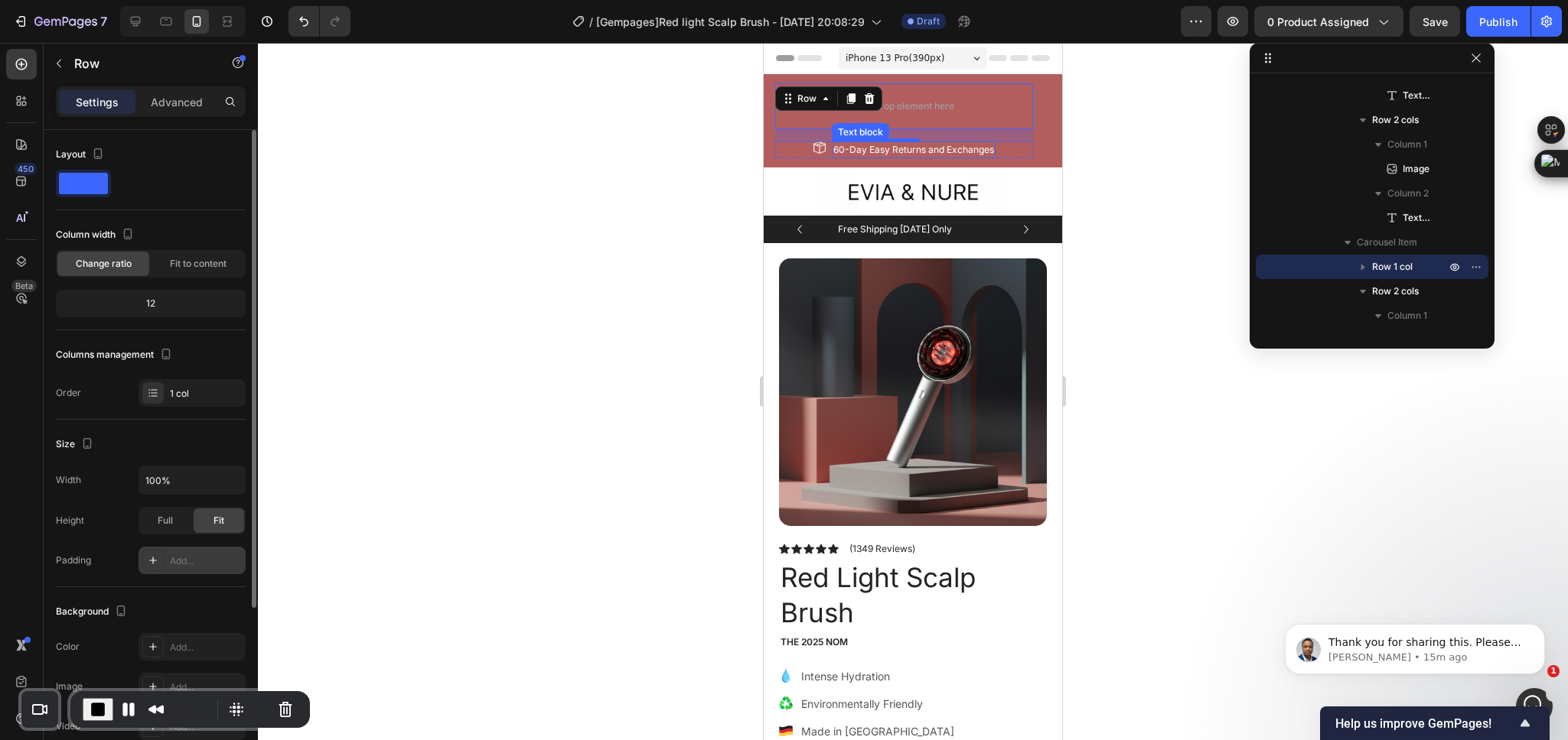
drag, startPoint x: 848, startPoint y: 150, endPoint x: 857, endPoint y: 147, distance: 9.5
click at [848, 150] on p "60-Day Easy Returns and Exchanges" at bounding box center [912, 150] width 160 height 14
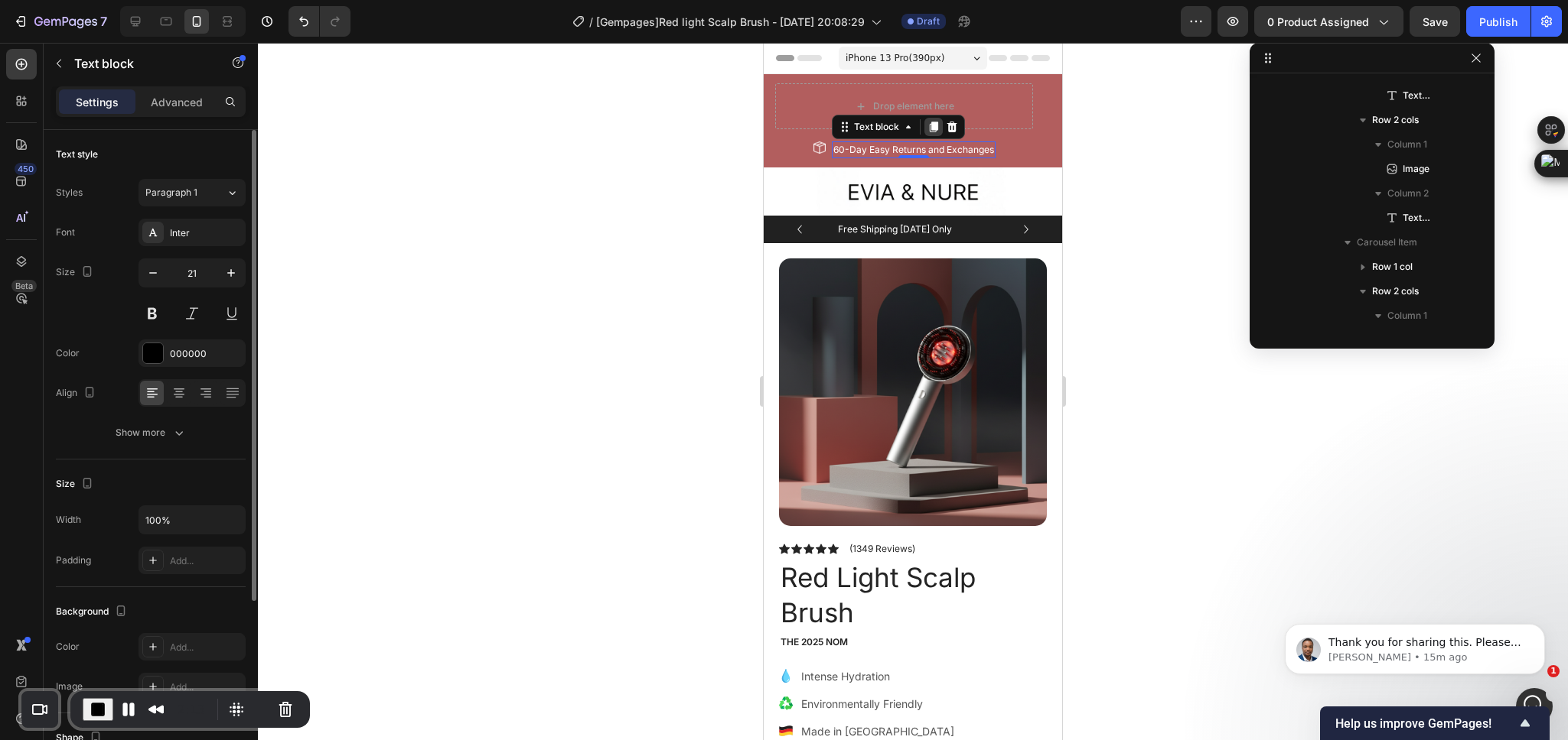
click at [940, 131] on div at bounding box center [934, 127] width 19 height 19
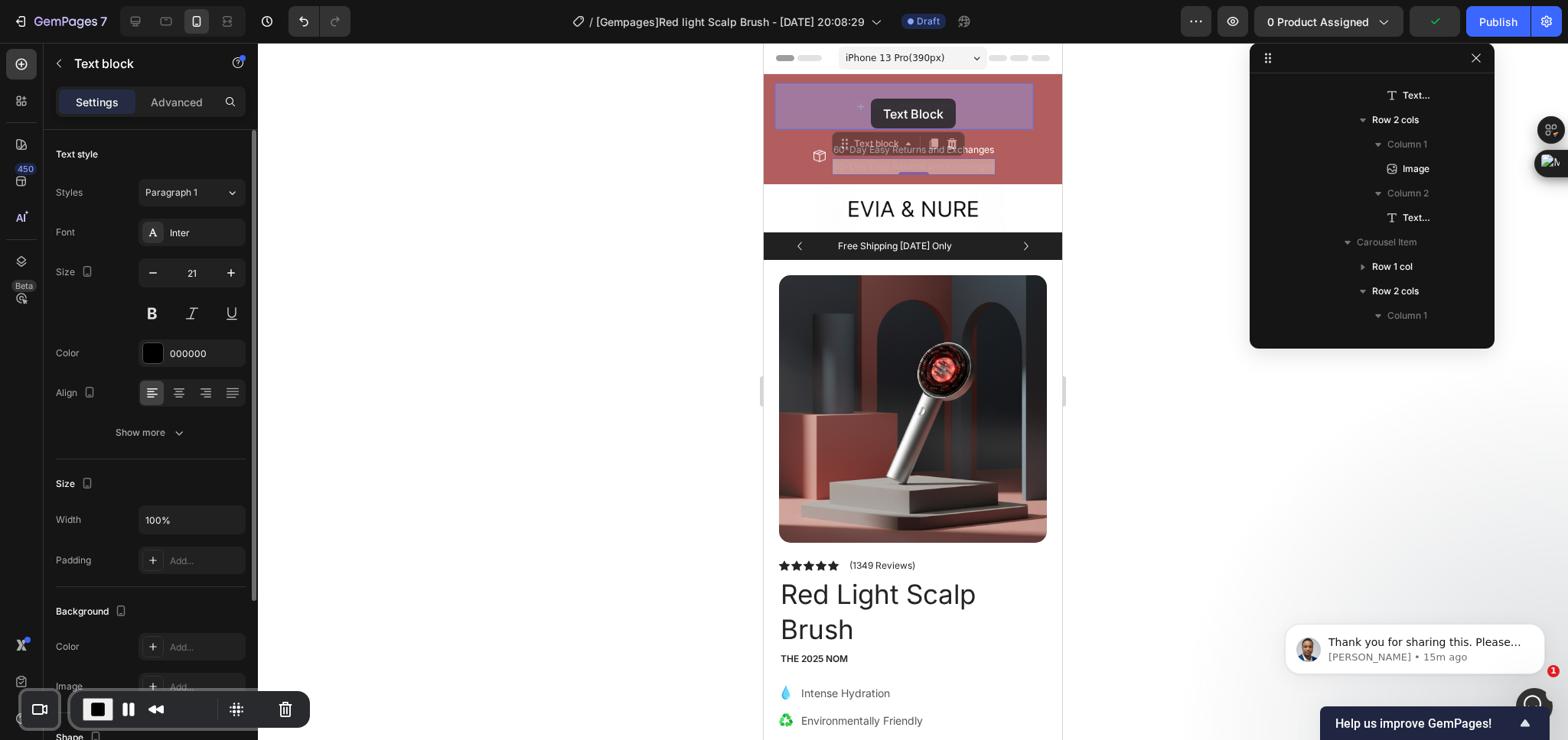
drag, startPoint x: 884, startPoint y: 147, endPoint x: 877, endPoint y: 106, distance: 41.6
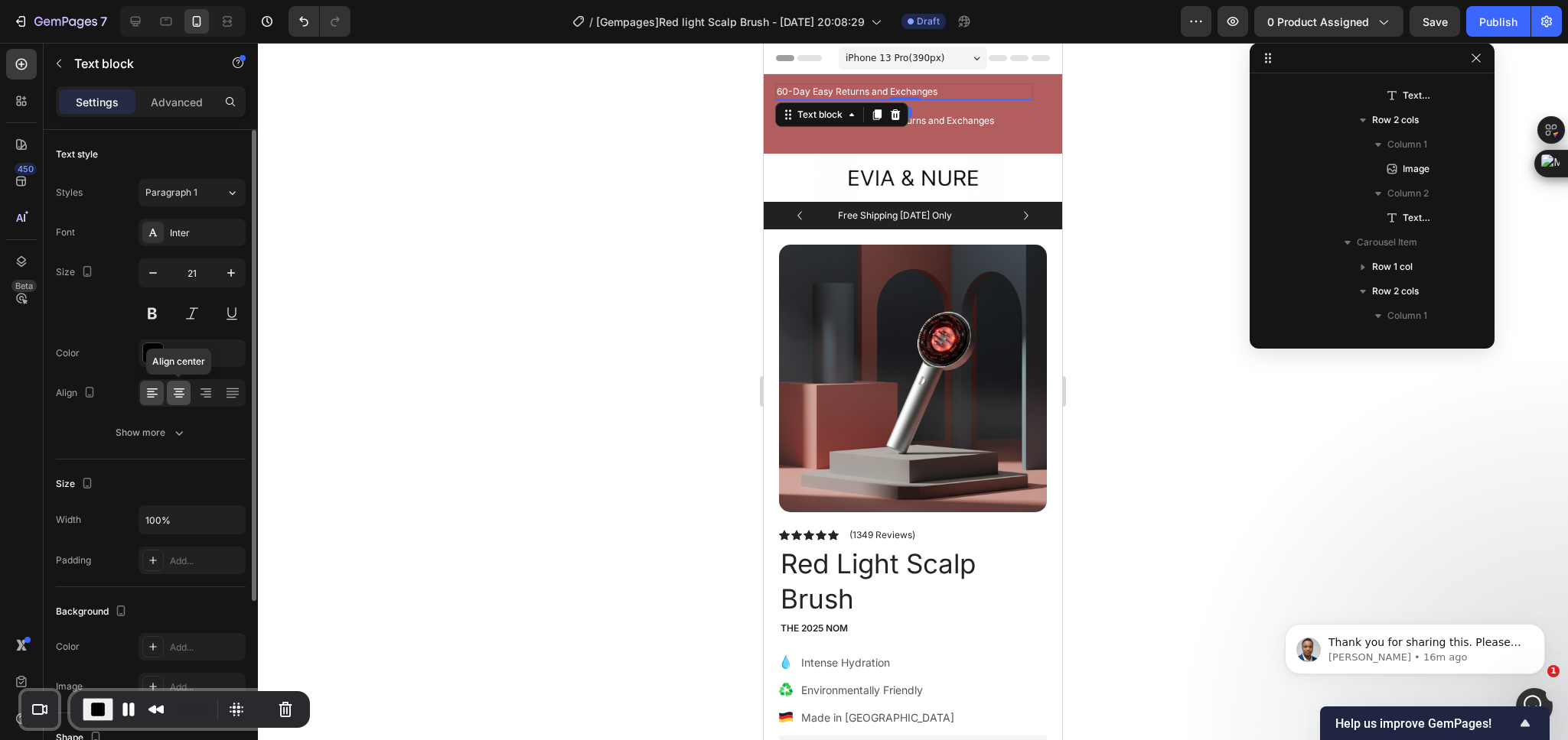
click at [184, 387] on icon at bounding box center [179, 393] width 15 height 15
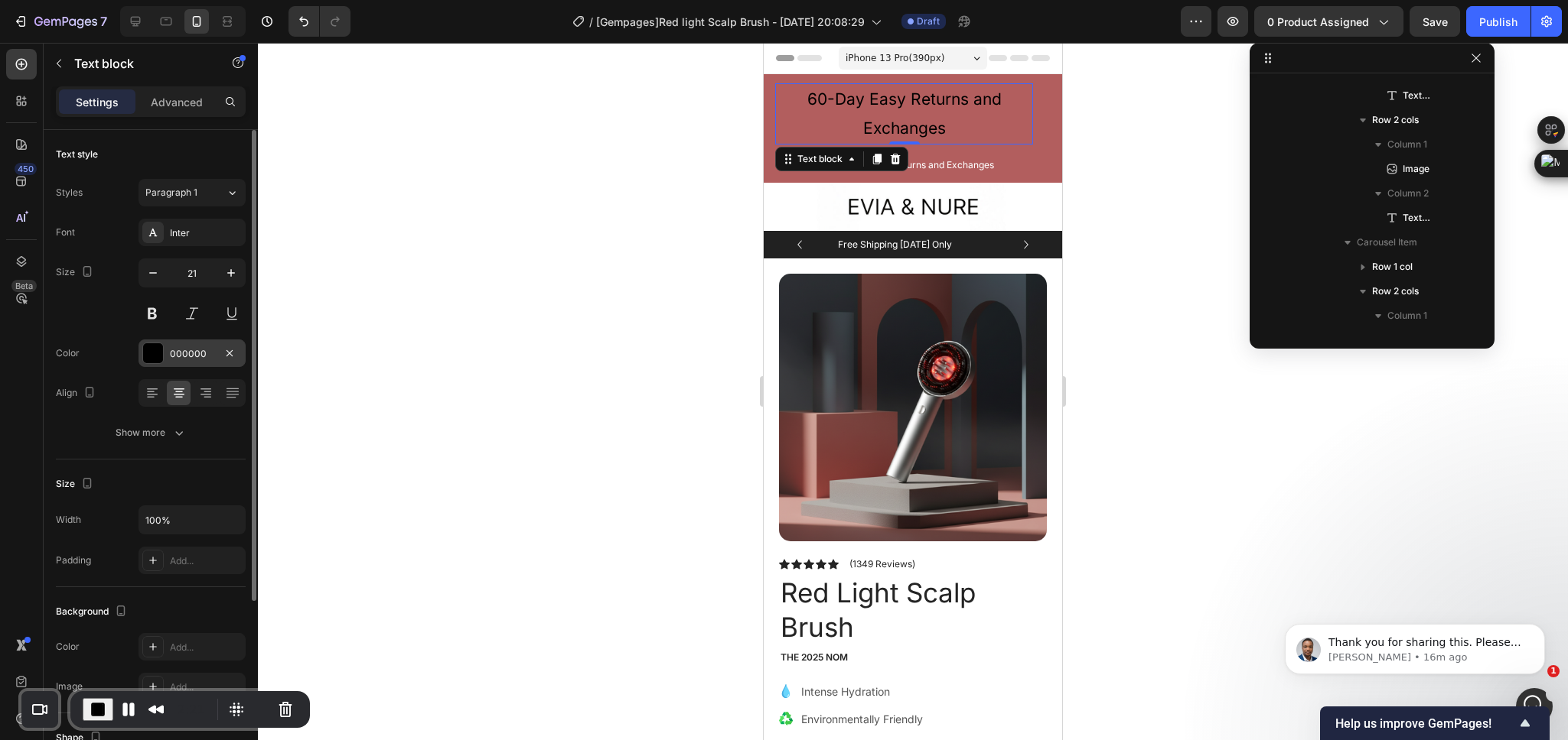
click at [196, 359] on div "000000" at bounding box center [192, 354] width 44 height 14
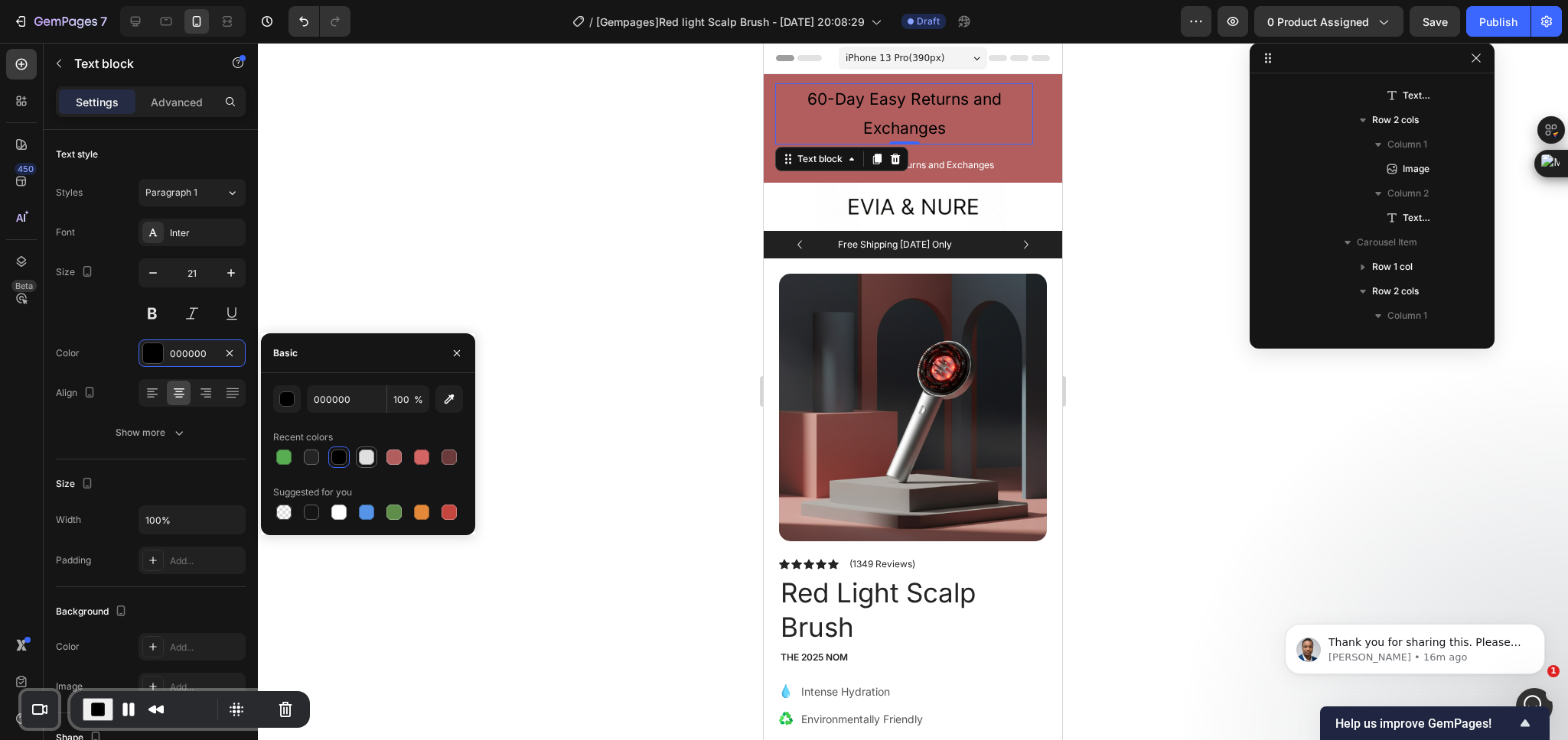
click at [374, 457] on div at bounding box center [366, 458] width 19 height 19
type input "E0E0E0"
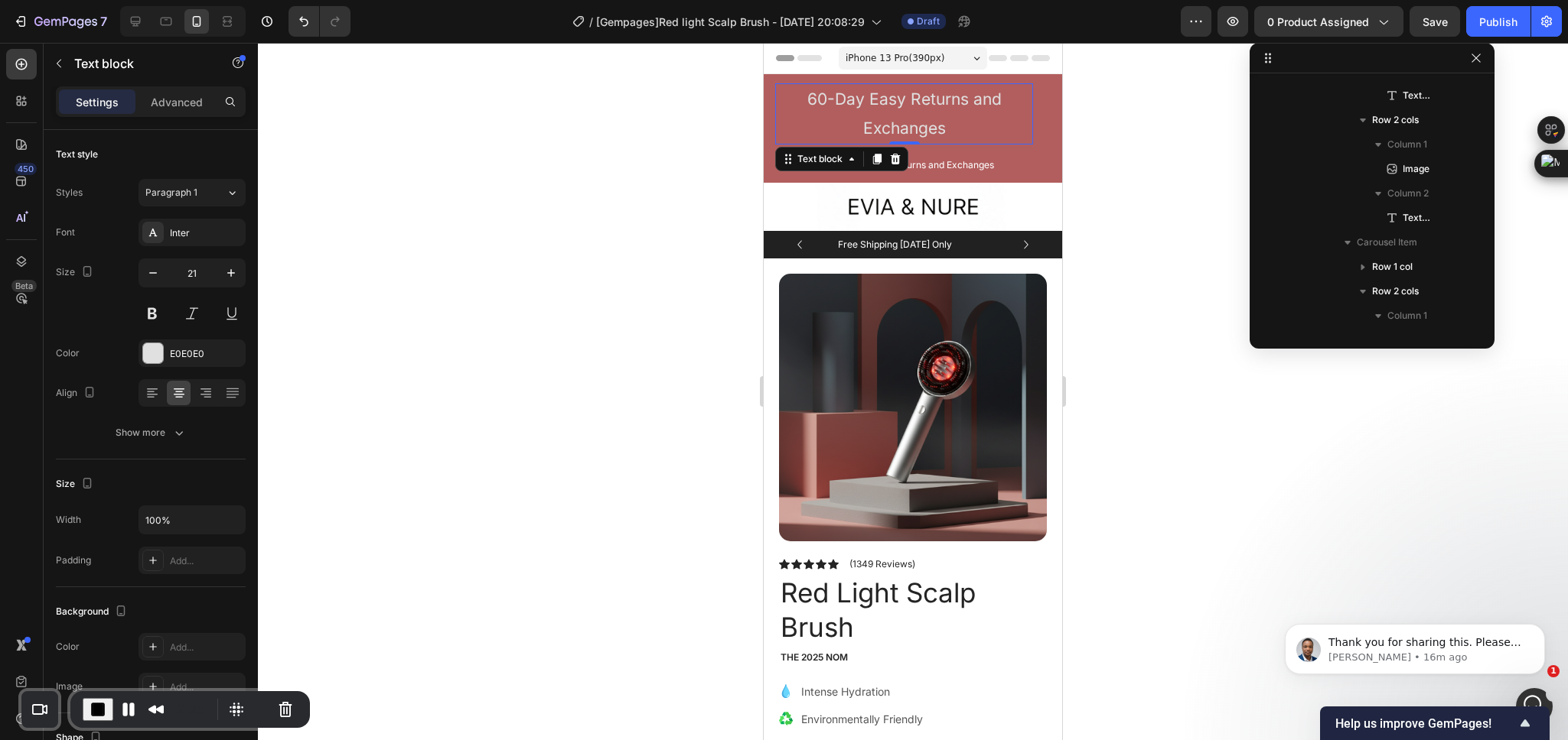
click at [405, 223] on div at bounding box center [912, 392] width 1310 height 698
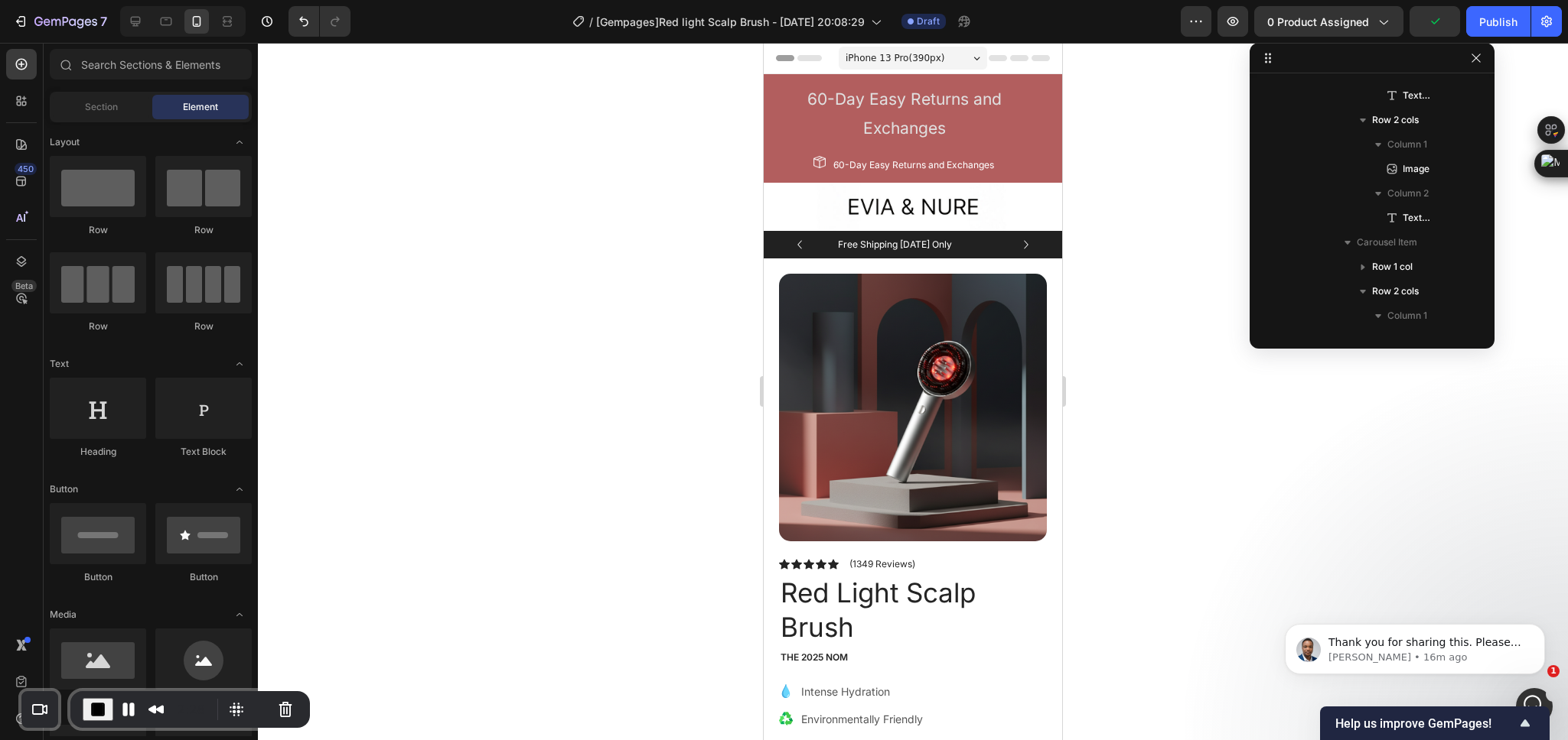
drag, startPoint x: 1428, startPoint y: 243, endPoint x: 567, endPoint y: 290, distance: 862.3
click at [1428, 243] on p "Carousel Item" at bounding box center [1403, 242] width 92 height 15
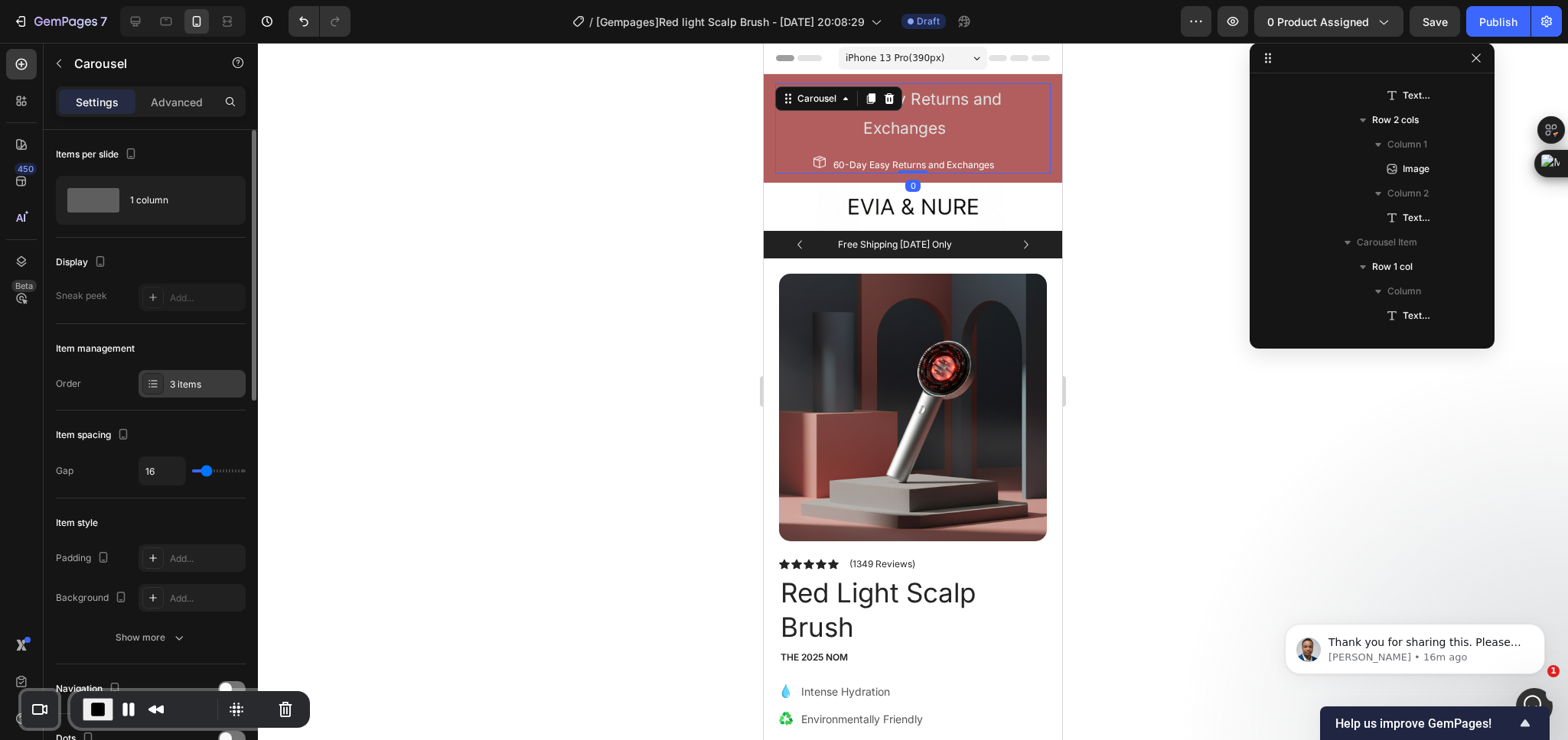
click at [198, 392] on div "3 items" at bounding box center [192, 384] width 107 height 27
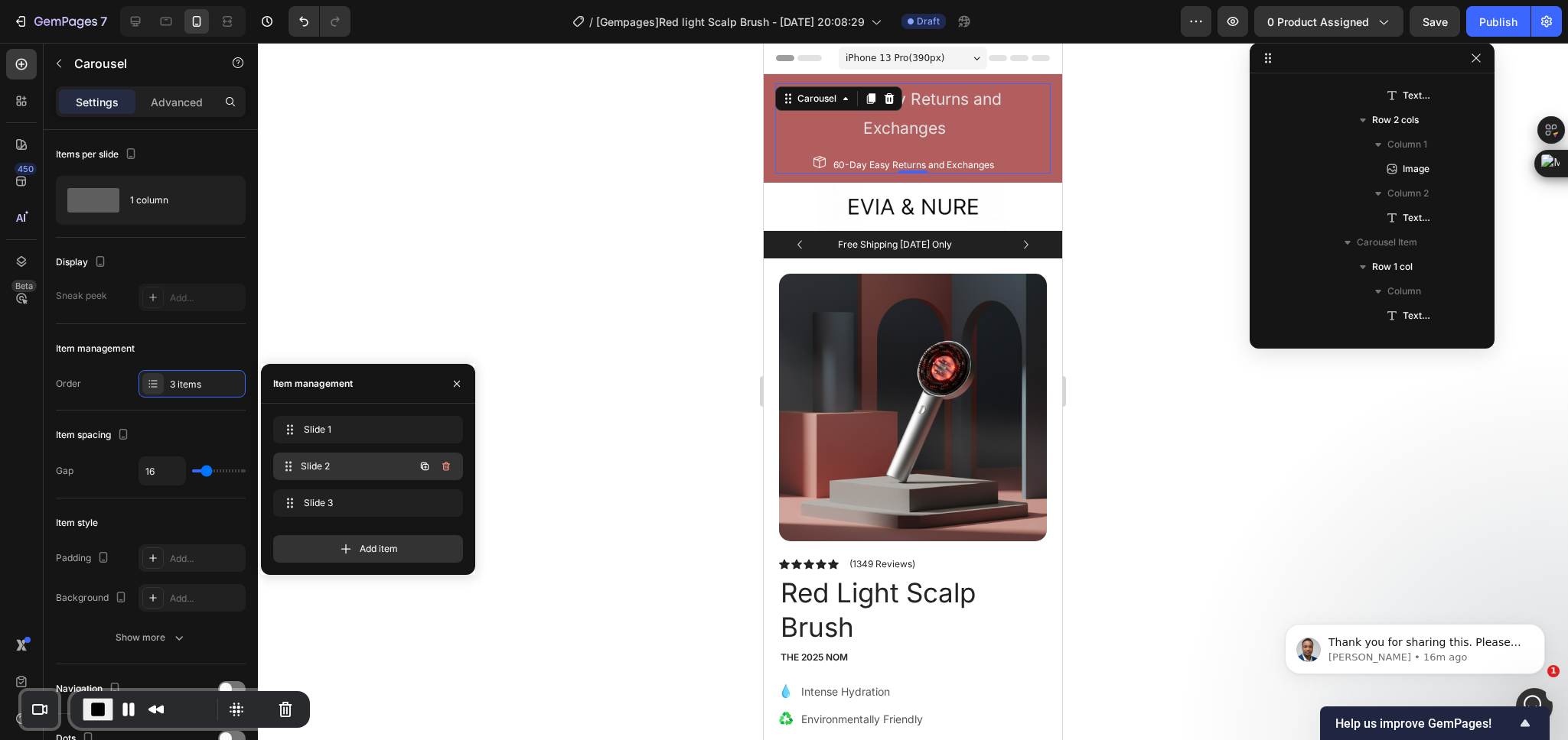
click at [359, 458] on div "Slide 2 Slide 2" at bounding box center [346, 466] width 135 height 21
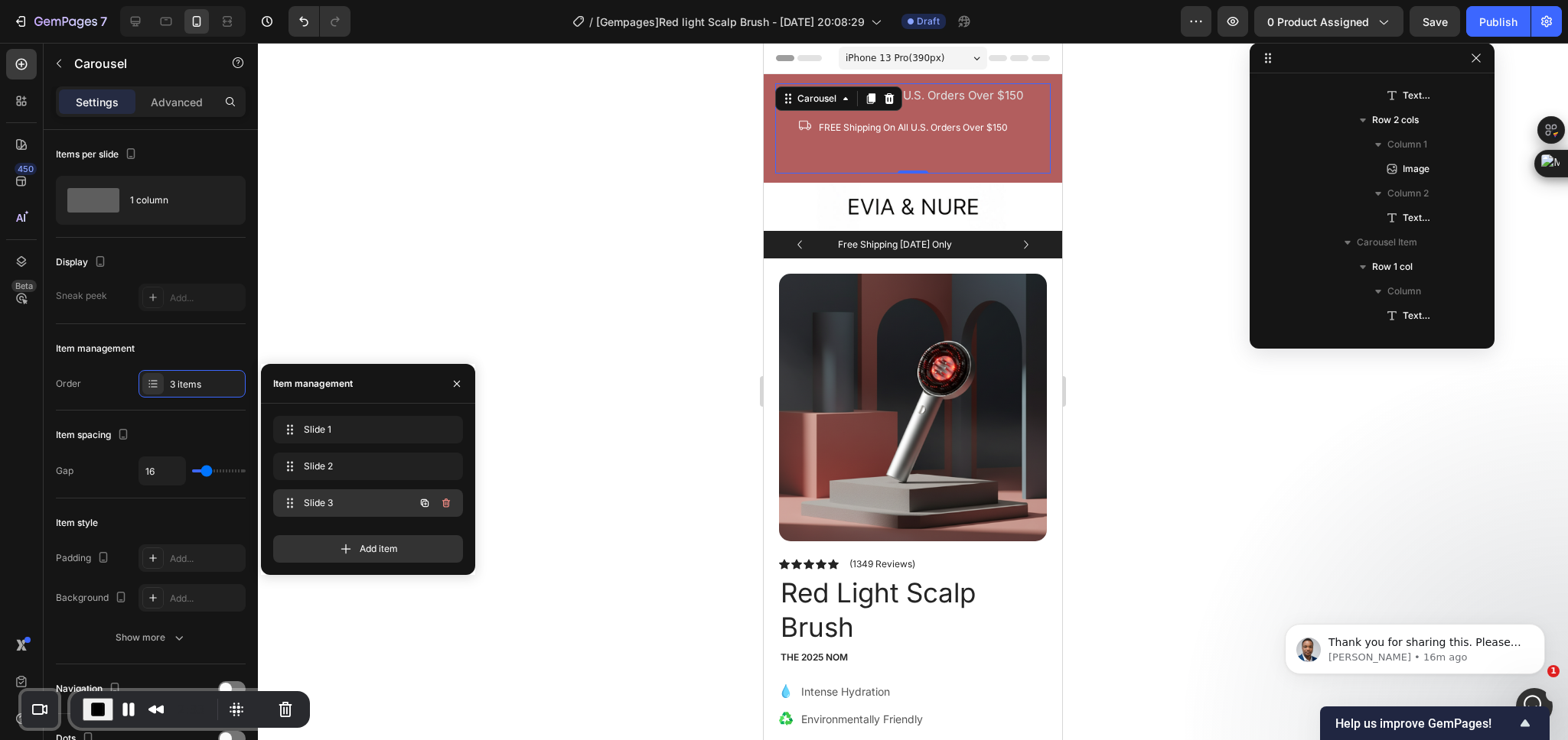
click at [381, 496] on div "Slide 3 Slide 3" at bounding box center [346, 503] width 135 height 21
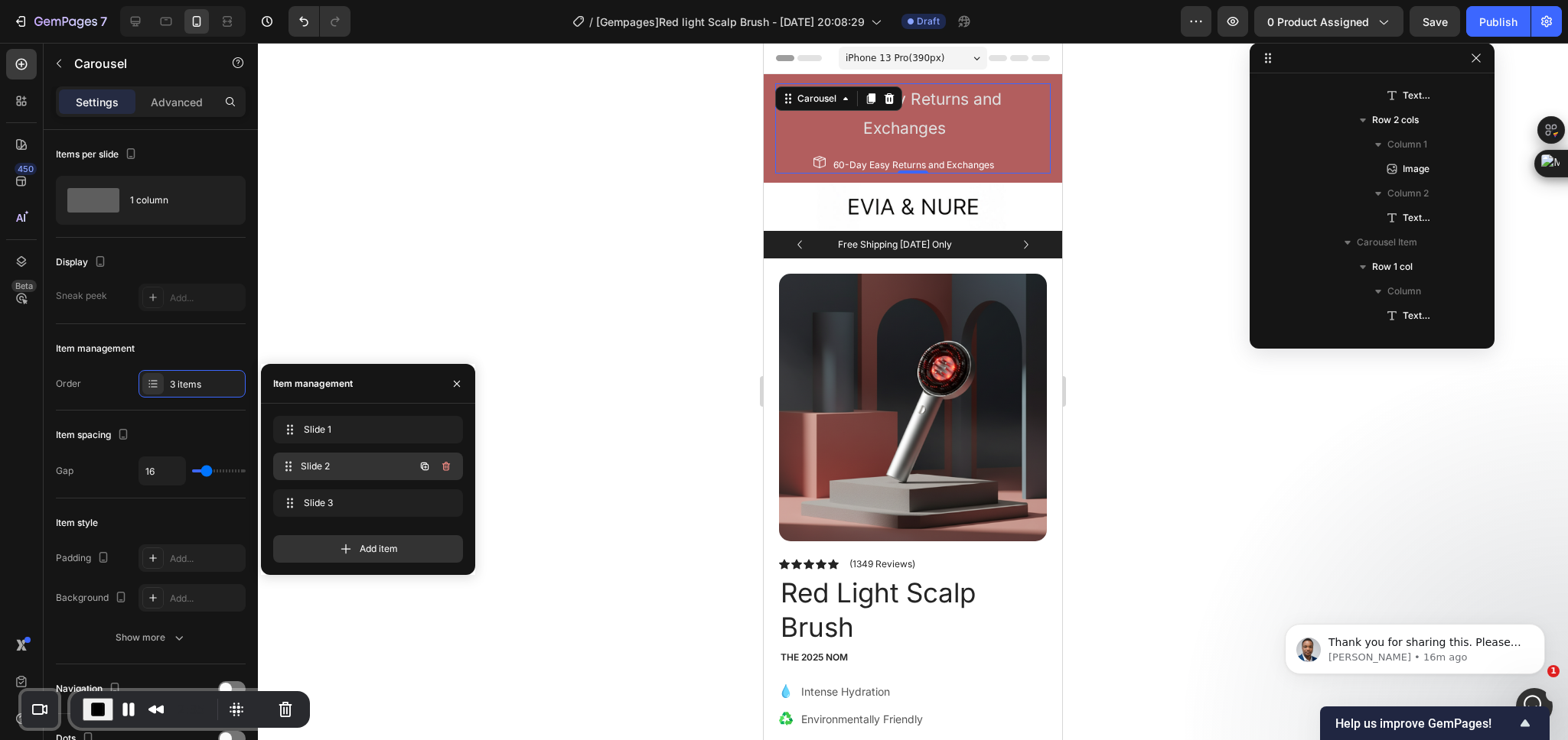
click at [371, 461] on span "Slide 2" at bounding box center [358, 466] width 114 height 14
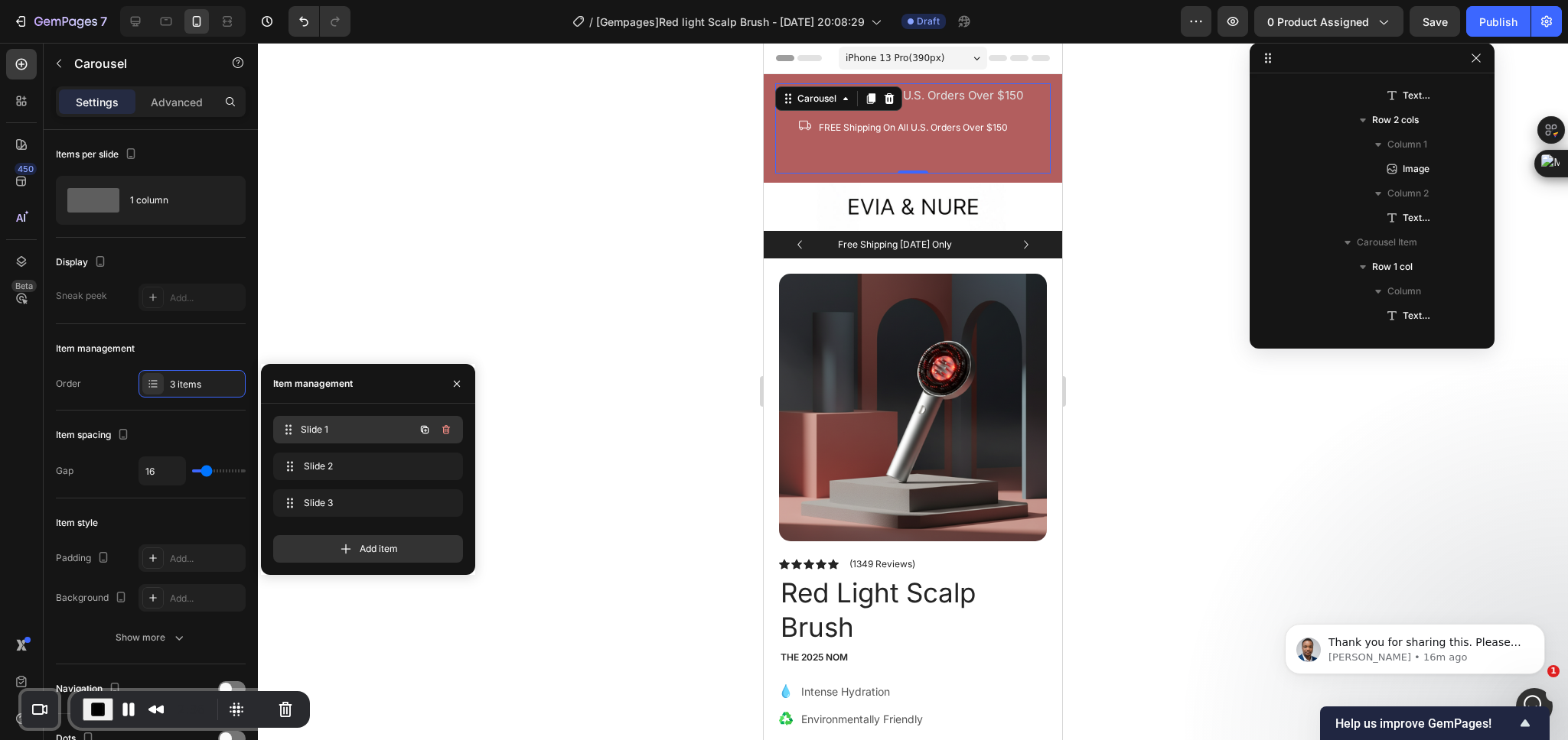
click at [359, 430] on span "Slide 1" at bounding box center [358, 430] width 114 height 14
click at [90, 708] on span "End Recording" at bounding box center [98, 709] width 19 height 19
